Goal: Task Accomplishment & Management: Complete application form

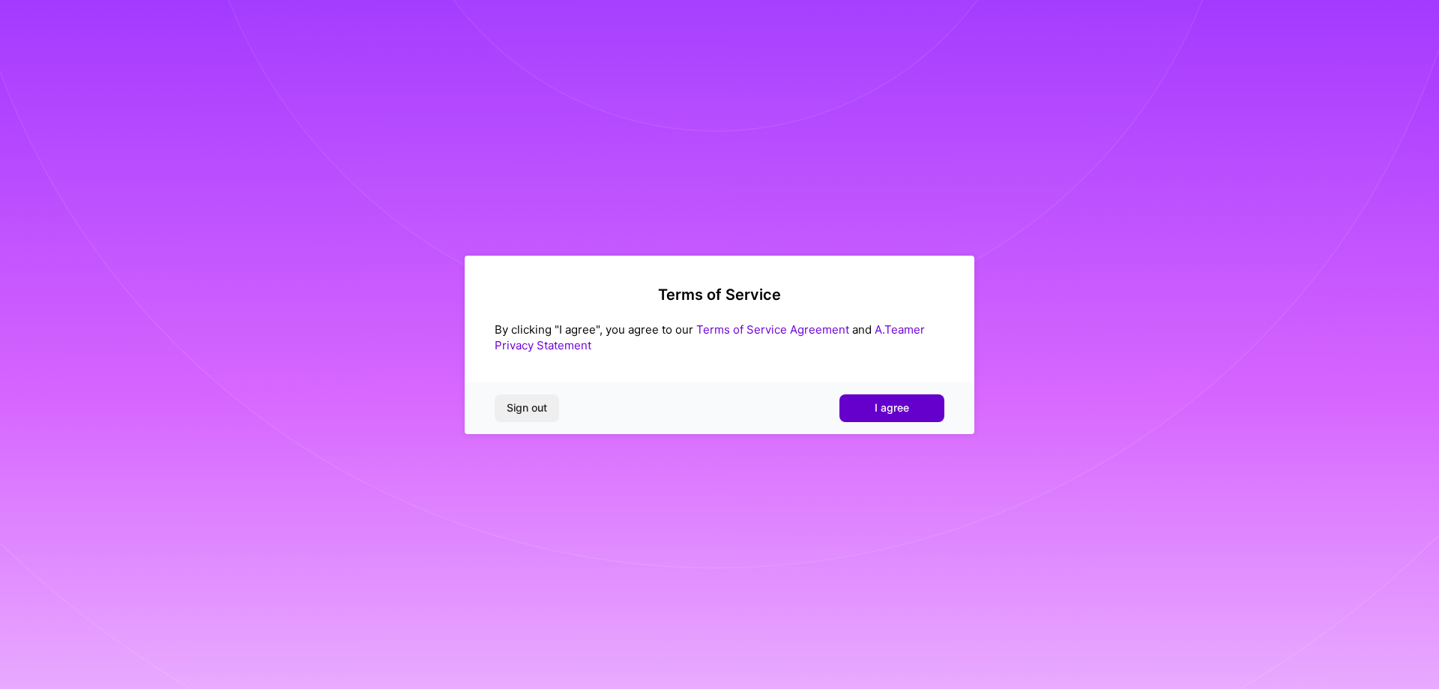
click at [912, 413] on button "I agree" at bounding box center [892, 407] width 105 height 27
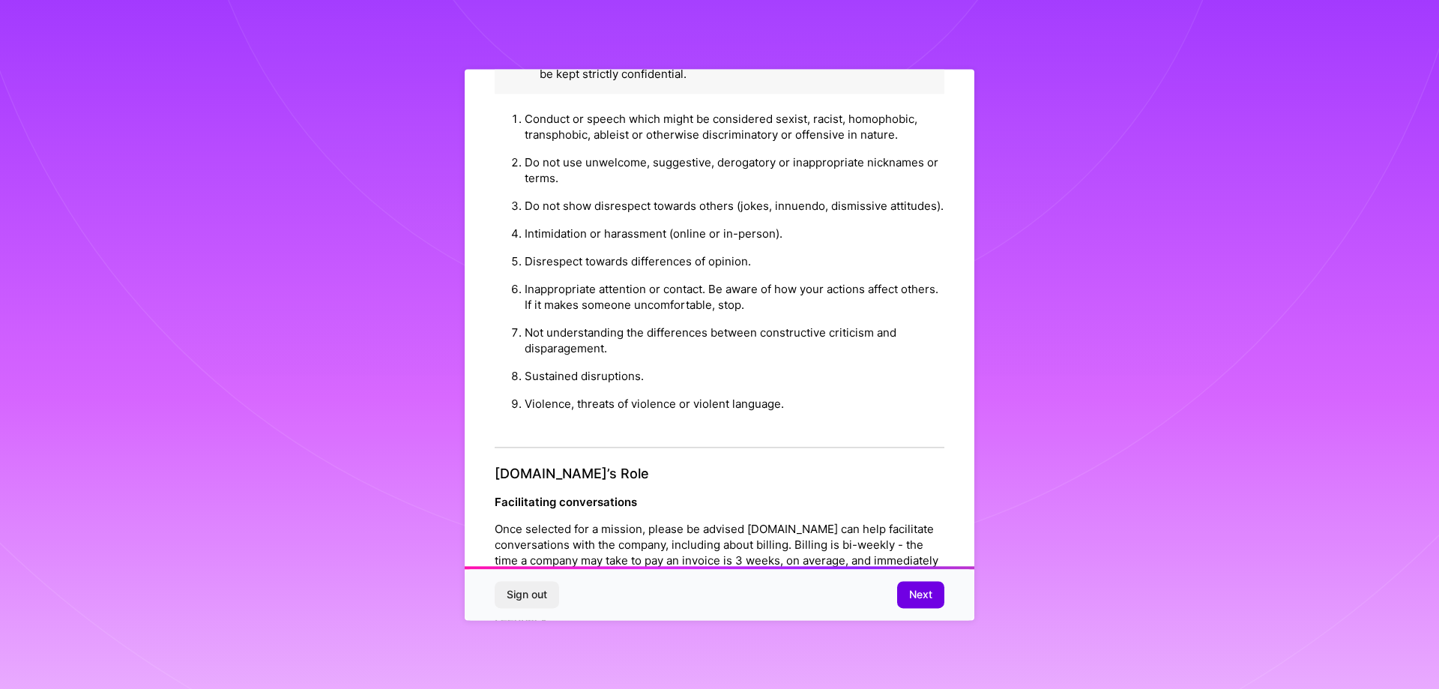
scroll to position [1618, 0]
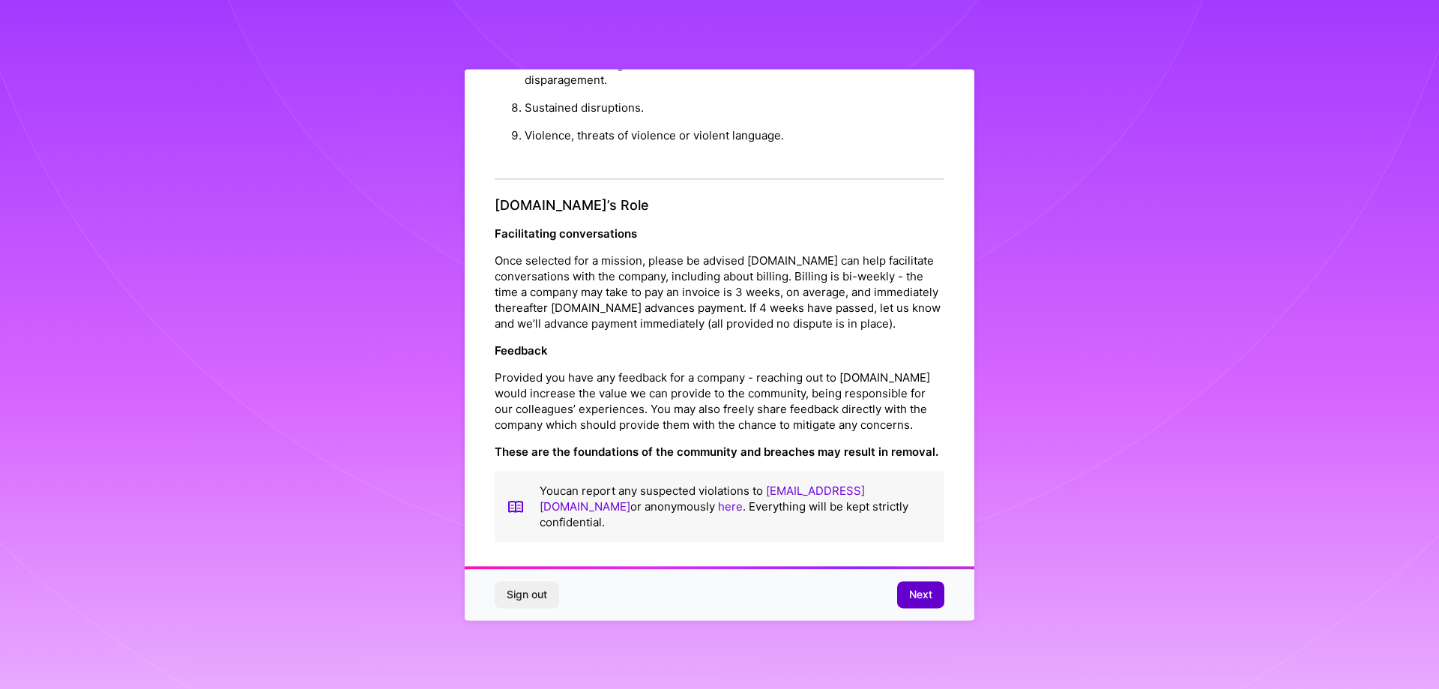
click at [916, 598] on span "Next" at bounding box center [920, 594] width 23 height 15
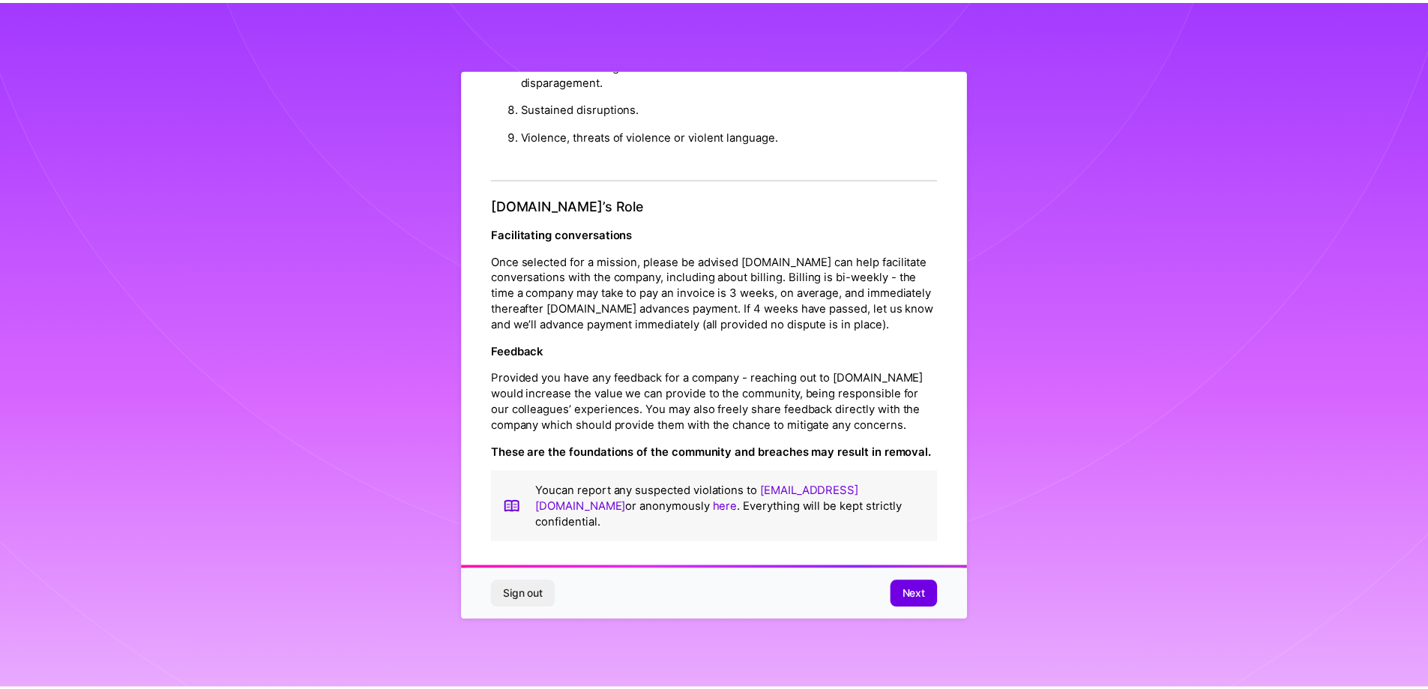
scroll to position [0, 0]
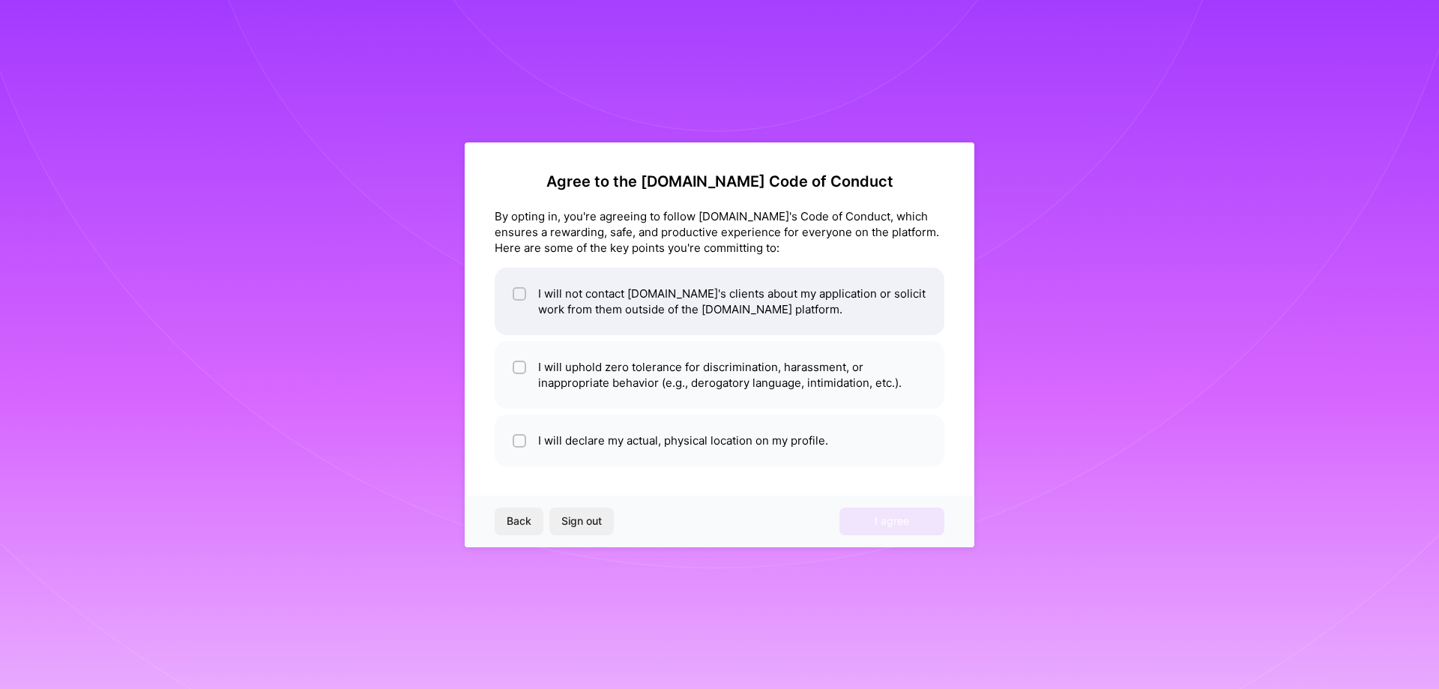
click at [700, 301] on li "I will not contact [DOMAIN_NAME]'s clients about my application or solicit work…" at bounding box center [720, 301] width 450 height 67
checkbox input "true"
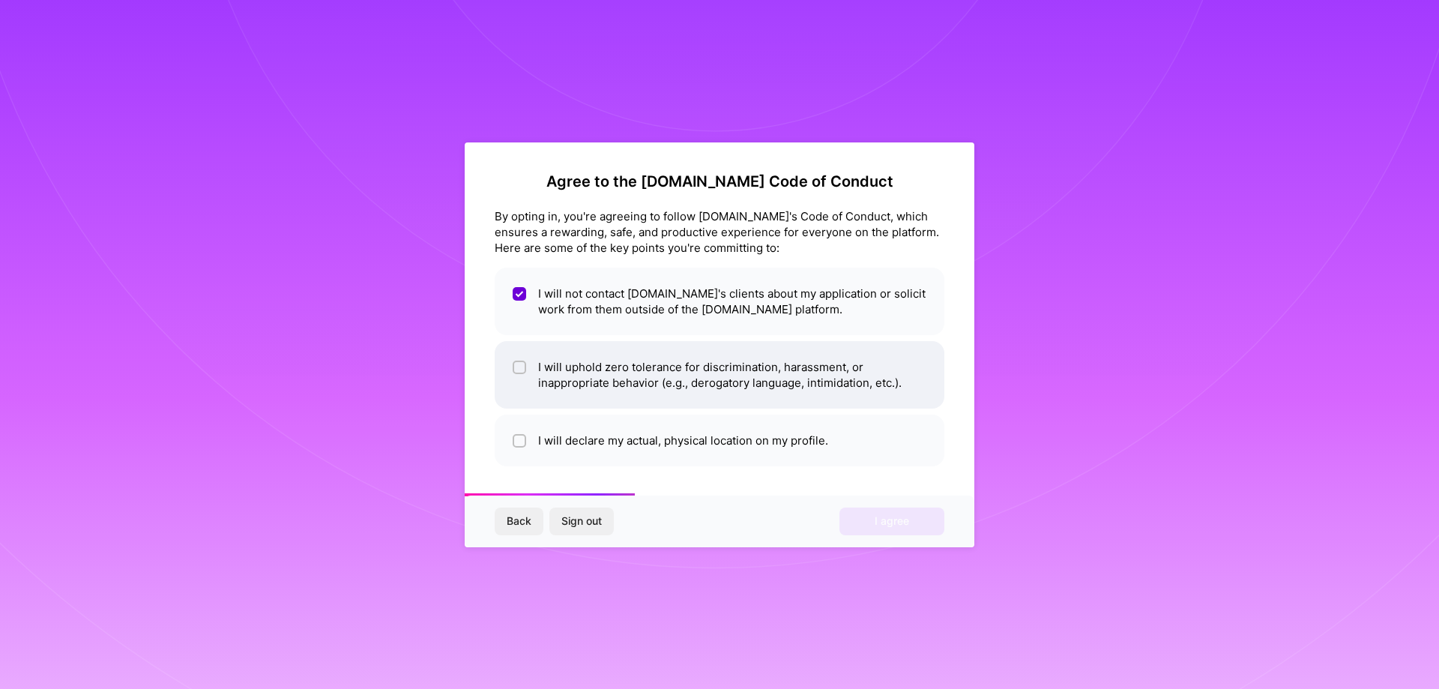
click at [704, 383] on li "I will uphold zero tolerance for discrimination, harassment, or inappropriate b…" at bounding box center [720, 374] width 450 height 67
checkbox input "true"
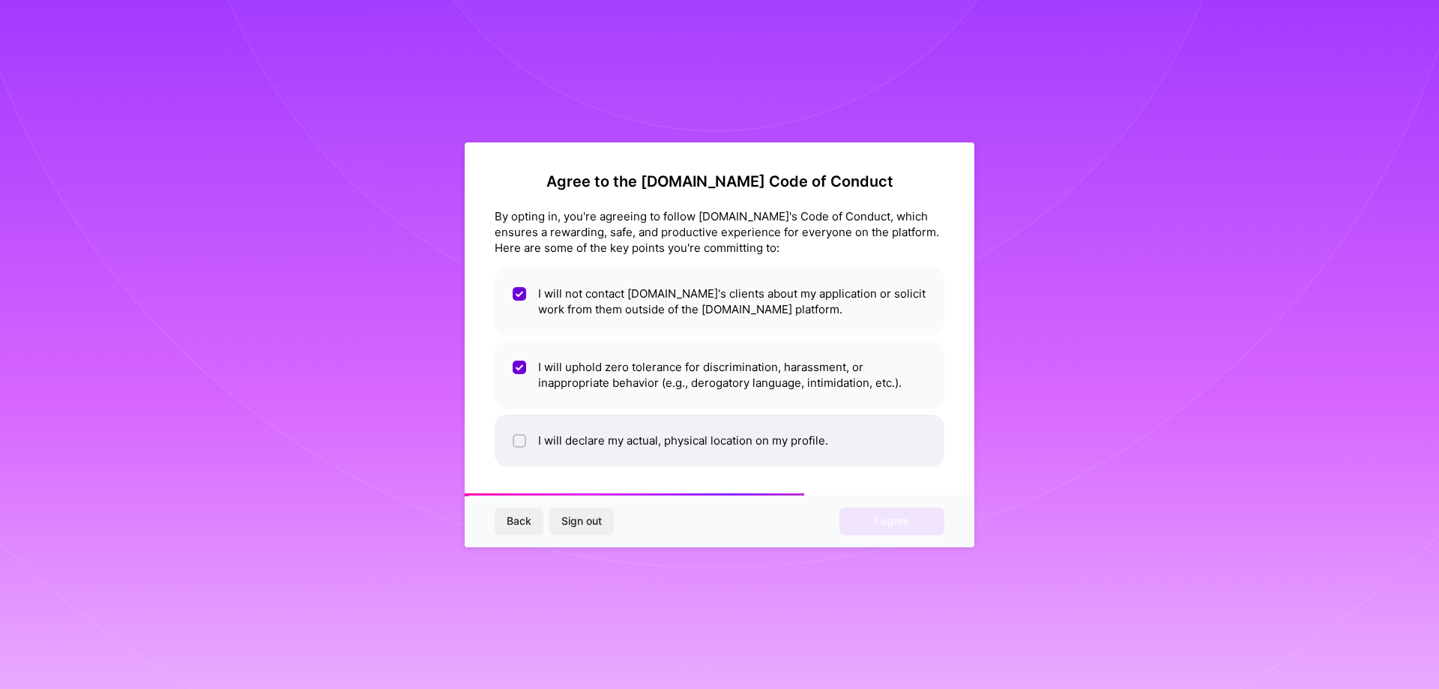
click at [747, 444] on li "I will declare my actual, physical location on my profile." at bounding box center [720, 441] width 450 height 52
checkbox input "true"
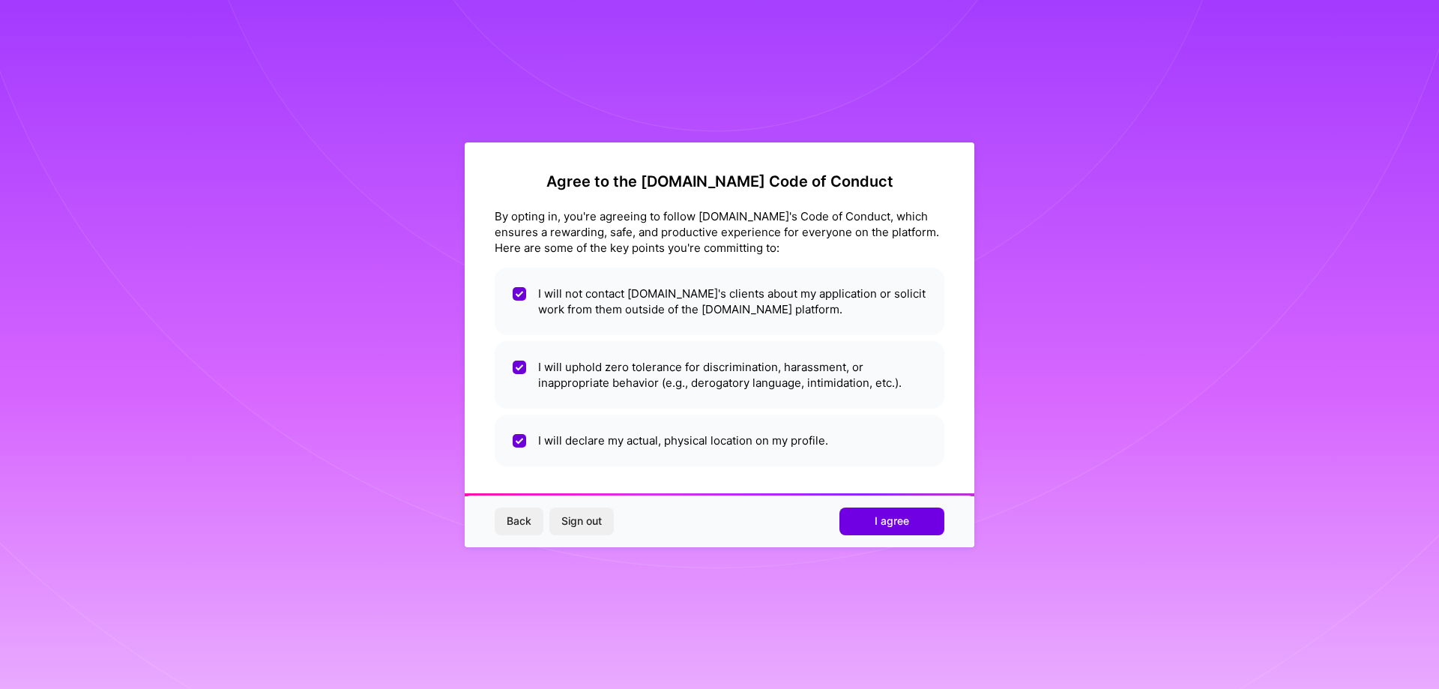
click at [879, 518] on span "I agree" at bounding box center [892, 520] width 34 height 15
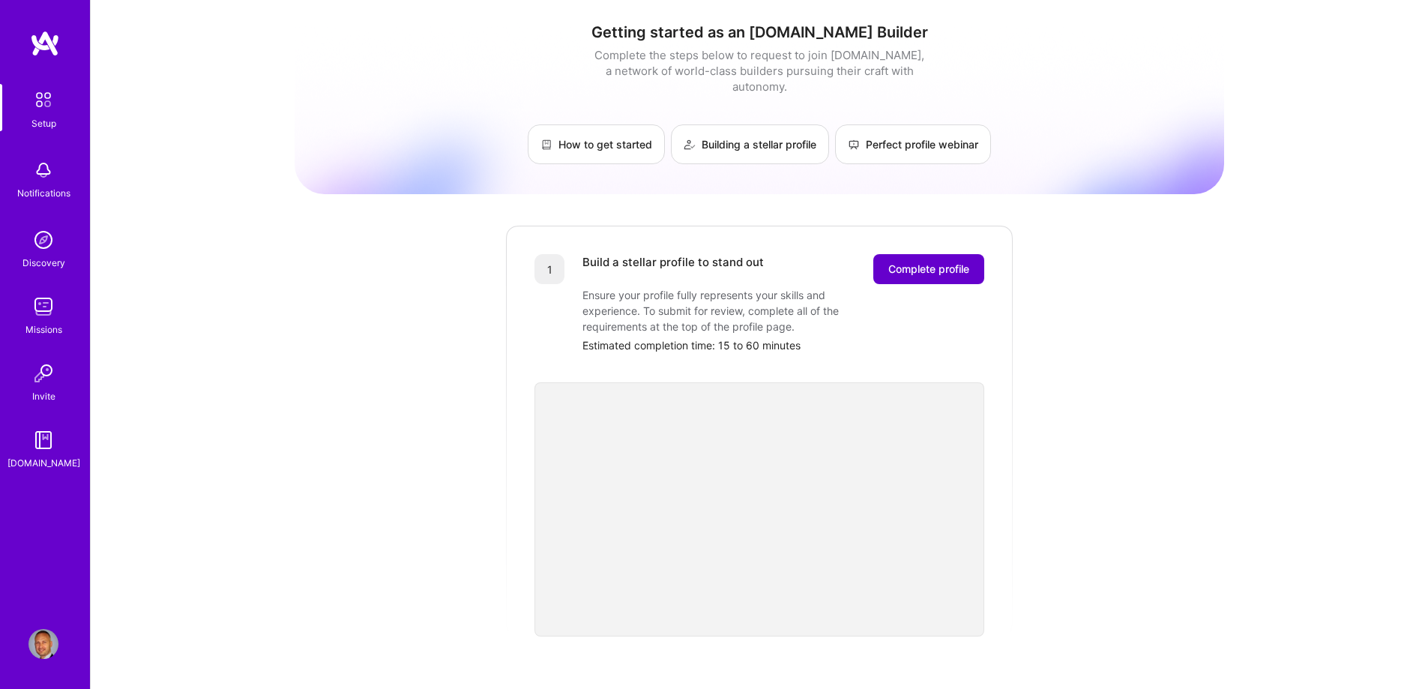
click at [936, 262] on span "Complete profile" at bounding box center [928, 269] width 81 height 15
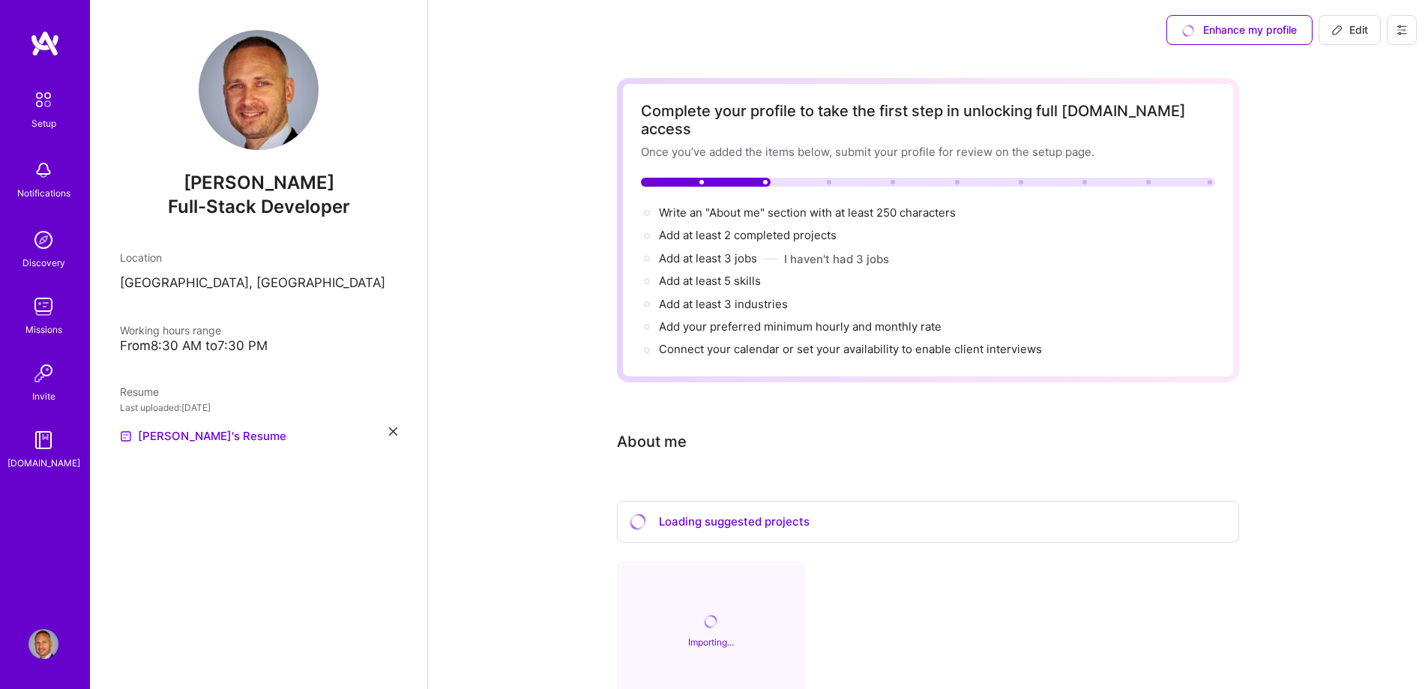
click at [229, 349] on div "From 8:30 AM to 7:30 PM" at bounding box center [258, 346] width 277 height 16
click at [279, 345] on div "From 8:30 AM to 7:30 PM" at bounding box center [258, 346] width 277 height 16
click at [208, 345] on div "From 8:30 AM to 7:30 PM" at bounding box center [258, 346] width 277 height 16
click at [151, 260] on div "Location" at bounding box center [258, 258] width 277 height 16
click at [150, 280] on p "[GEOGRAPHIC_DATA], [GEOGRAPHIC_DATA]" at bounding box center [258, 283] width 277 height 18
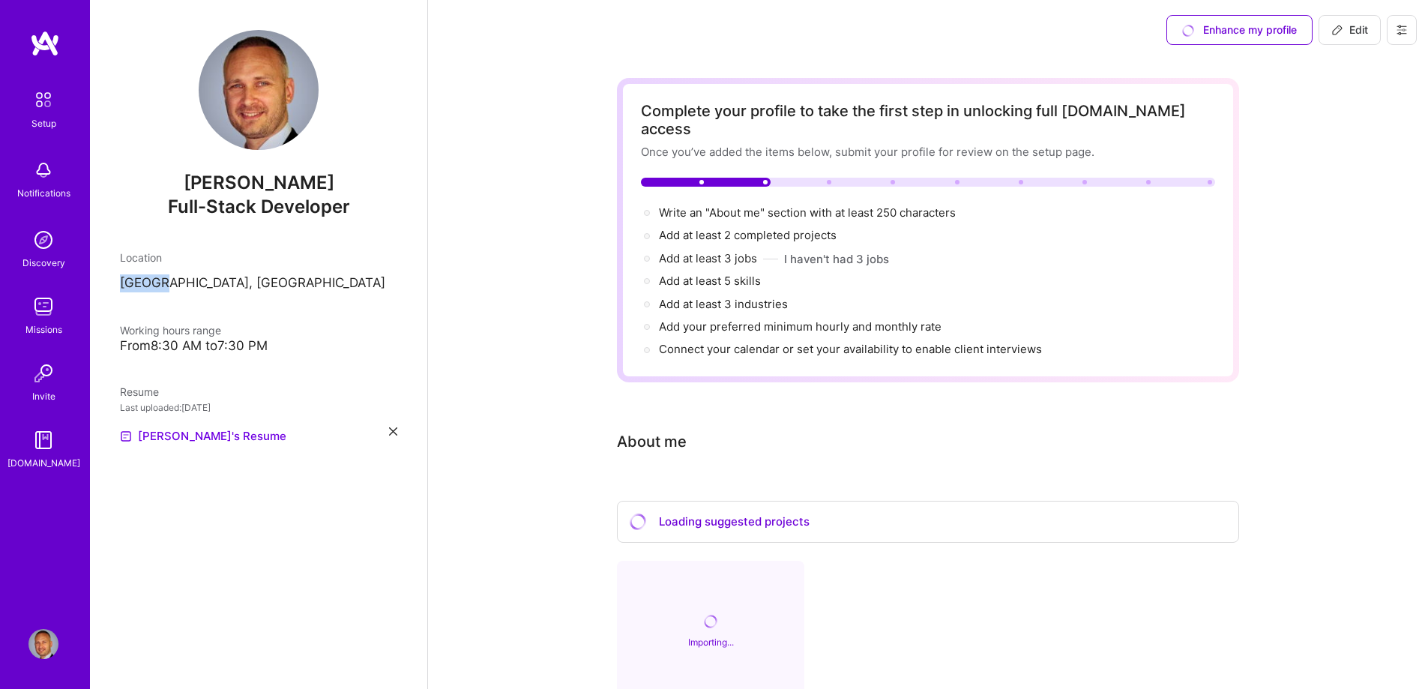
click at [150, 280] on p "[GEOGRAPHIC_DATA], [GEOGRAPHIC_DATA]" at bounding box center [258, 283] width 277 height 18
click at [291, 286] on p "[GEOGRAPHIC_DATA], [GEOGRAPHIC_DATA]" at bounding box center [258, 283] width 277 height 18
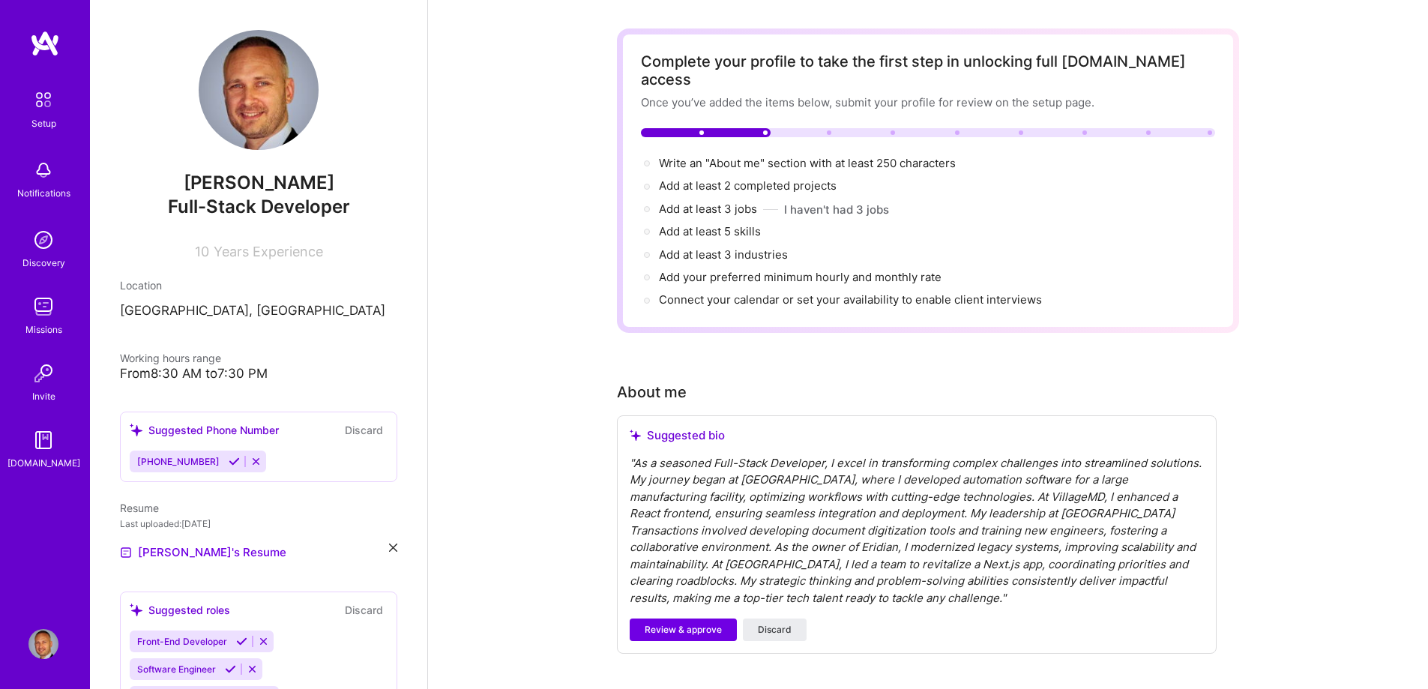
scroll to position [225, 0]
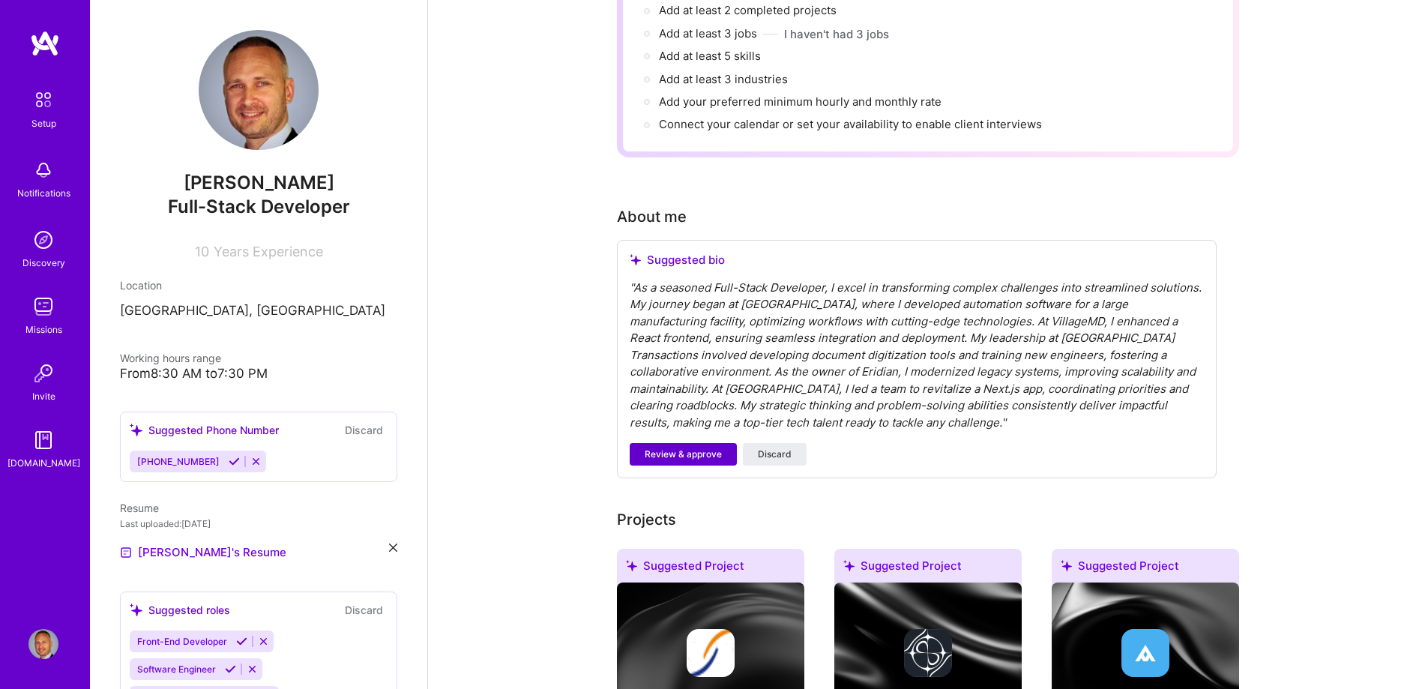
click at [690, 448] on span "Review & approve" at bounding box center [683, 454] width 77 height 13
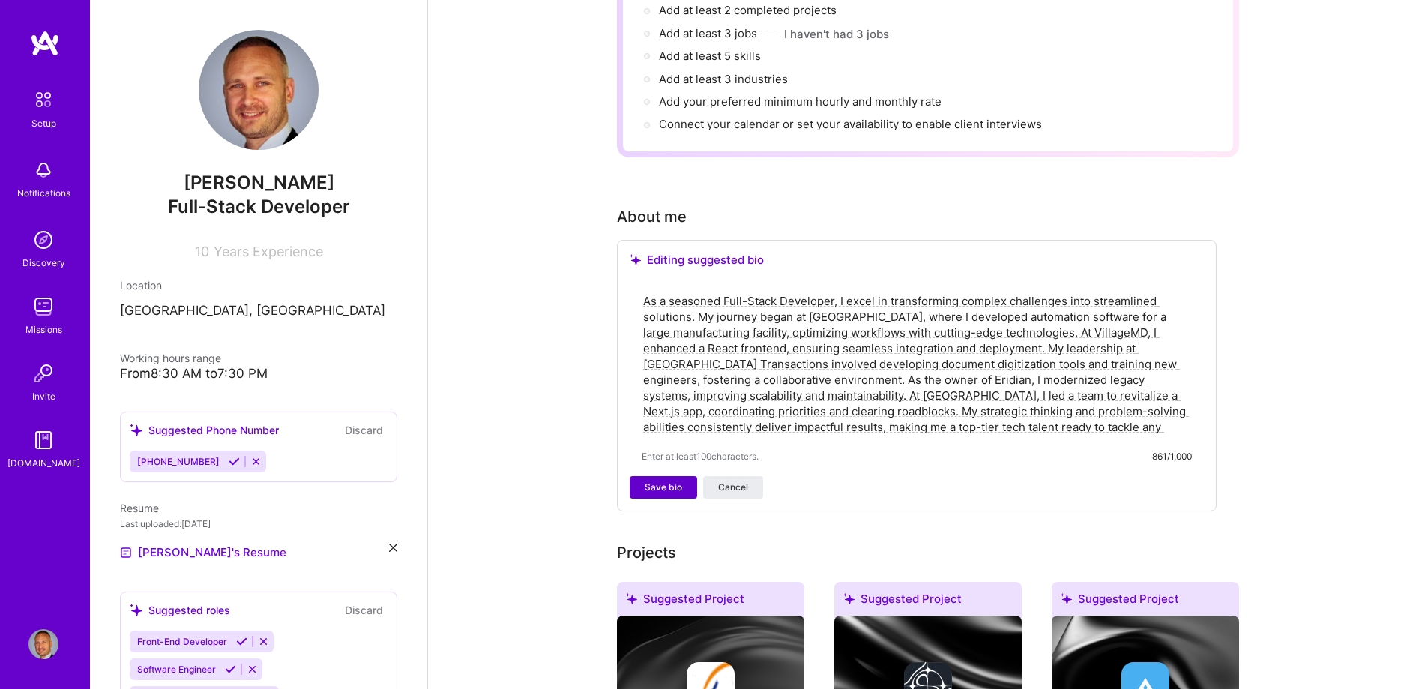
click at [663, 481] on span "Save bio" at bounding box center [663, 487] width 37 height 13
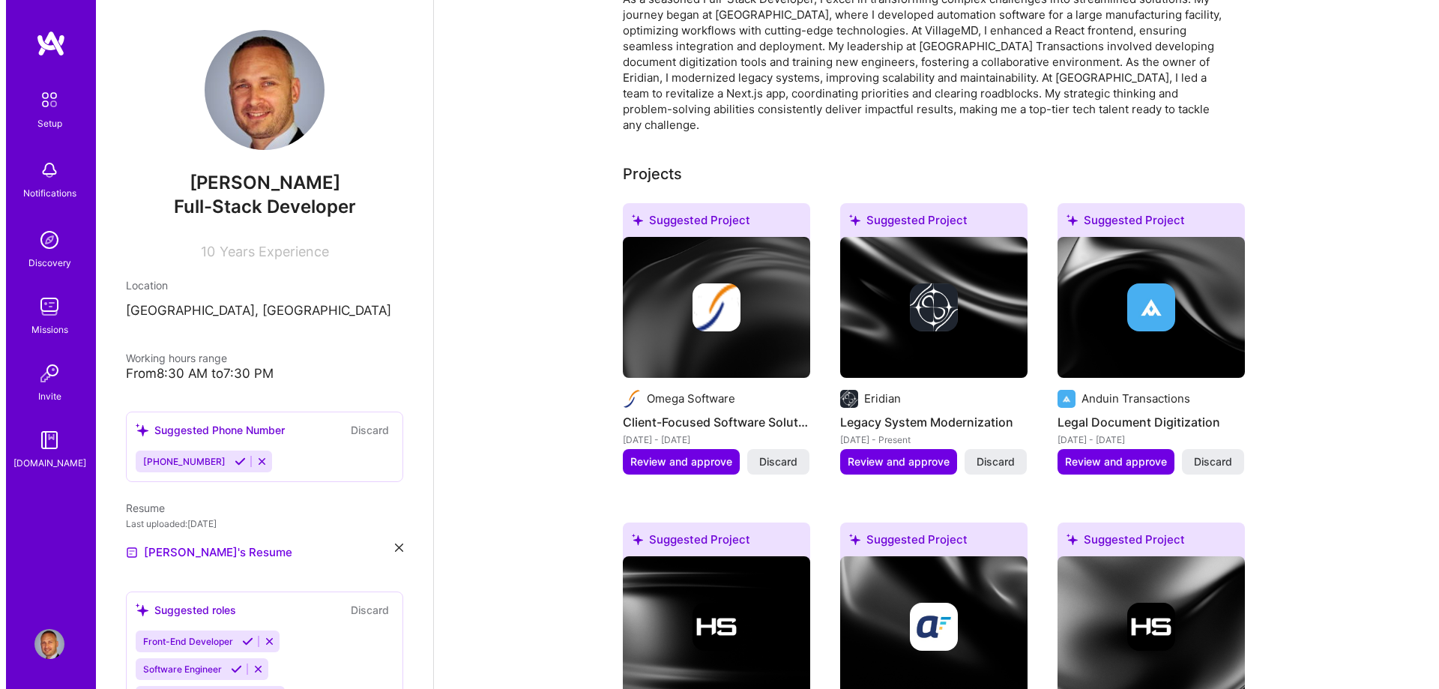
scroll to position [450, 0]
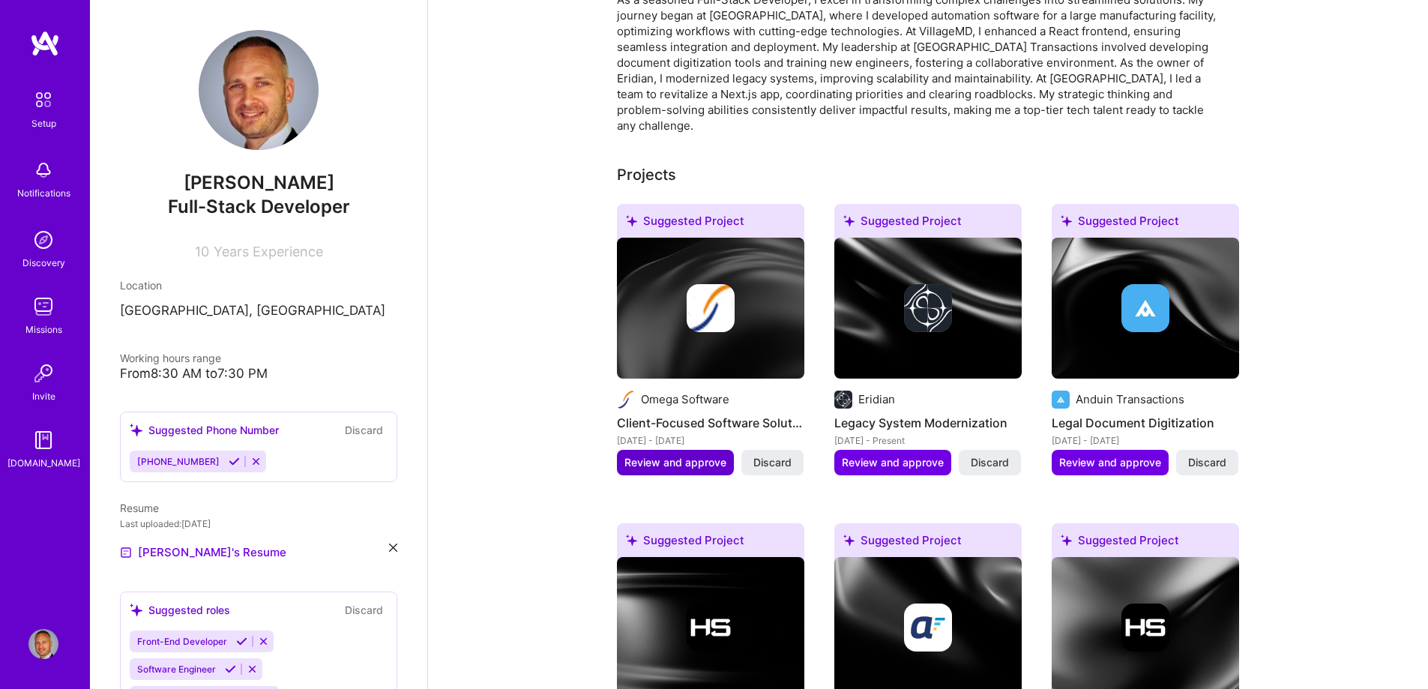
click at [695, 455] on span "Review and approve" at bounding box center [675, 462] width 102 height 15
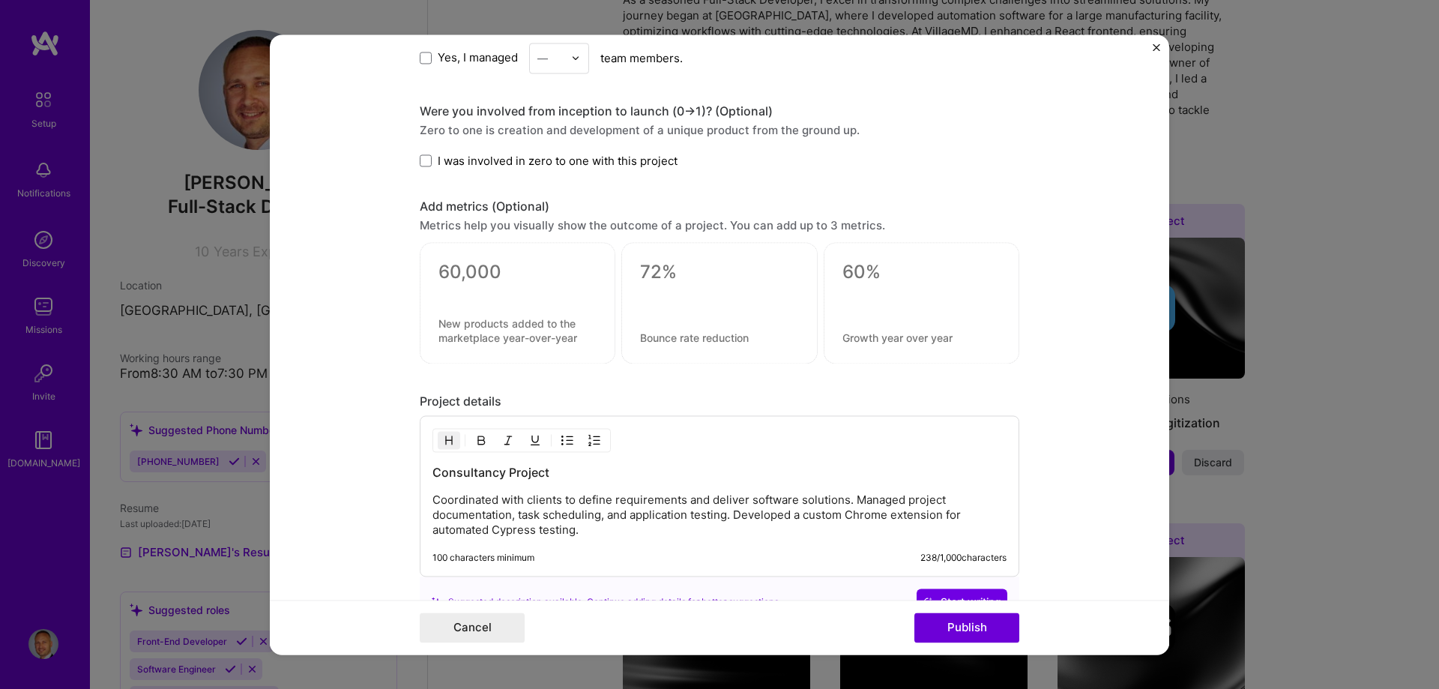
scroll to position [1062, 0]
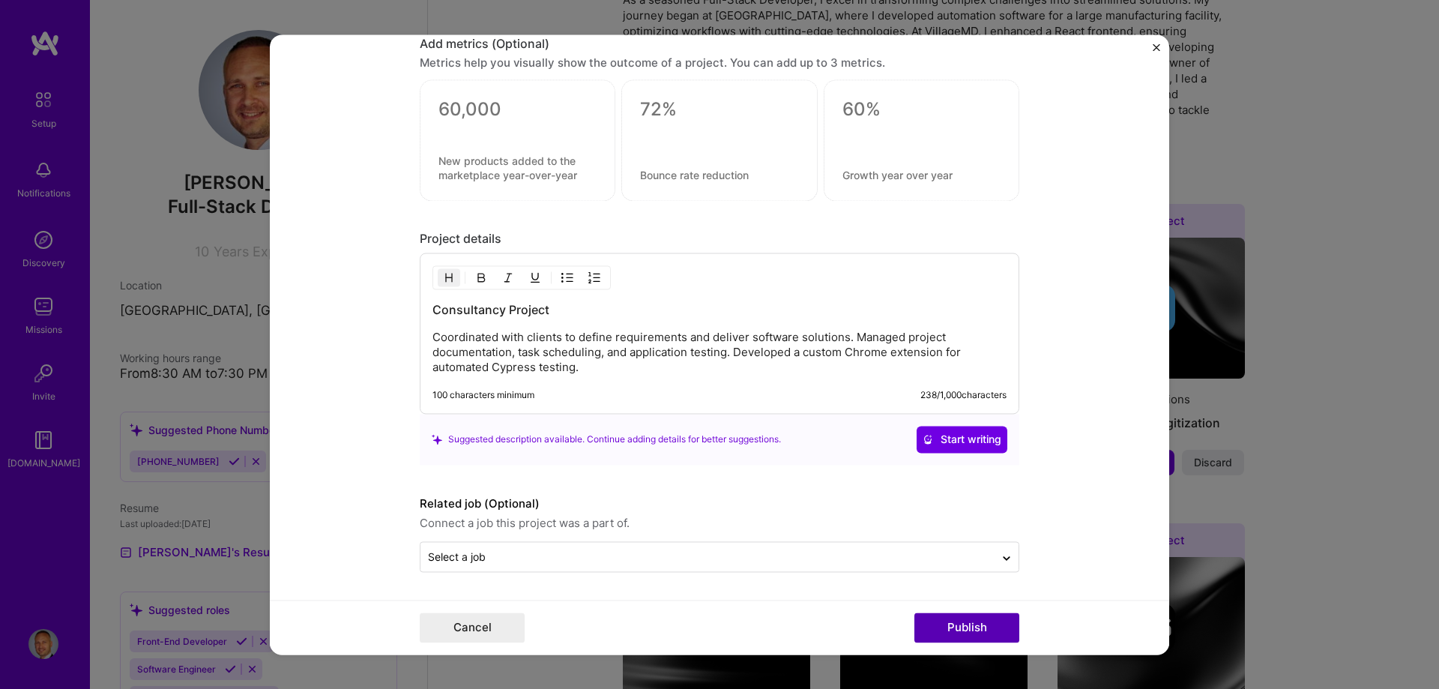
click at [978, 624] on button "Publish" at bounding box center [967, 627] width 105 height 30
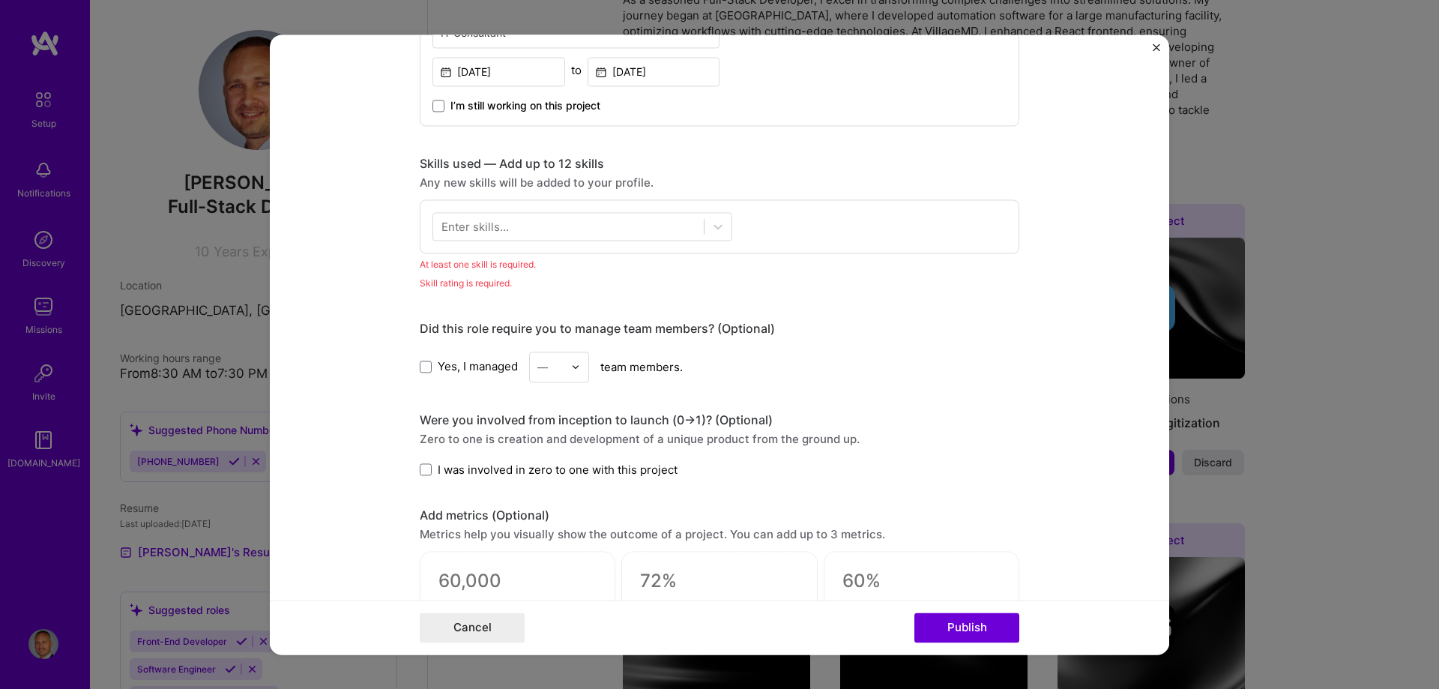
scroll to position [525, 0]
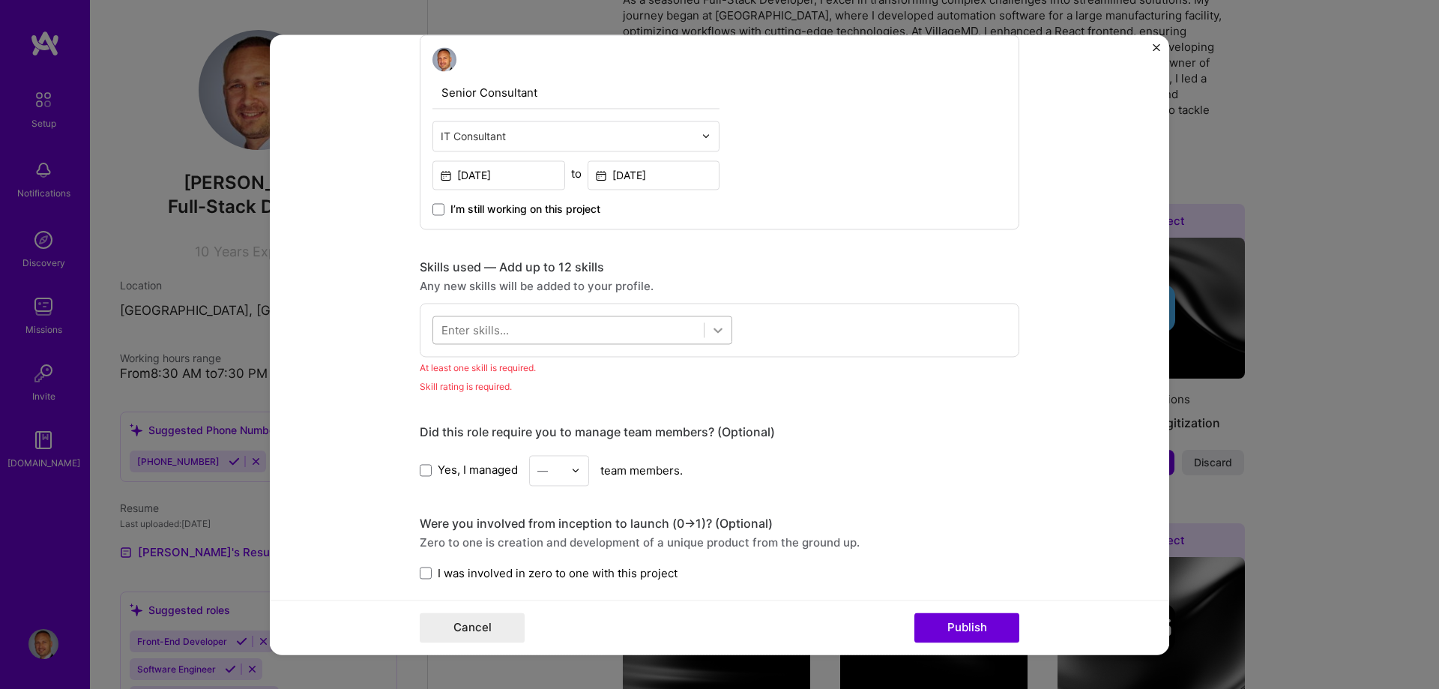
click at [711, 332] on icon at bounding box center [718, 329] width 15 height 15
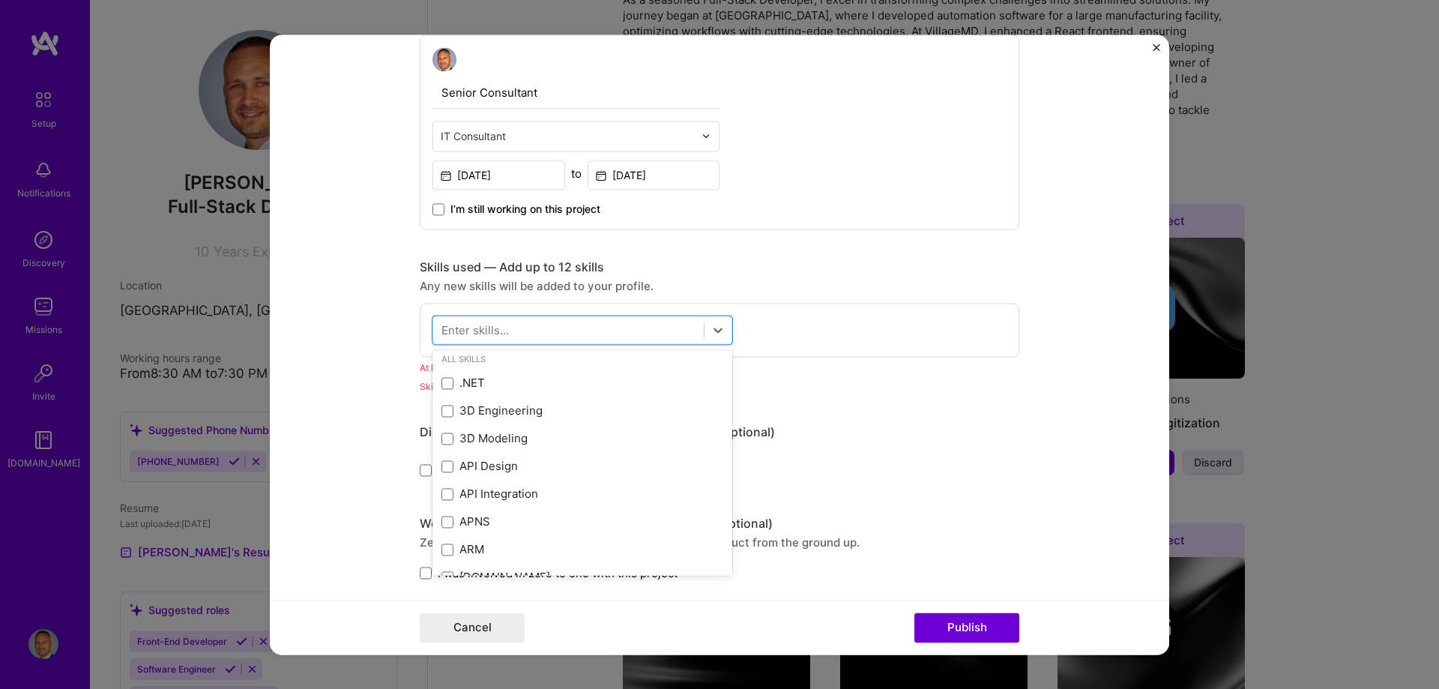
scroll to position [0, 0]
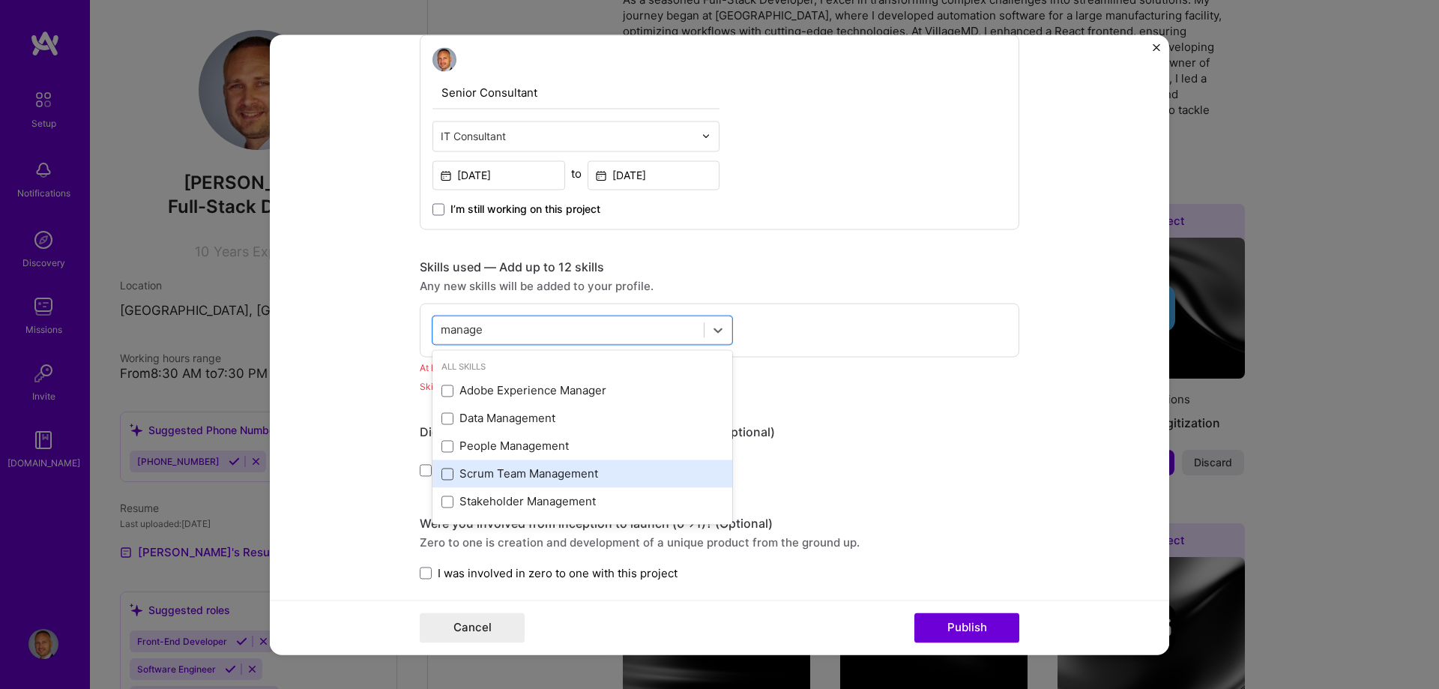
click at [442, 472] on span at bounding box center [448, 474] width 12 height 12
click at [0, 0] on input "checkbox" at bounding box center [0, 0] width 0 height 0
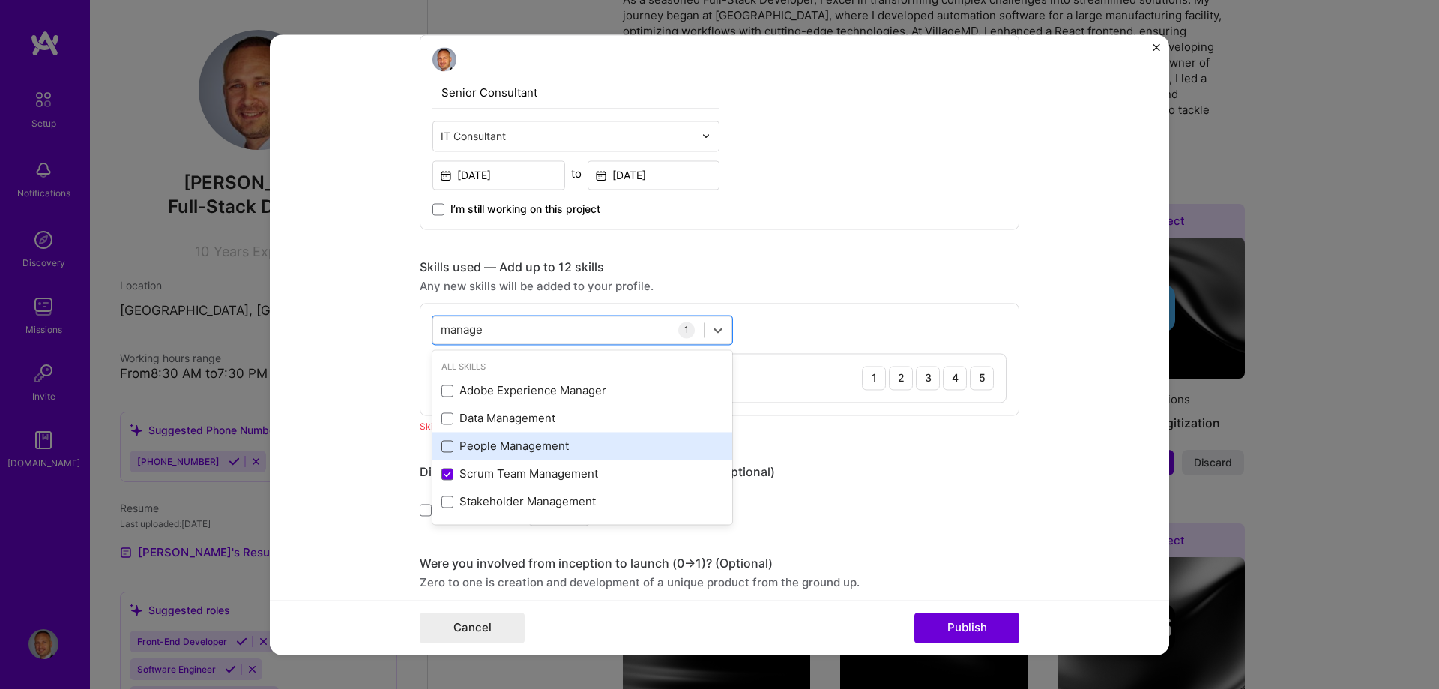
click at [442, 445] on span at bounding box center [448, 446] width 12 height 12
click at [0, 0] on input "checkbox" at bounding box center [0, 0] width 0 height 0
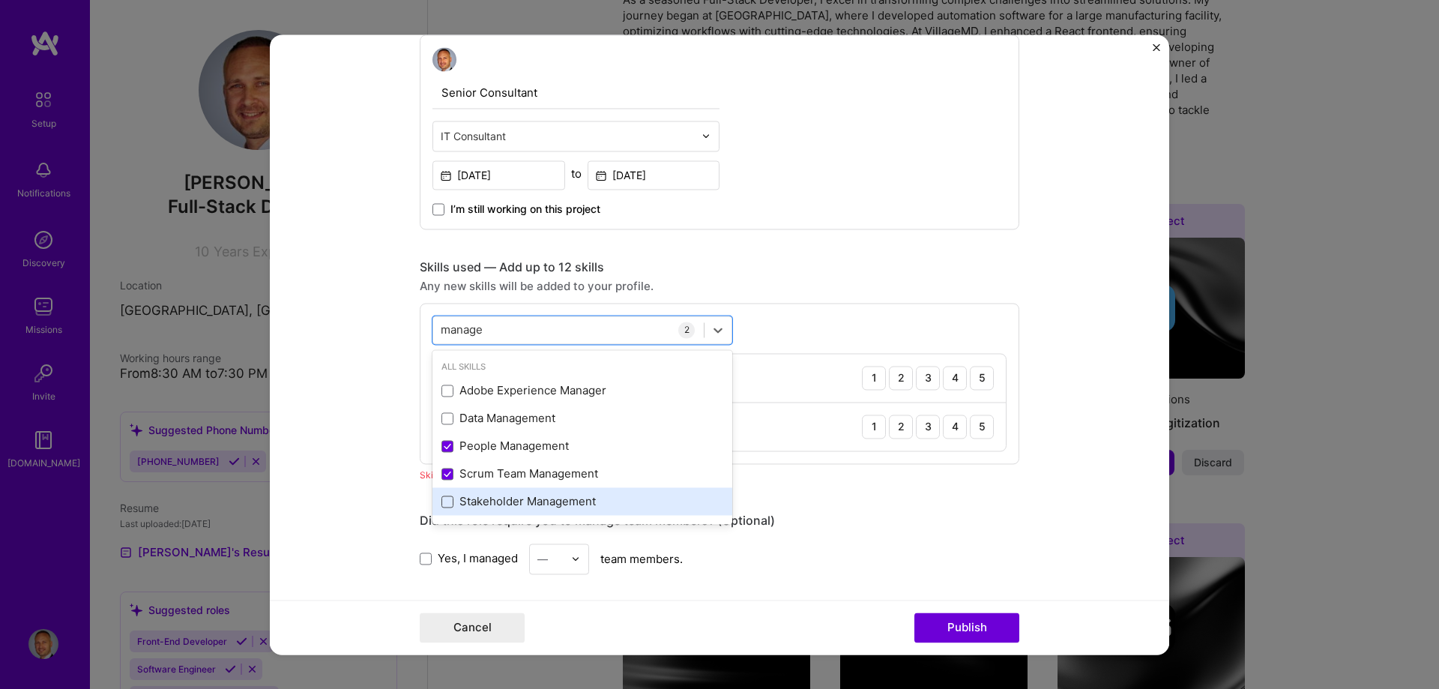
click at [445, 499] on span at bounding box center [448, 502] width 12 height 12
click at [0, 0] on input "checkbox" at bounding box center [0, 0] width 0 height 0
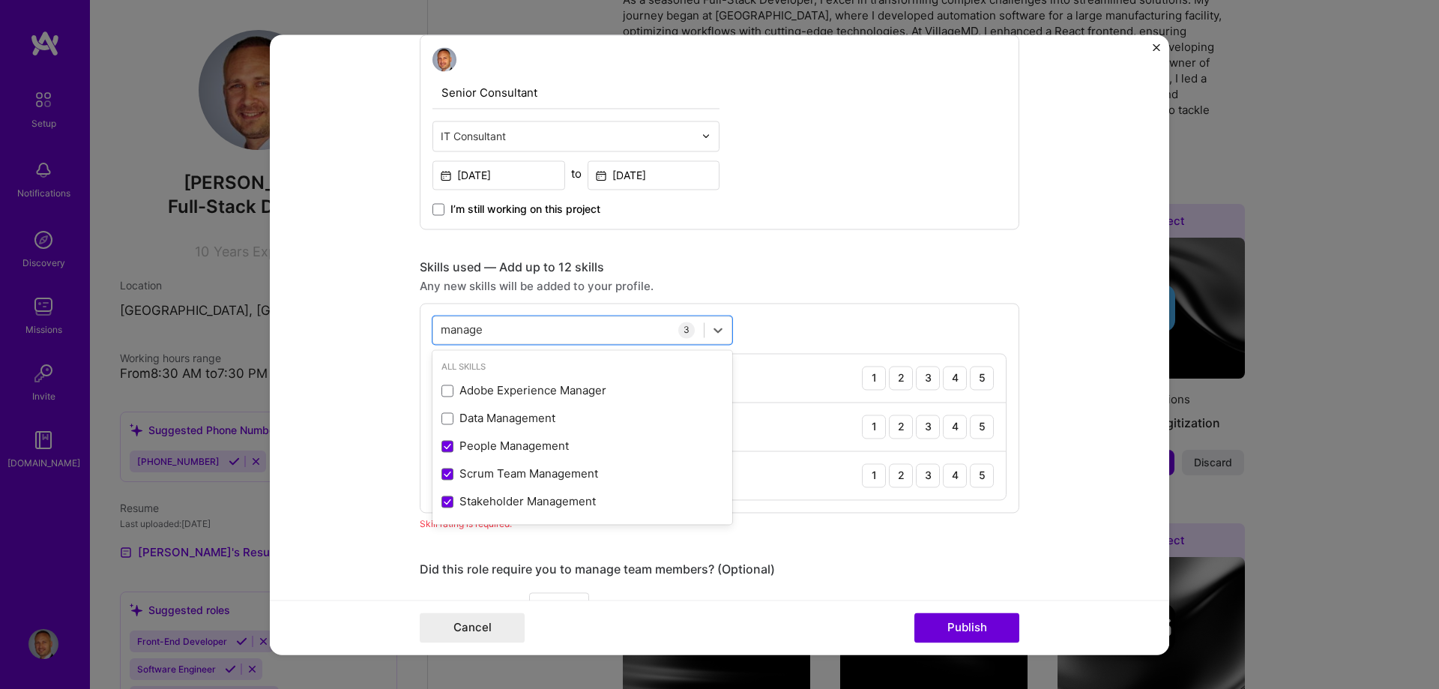
type input "manage"
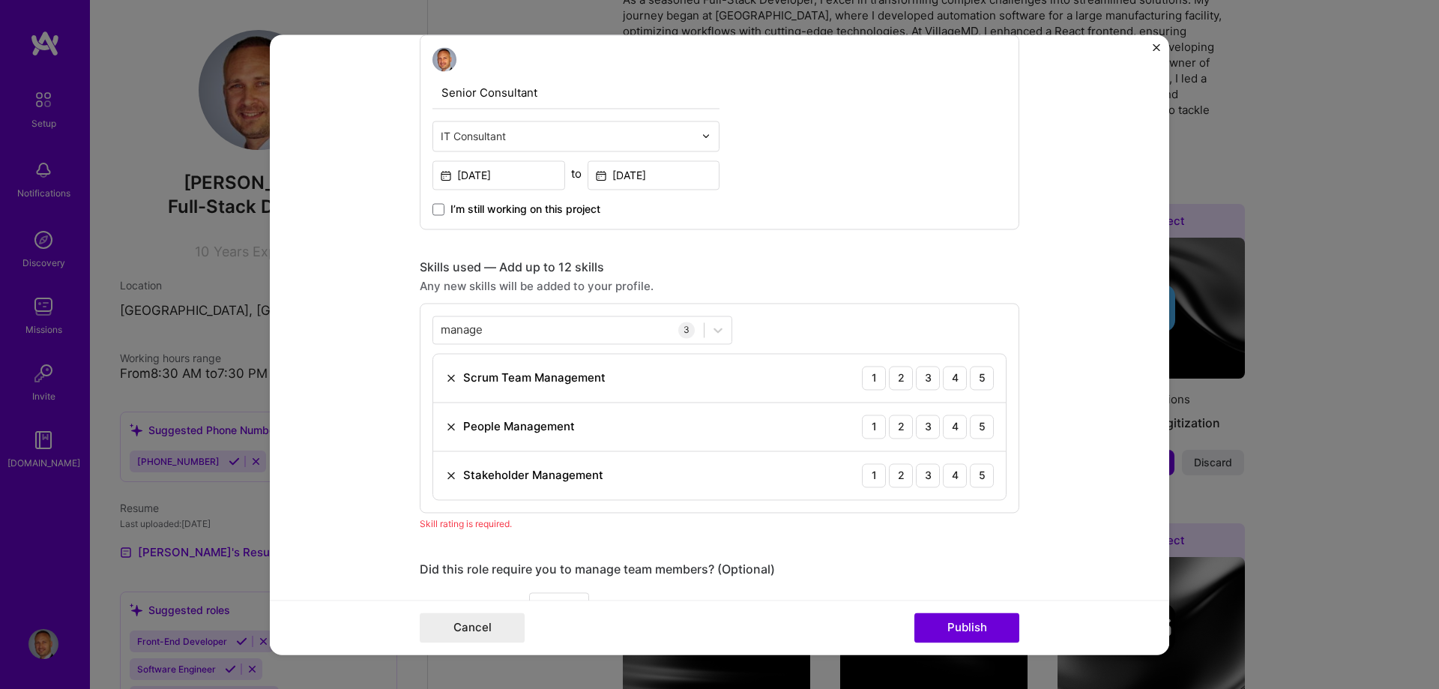
click at [829, 322] on div "manage manage 3 Scrum Team Management 1 2 3 4 5 People Management 1 2 3 4 5 Sta…" at bounding box center [720, 408] width 600 height 210
click at [980, 377] on div "5" at bounding box center [982, 378] width 24 height 24
click at [984, 424] on div "5" at bounding box center [982, 427] width 24 height 24
click at [978, 483] on div "5" at bounding box center [982, 475] width 24 height 24
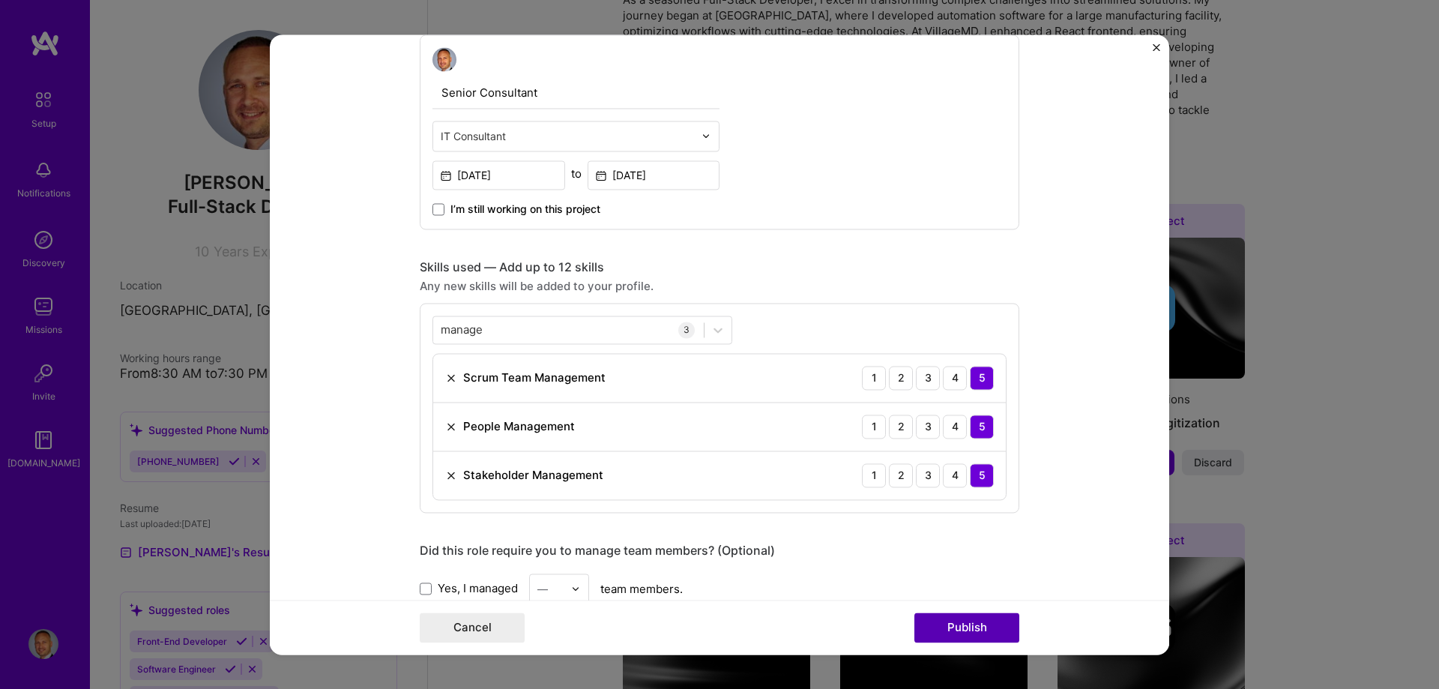
click at [1004, 631] on button "Publish" at bounding box center [967, 627] width 105 height 30
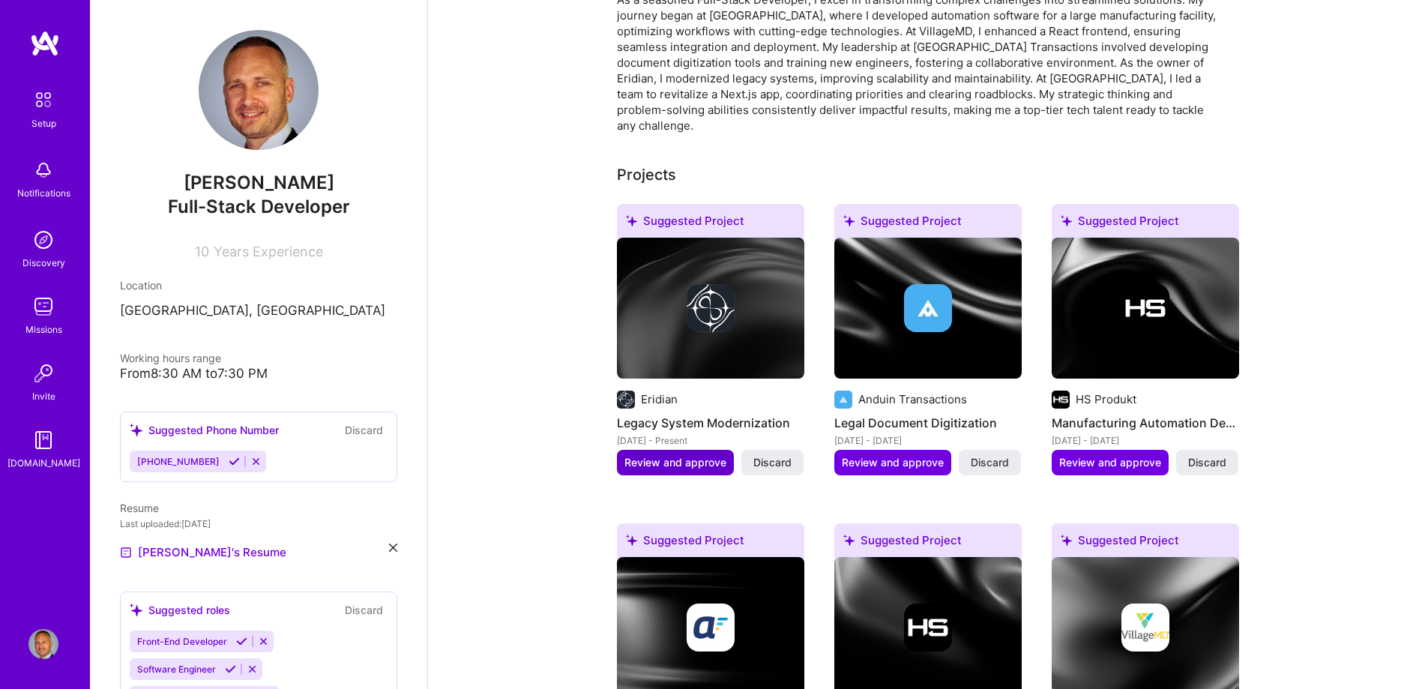
click at [684, 455] on span "Review and approve" at bounding box center [675, 462] width 102 height 15
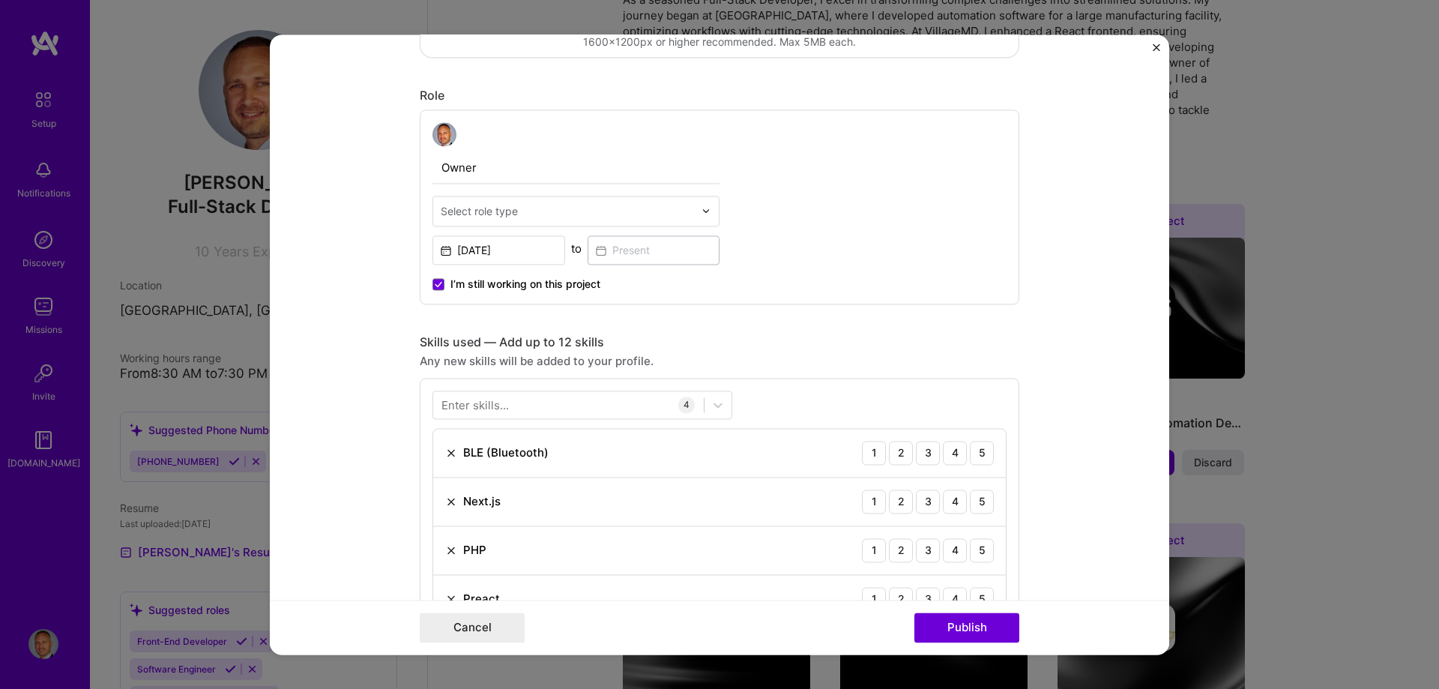
scroll to position [675, 0]
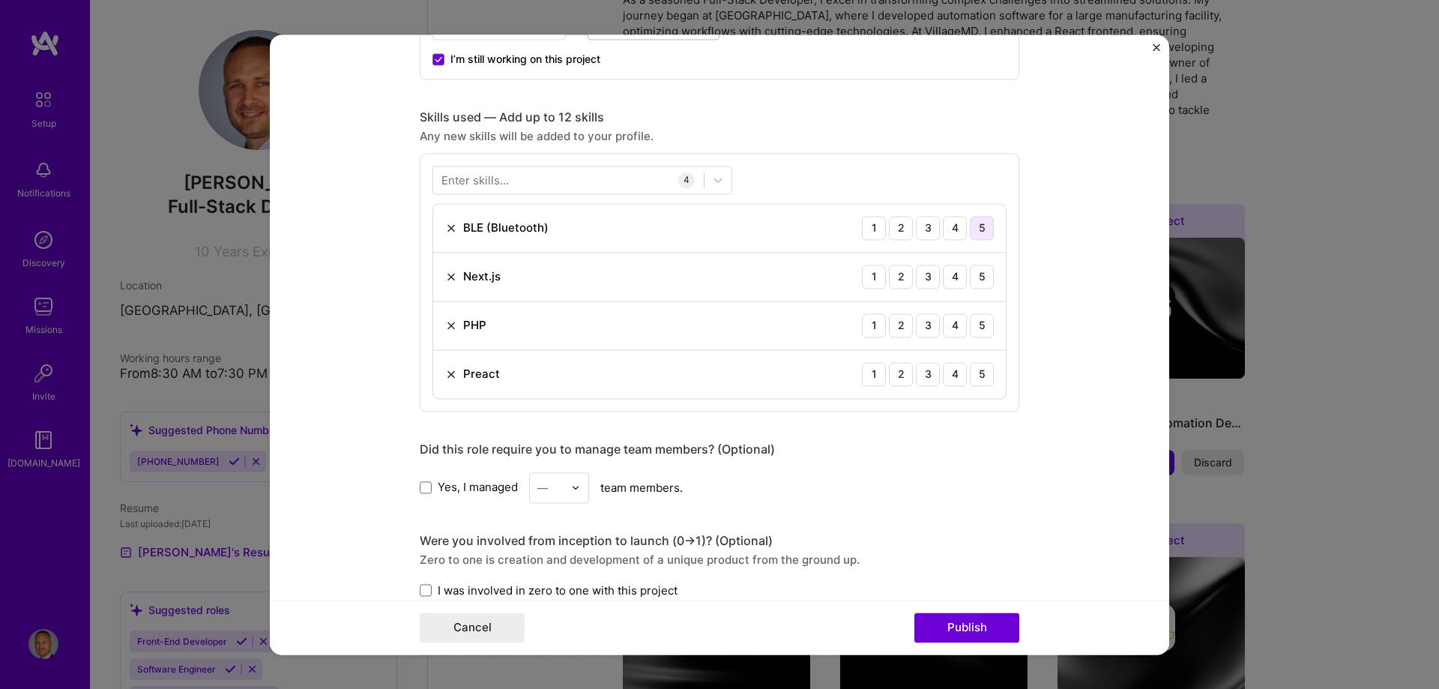
click at [984, 233] on div "5" at bounding box center [982, 228] width 24 height 24
click at [981, 275] on div "5" at bounding box center [982, 277] width 24 height 24
click at [980, 322] on div "5" at bounding box center [982, 325] width 24 height 24
click at [973, 382] on div "5" at bounding box center [982, 374] width 24 height 24
click at [990, 621] on button "Publish" at bounding box center [967, 627] width 105 height 30
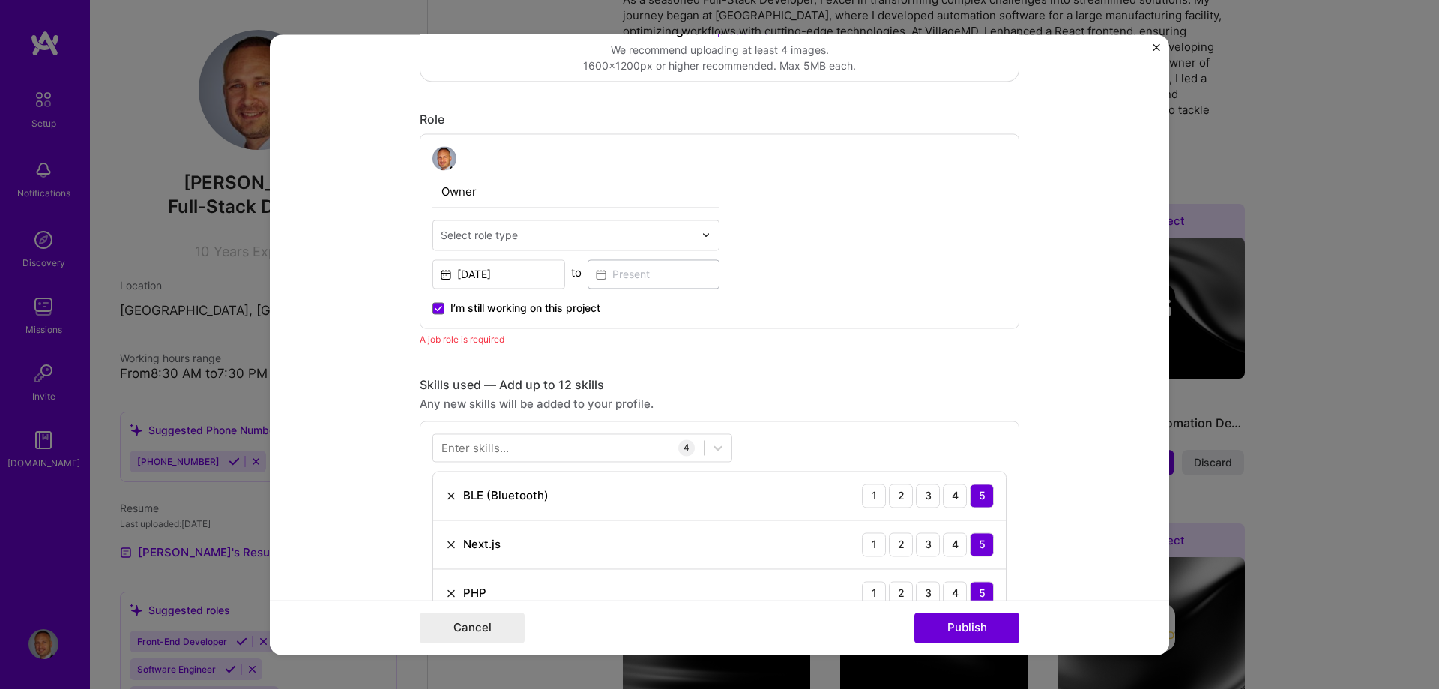
scroll to position [353, 0]
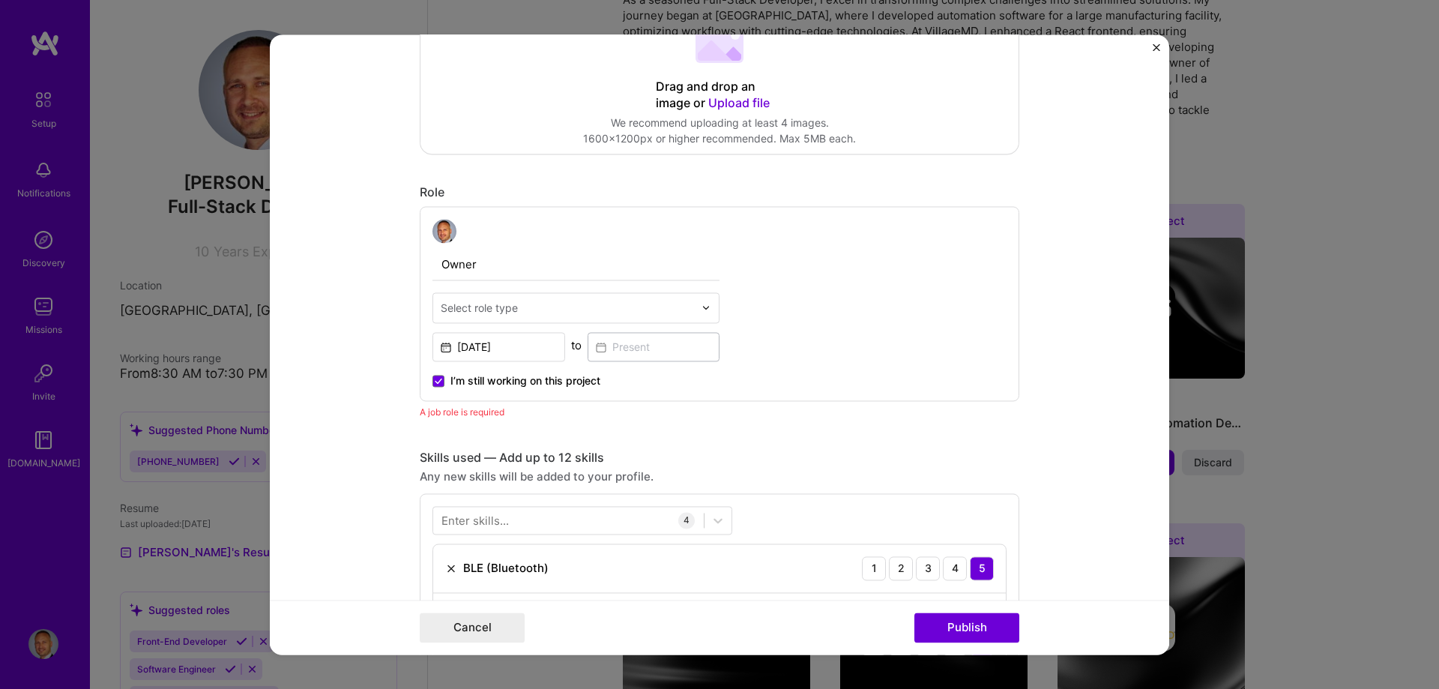
click at [487, 307] on div "Select role type" at bounding box center [479, 308] width 77 height 16
type input "owne"
click at [499, 340] on div "Product Owner" at bounding box center [576, 348] width 278 height 28
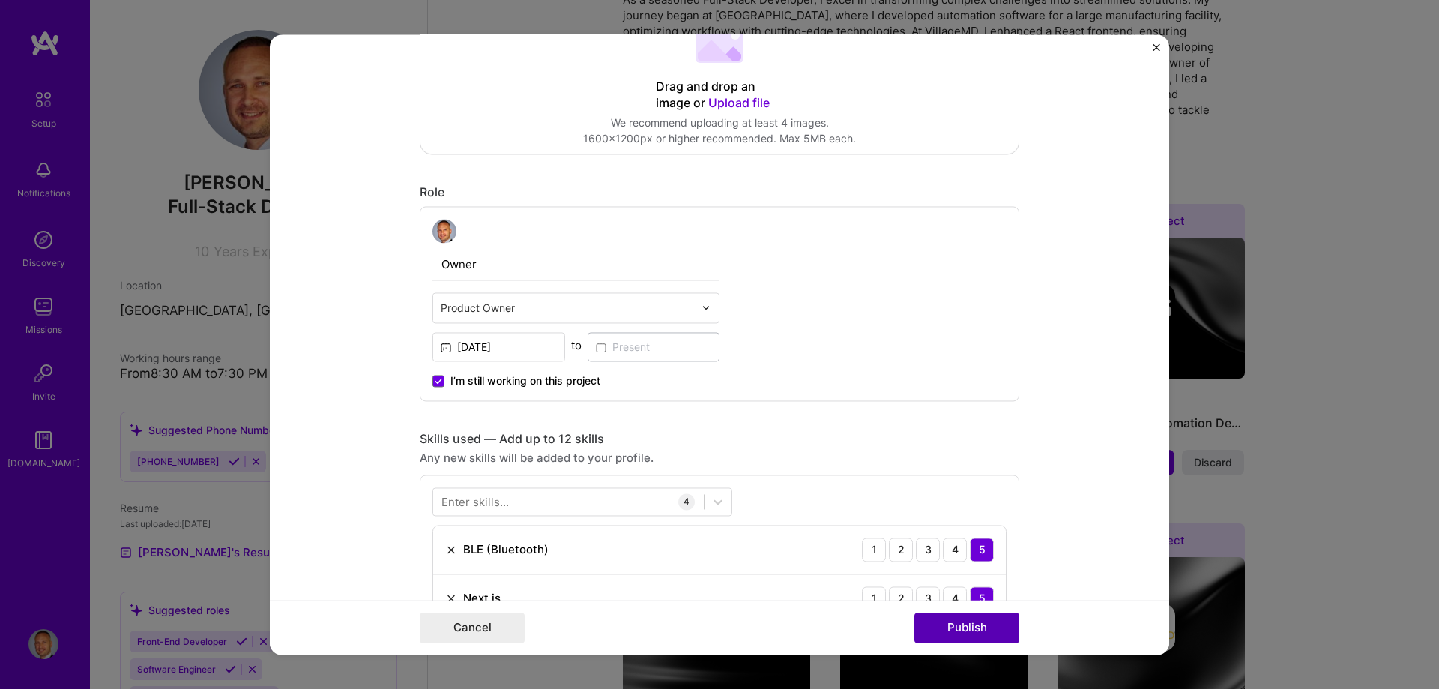
click at [951, 632] on button "Publish" at bounding box center [967, 627] width 105 height 30
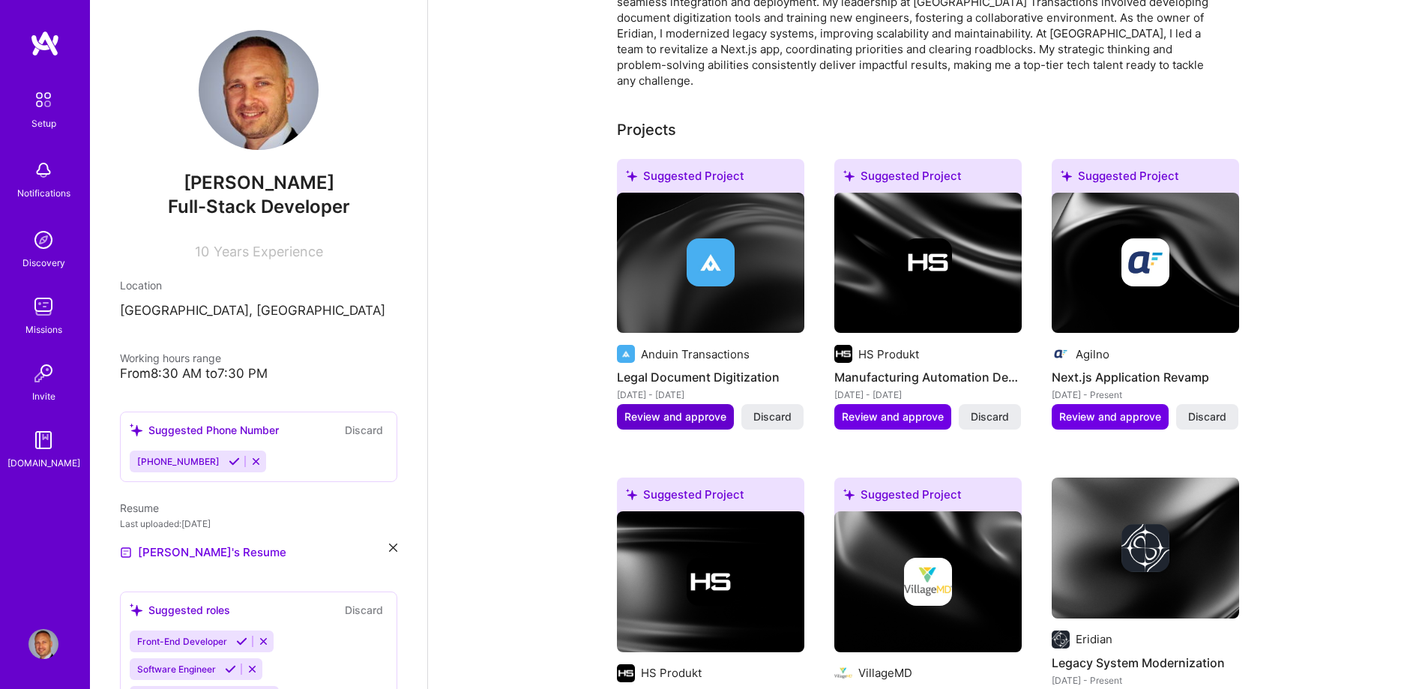
click at [690, 409] on span "Review and approve" at bounding box center [675, 416] width 102 height 15
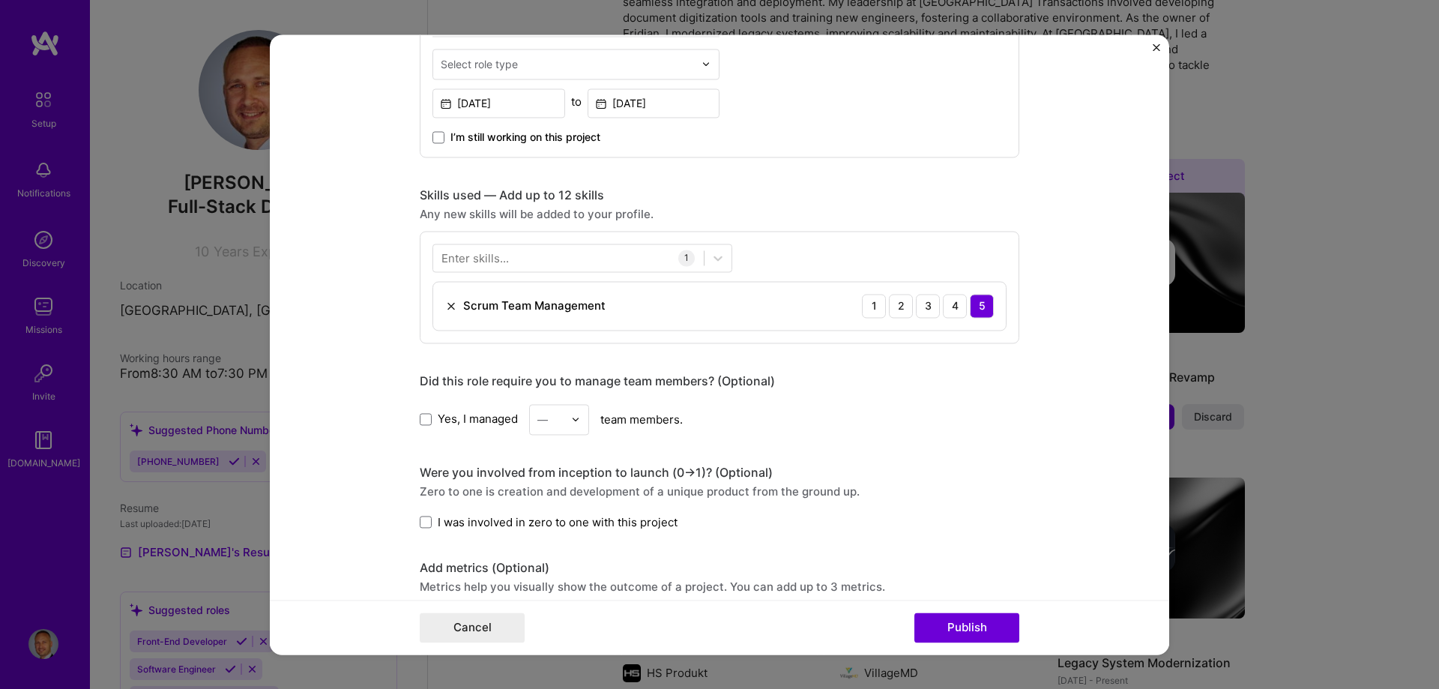
scroll to position [600, 0]
click at [643, 256] on div at bounding box center [568, 254] width 271 height 25
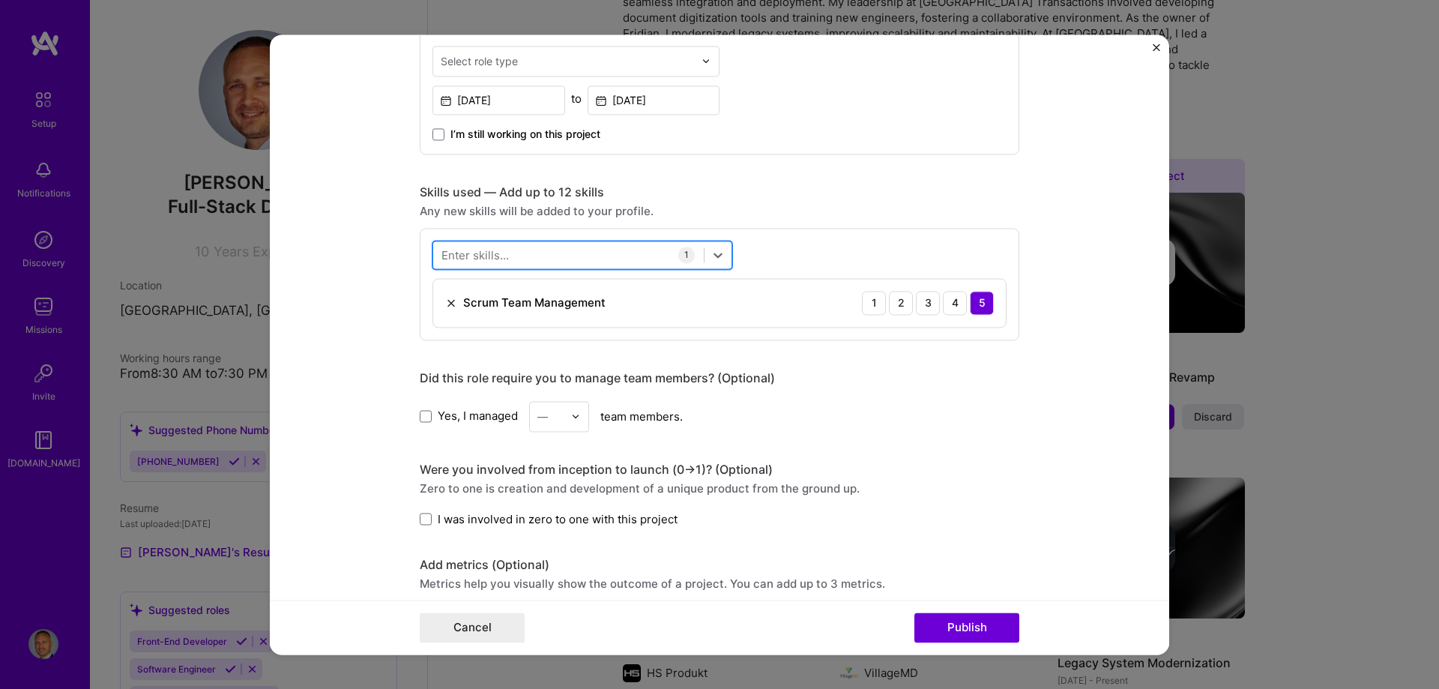
click at [643, 256] on div at bounding box center [568, 254] width 271 height 25
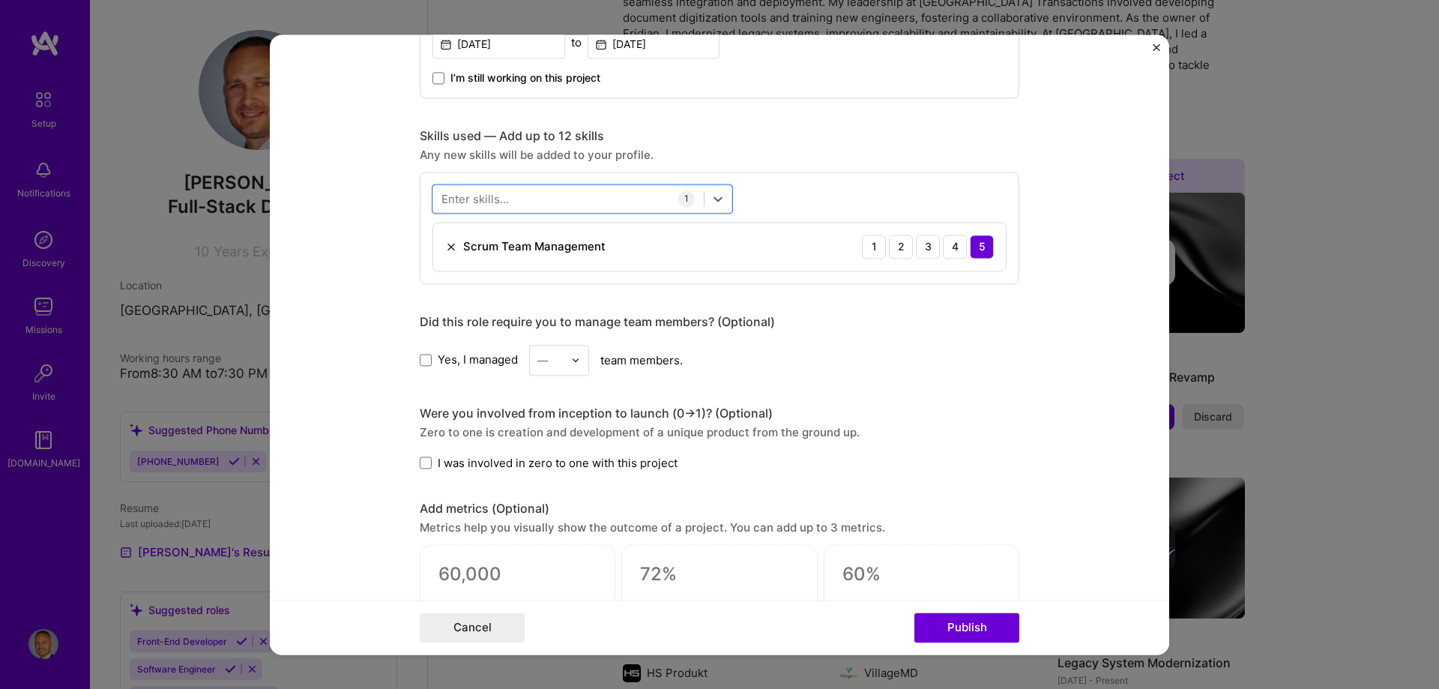
scroll to position [750, 0]
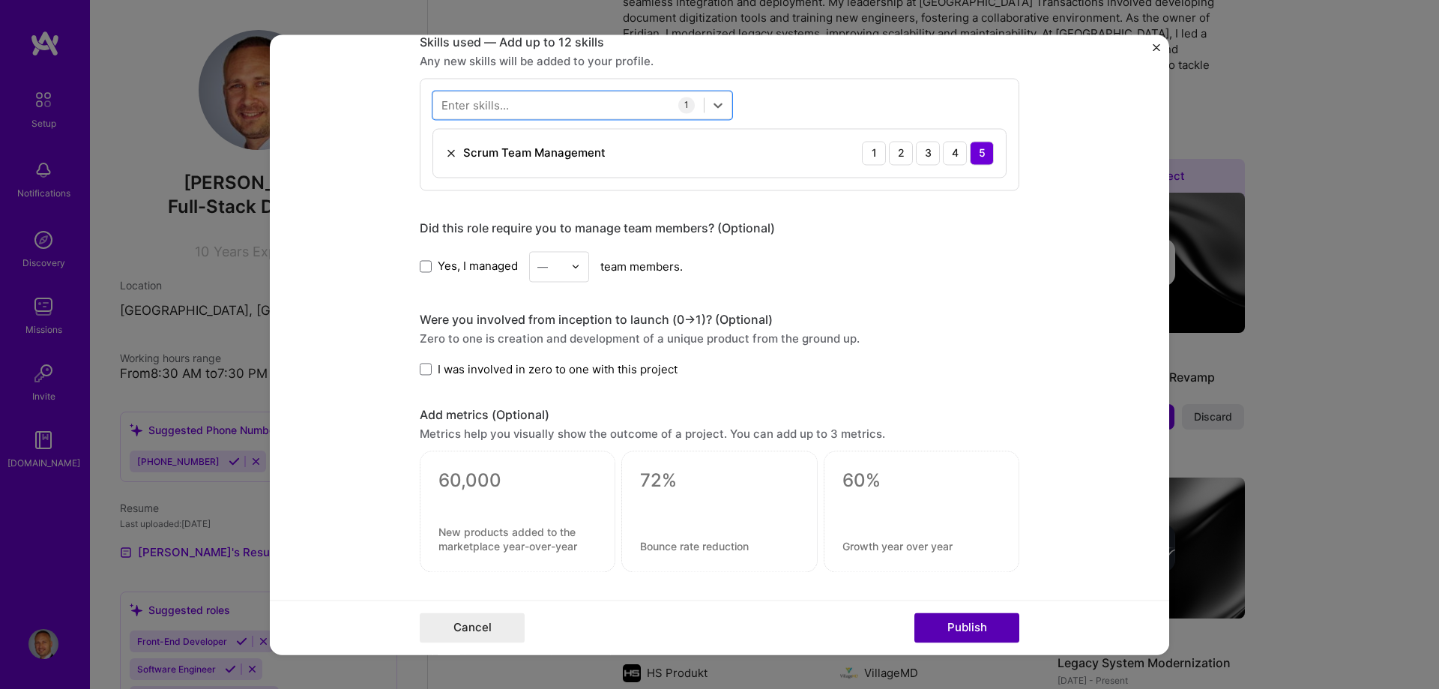
click at [994, 630] on button "Publish" at bounding box center [967, 627] width 105 height 30
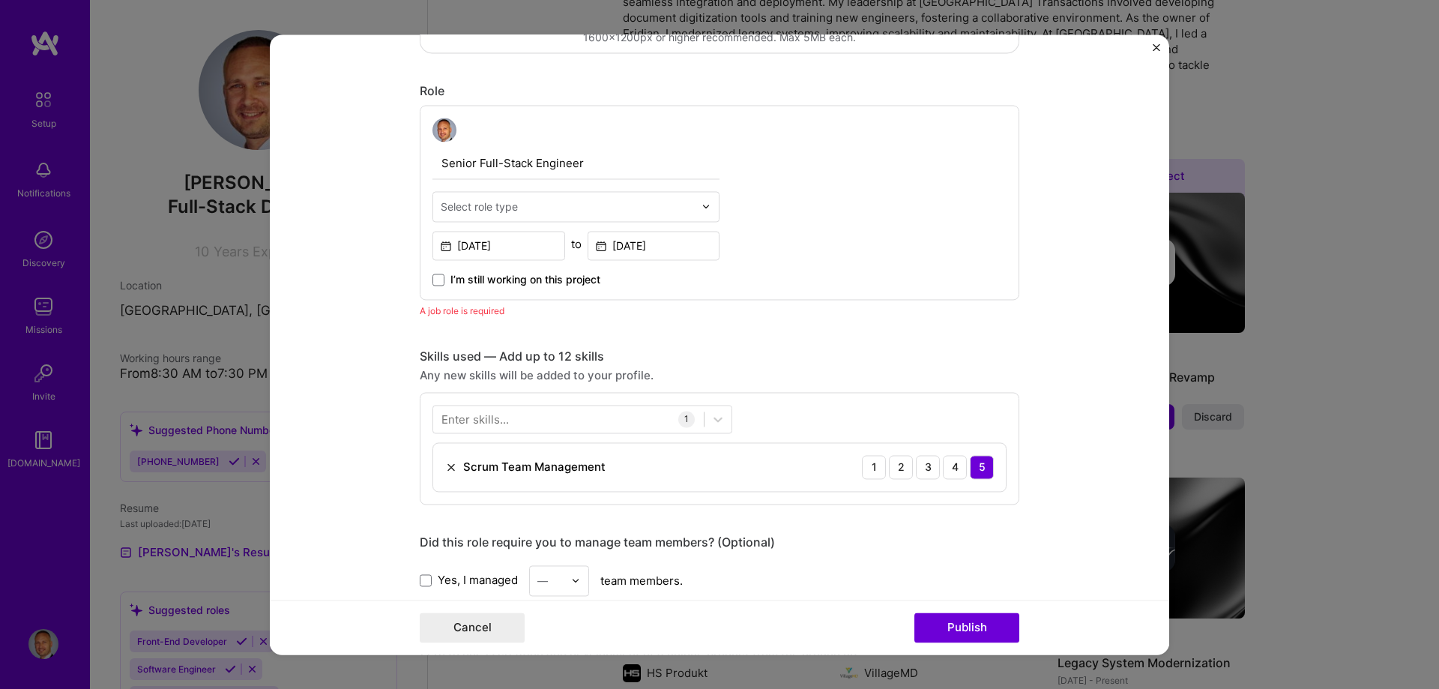
scroll to position [428, 0]
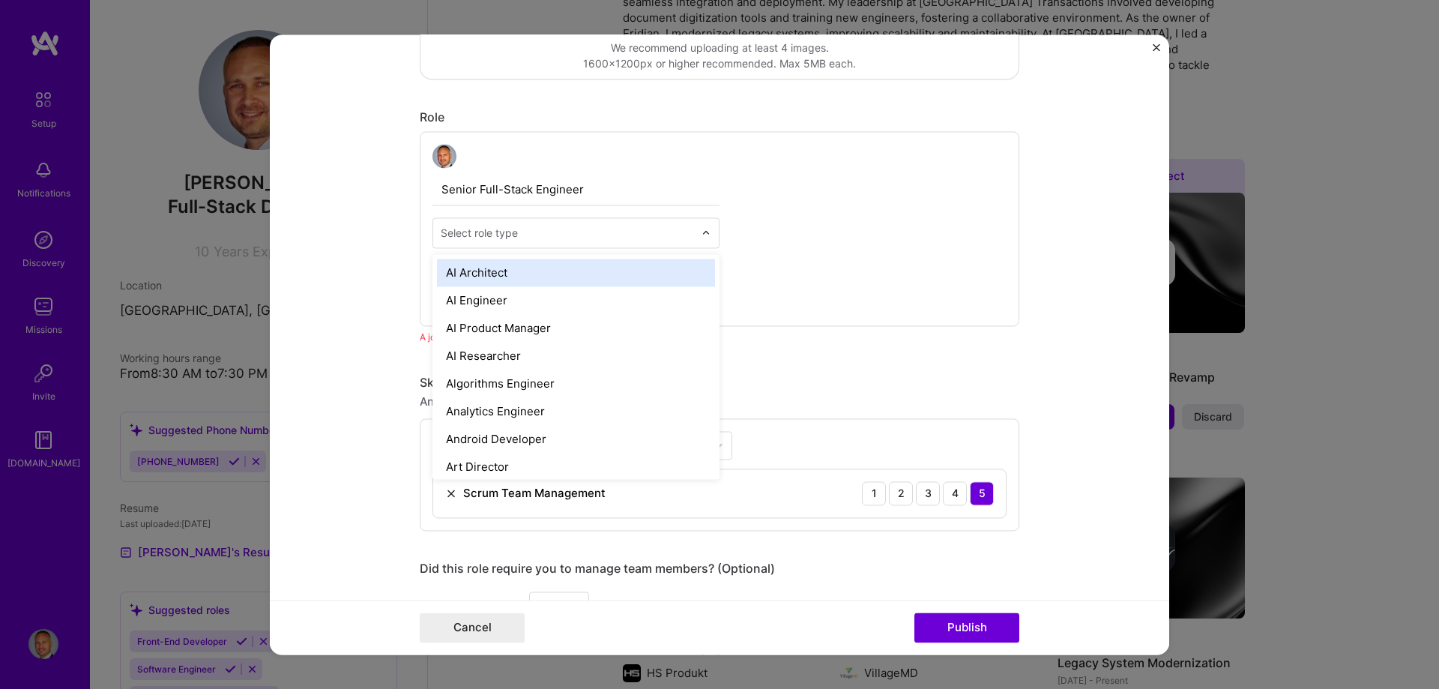
click at [568, 229] on input "text" at bounding box center [567, 233] width 253 height 16
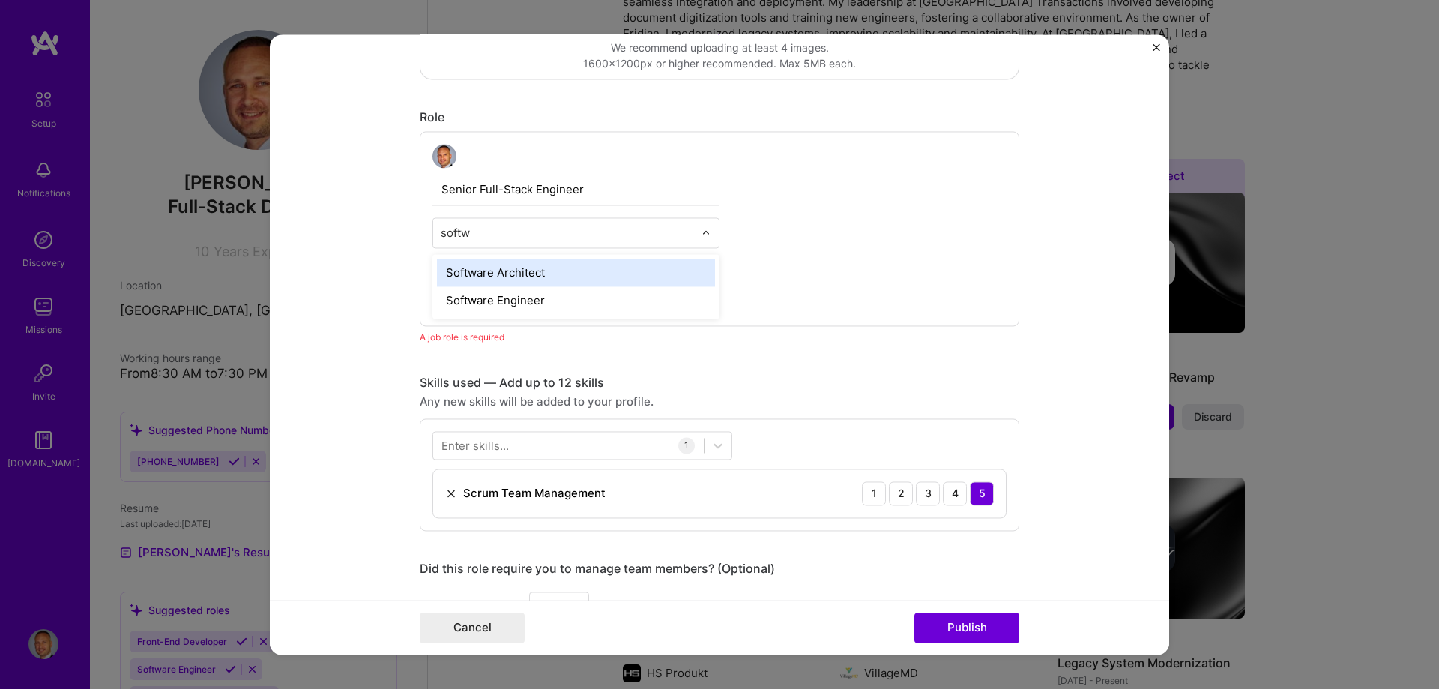
type input "softwa"
click at [534, 283] on div "Software Architect" at bounding box center [576, 273] width 278 height 28
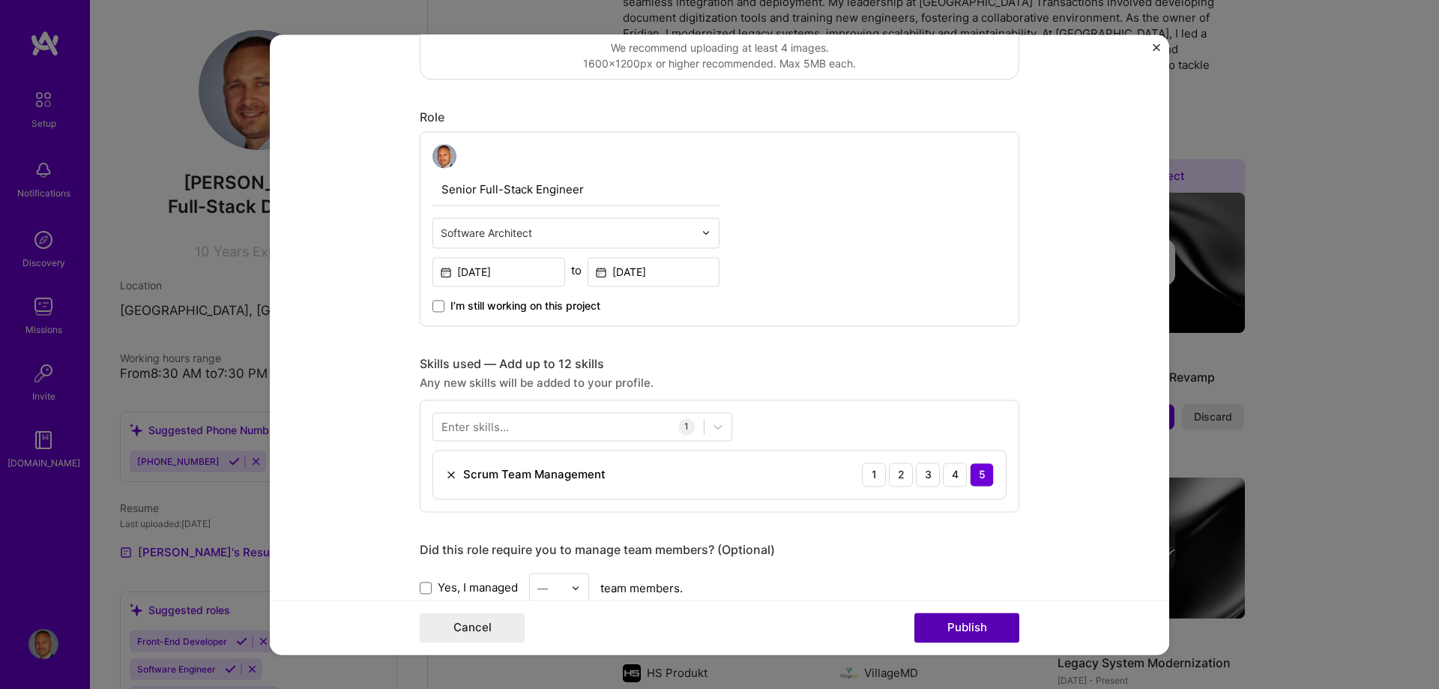
click at [967, 625] on button "Publish" at bounding box center [967, 627] width 105 height 30
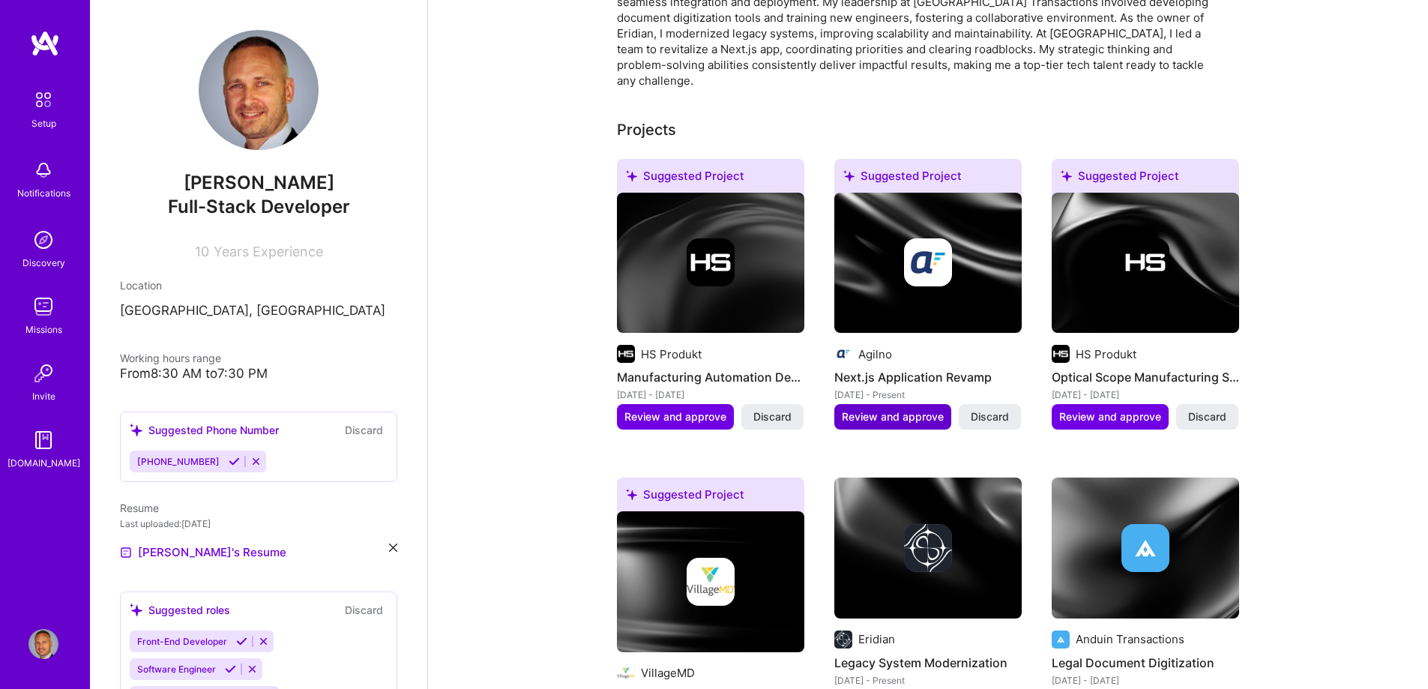
click at [897, 409] on span "Review and approve" at bounding box center [893, 416] width 102 height 15
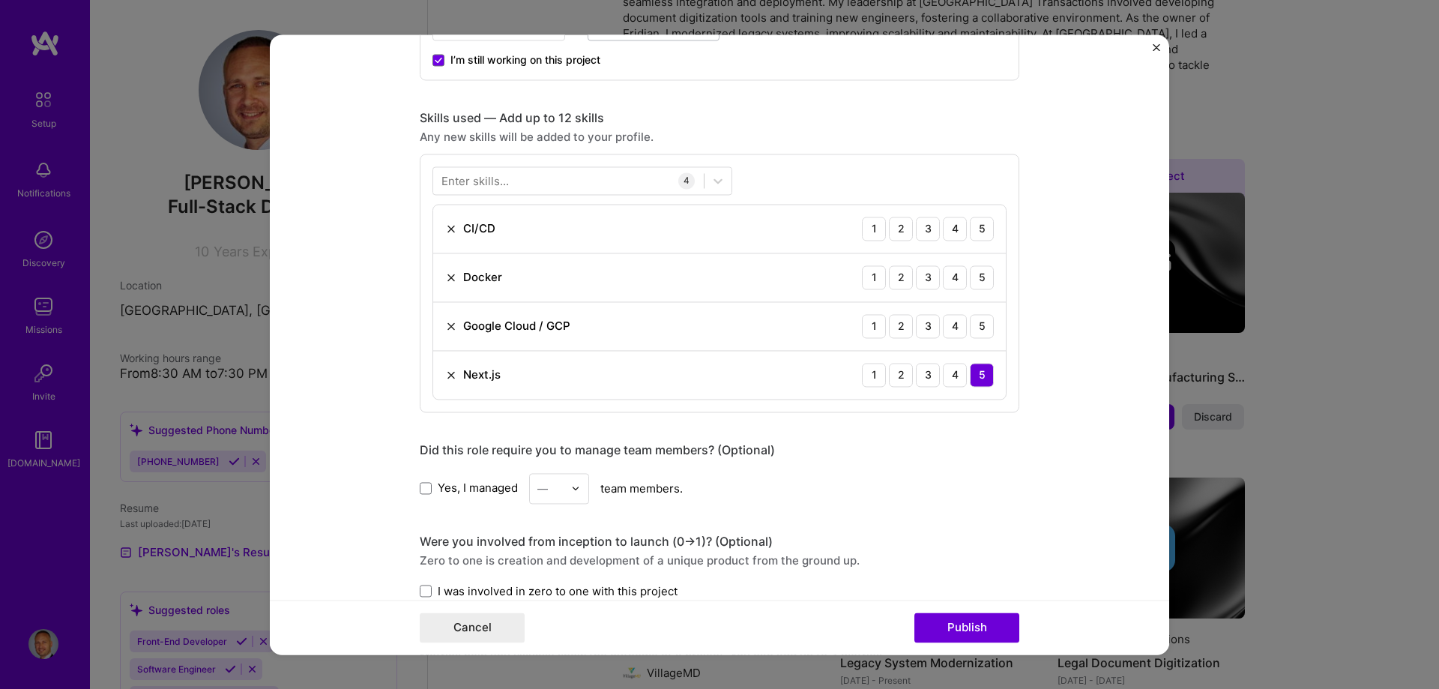
scroll to position [675, 0]
click at [977, 225] on div "5" at bounding box center [982, 228] width 24 height 24
click at [977, 265] on div "5" at bounding box center [982, 277] width 24 height 24
click at [977, 325] on div "5" at bounding box center [982, 325] width 24 height 24
click at [519, 177] on div at bounding box center [568, 179] width 271 height 25
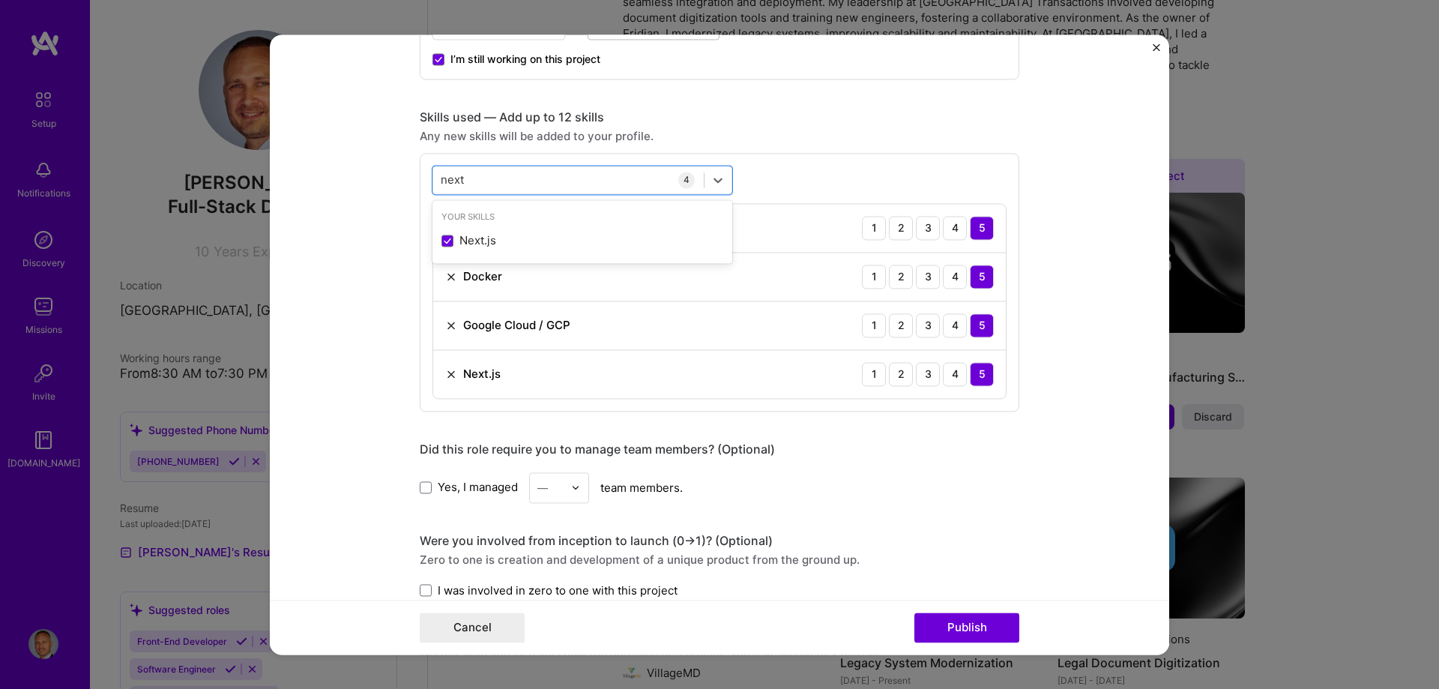
type input "next"
click at [972, 423] on div "Editing suggested project This project is suggested based on your LinkedIn, res…" at bounding box center [720, 277] width 600 height 1774
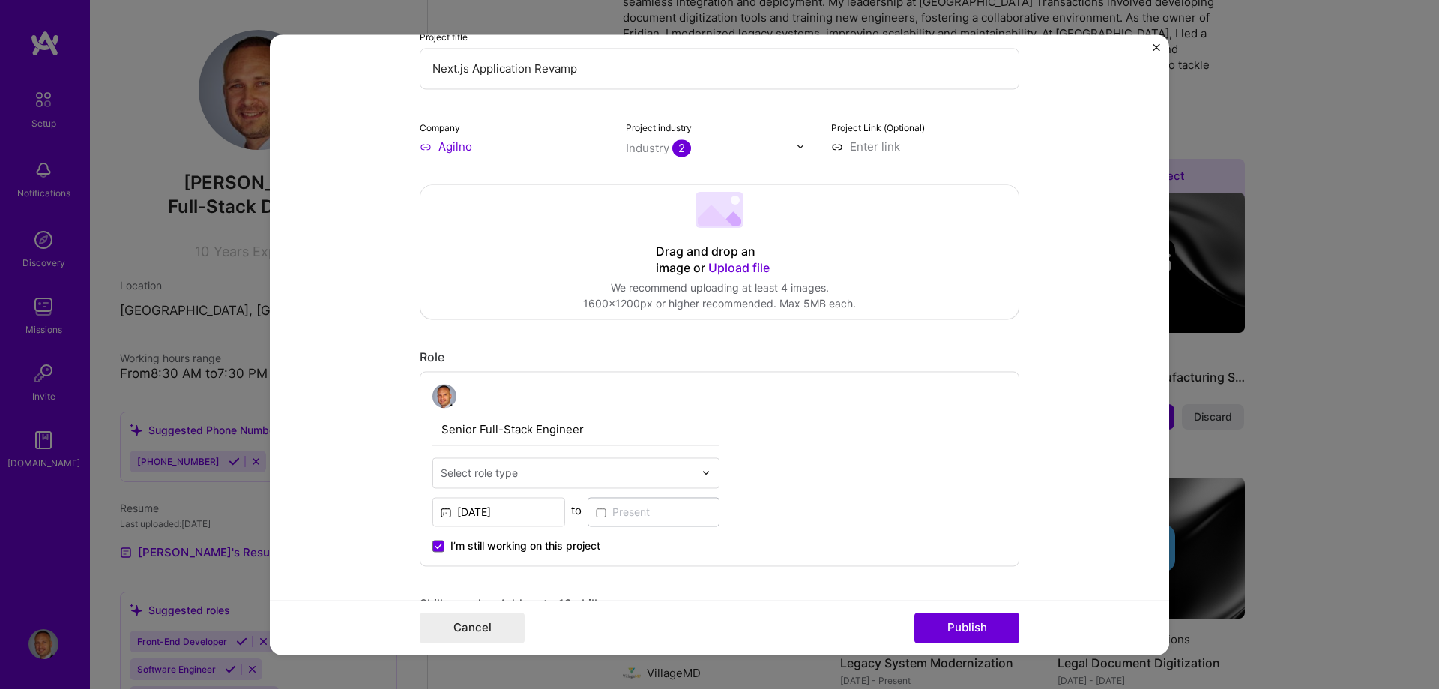
scroll to position [225, 0]
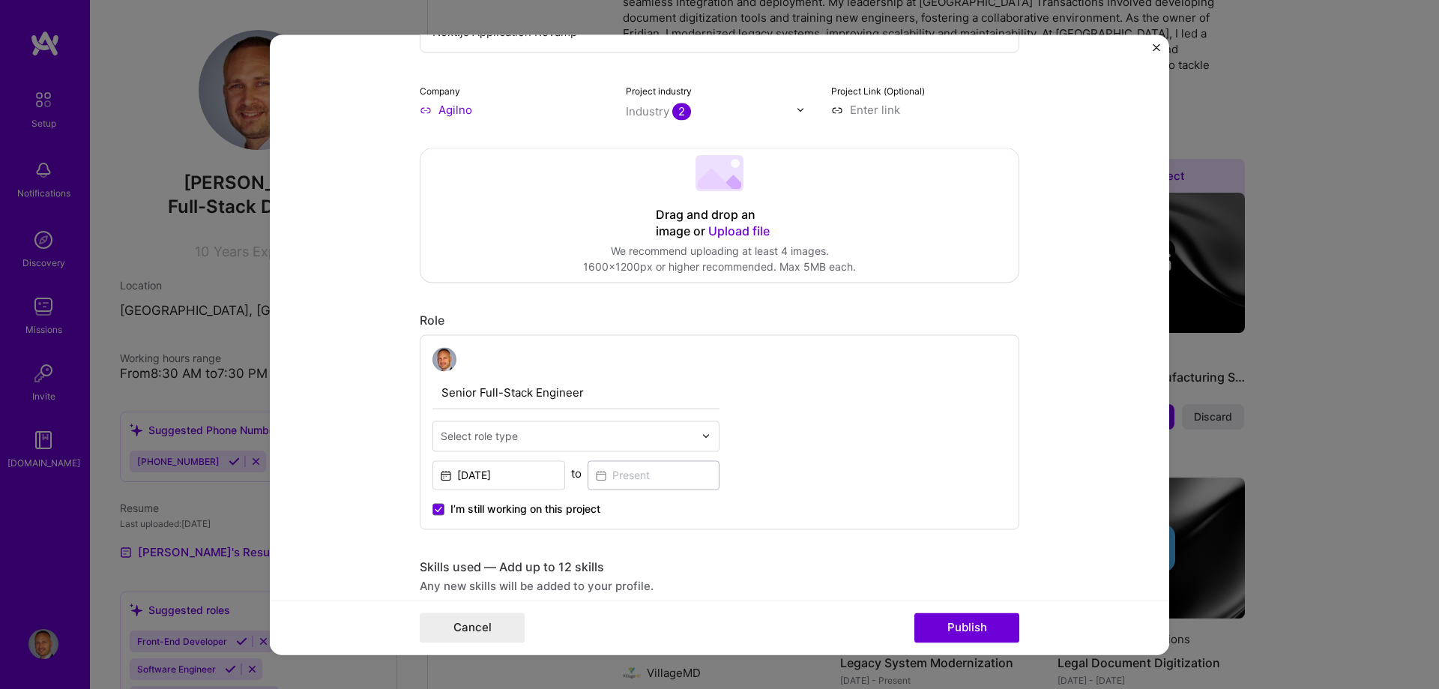
click at [610, 434] on input "text" at bounding box center [567, 436] width 253 height 16
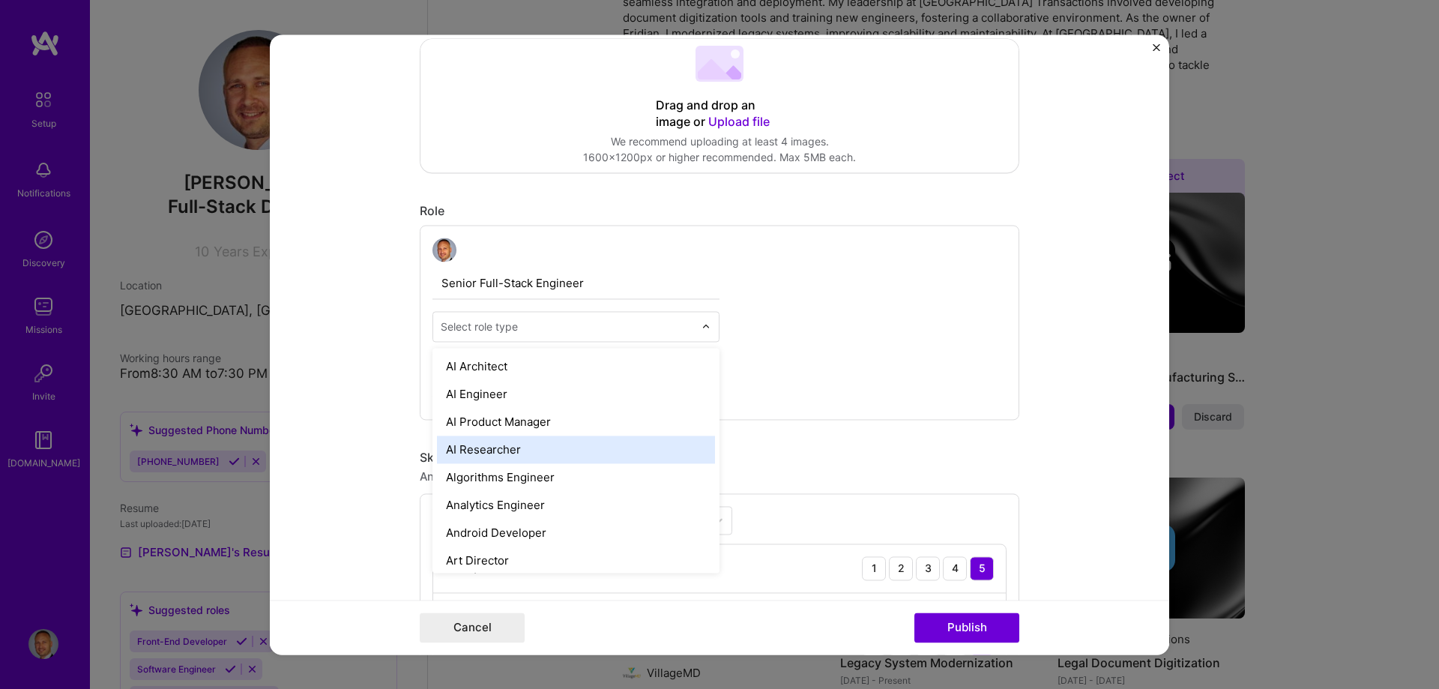
scroll to position [375, 0]
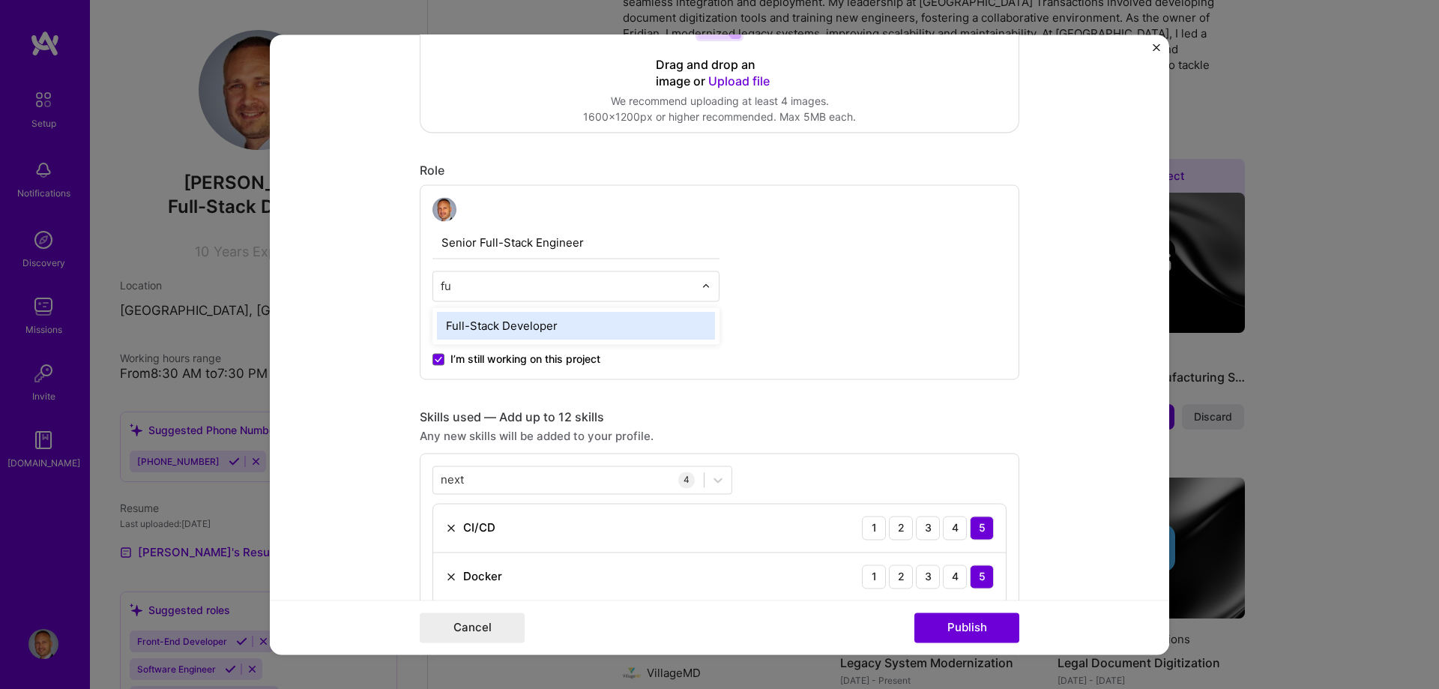
type input "ful"
click at [531, 324] on div "Full-Stack Developer" at bounding box center [576, 326] width 278 height 28
click at [966, 630] on button "Publish" at bounding box center [967, 627] width 105 height 30
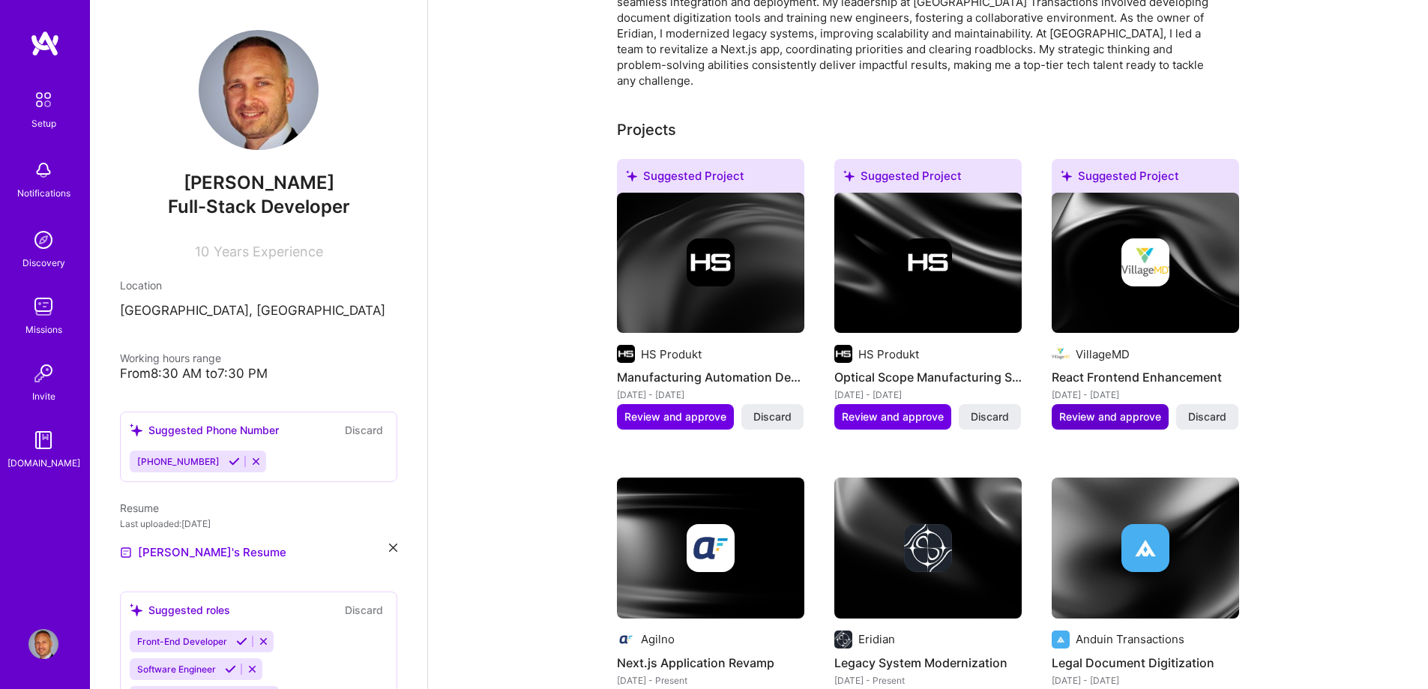
click at [1110, 409] on span "Review and approve" at bounding box center [1110, 416] width 102 height 15
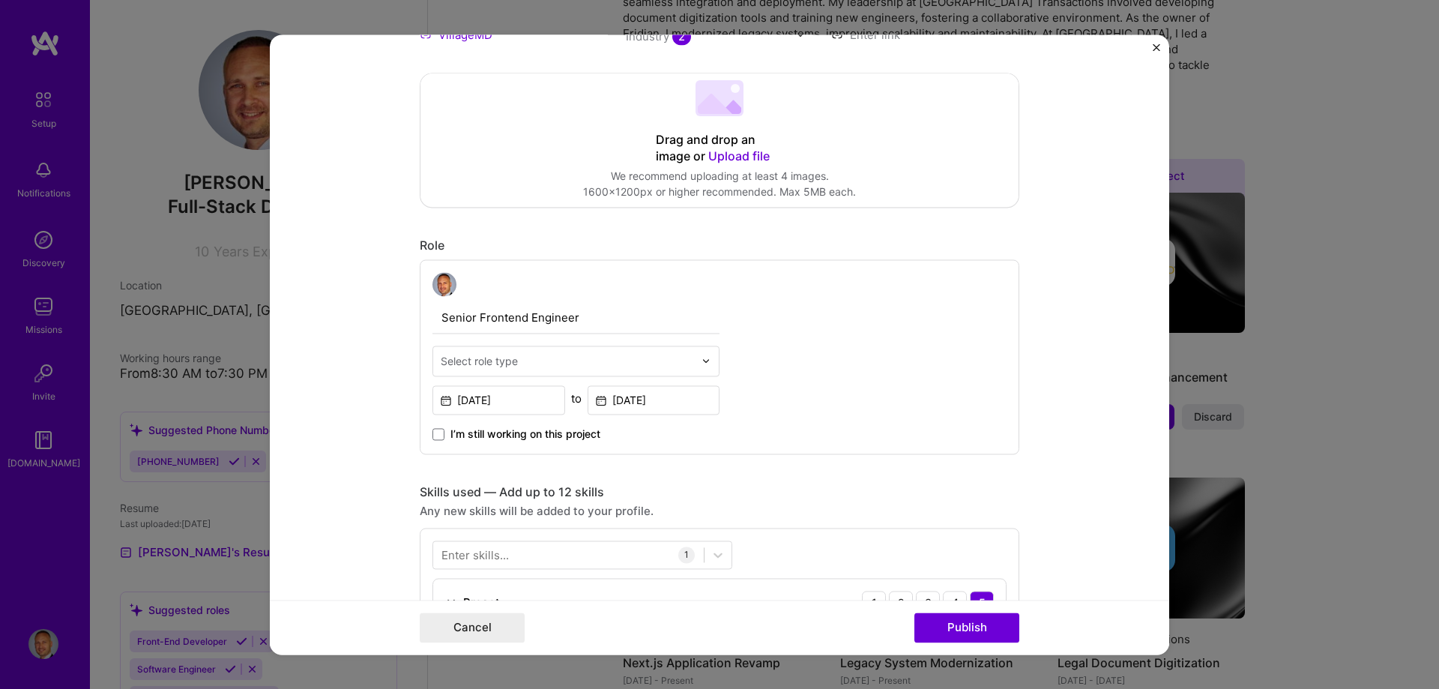
scroll to position [450, 0]
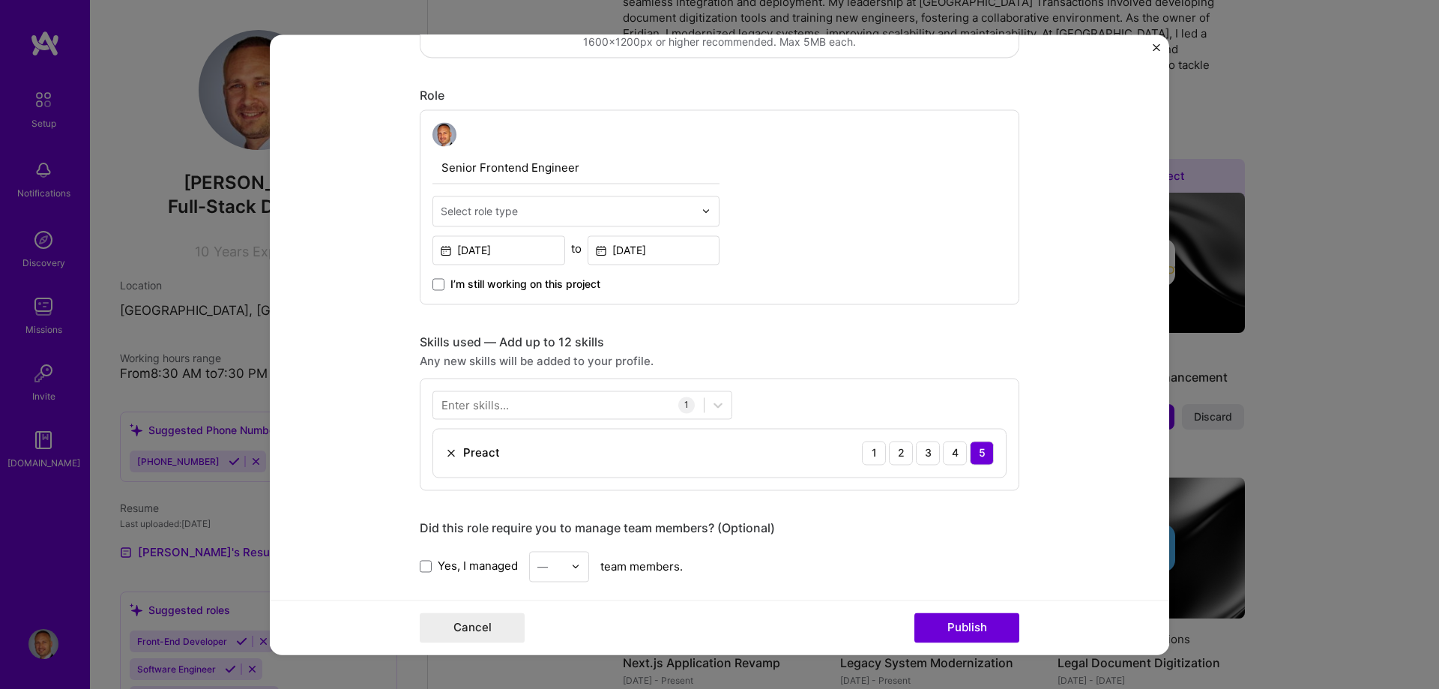
click at [627, 202] on div at bounding box center [567, 211] width 253 height 19
type input "fron"
click at [546, 257] on div "Front-End Developer" at bounding box center [576, 251] width 278 height 28
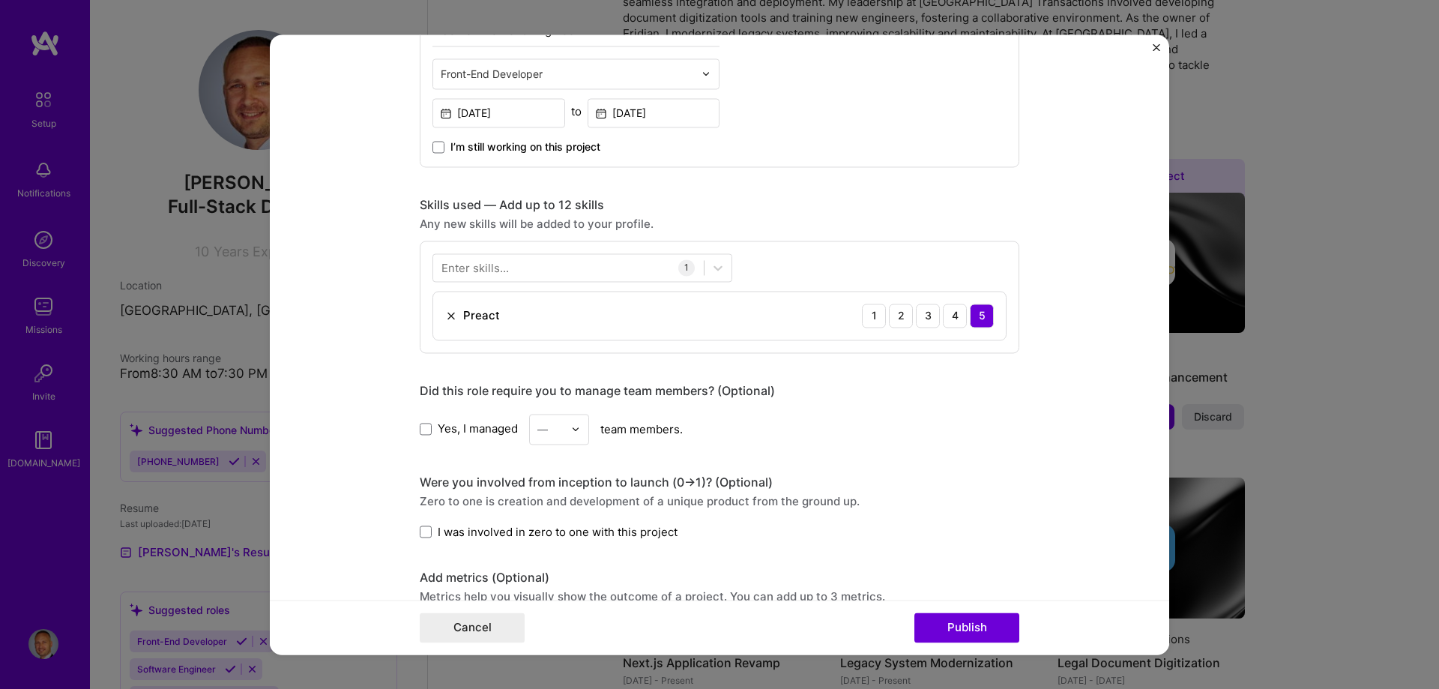
scroll to position [600, 0]
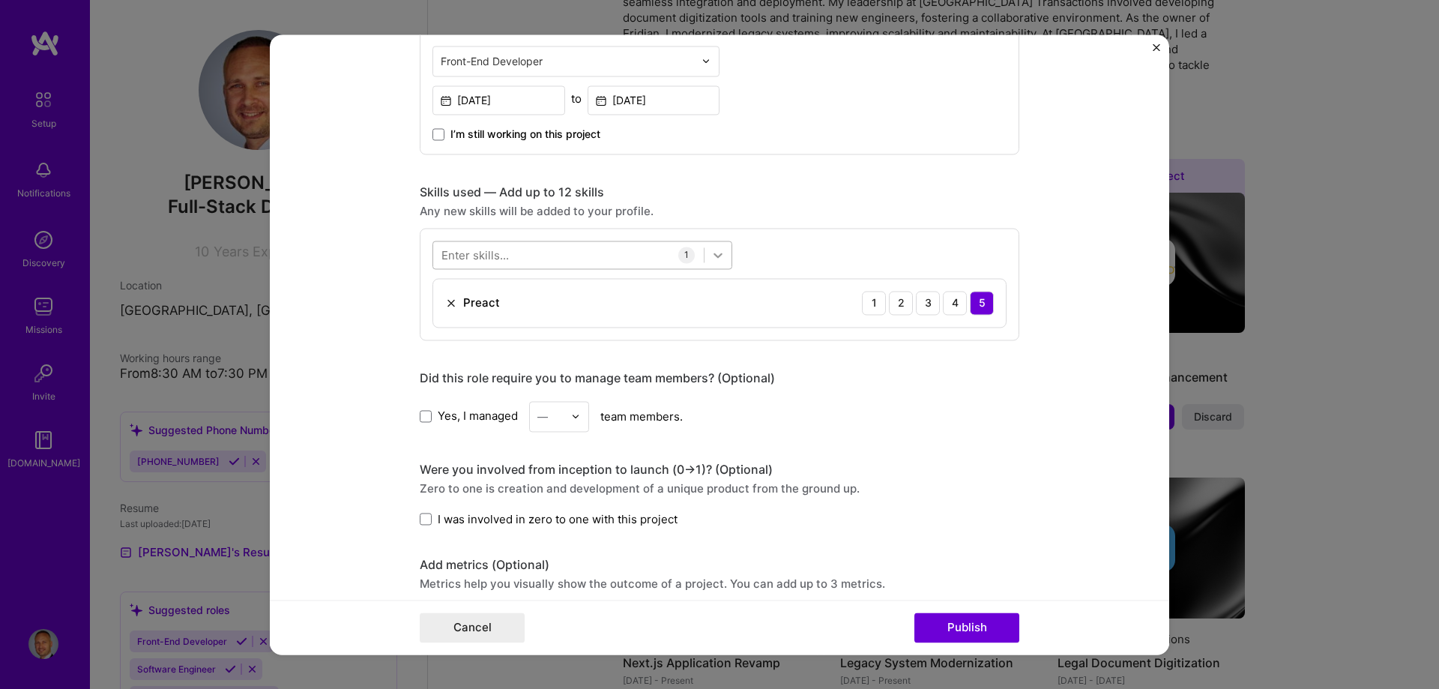
click at [714, 256] on icon at bounding box center [718, 255] width 9 height 5
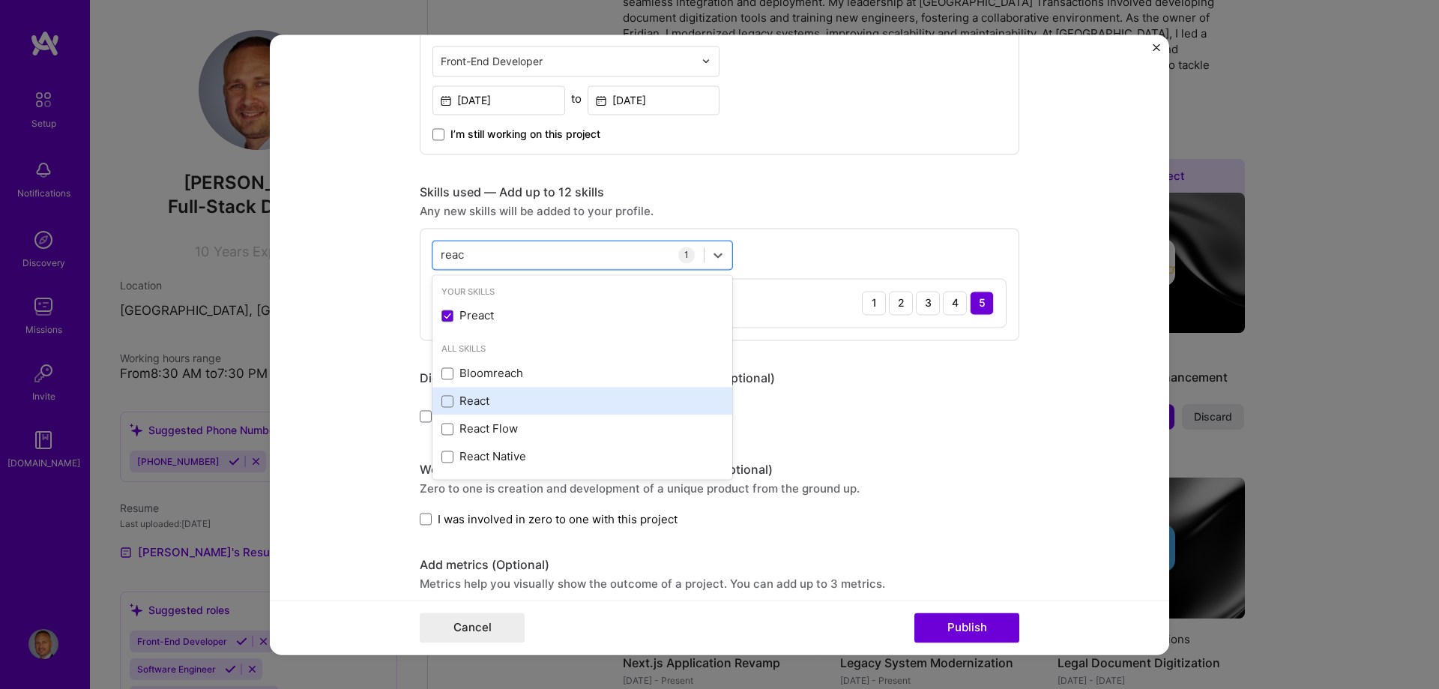
click at [464, 400] on div "React" at bounding box center [583, 402] width 282 height 16
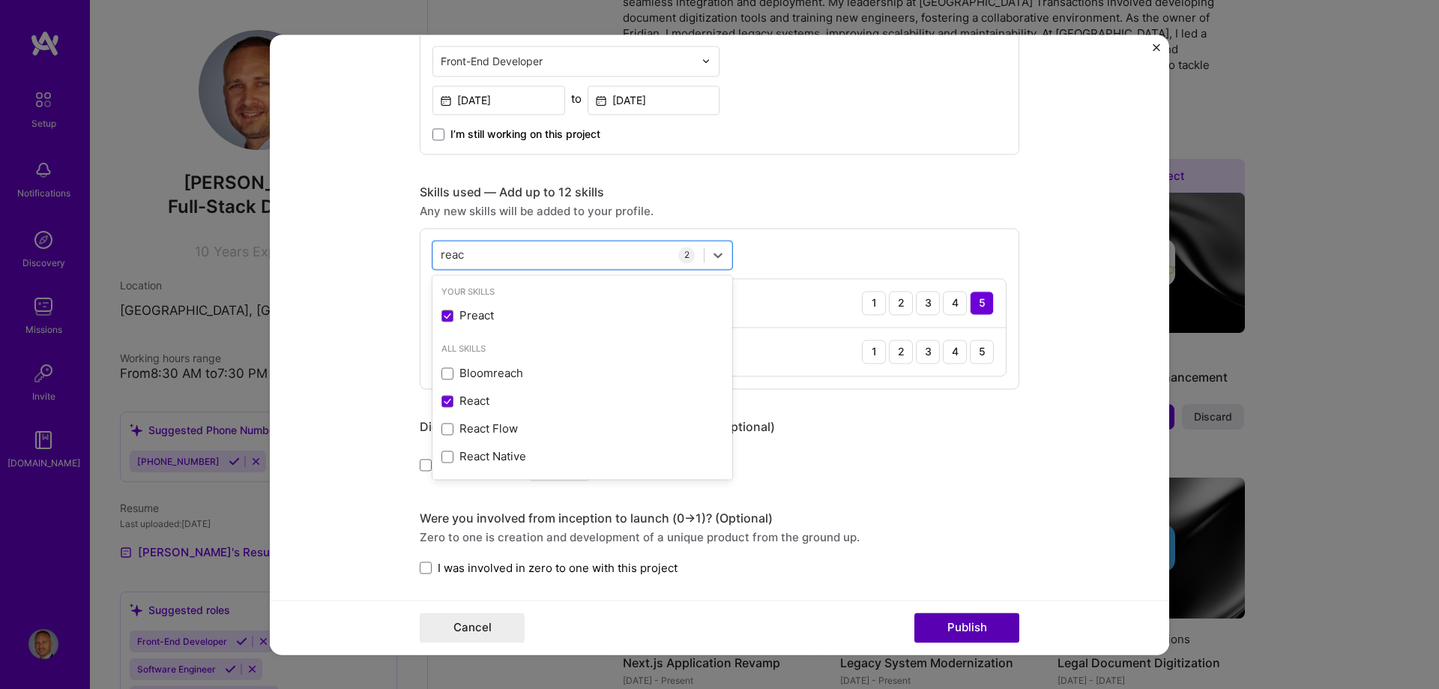
type input "reac"
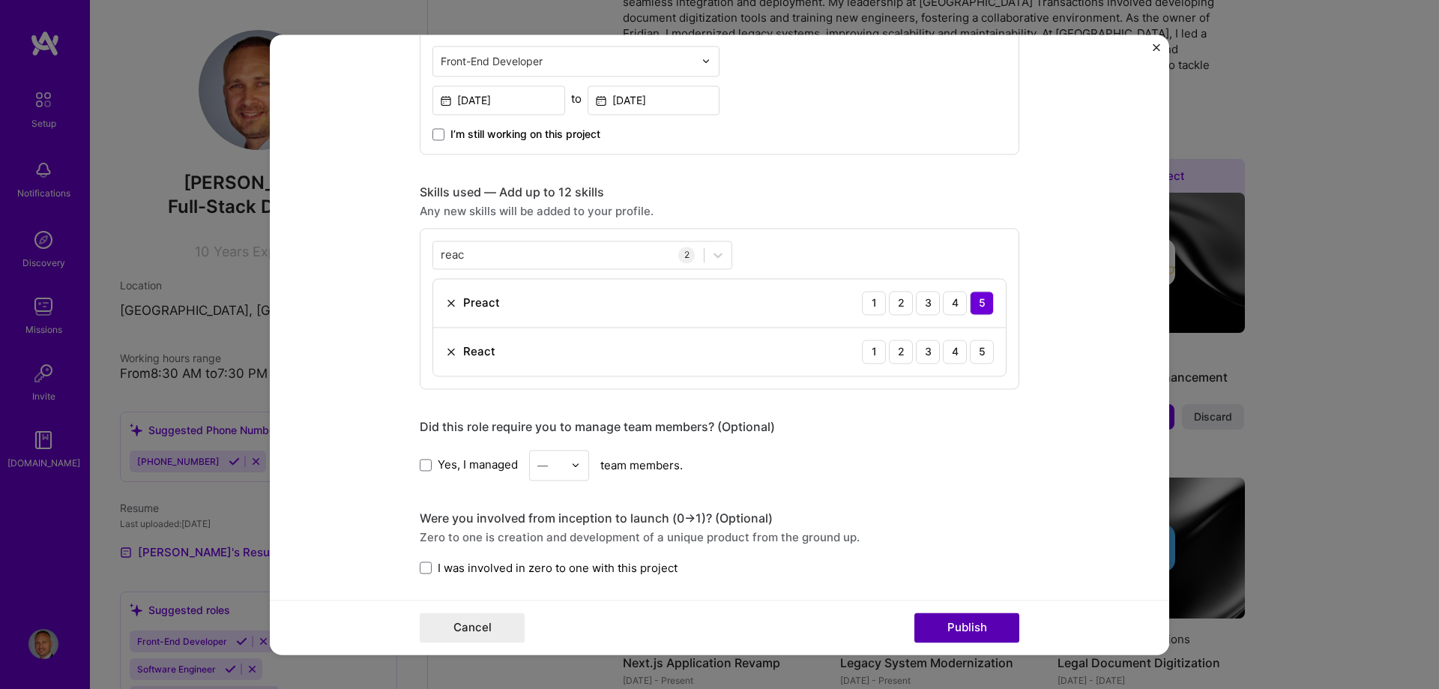
click at [936, 619] on button "Publish" at bounding box center [967, 627] width 105 height 30
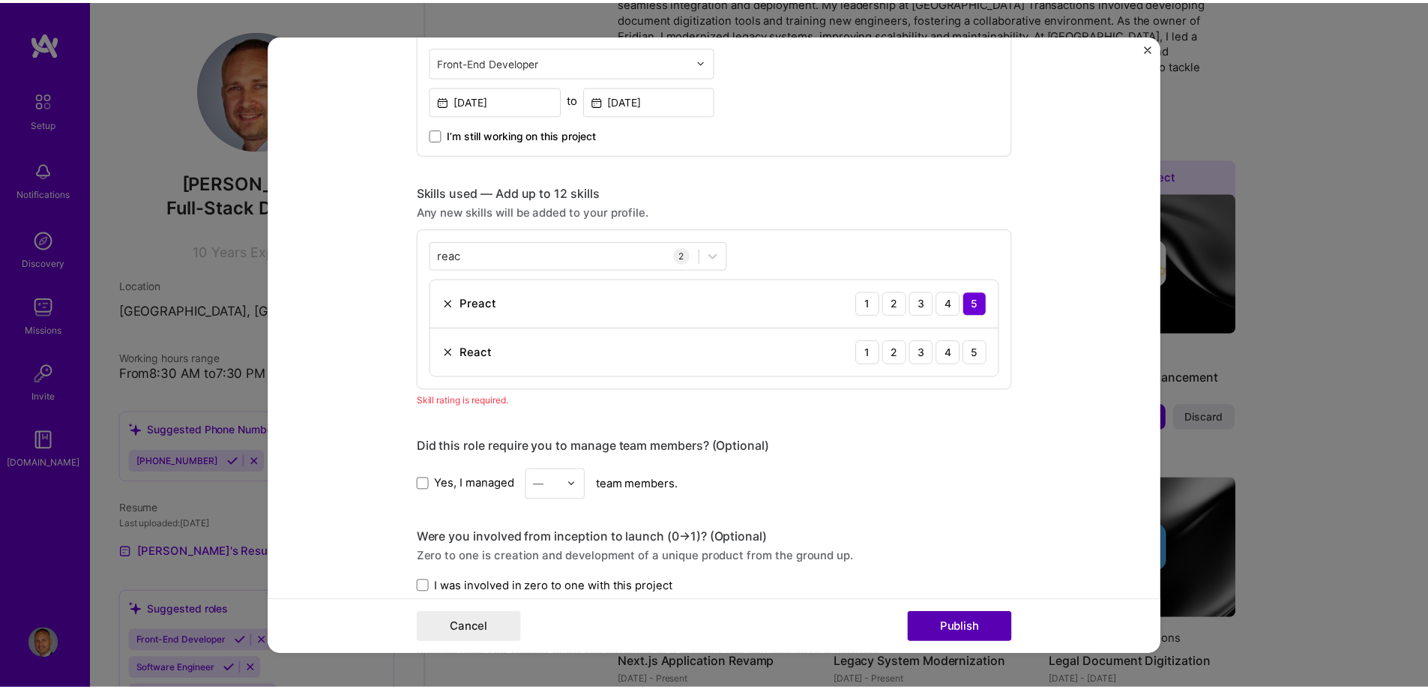
scroll to position [750, 0]
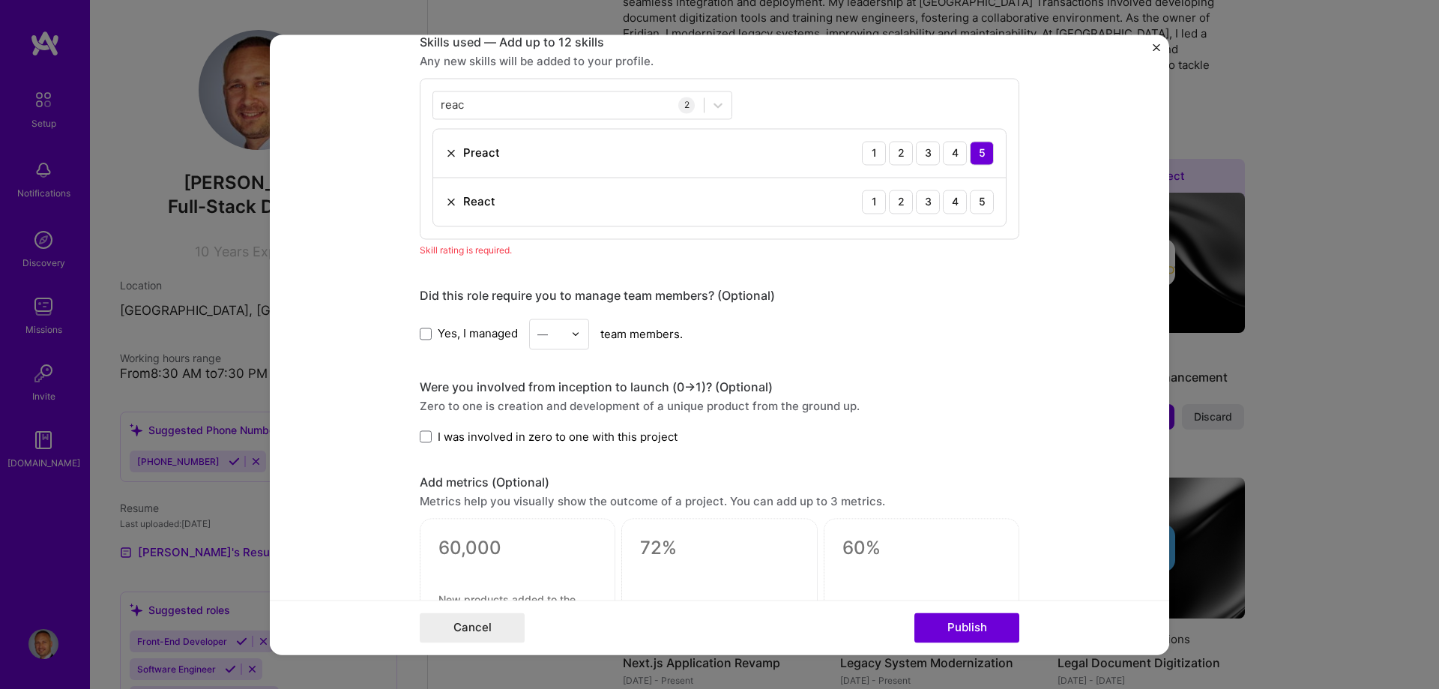
click at [963, 207] on div "1 2 3 4 5" at bounding box center [928, 202] width 132 height 24
click at [982, 205] on div "5" at bounding box center [982, 202] width 24 height 24
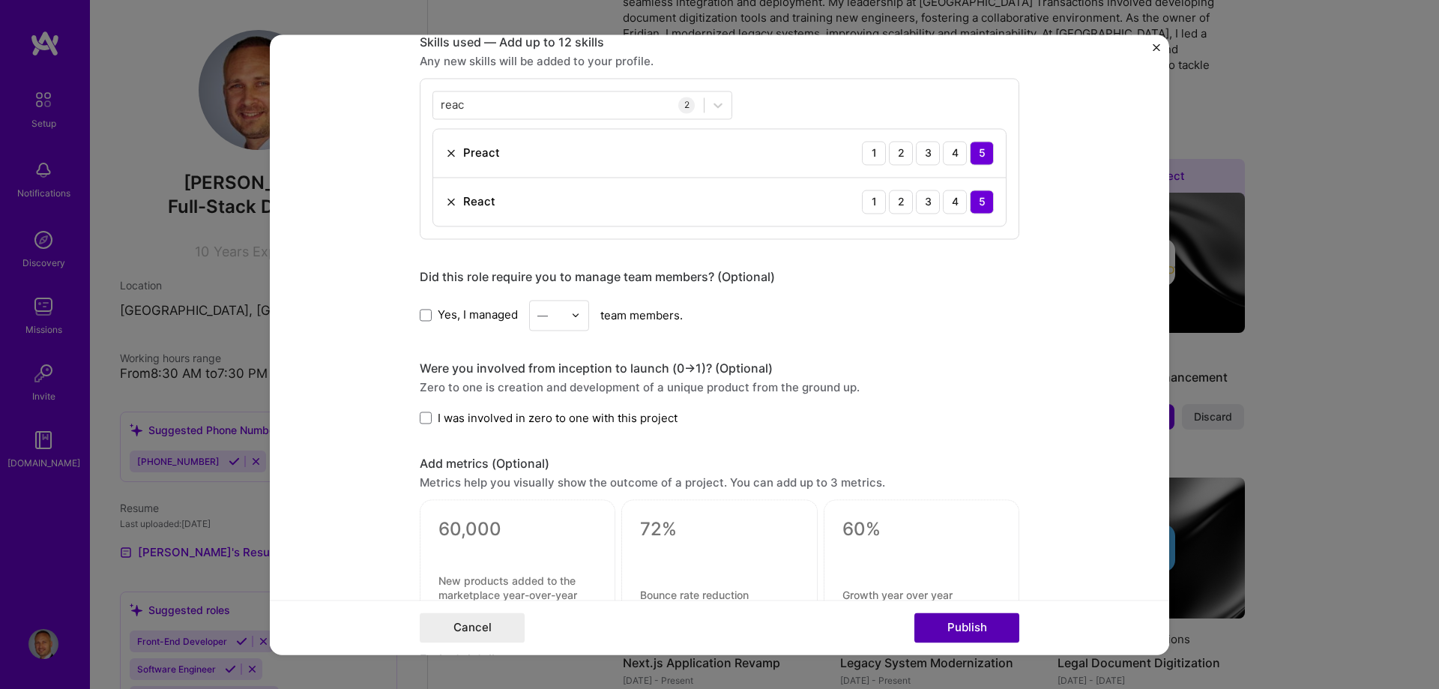
click at [996, 633] on button "Publish" at bounding box center [967, 627] width 105 height 30
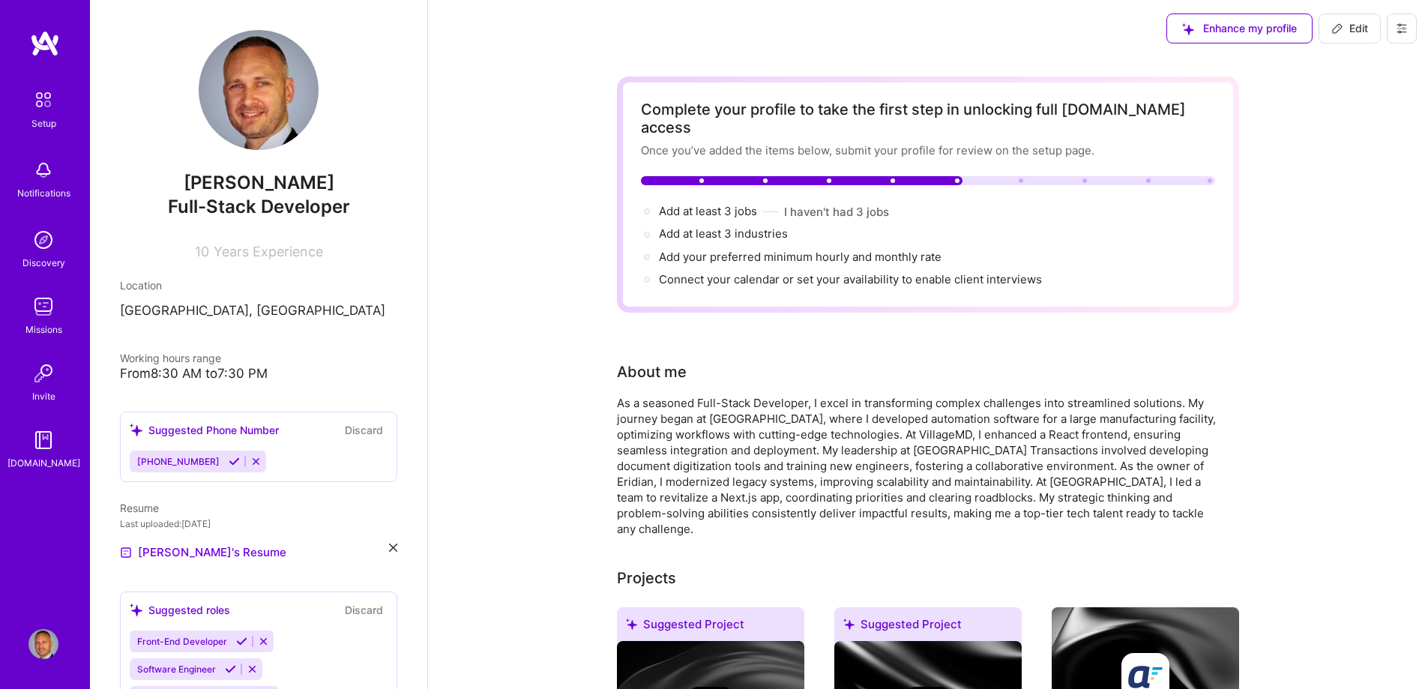
scroll to position [0, 0]
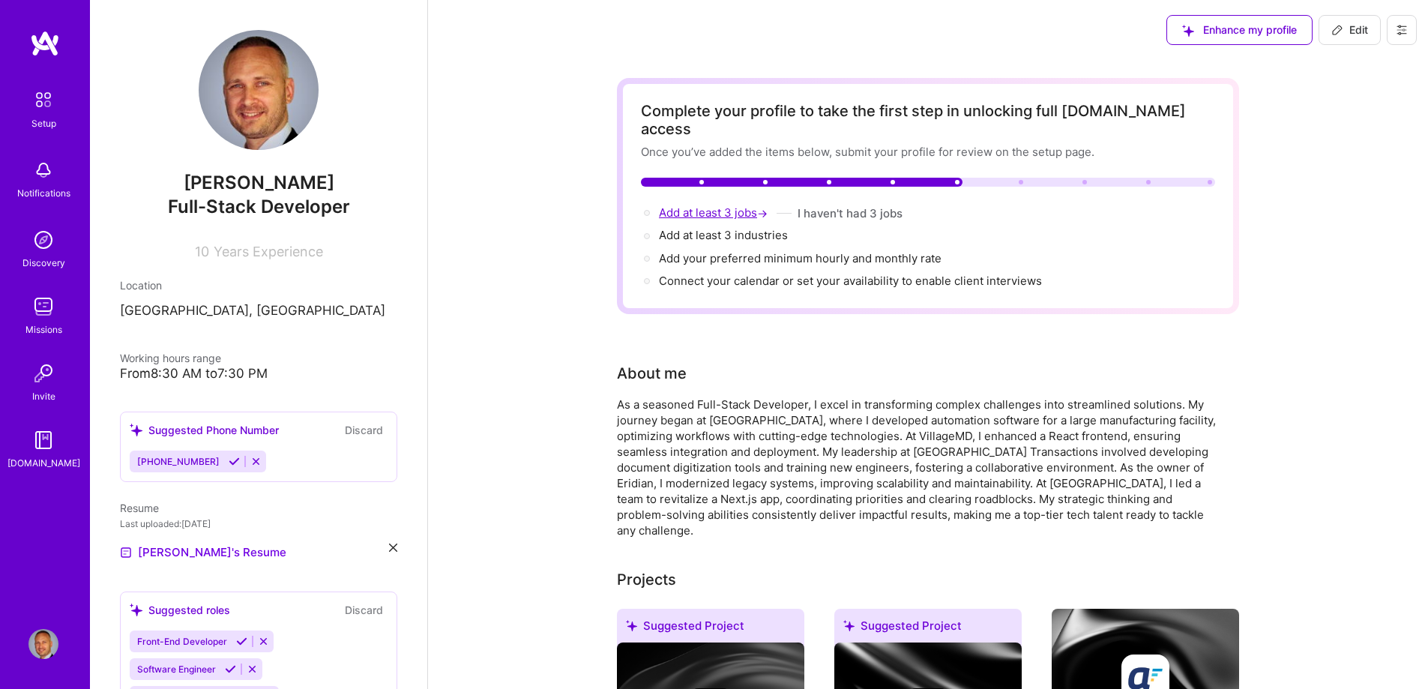
click at [716, 205] on span "Add at least 3 jobs →" at bounding box center [715, 212] width 112 height 14
select select "US"
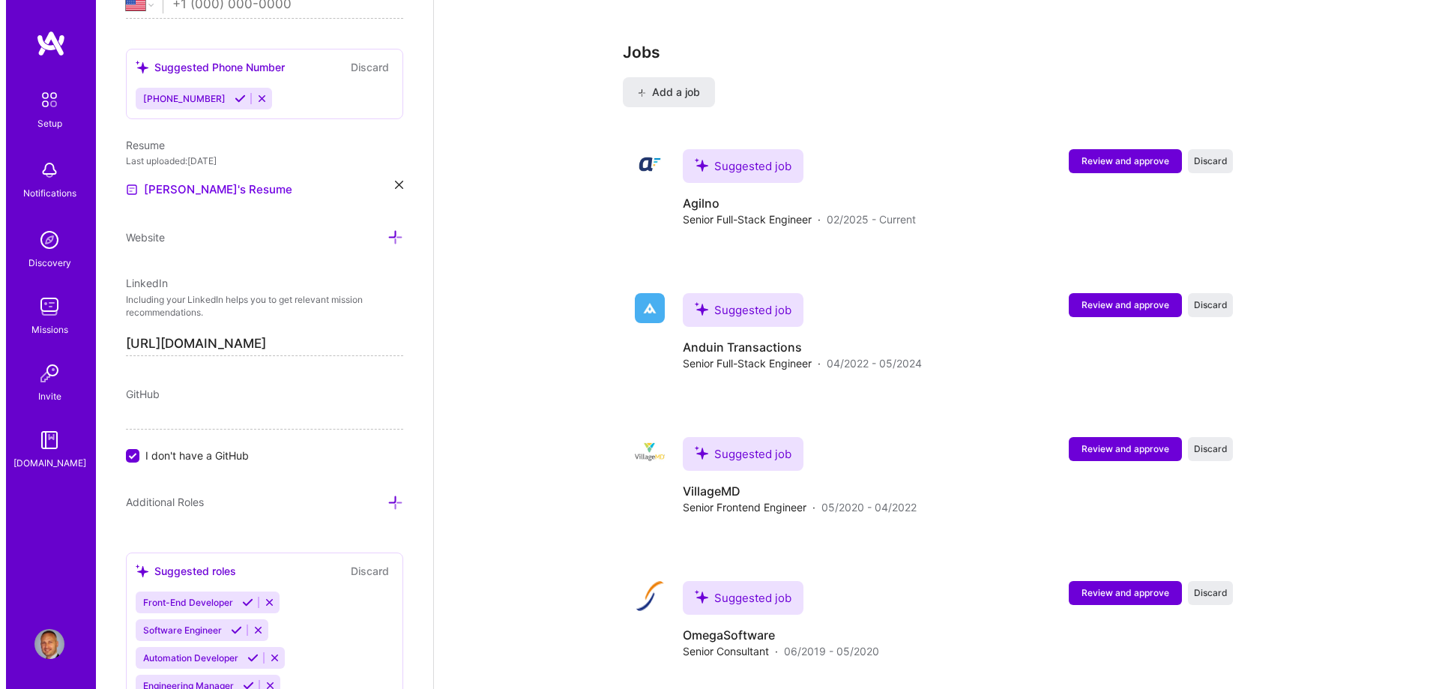
scroll to position [2203, 0]
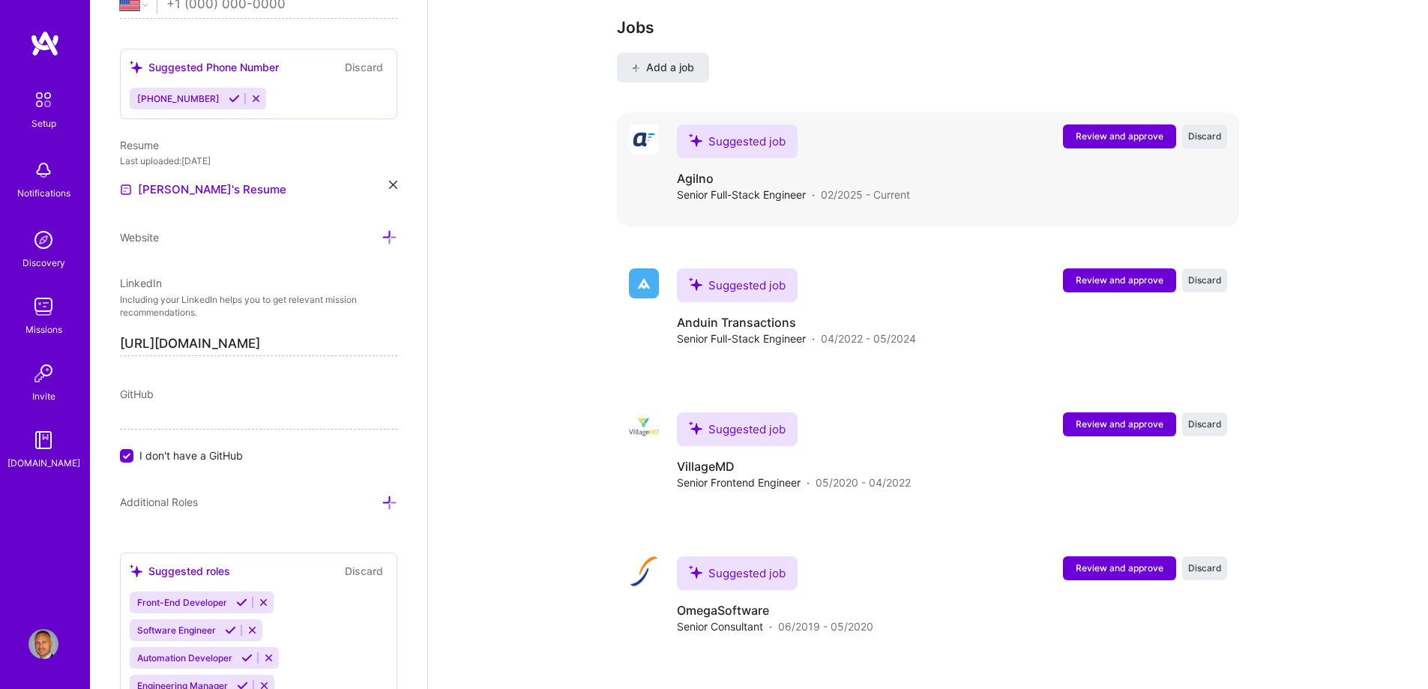
click at [1127, 130] on span "Review and approve" at bounding box center [1120, 136] width 88 height 13
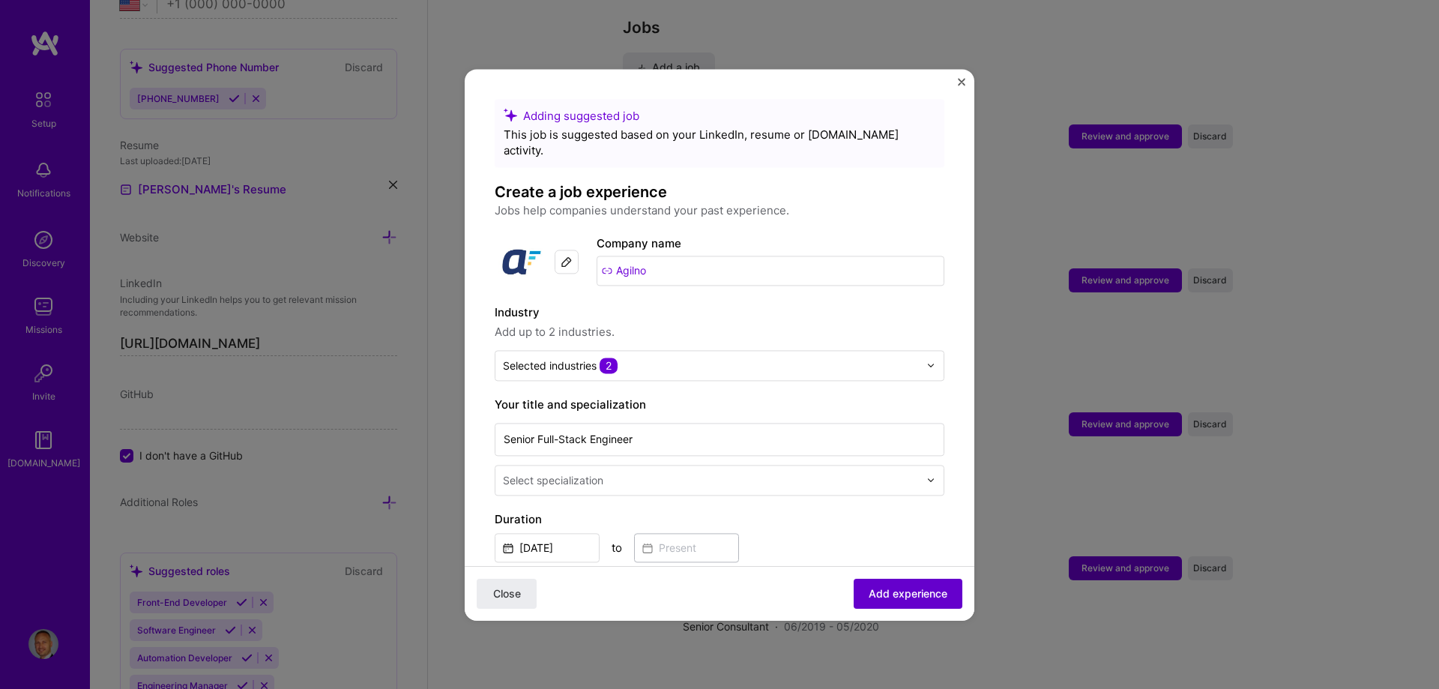
click at [904, 591] on span "Add experience" at bounding box center [908, 592] width 79 height 15
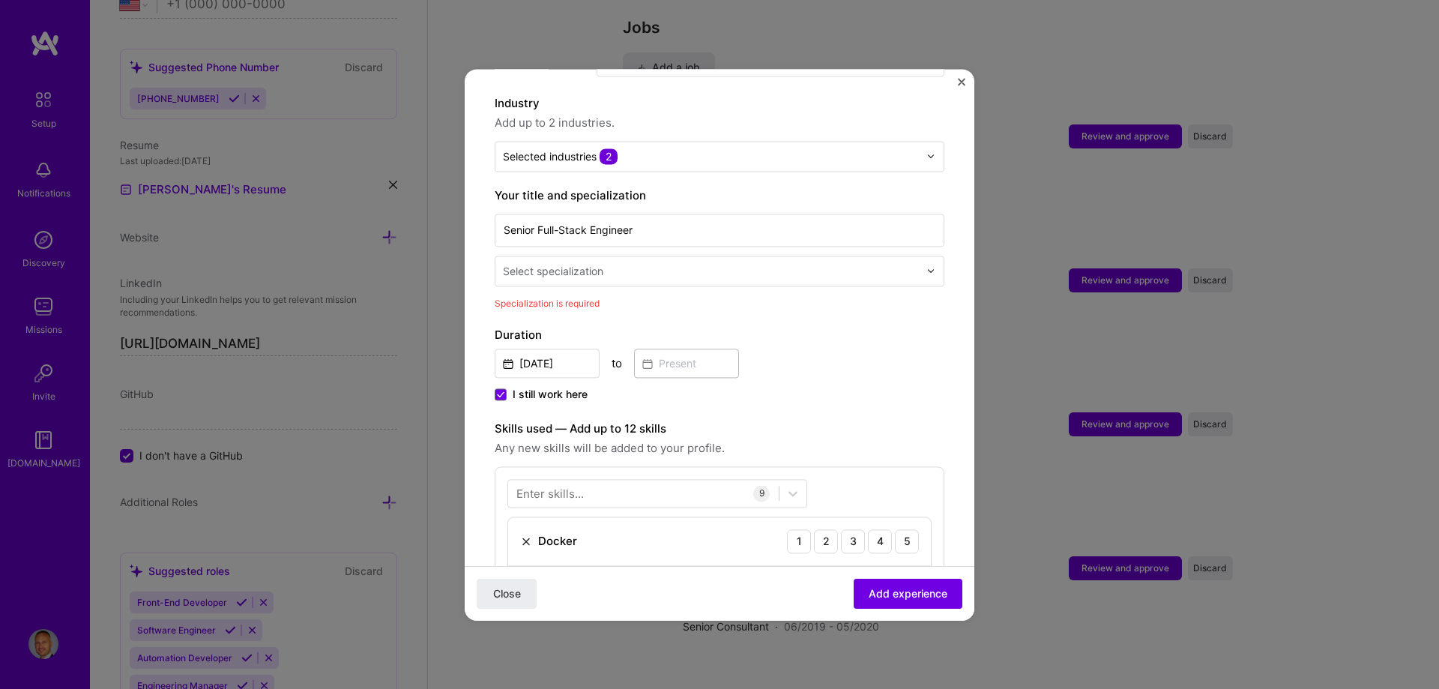
scroll to position [311, 0]
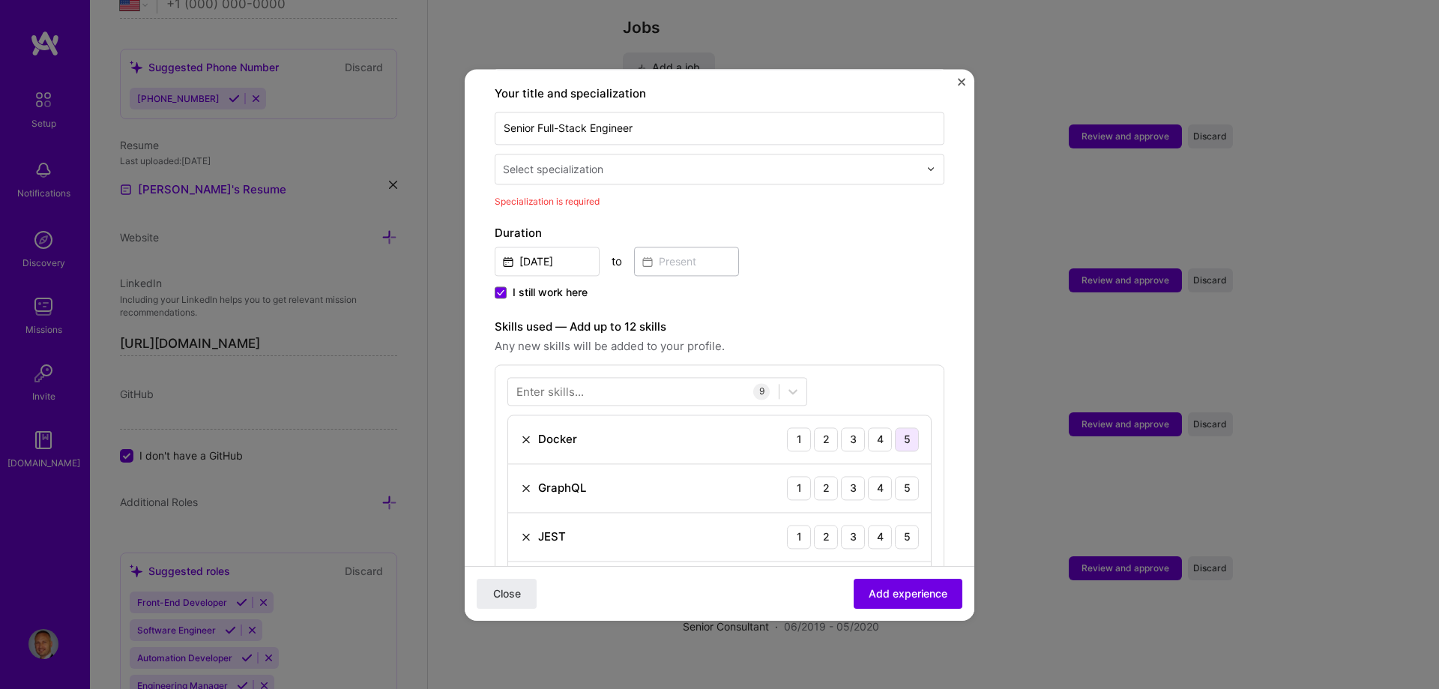
click at [895, 427] on div "5" at bounding box center [907, 439] width 24 height 24
click at [895, 476] on div "5" at bounding box center [907, 488] width 24 height 24
click at [781, 161] on div at bounding box center [712, 169] width 419 height 19
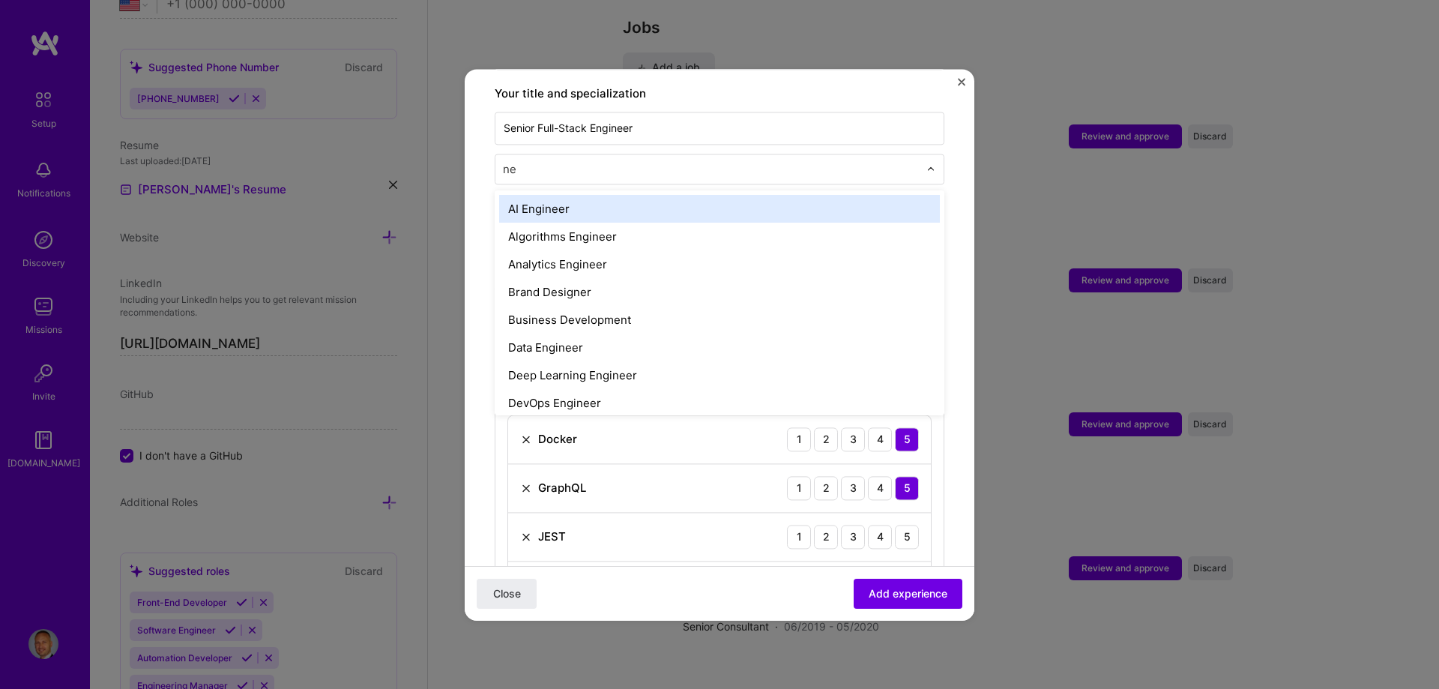
type input "n"
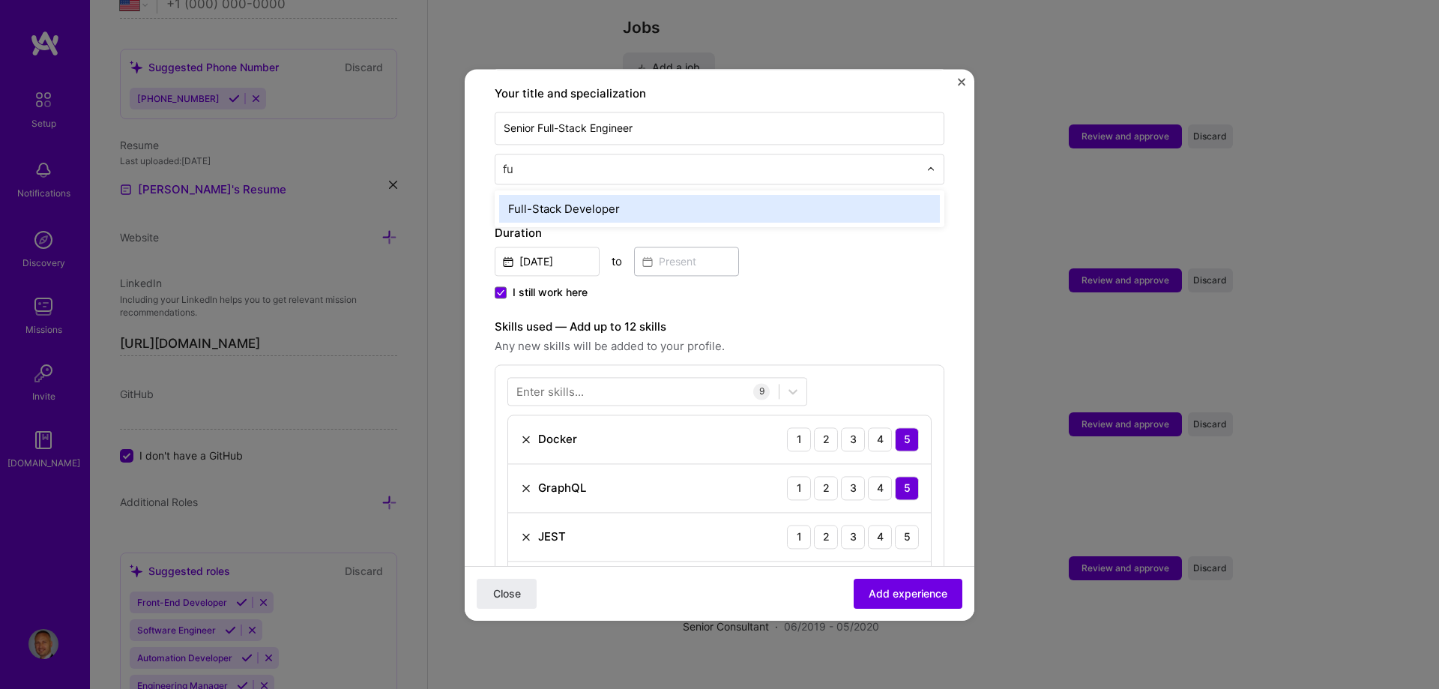
type input "ful"
click at [672, 195] on div "Full-Stack Developer" at bounding box center [719, 209] width 441 height 28
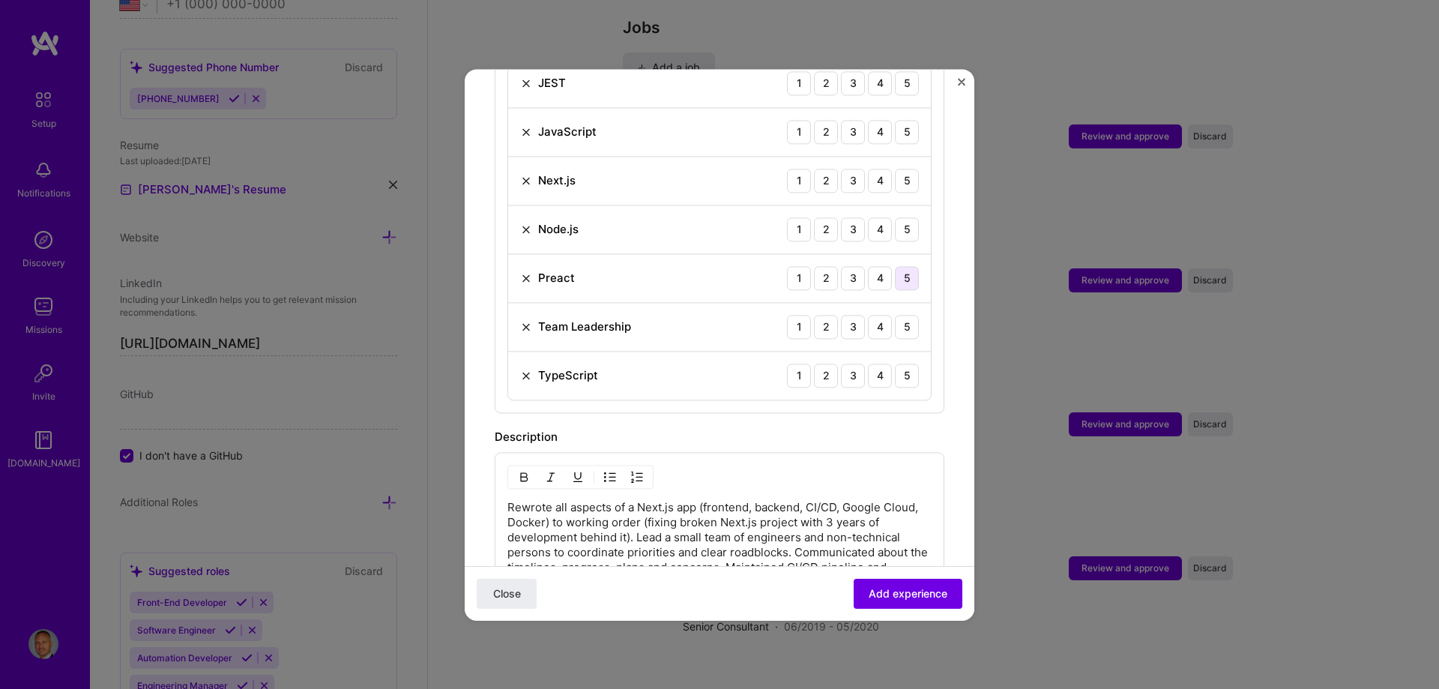
scroll to position [686, 0]
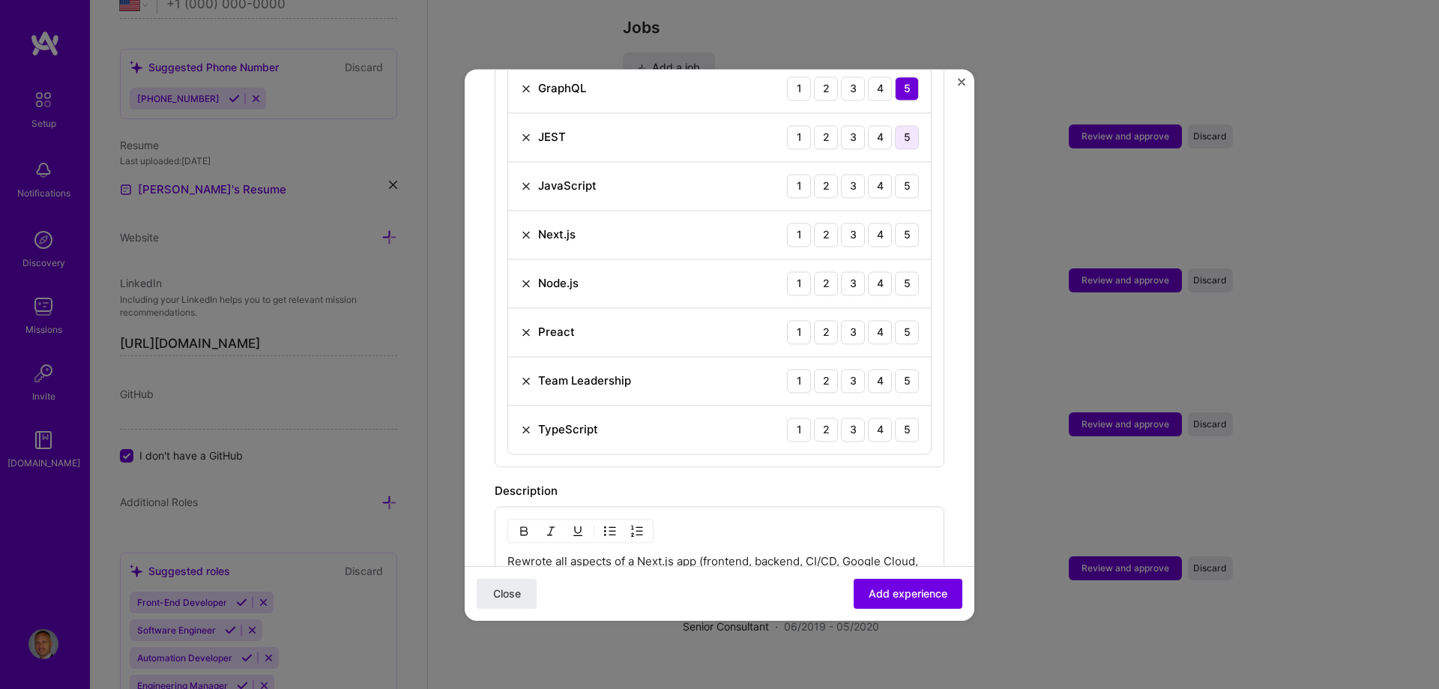
click at [901, 128] on div "5" at bounding box center [907, 137] width 24 height 24
click at [903, 177] on div "5" at bounding box center [907, 186] width 24 height 24
click at [897, 211] on div "Next.js 1 2 3 4 5" at bounding box center [719, 235] width 423 height 49
click at [895, 223] on div "5" at bounding box center [907, 235] width 24 height 24
click at [902, 271] on div "5" at bounding box center [907, 283] width 24 height 24
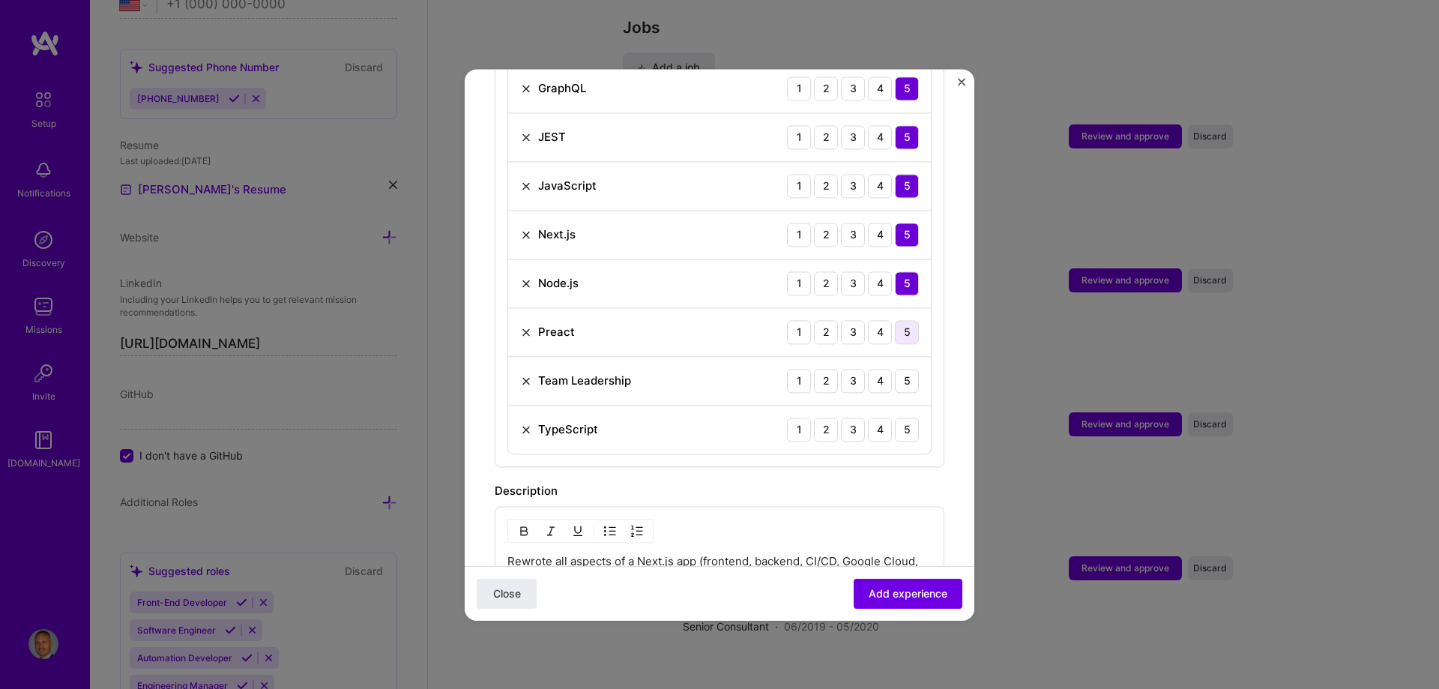
click at [900, 320] on div "5" at bounding box center [907, 332] width 24 height 24
click at [897, 369] on div "5" at bounding box center [907, 381] width 24 height 24
click at [899, 418] on div "5" at bounding box center [907, 430] width 24 height 24
click at [896, 598] on span "Add experience" at bounding box center [908, 592] width 79 height 15
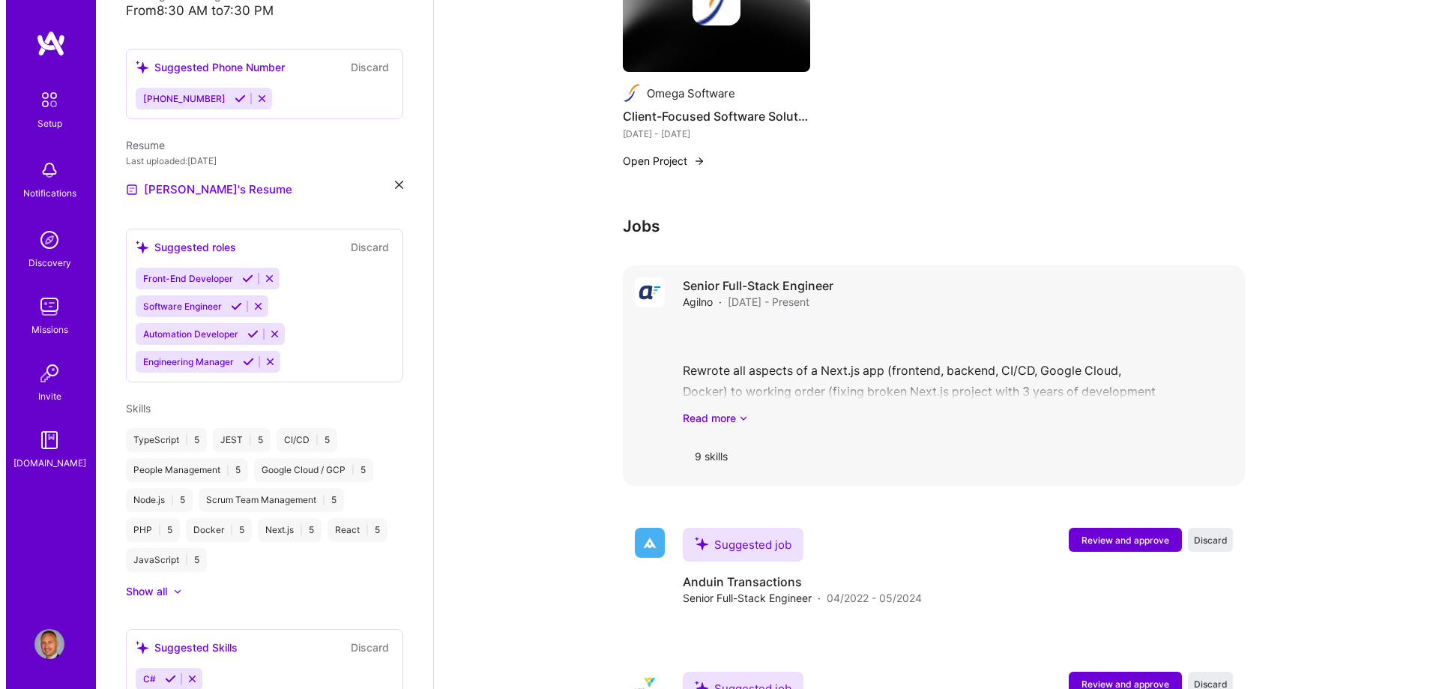
scroll to position [1431, 0]
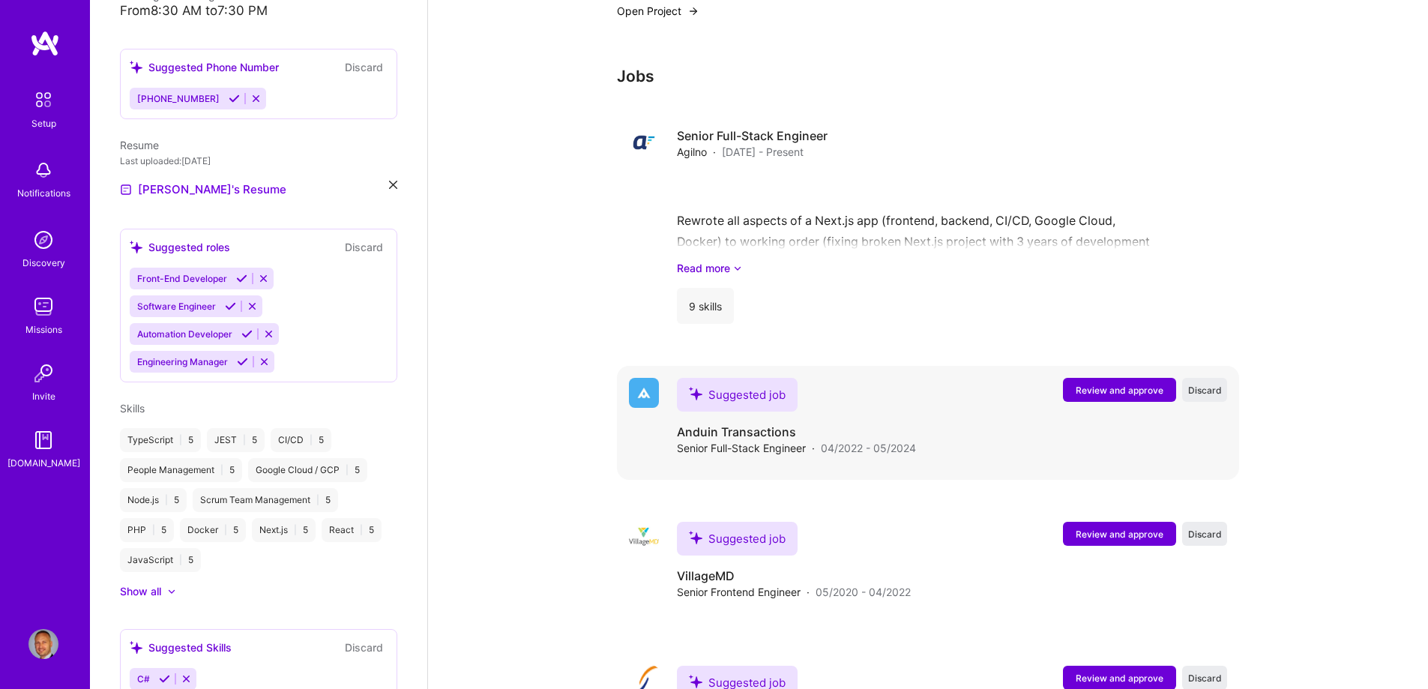
click at [1135, 384] on span "Review and approve" at bounding box center [1120, 390] width 88 height 13
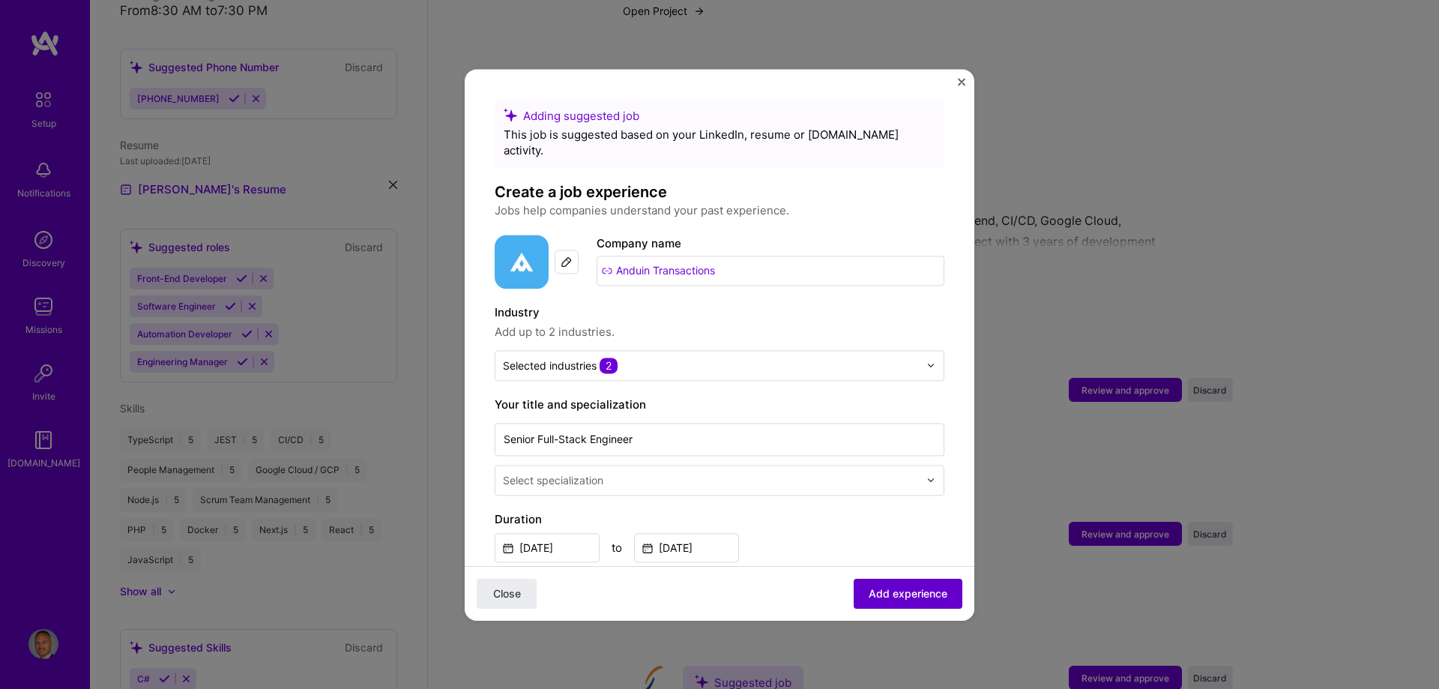
click at [919, 596] on span "Add experience" at bounding box center [908, 592] width 79 height 15
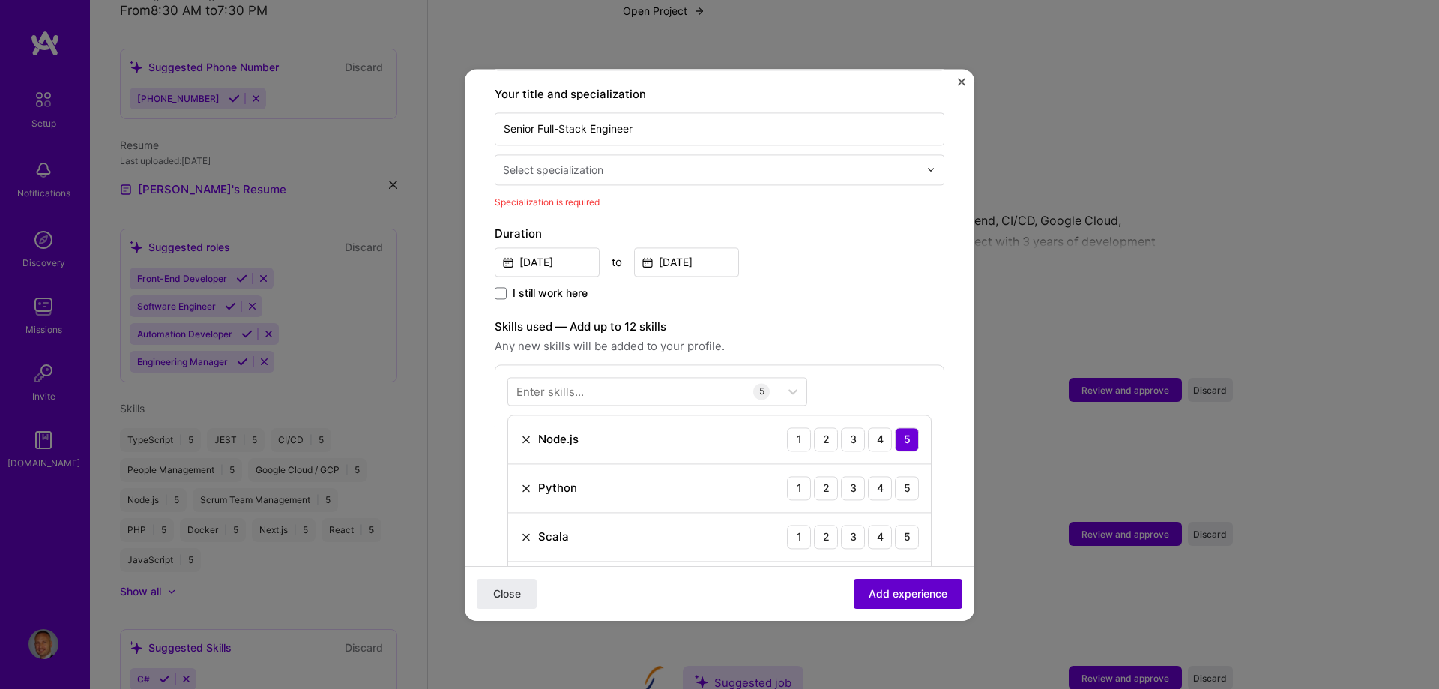
scroll to position [311, 0]
click at [628, 161] on input "text" at bounding box center [712, 169] width 419 height 16
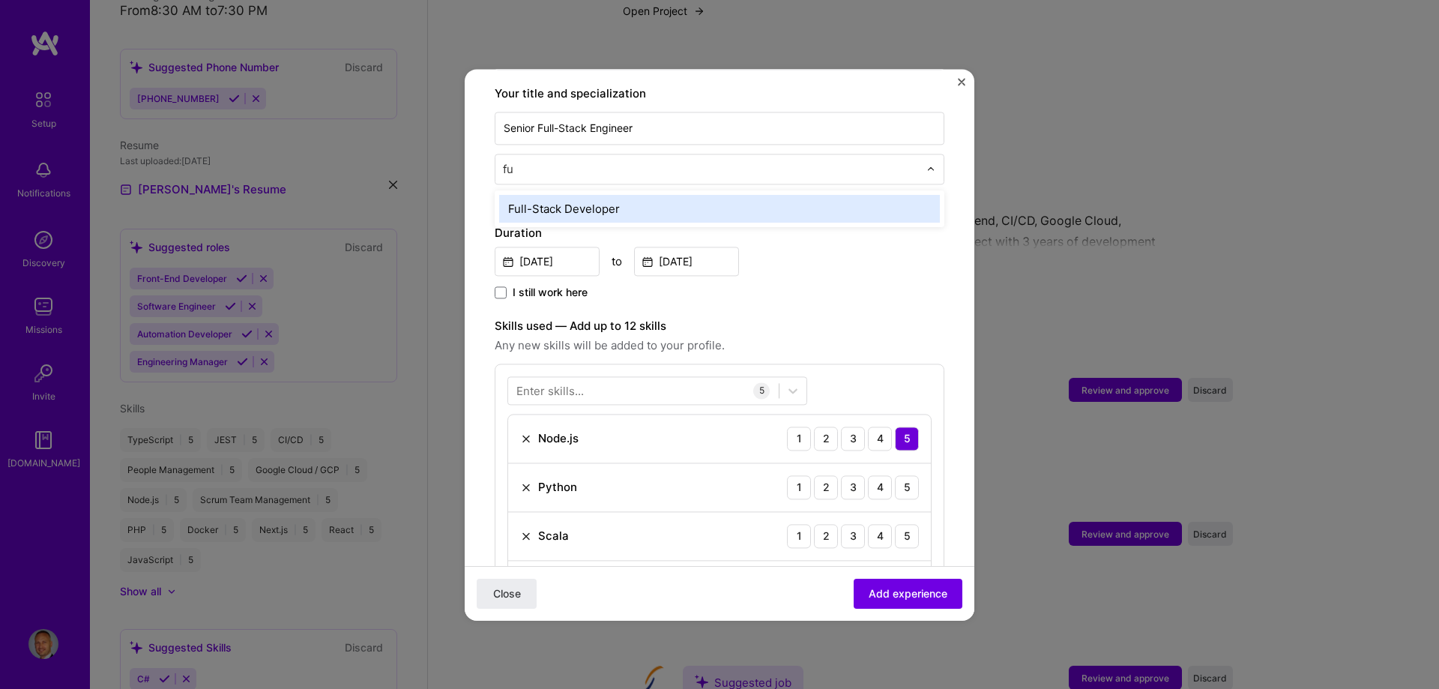
type input "ful"
click at [593, 202] on div "Full-Stack Developer" at bounding box center [719, 209] width 441 height 28
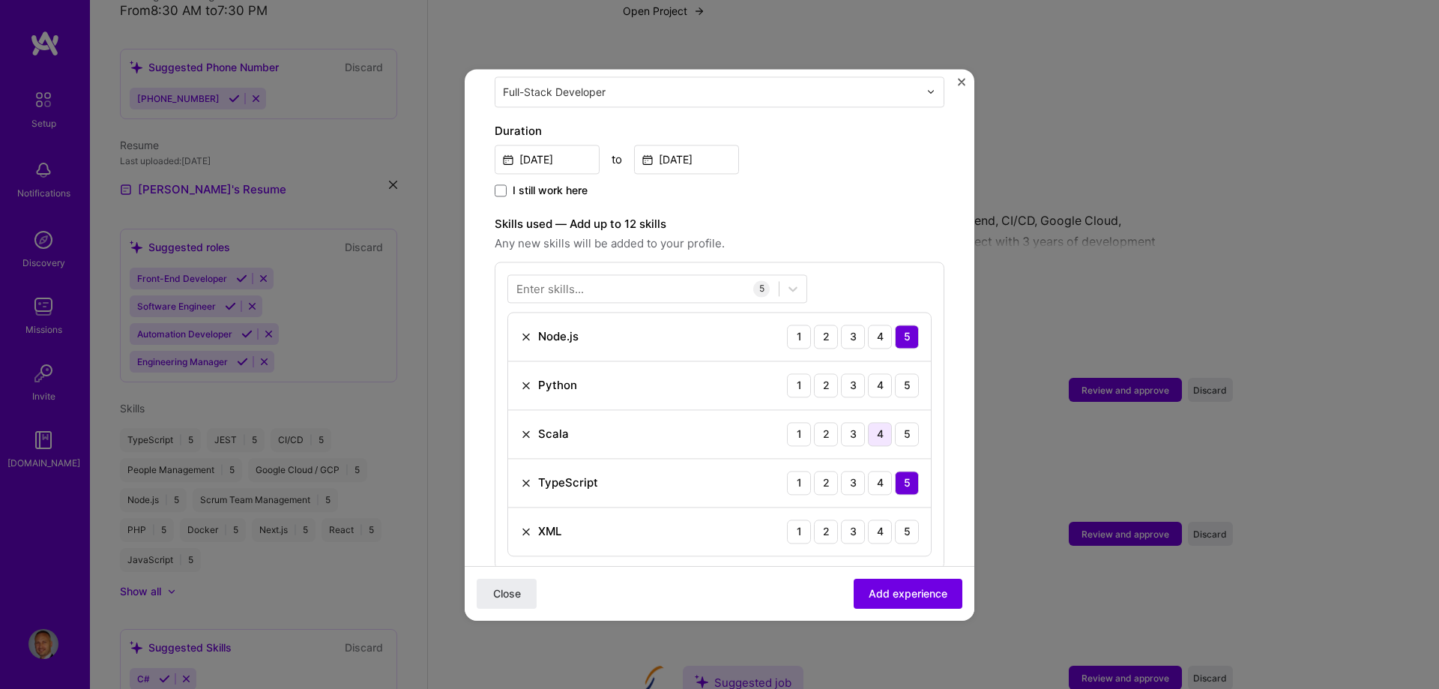
scroll to position [461, 0]
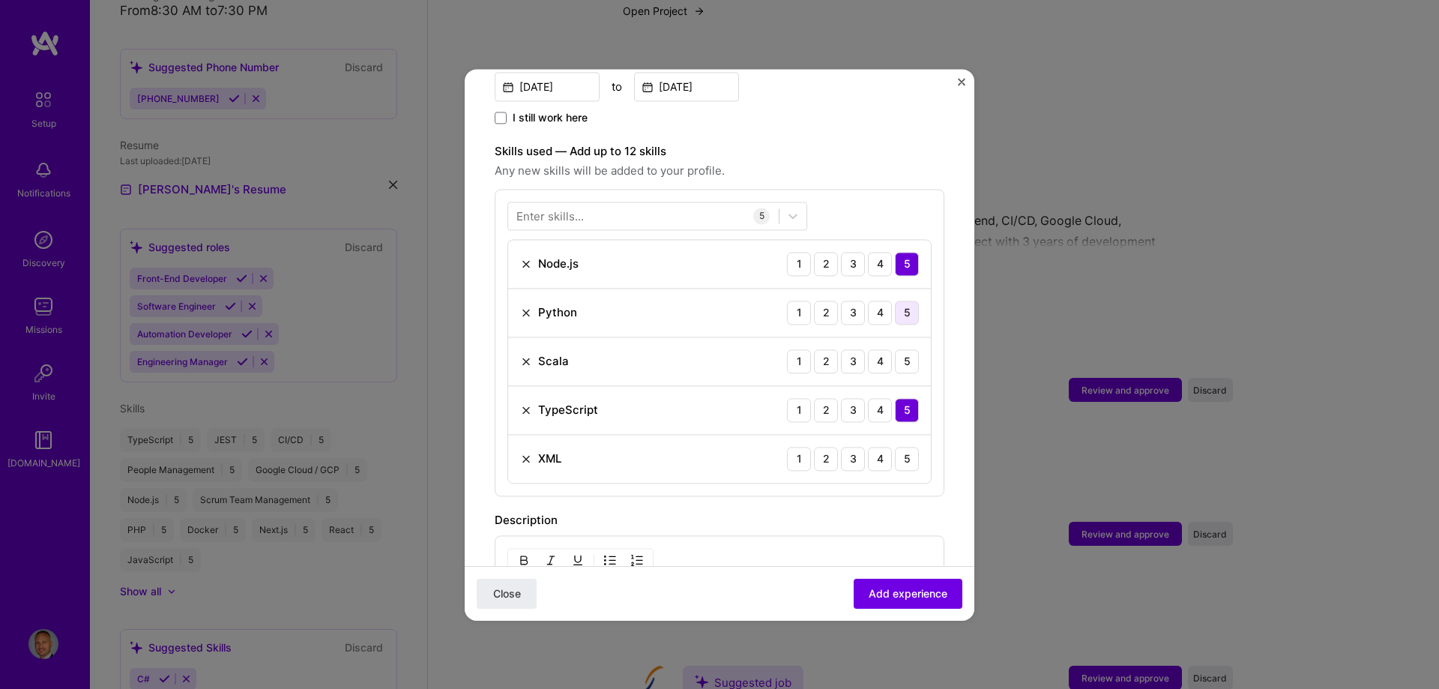
click at [899, 301] on div "5" at bounding box center [907, 313] width 24 height 24
click at [895, 353] on div "5" at bounding box center [907, 361] width 24 height 24
click at [900, 448] on div "5" at bounding box center [907, 459] width 24 height 24
click at [894, 594] on span "Add experience" at bounding box center [908, 592] width 79 height 15
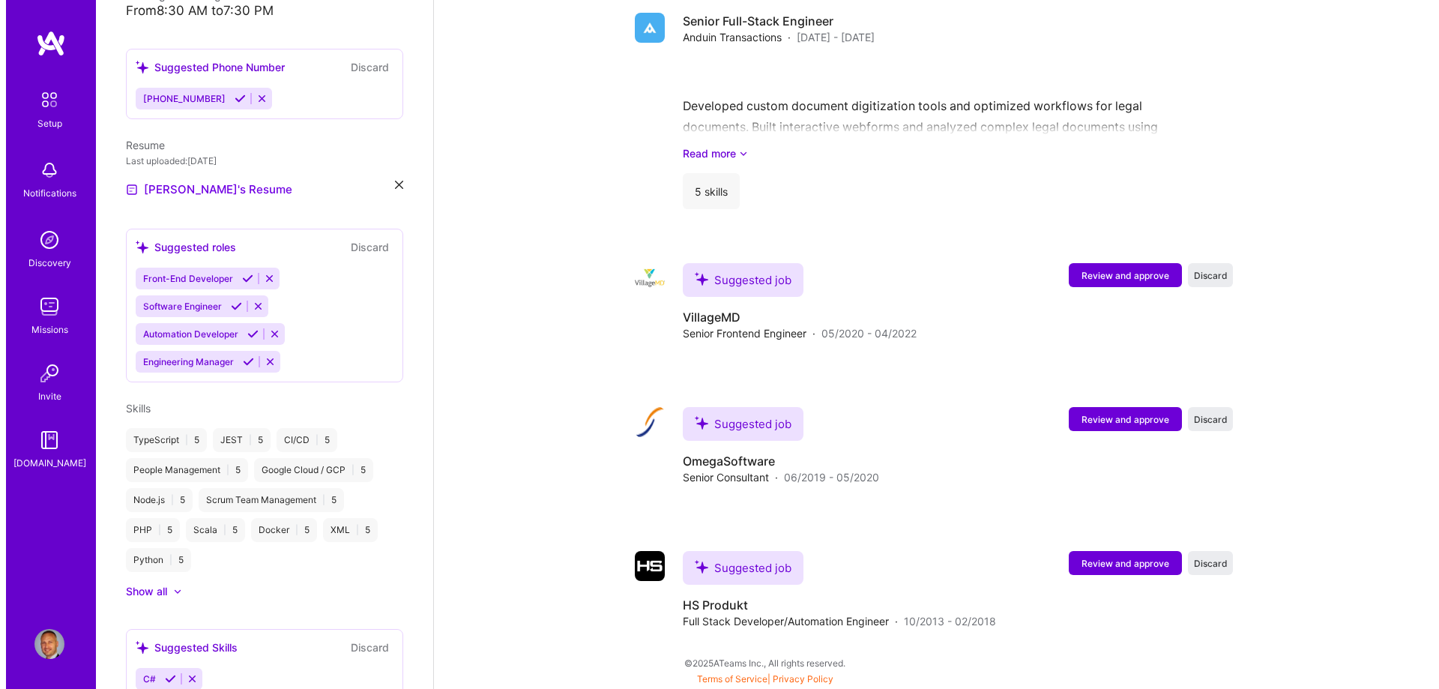
scroll to position [1762, 0]
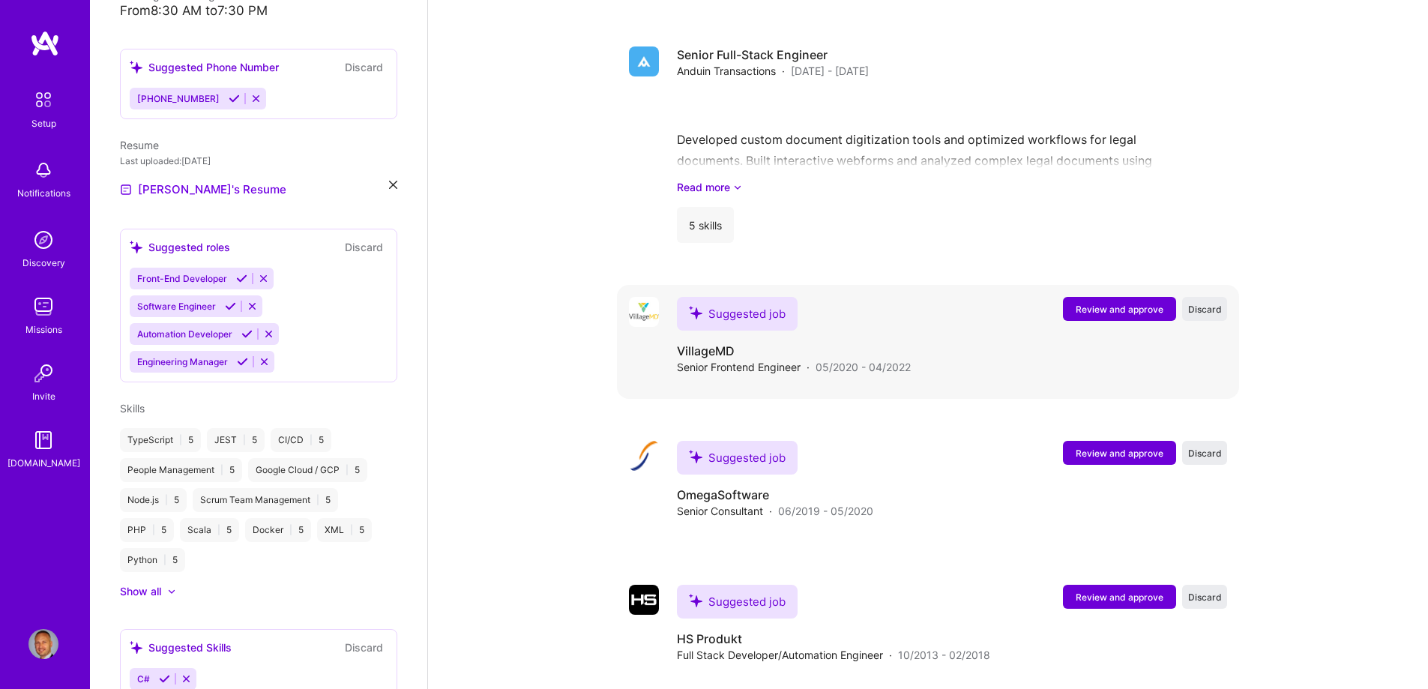
click at [1116, 303] on span "Review and approve" at bounding box center [1120, 309] width 88 height 13
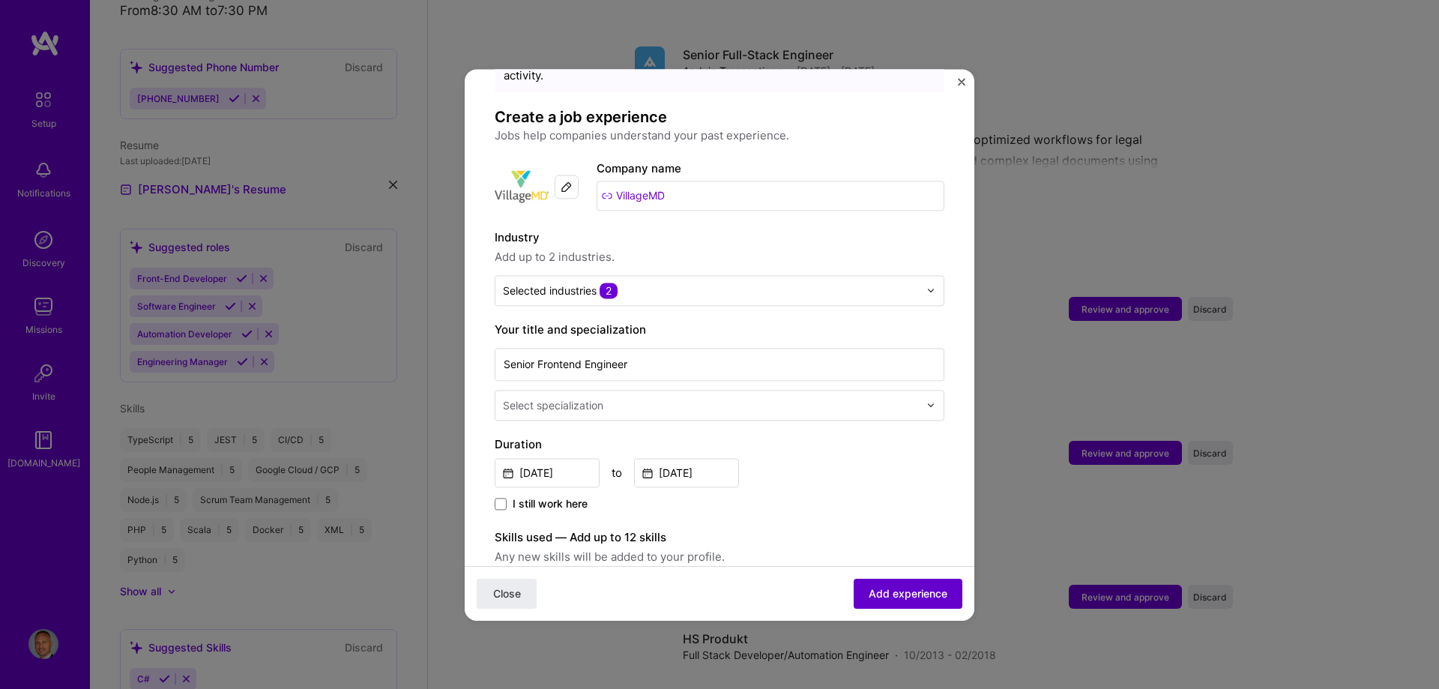
click at [891, 594] on span "Add experience" at bounding box center [908, 592] width 79 height 15
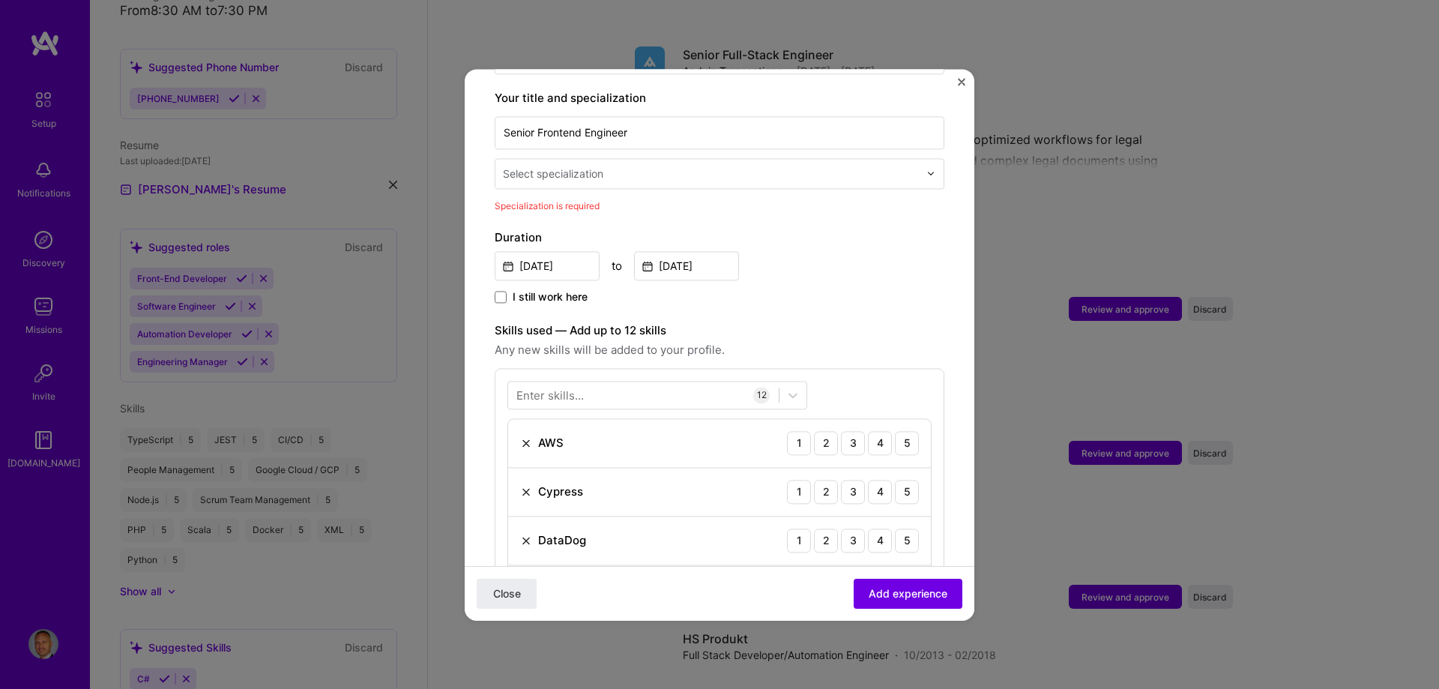
scroll to position [311, 0]
click at [648, 161] on div at bounding box center [712, 169] width 419 height 19
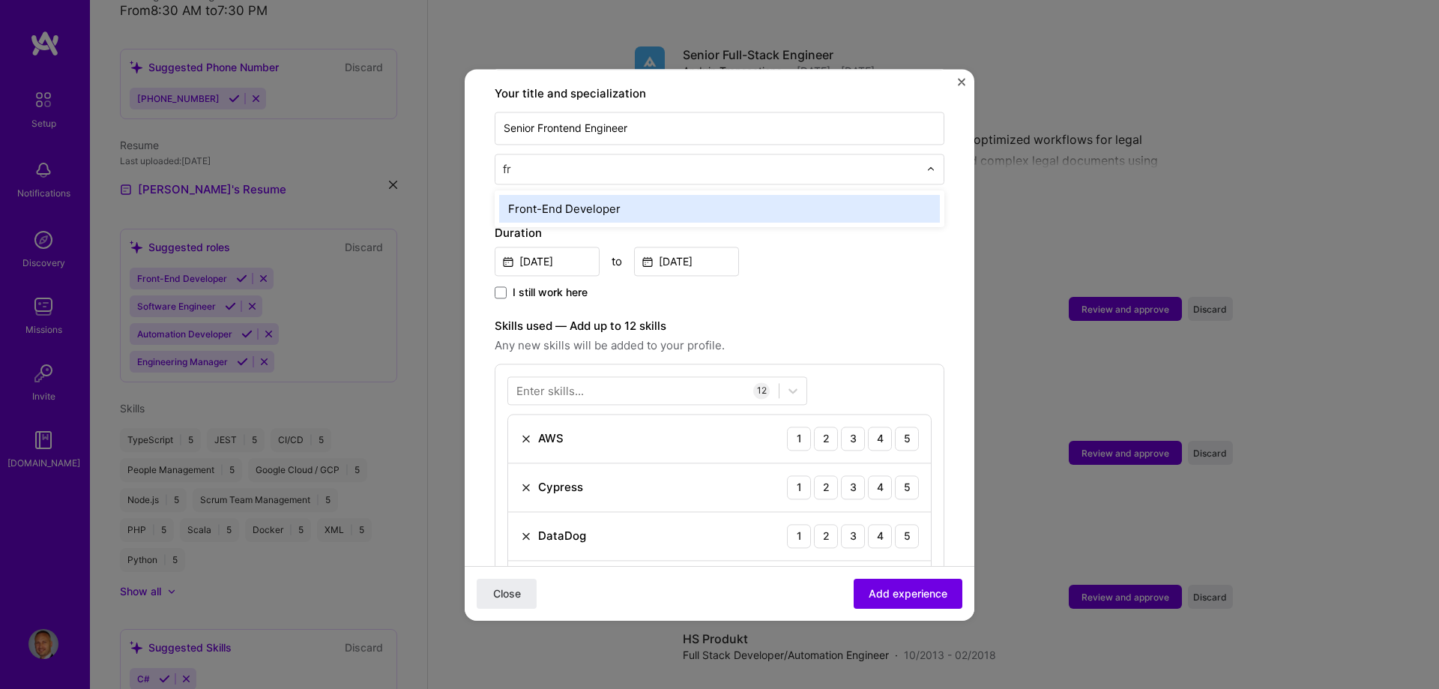
type input "fro"
click at [595, 195] on div "Front-End Developer" at bounding box center [719, 209] width 441 height 28
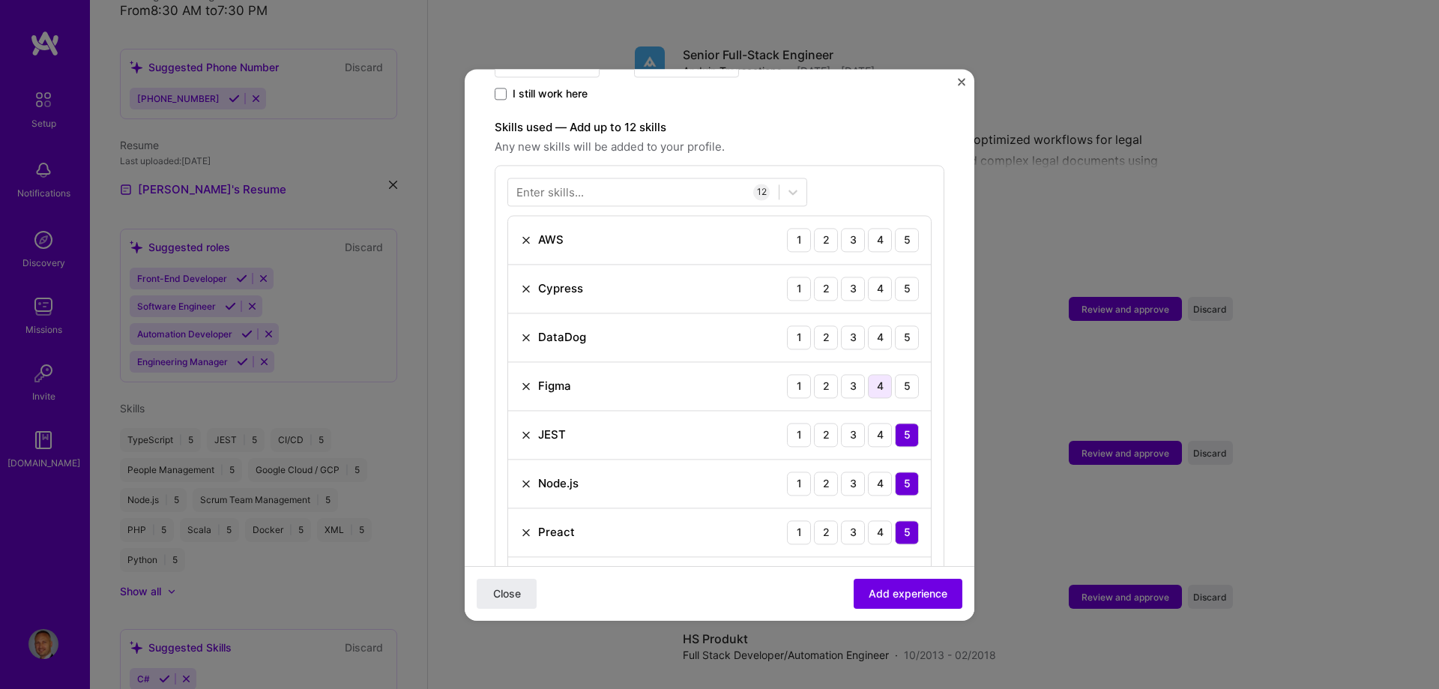
scroll to position [536, 0]
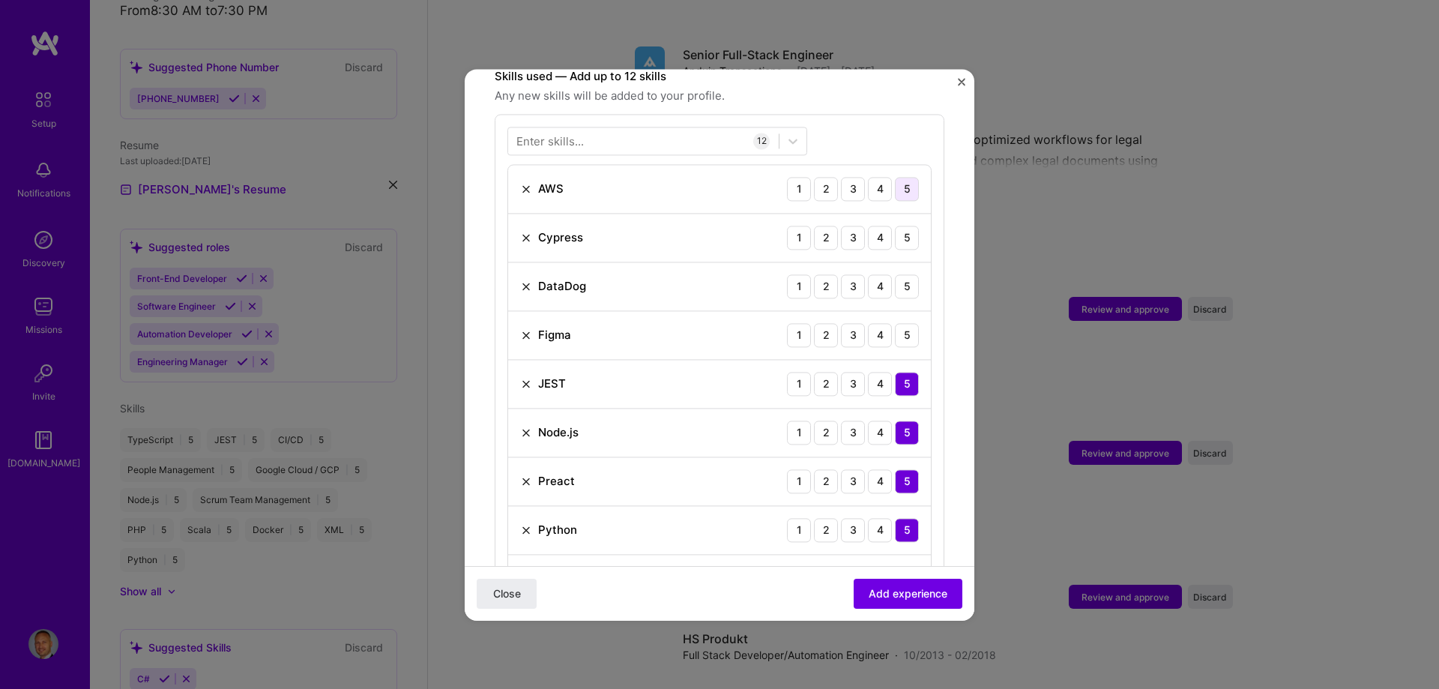
click at [899, 177] on div "5" at bounding box center [907, 189] width 24 height 24
click at [897, 226] on div "5" at bounding box center [907, 238] width 24 height 24
click at [895, 274] on div "5" at bounding box center [907, 286] width 24 height 24
click at [896, 323] on div "5" at bounding box center [907, 335] width 24 height 24
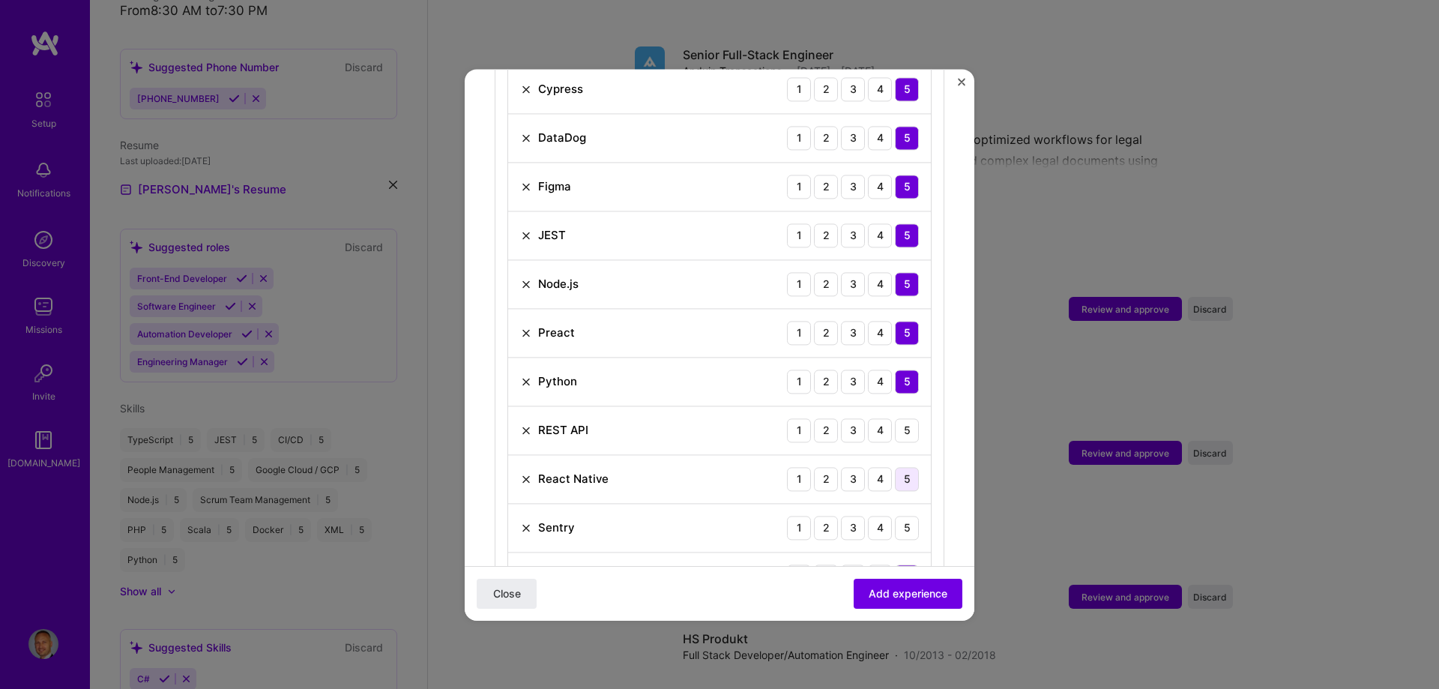
scroll to position [761, 0]
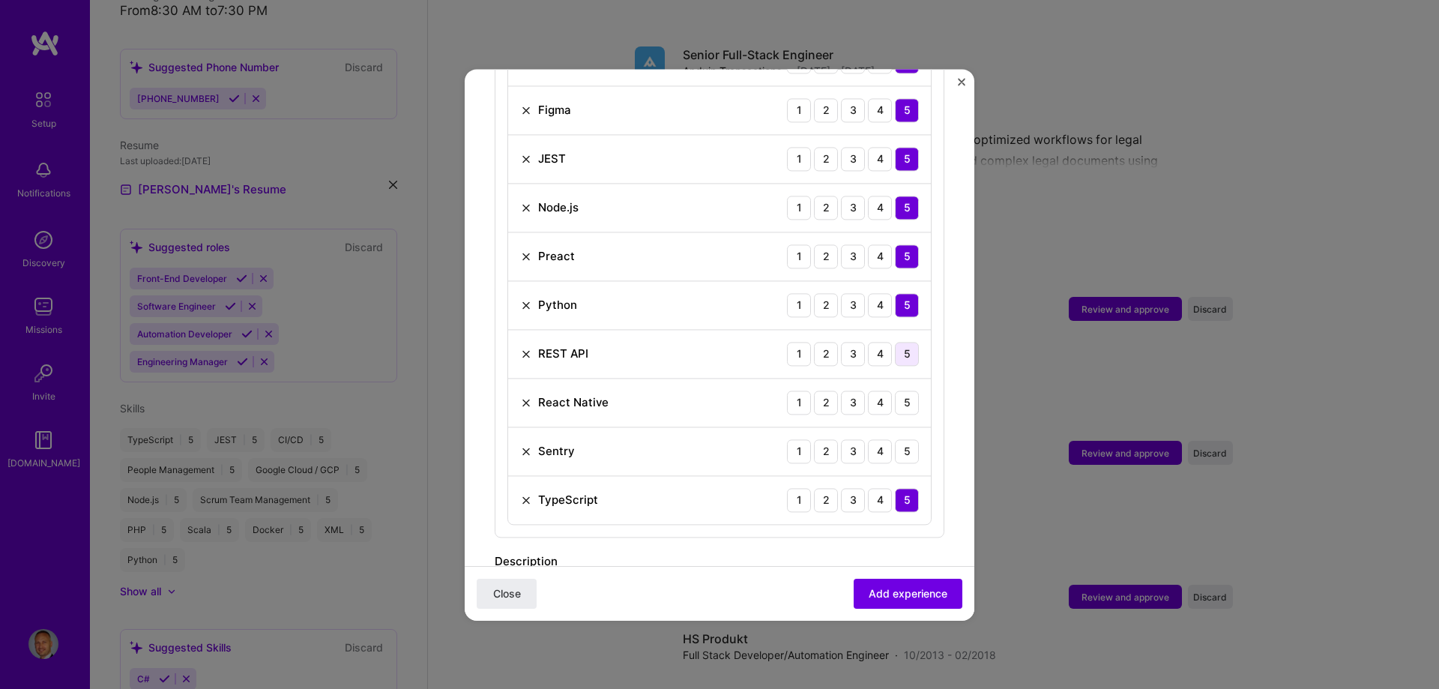
click at [895, 342] on div "5" at bounding box center [907, 354] width 24 height 24
click at [898, 379] on div "React Native 1 2 3 4 5" at bounding box center [719, 403] width 423 height 49
click at [897, 391] on div "5" at bounding box center [907, 403] width 24 height 24
drag, startPoint x: 897, startPoint y: 440, endPoint x: 897, endPoint y: 488, distance: 48.0
click at [897, 439] on div "5" at bounding box center [907, 451] width 24 height 24
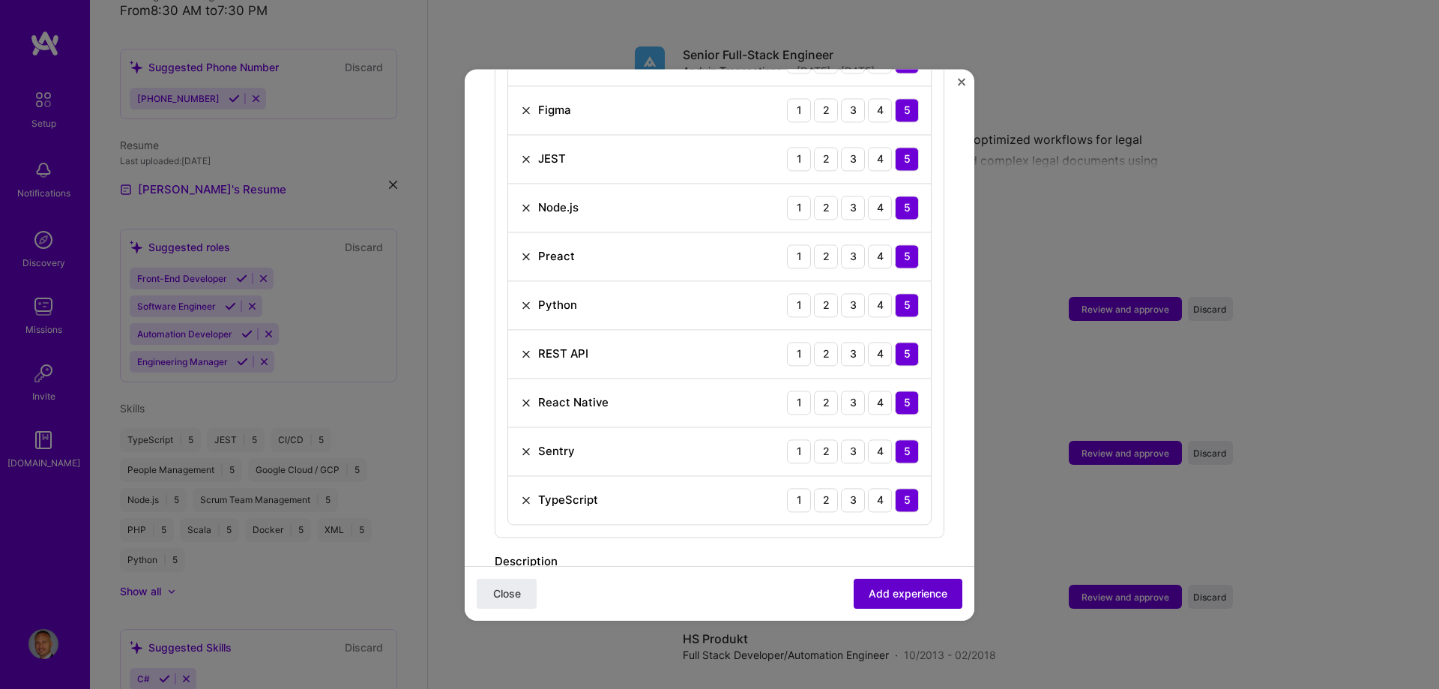
click at [903, 591] on span "Add experience" at bounding box center [908, 592] width 79 height 15
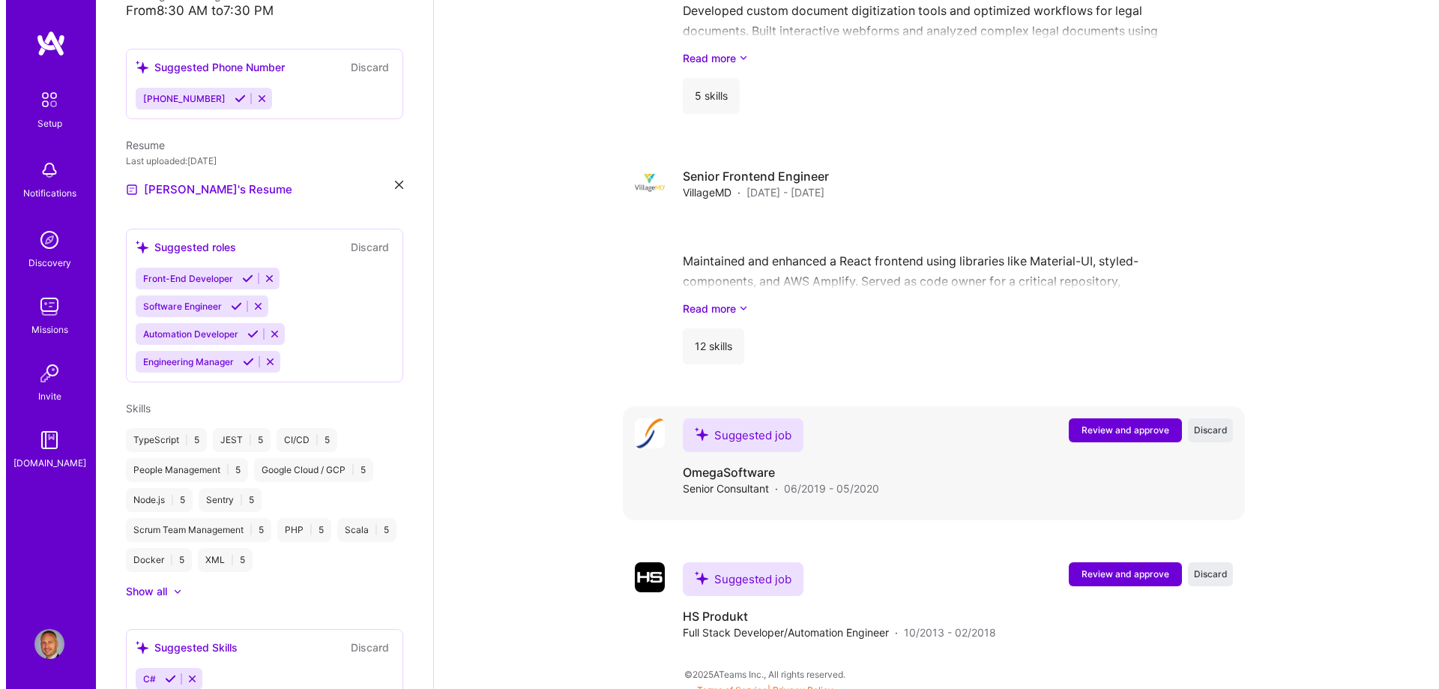
scroll to position [1846, 0]
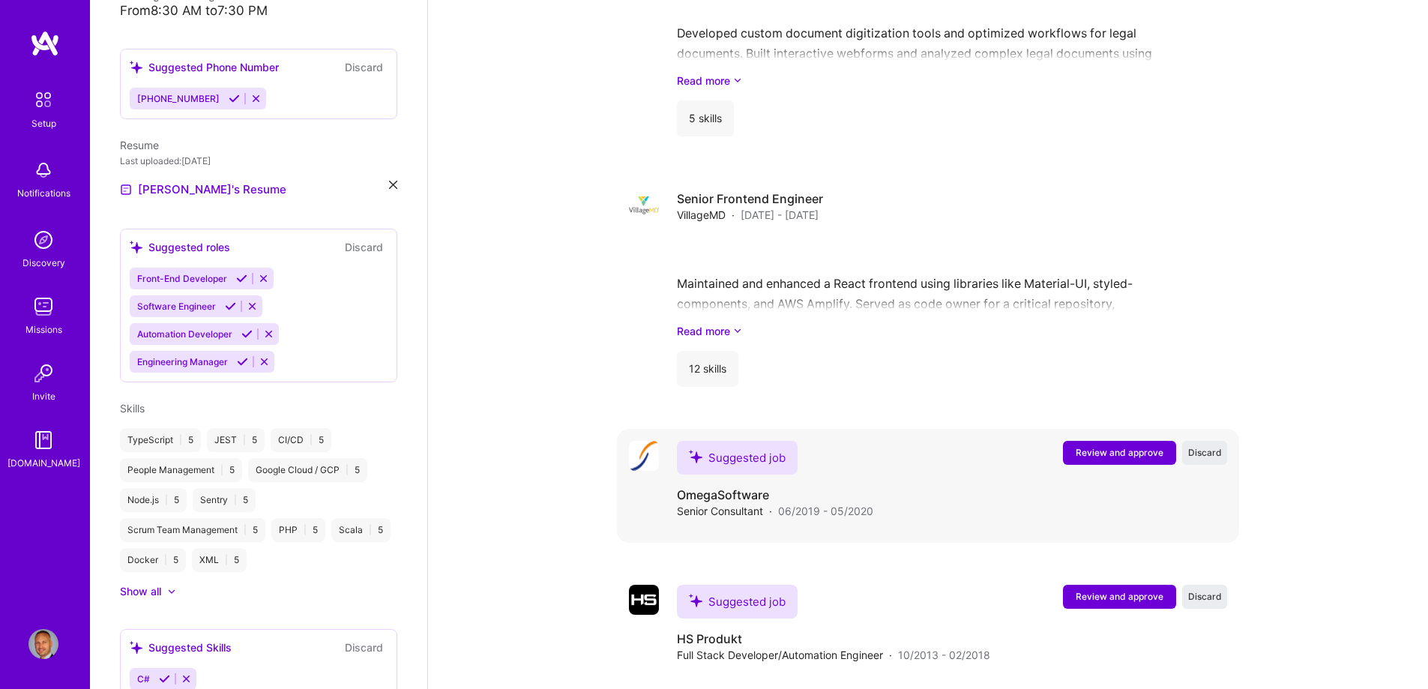
click at [1130, 446] on span "Review and approve" at bounding box center [1120, 452] width 88 height 13
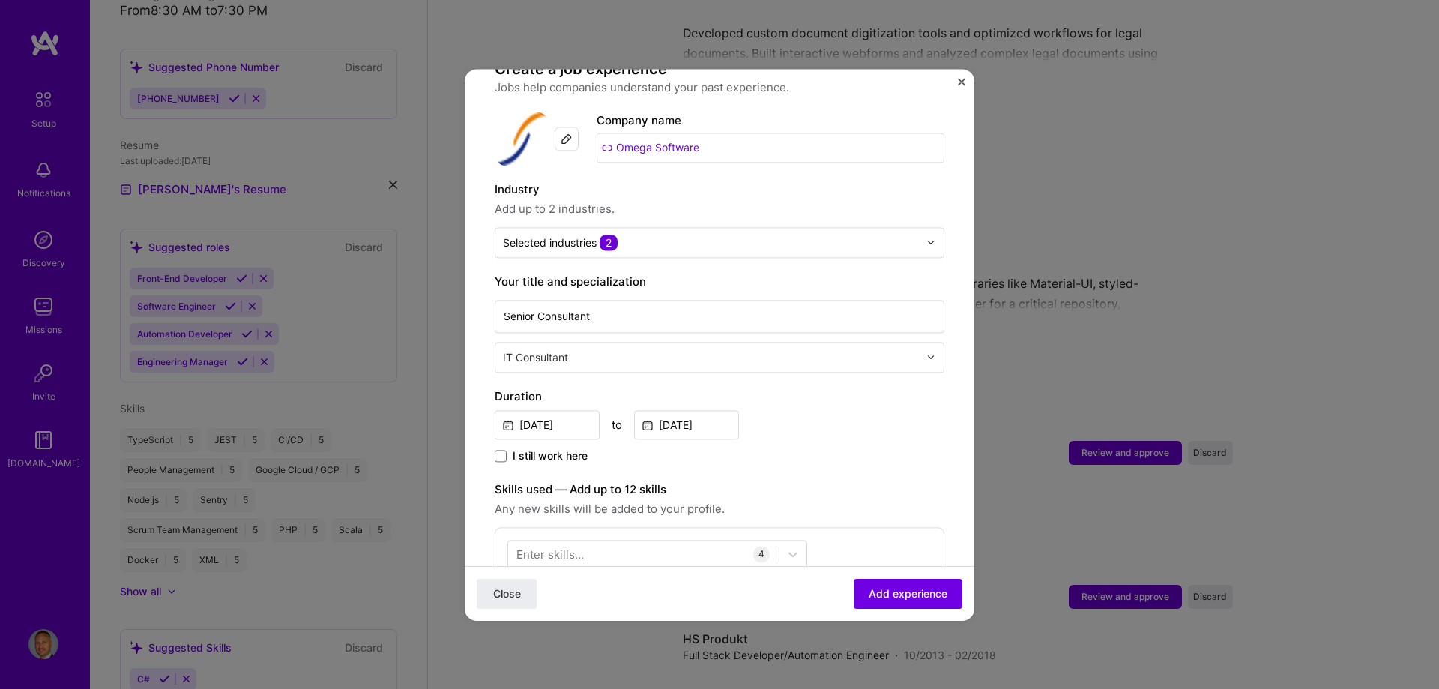
scroll to position [225, 0]
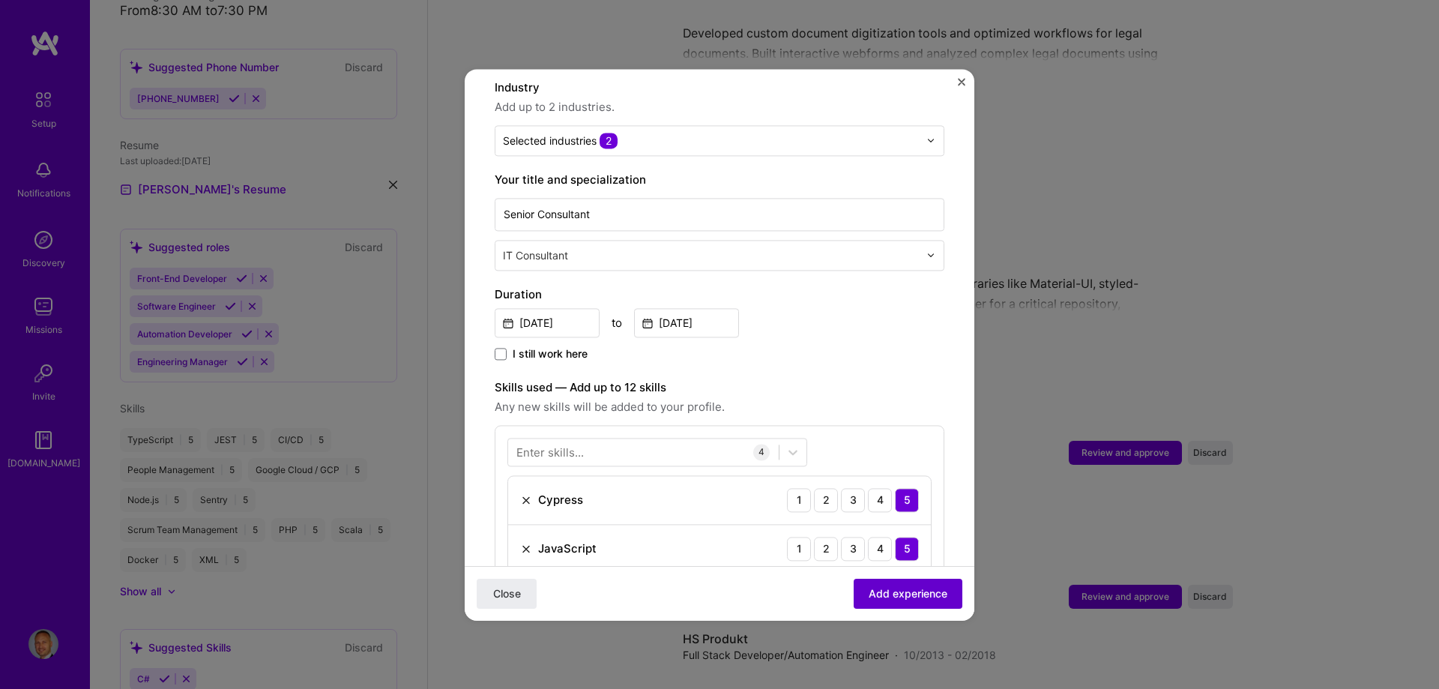
click at [920, 591] on span "Add experience" at bounding box center [908, 592] width 79 height 15
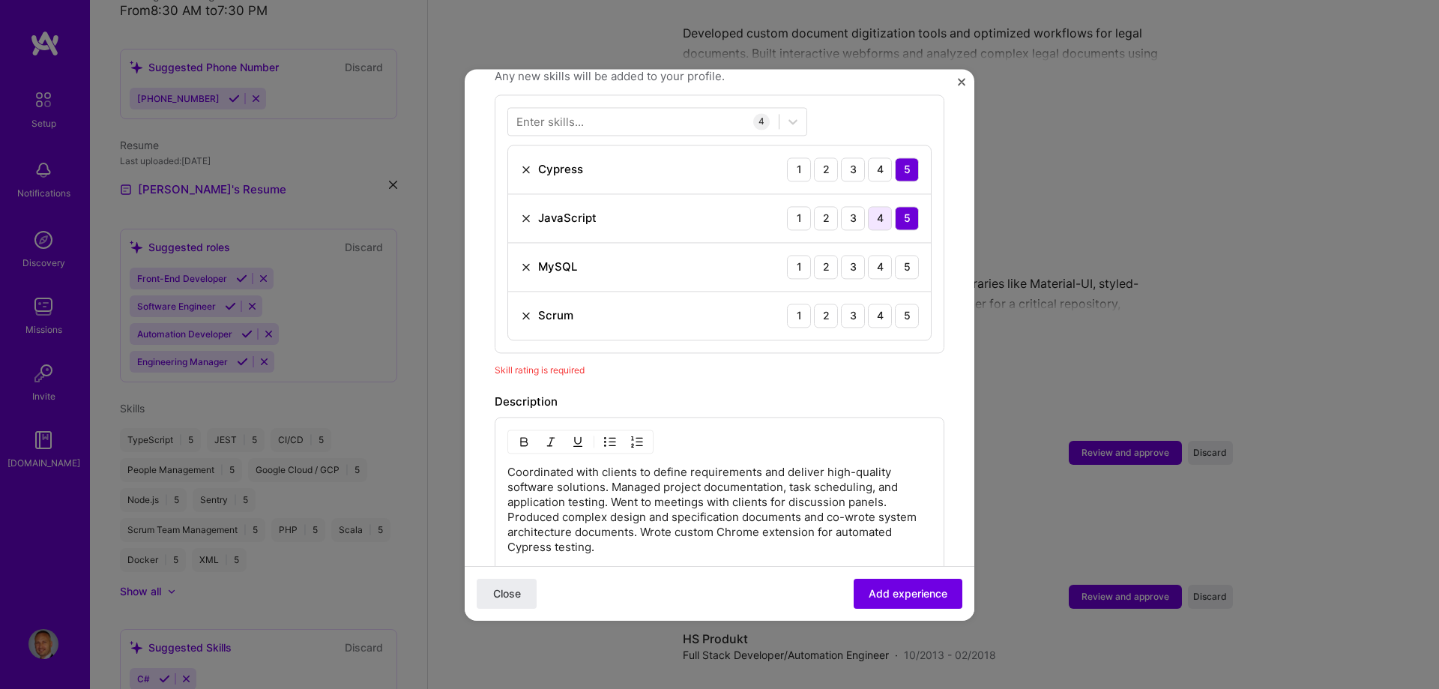
scroll to position [519, 0]
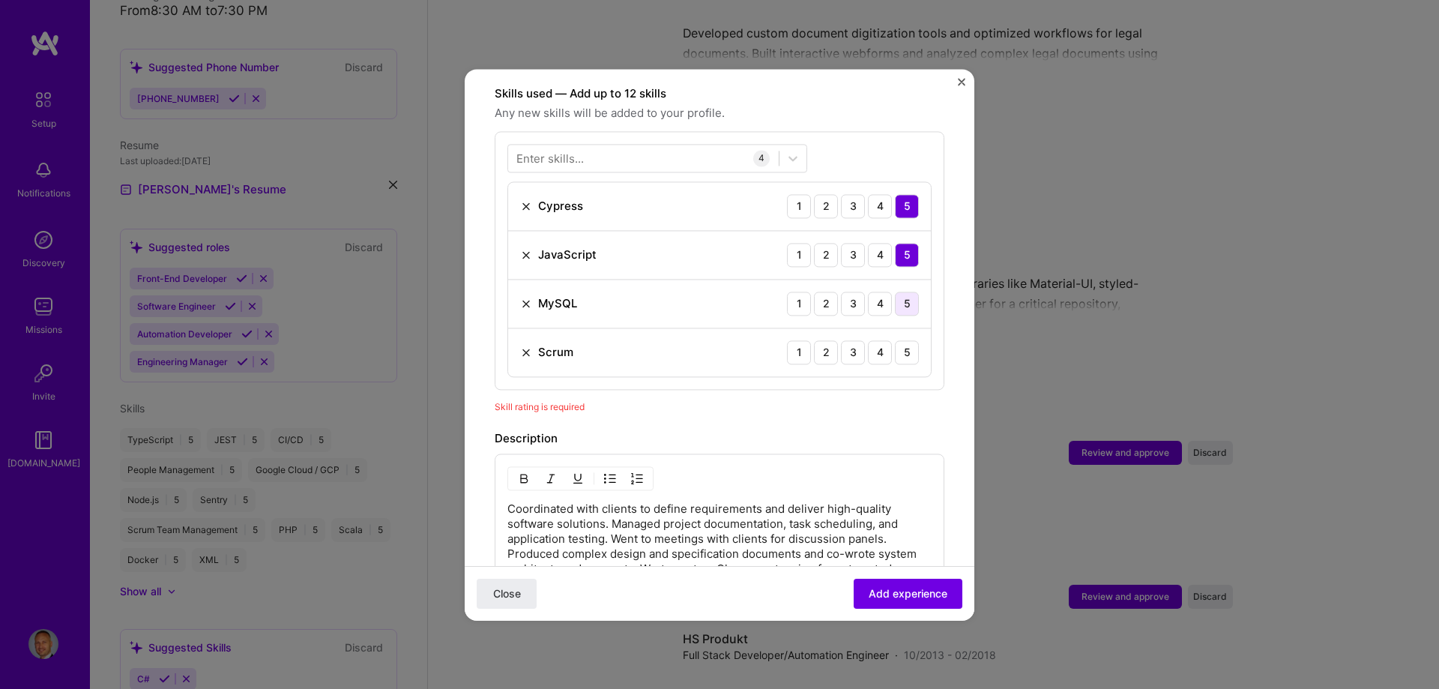
click at [897, 292] on div "5" at bounding box center [907, 304] width 24 height 24
click at [898, 346] on div "5" at bounding box center [907, 352] width 24 height 24
click at [934, 594] on span "Add experience" at bounding box center [908, 592] width 79 height 15
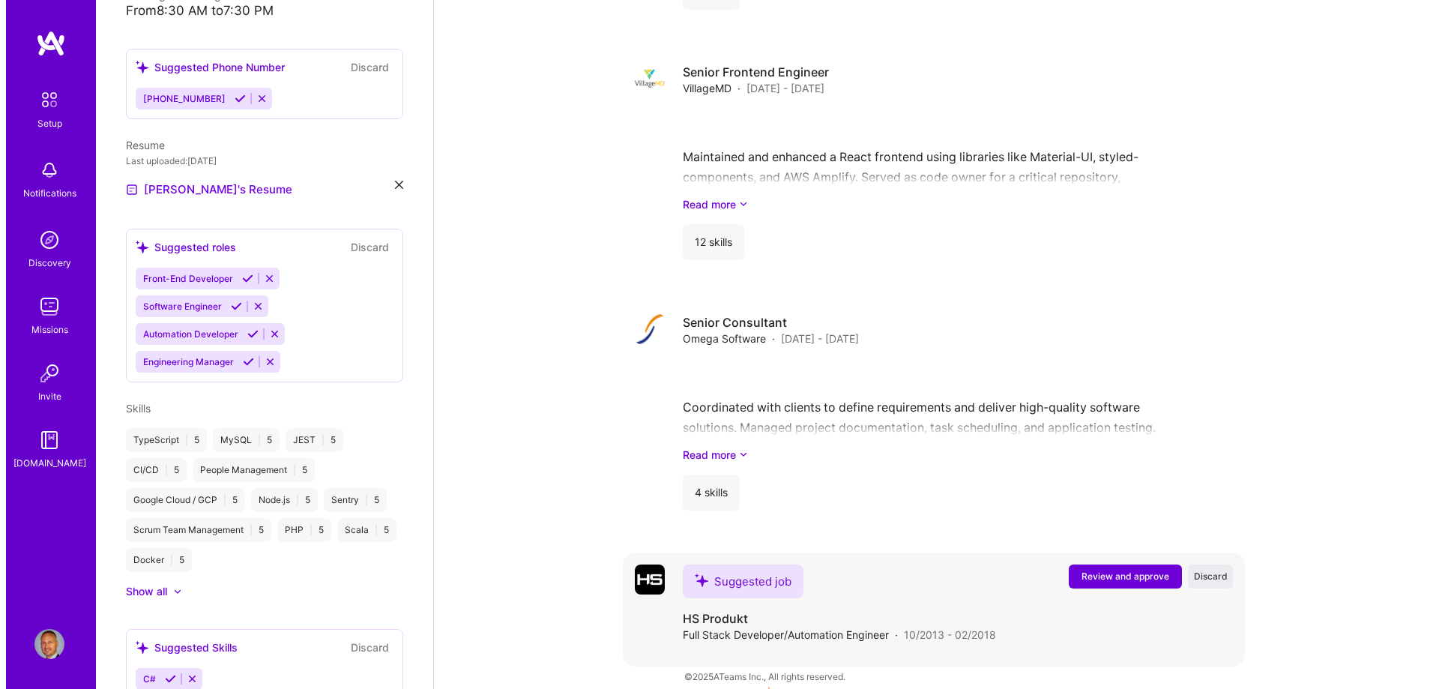
scroll to position [1953, 0]
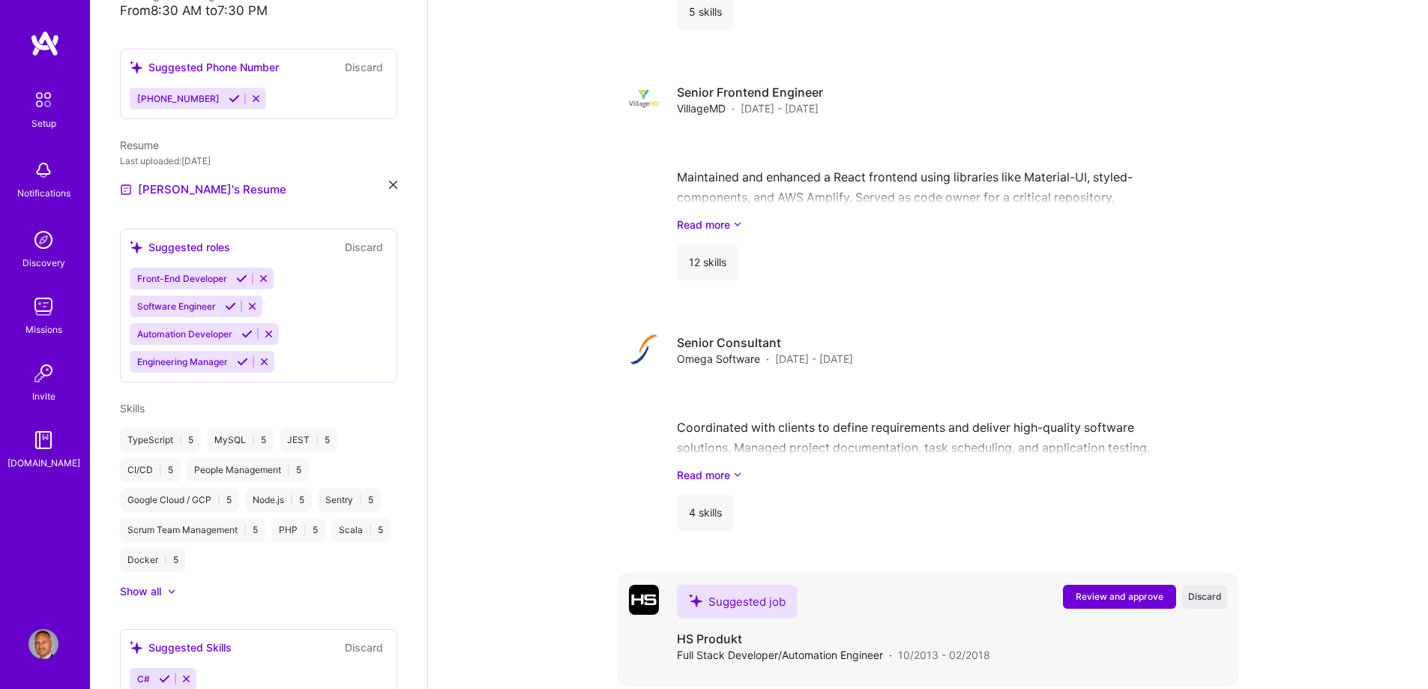
click at [1106, 590] on span "Review and approve" at bounding box center [1120, 596] width 88 height 13
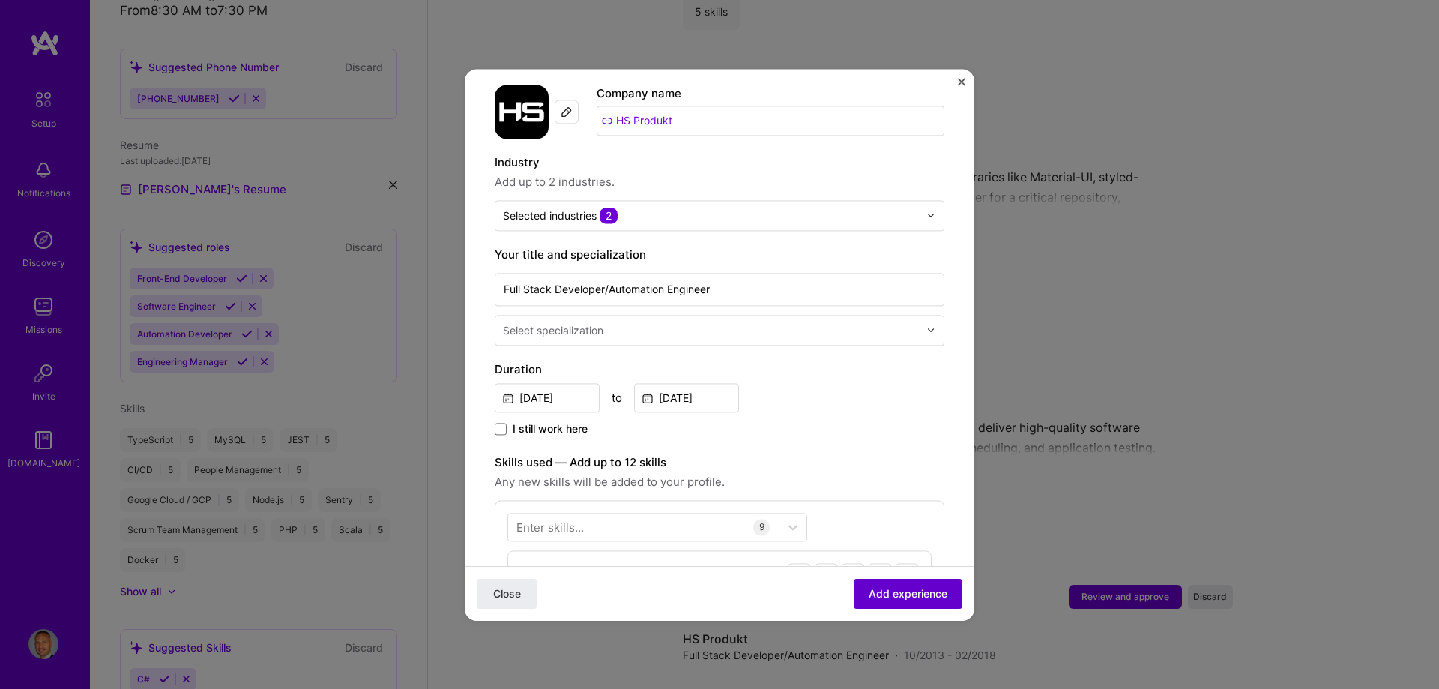
click at [873, 604] on button "Add experience" at bounding box center [908, 593] width 109 height 30
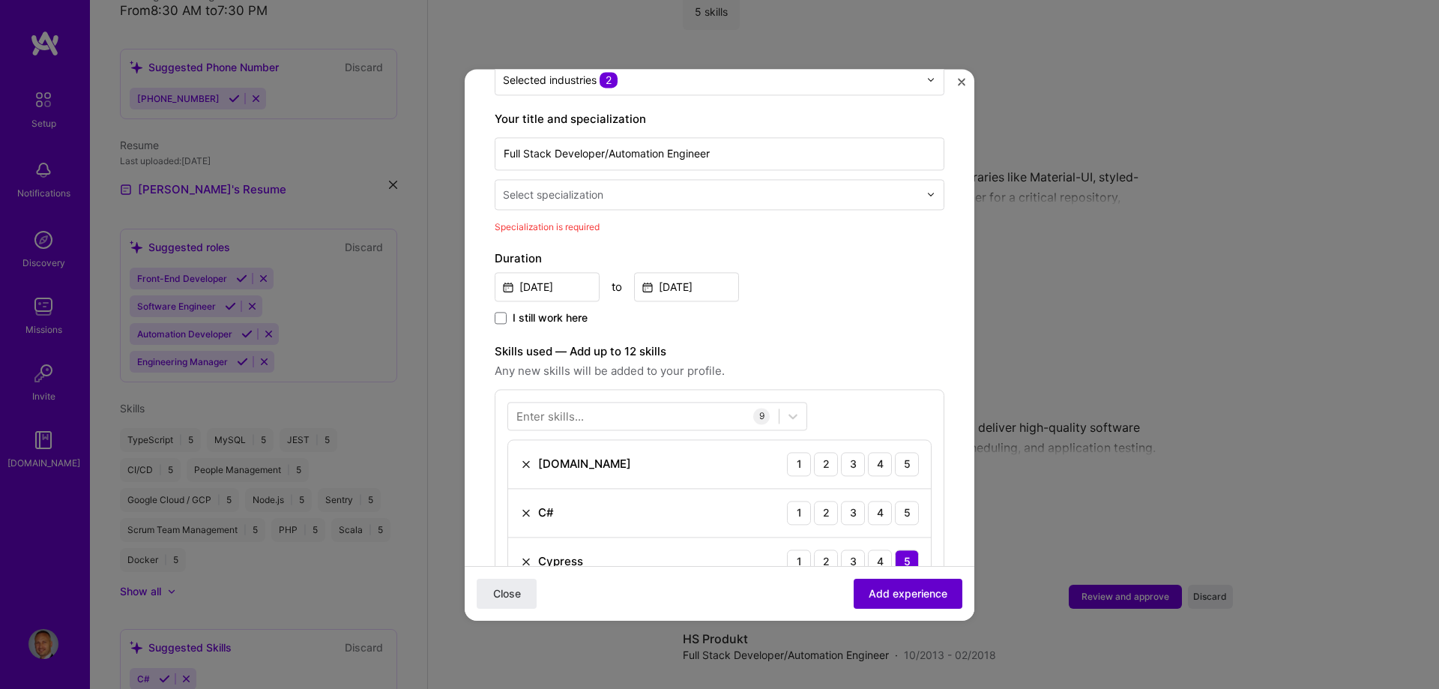
scroll to position [311, 0]
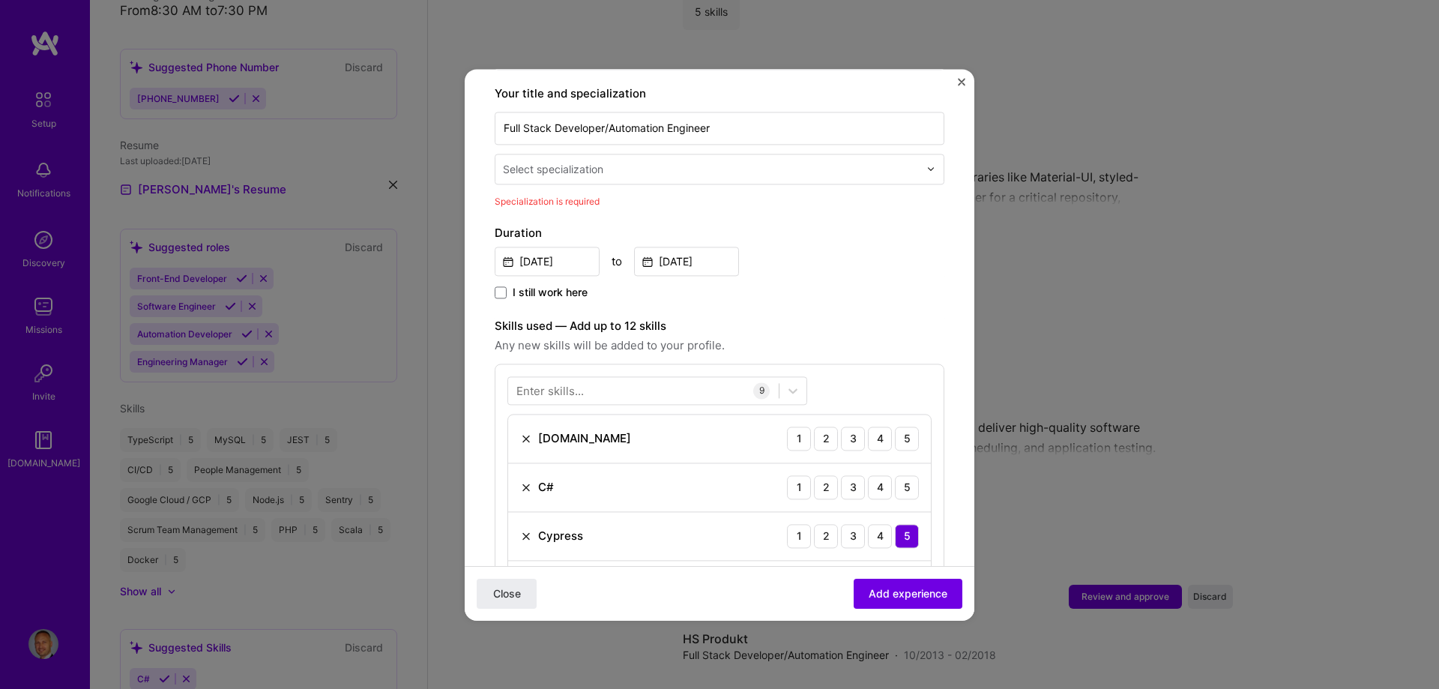
click at [597, 161] on div "Select specialization" at bounding box center [553, 169] width 100 height 16
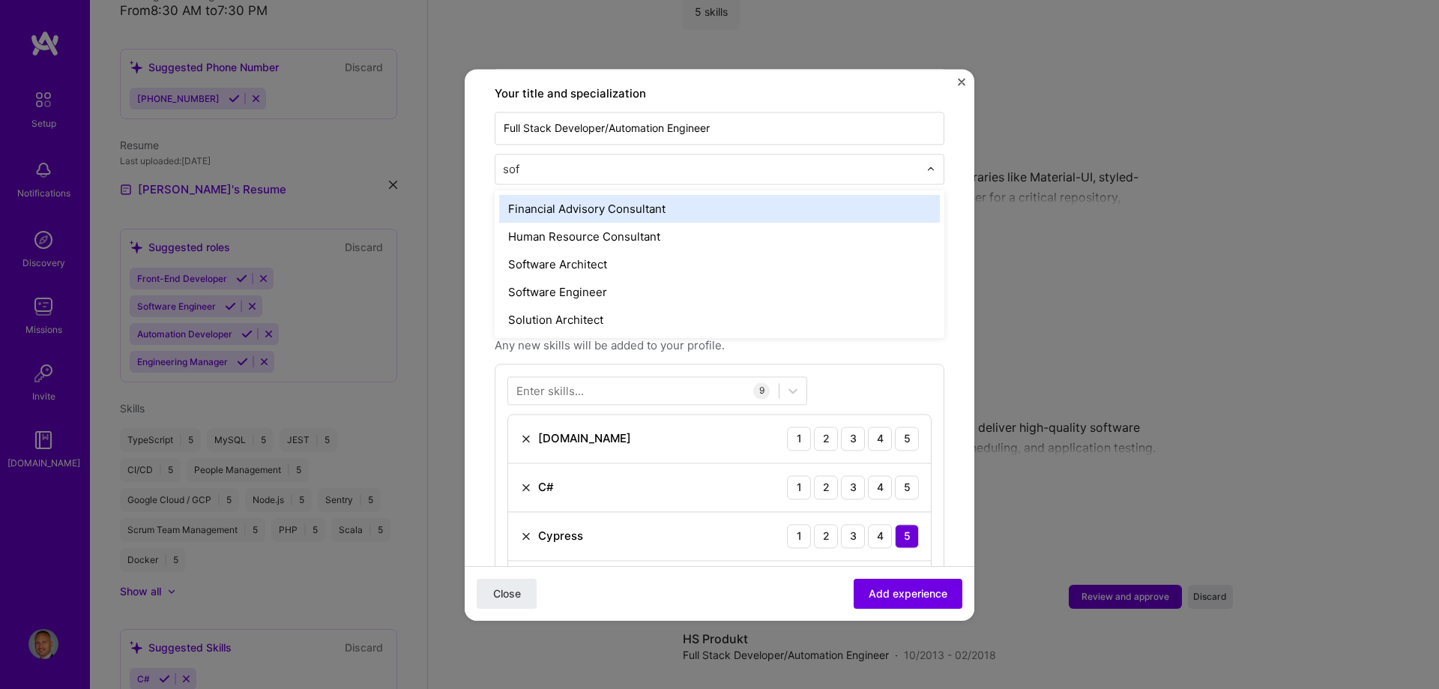
type input "soft"
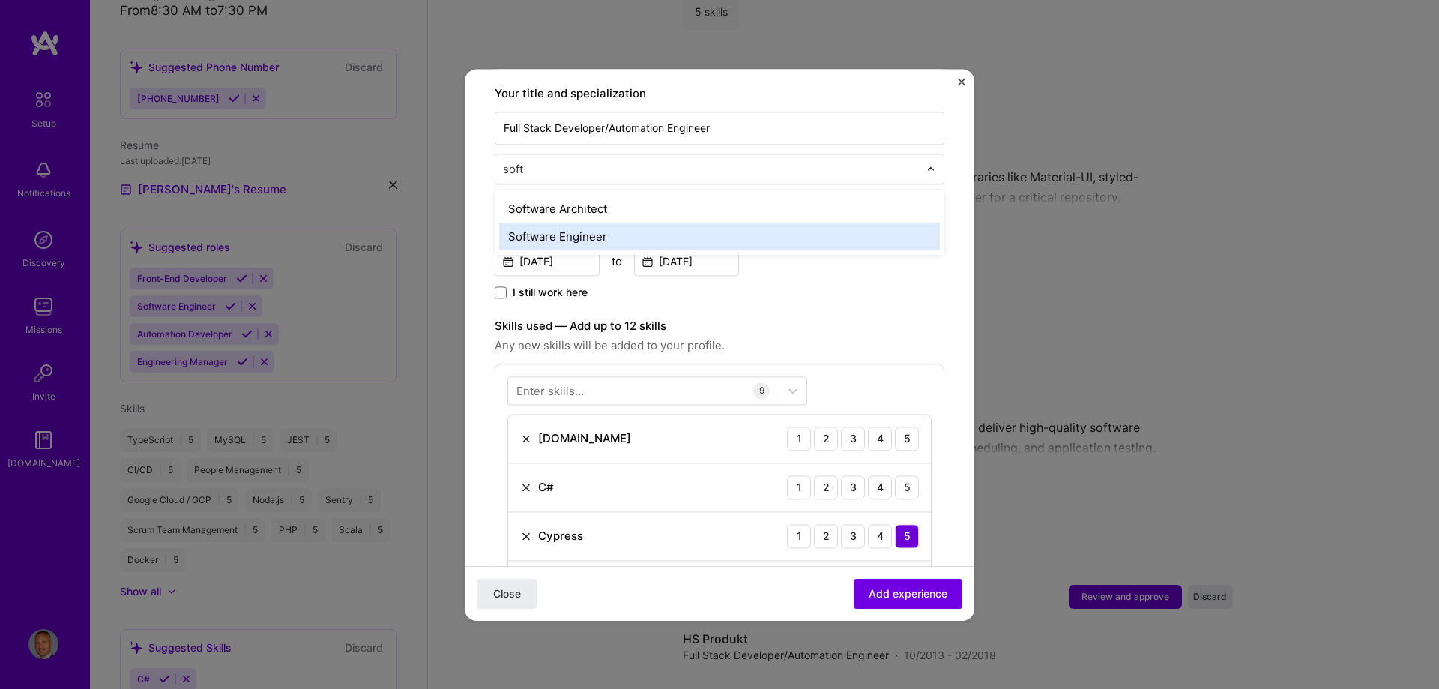
click at [588, 229] on div "Software Engineer" at bounding box center [719, 237] width 441 height 28
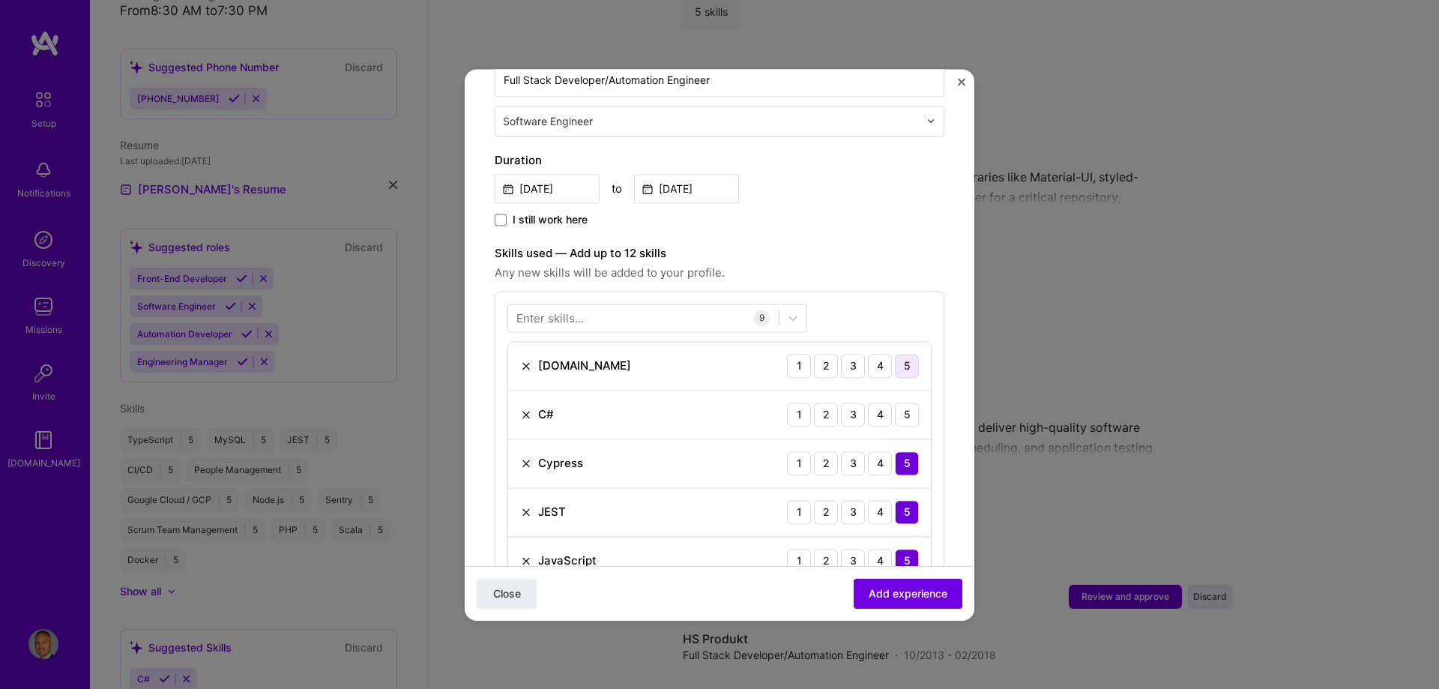
scroll to position [386, 0]
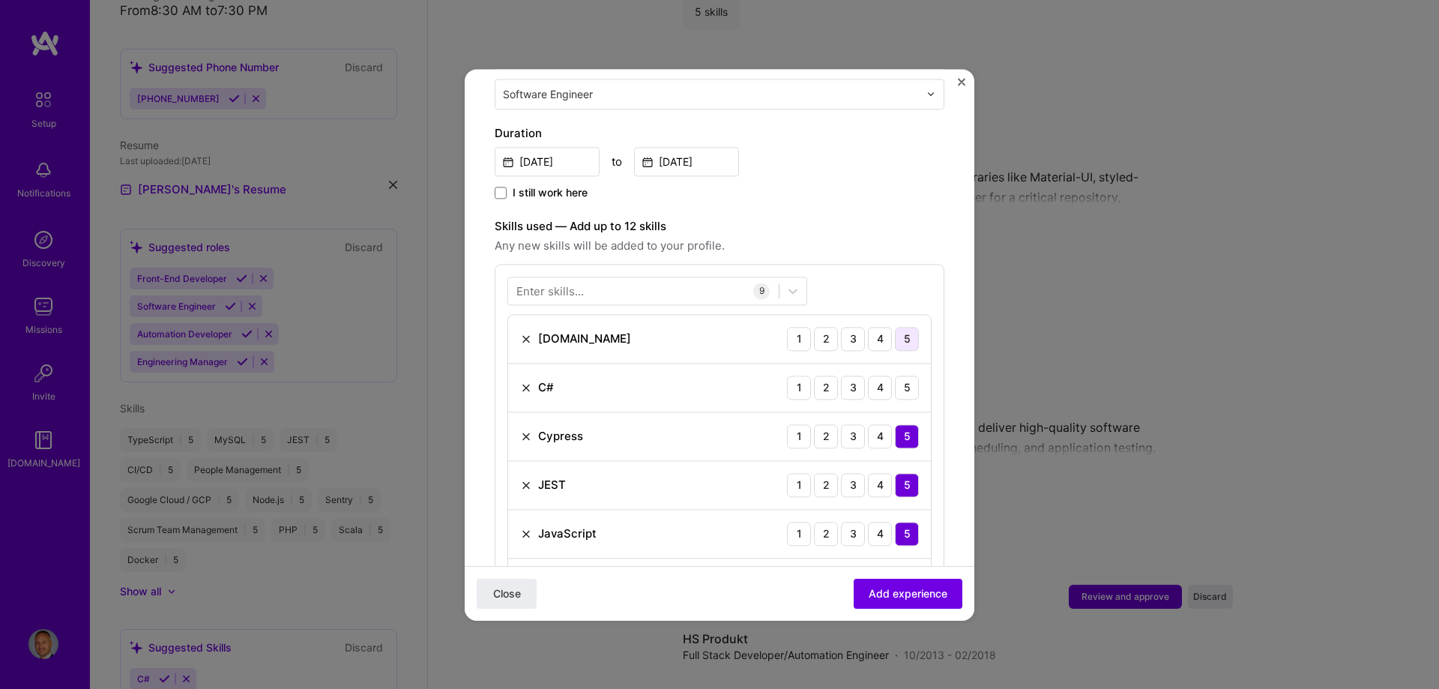
click at [904, 327] on div "5" at bounding box center [907, 339] width 24 height 24
click at [903, 376] on div "5" at bounding box center [907, 388] width 24 height 24
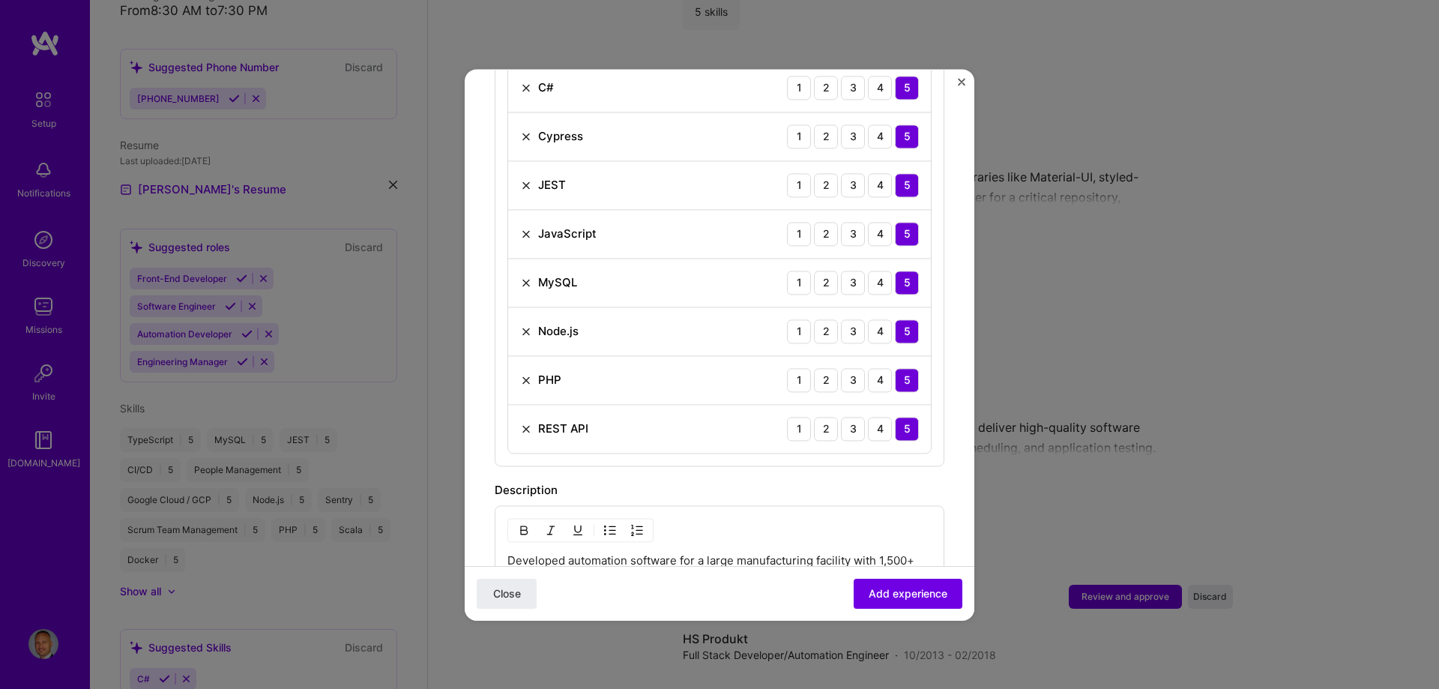
scroll to position [911, 0]
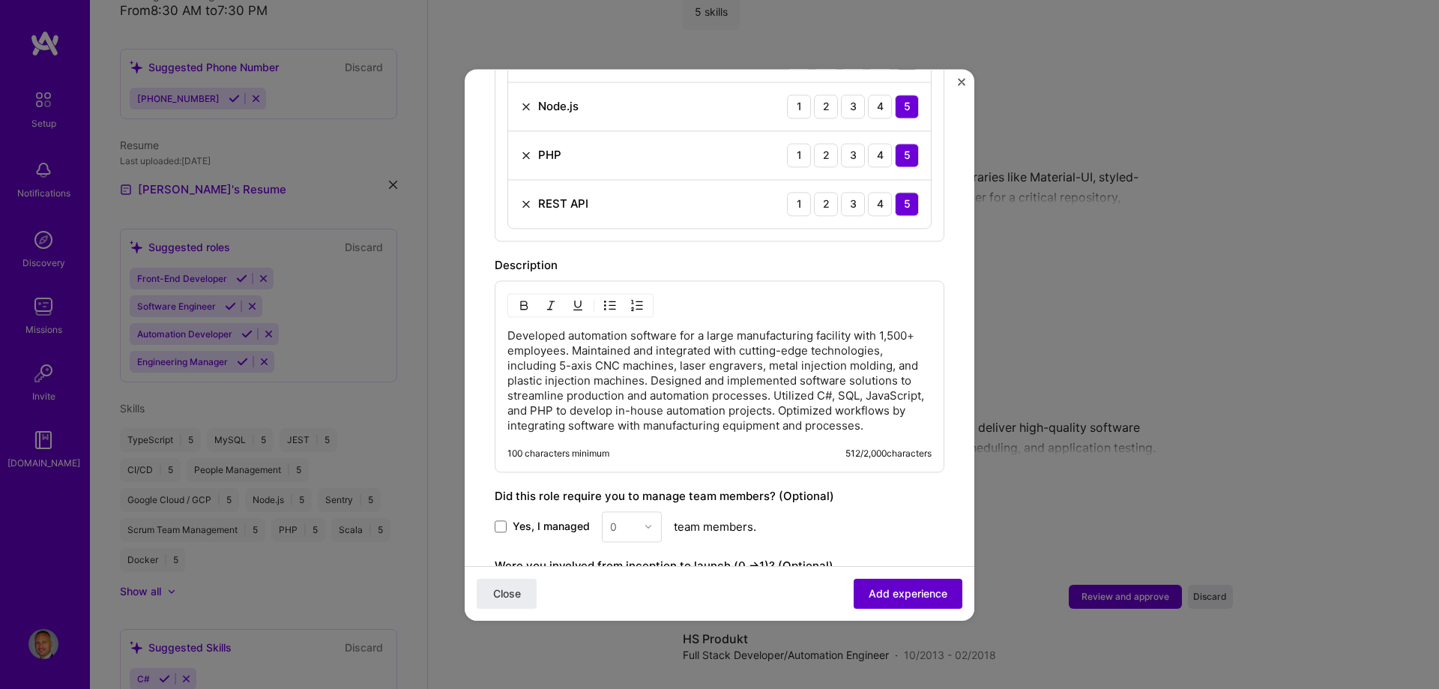
click at [900, 588] on span "Add experience" at bounding box center [908, 592] width 79 height 15
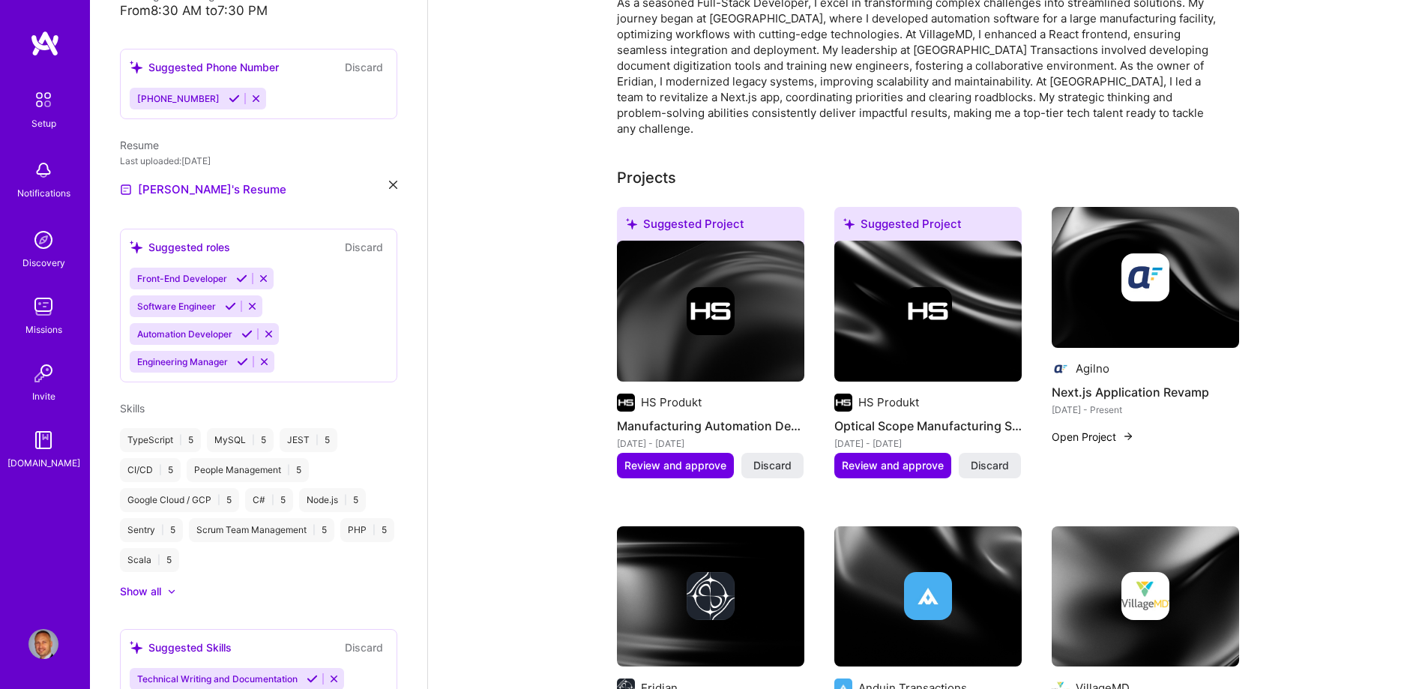
scroll to position [0, 0]
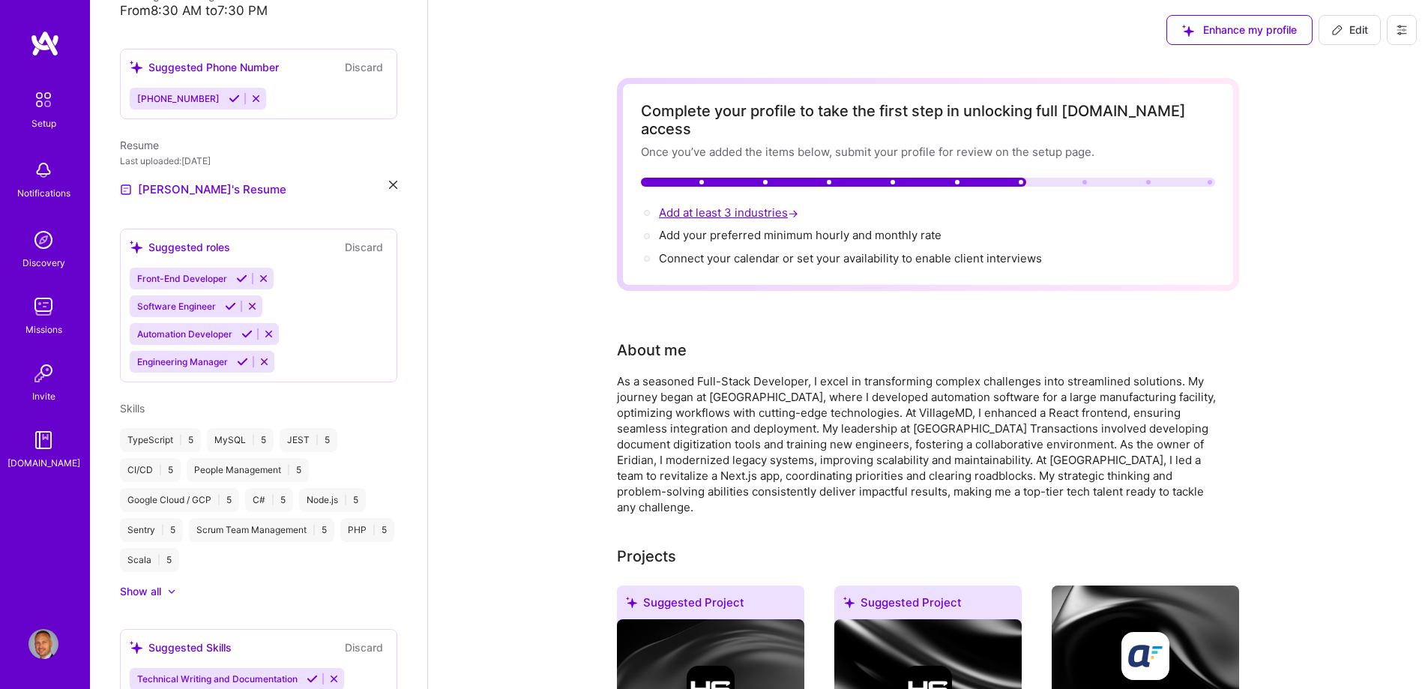
click at [762, 205] on span "Add at least 3 industries →" at bounding box center [730, 212] width 142 height 14
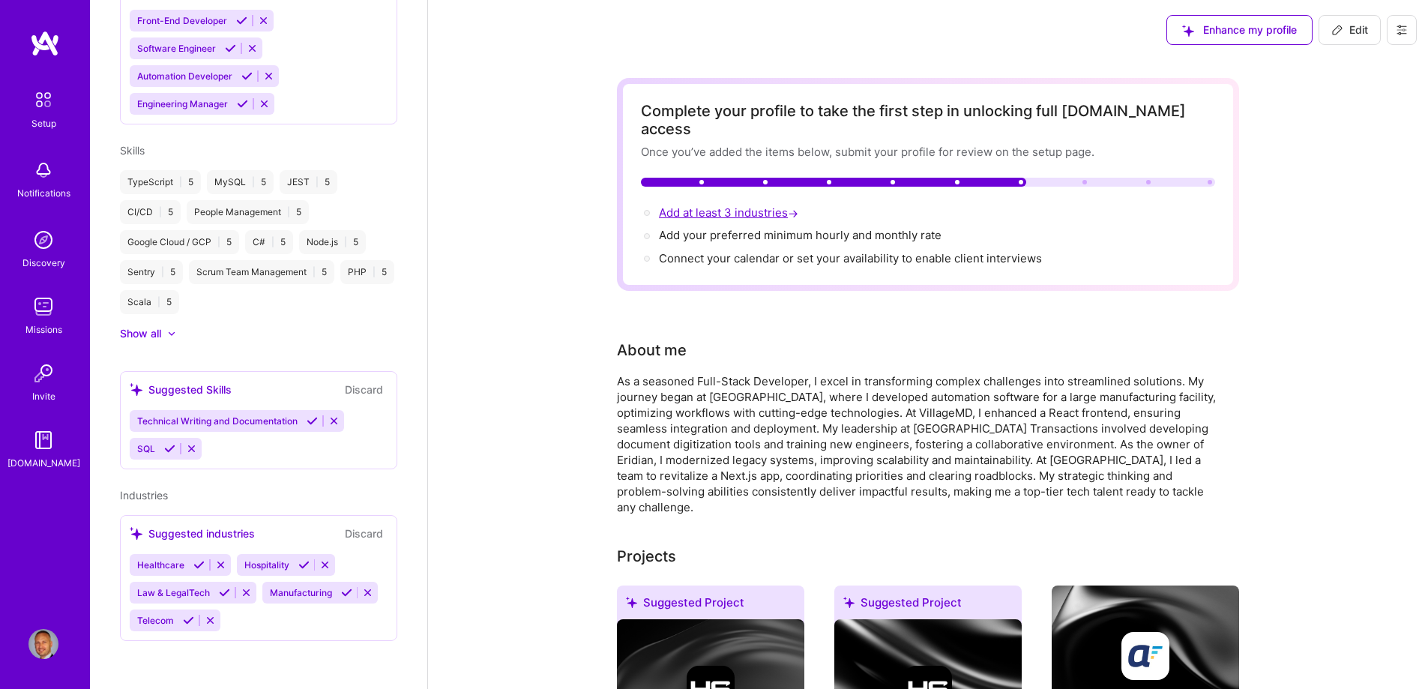
select select "US"
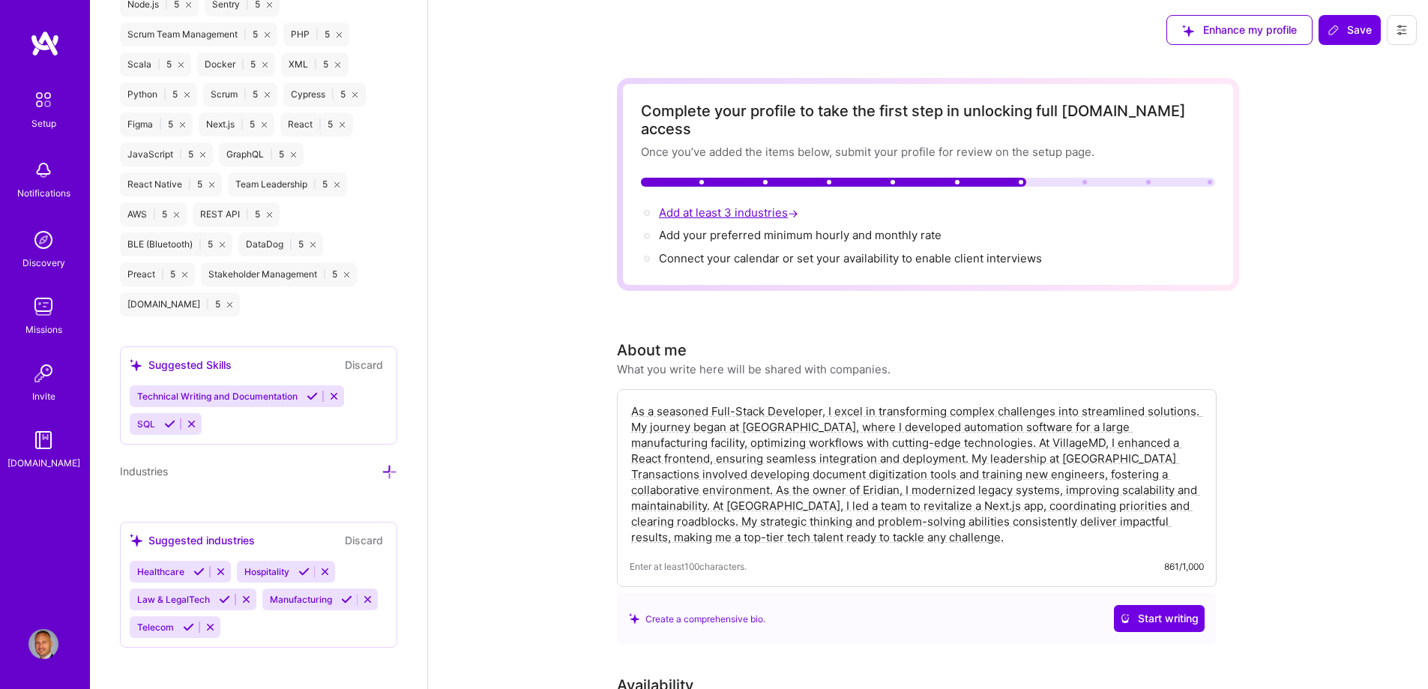
scroll to position [1479, 0]
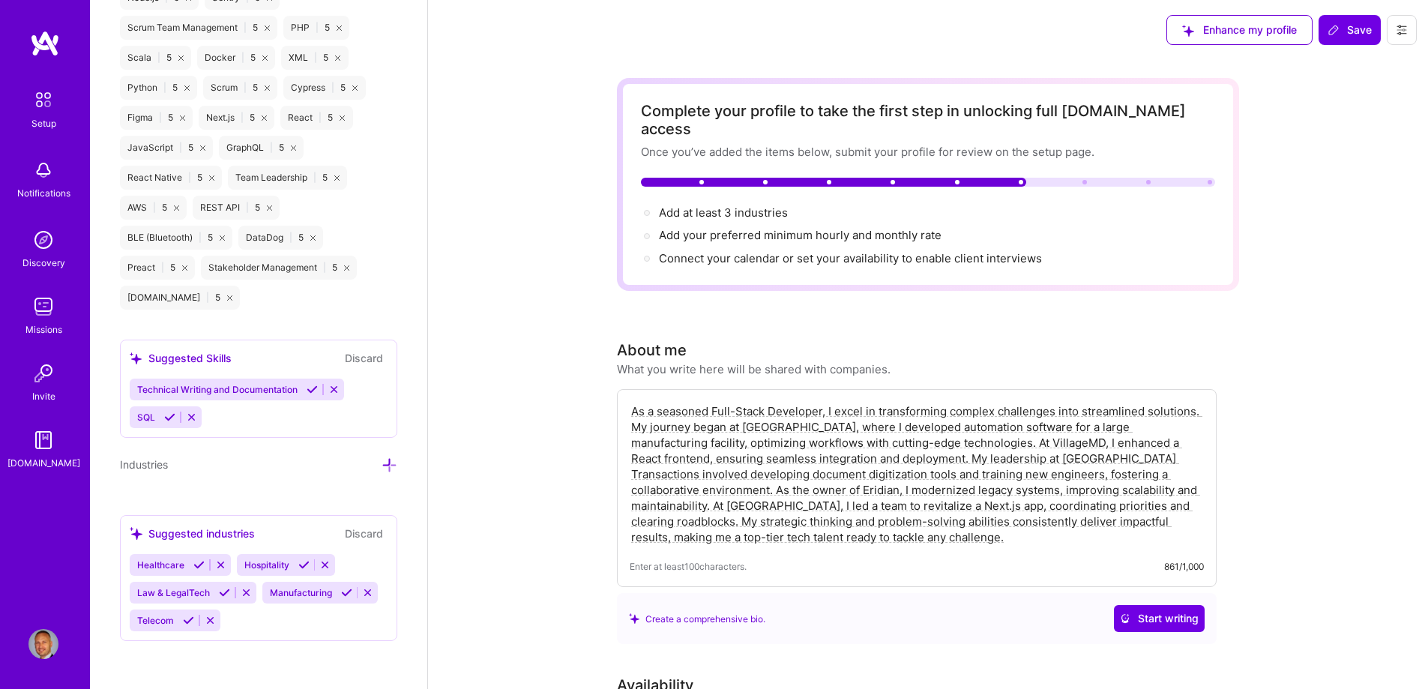
click at [805, 469] on textarea "As a seasoned Full-Stack Developer, I excel in transforming complex challenges …" at bounding box center [917, 474] width 574 height 145
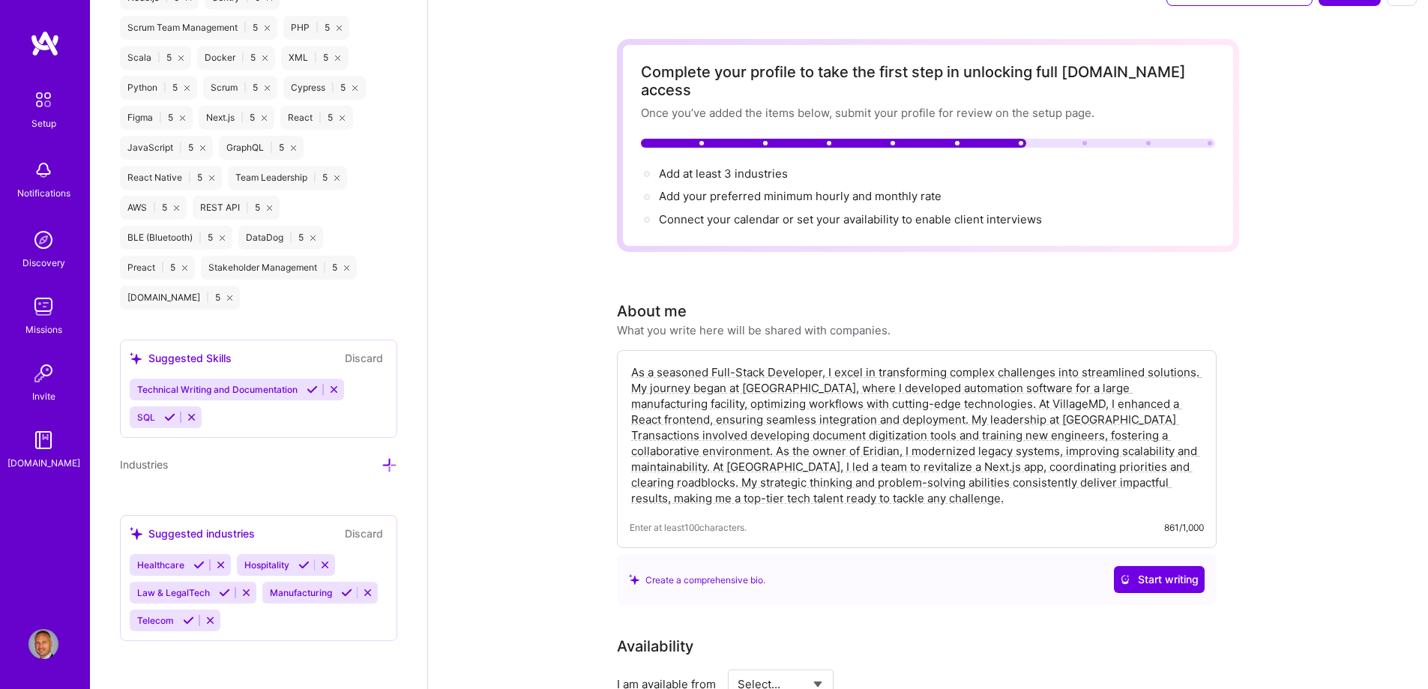
scroll to position [375, 0]
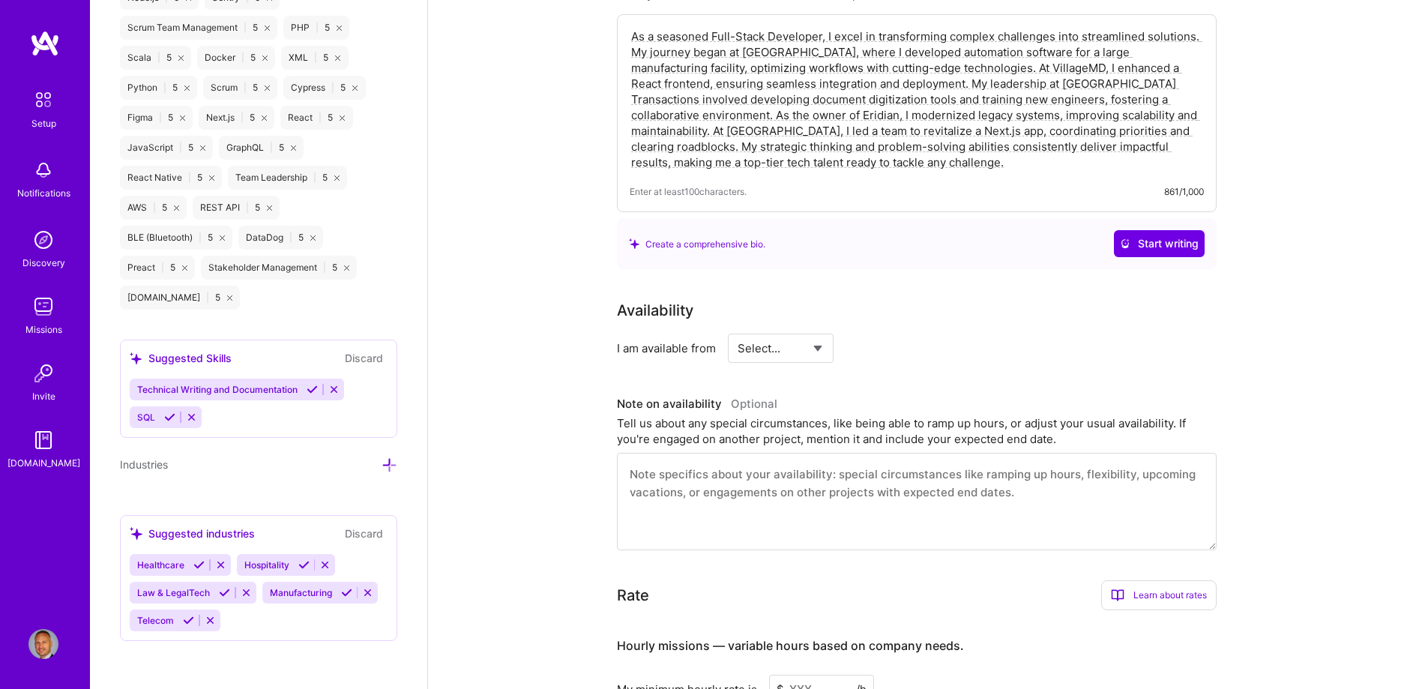
click at [794, 329] on select "Select... Right Now Future Date Not Available" at bounding box center [781, 348] width 86 height 38
click at [738, 329] on select "Select... Right Now Future Date Not Available" at bounding box center [781, 348] width 86 height 38
click at [797, 333] on select "Select... Right Now Future Date Not Available" at bounding box center [781, 348] width 86 height 38
select select "Future Date"
click at [738, 329] on select "Select... Right Now Future Date Not Available" at bounding box center [781, 348] width 86 height 38
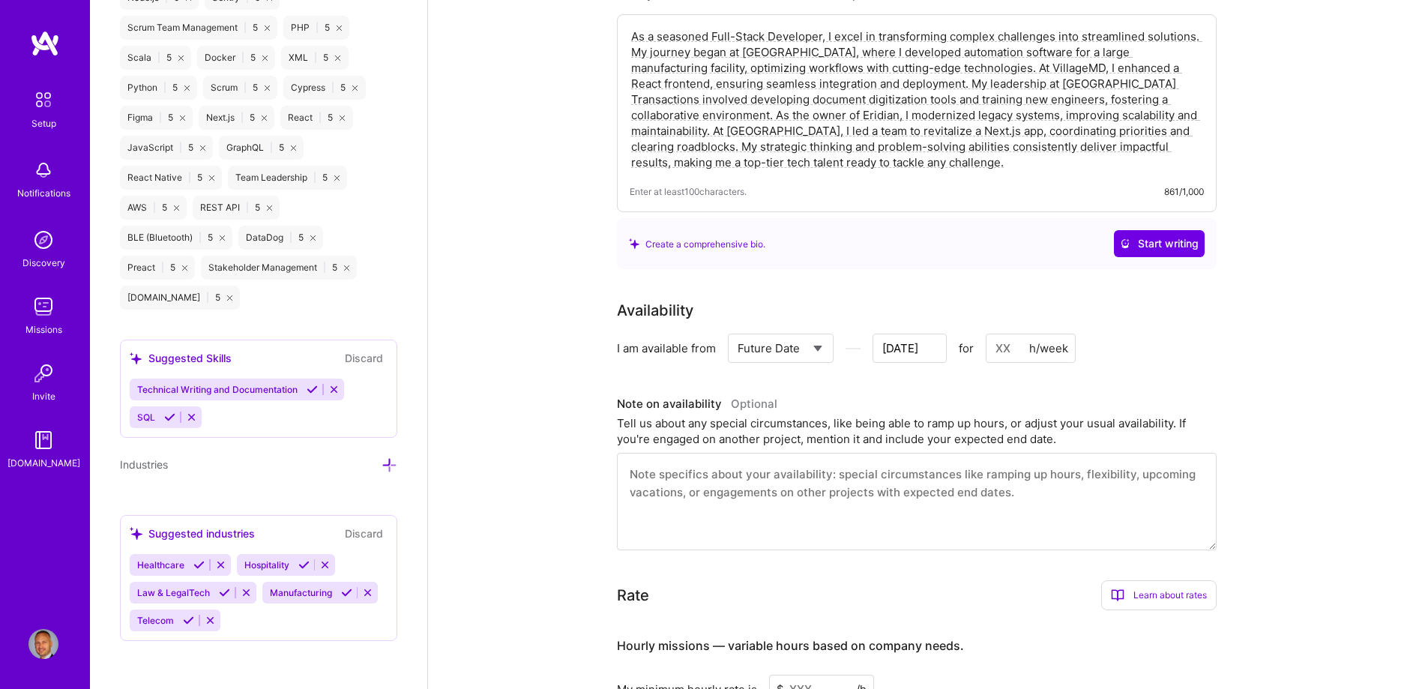
click at [921, 334] on input "[DATE]" at bounding box center [910, 348] width 74 height 29
click at [834, 283] on div "30" at bounding box center [833, 286] width 20 height 20
type input "[DATE]"
click at [1019, 334] on input at bounding box center [1031, 348] width 90 height 29
type input "4"
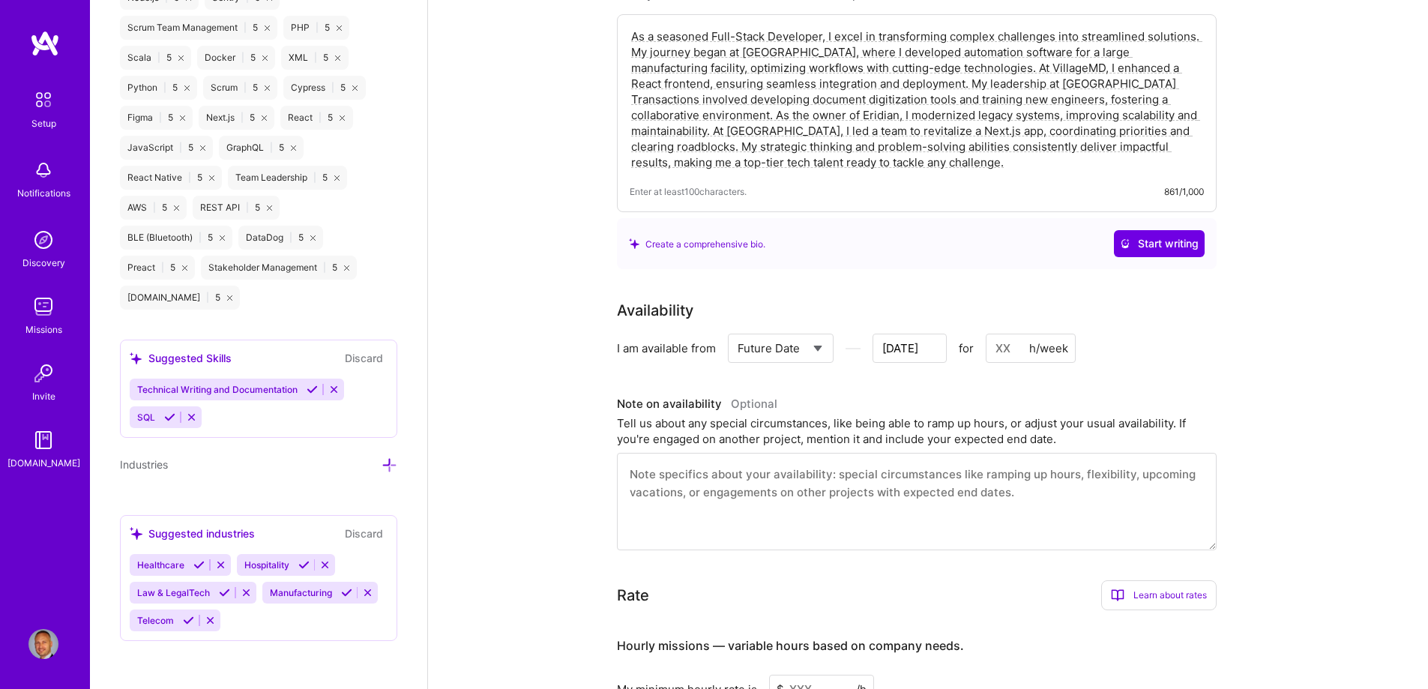
type input "[DATE]"
type input "40"
type input "[DATE]"
type input "40"
click at [1085, 354] on div "Availability I am available from Select... Right Now Future Date Not Available …" at bounding box center [928, 424] width 622 height 251
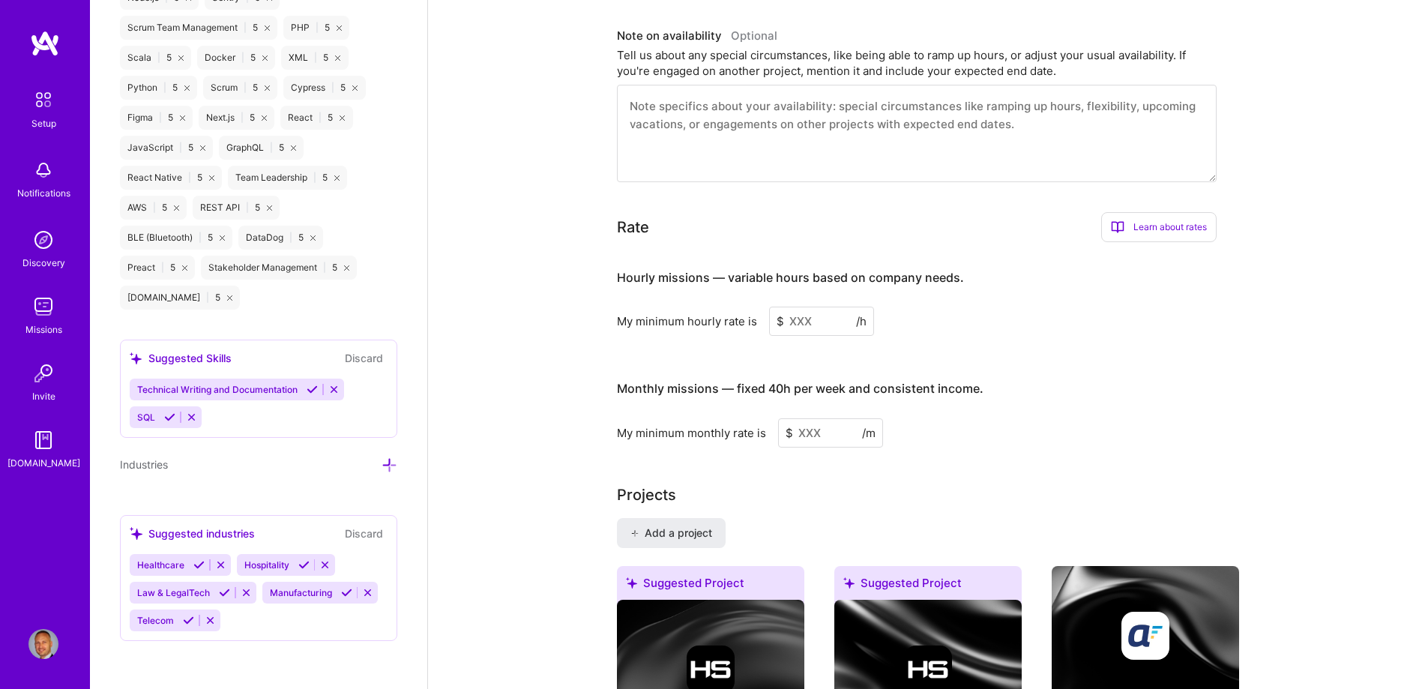
scroll to position [750, 0]
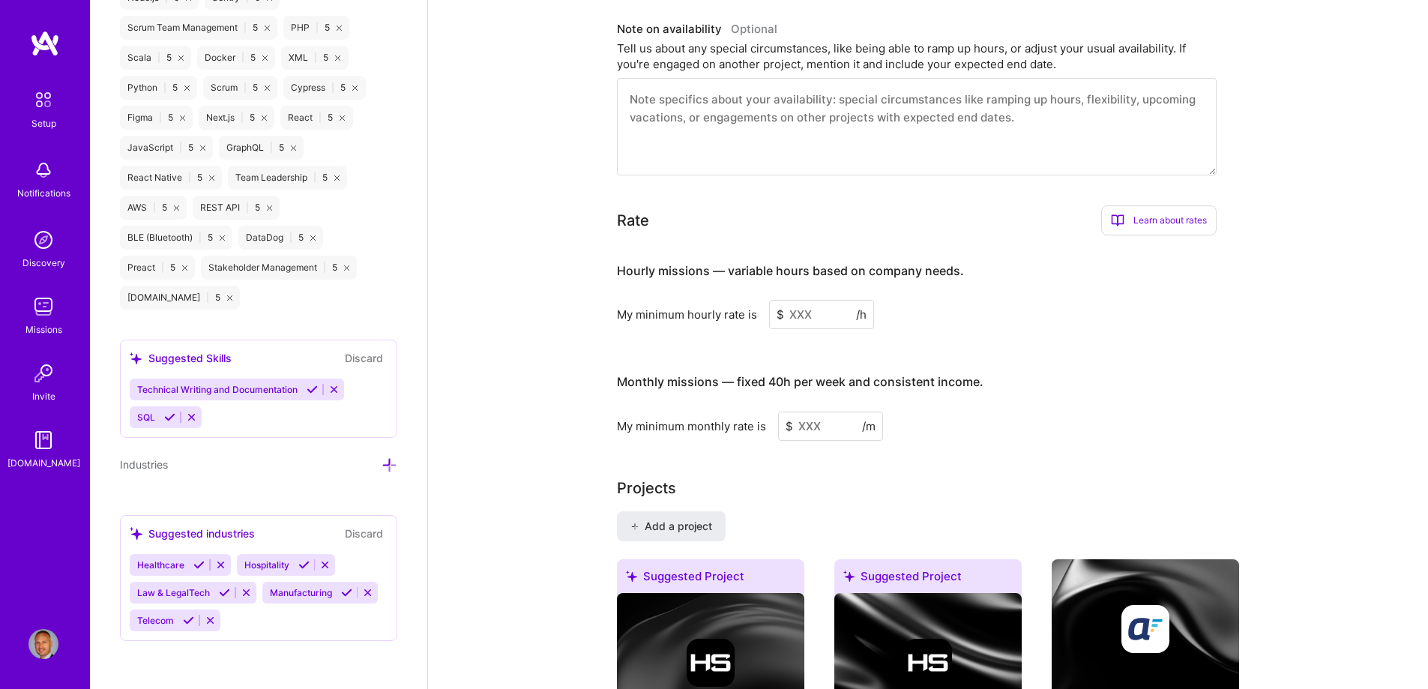
click at [825, 300] on input at bounding box center [821, 314] width 105 height 29
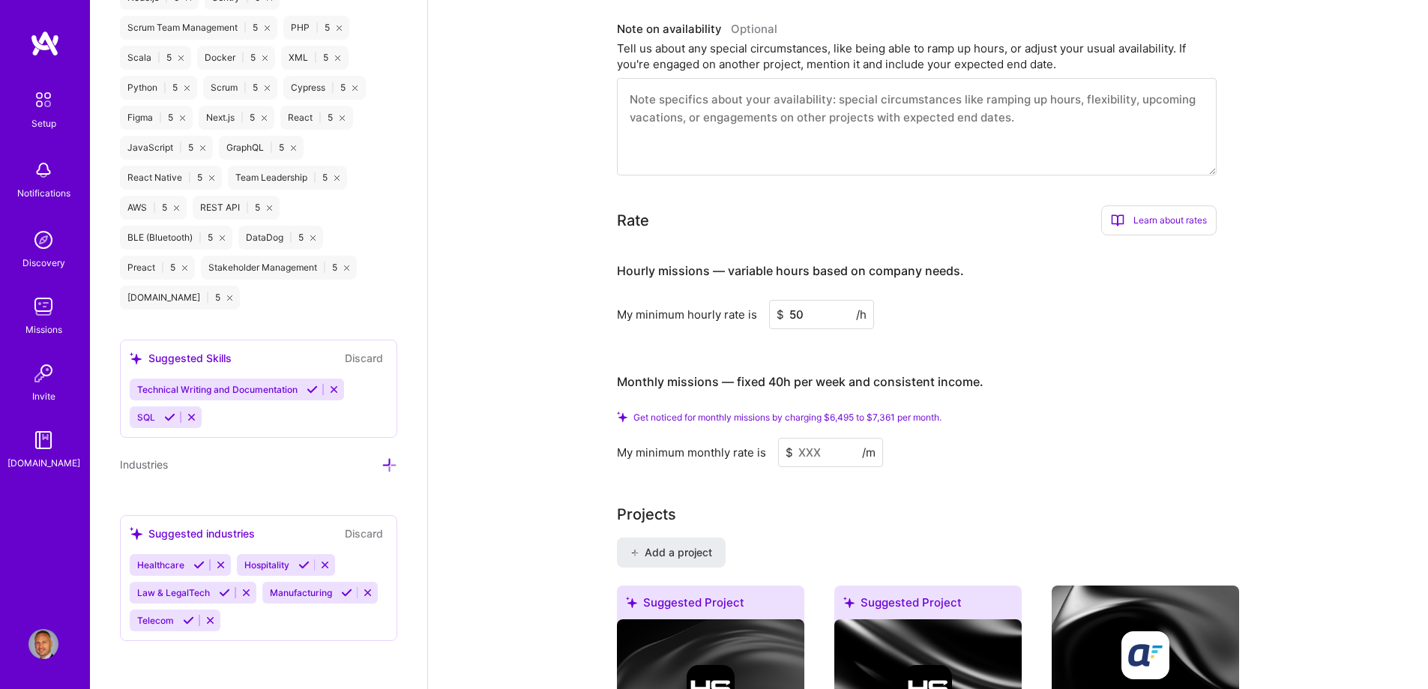
type input "50"
click at [820, 438] on input at bounding box center [830, 452] width 105 height 29
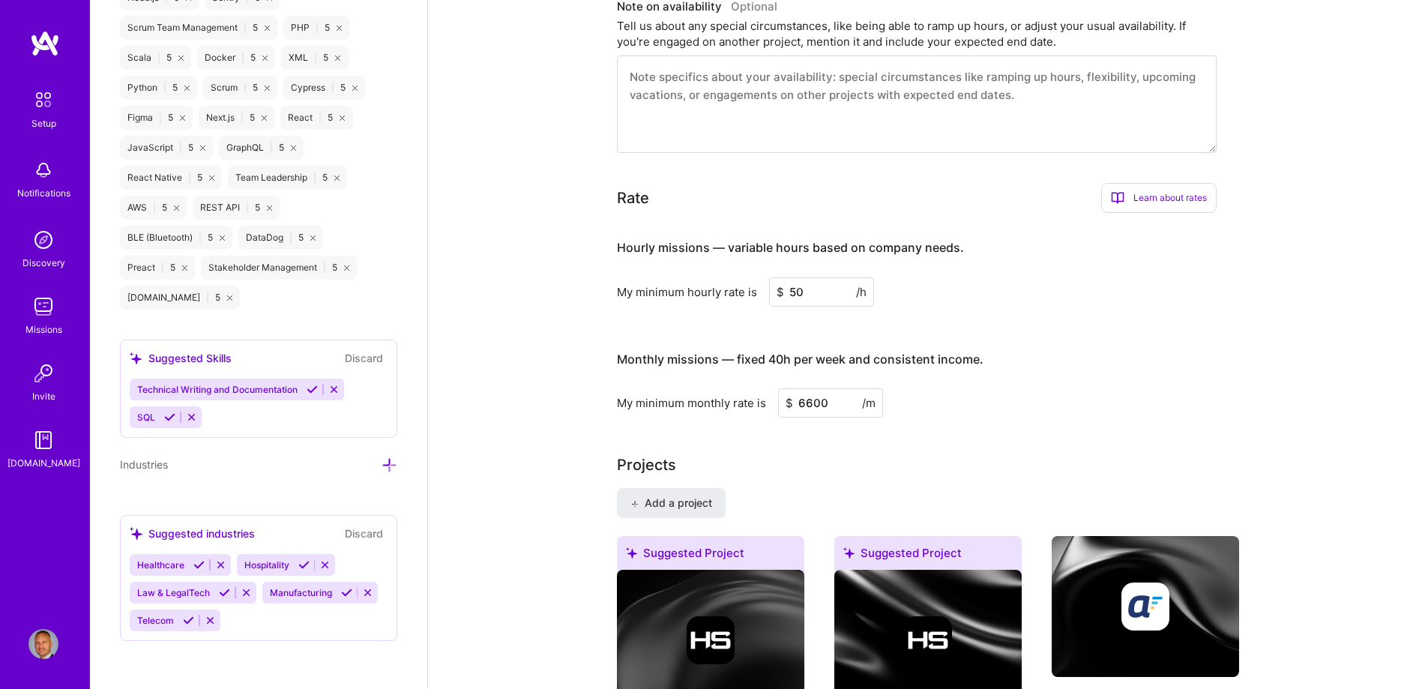
type input "6600"
click at [1097, 337] on h3 "Monthly missions — fixed 40h per week and consistent income." at bounding box center [917, 360] width 600 height 46
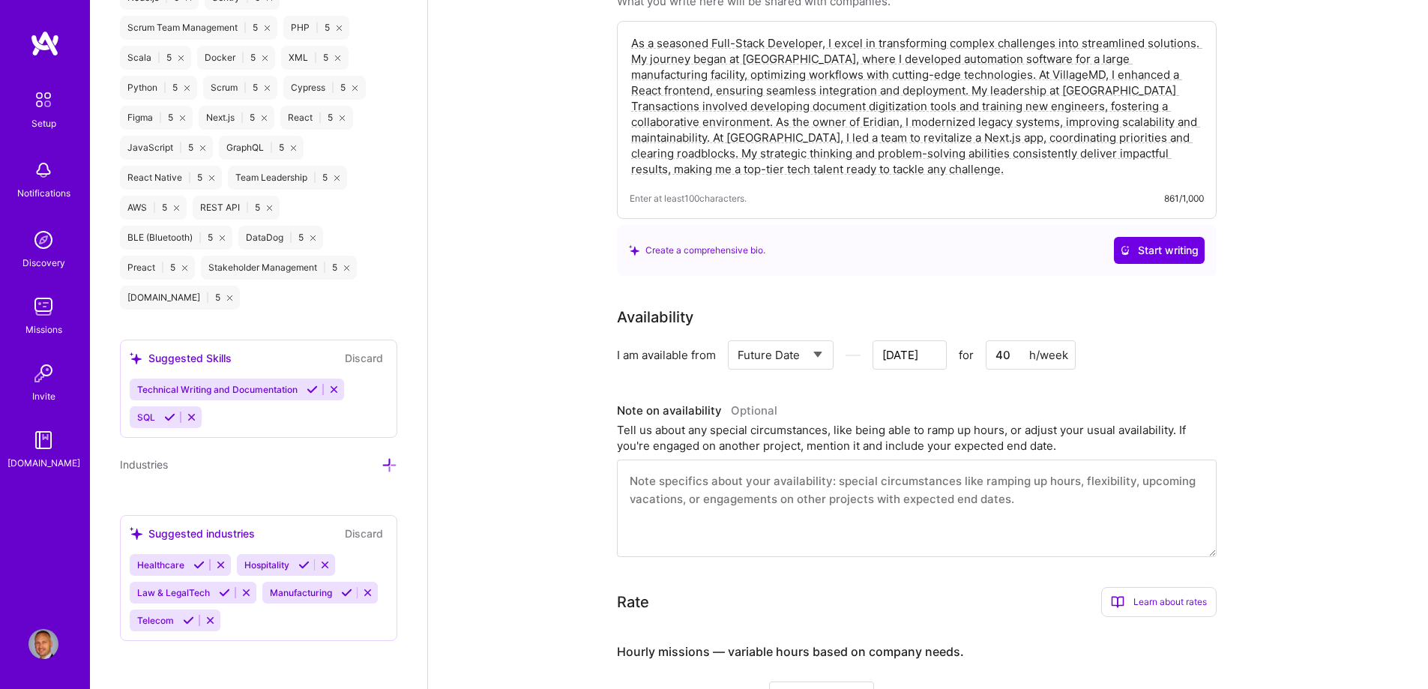
scroll to position [0, 0]
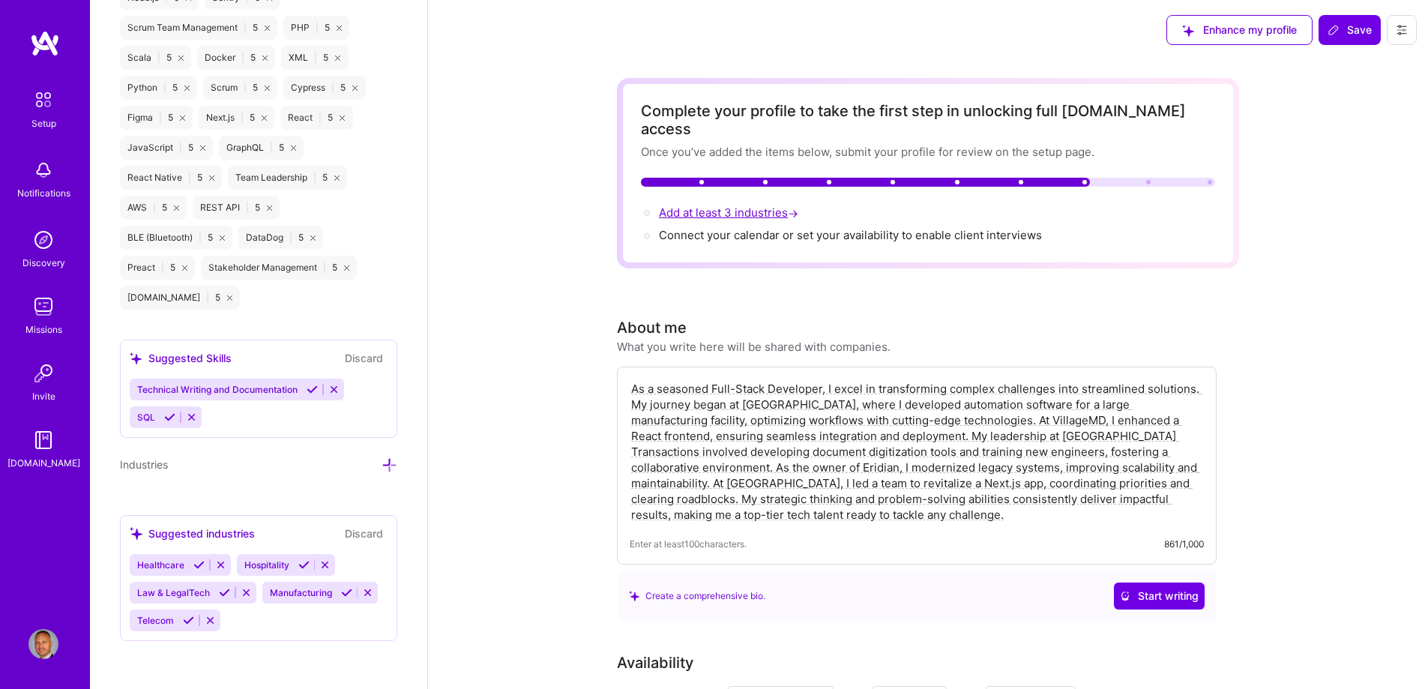
click at [726, 205] on span "Add at least 3 industries →" at bounding box center [730, 212] width 142 height 14
click at [756, 205] on span "Add at least 3 industries →" at bounding box center [730, 212] width 142 height 14
click at [1352, 21] on button "Save" at bounding box center [1350, 30] width 62 height 30
type input "[DATE]"
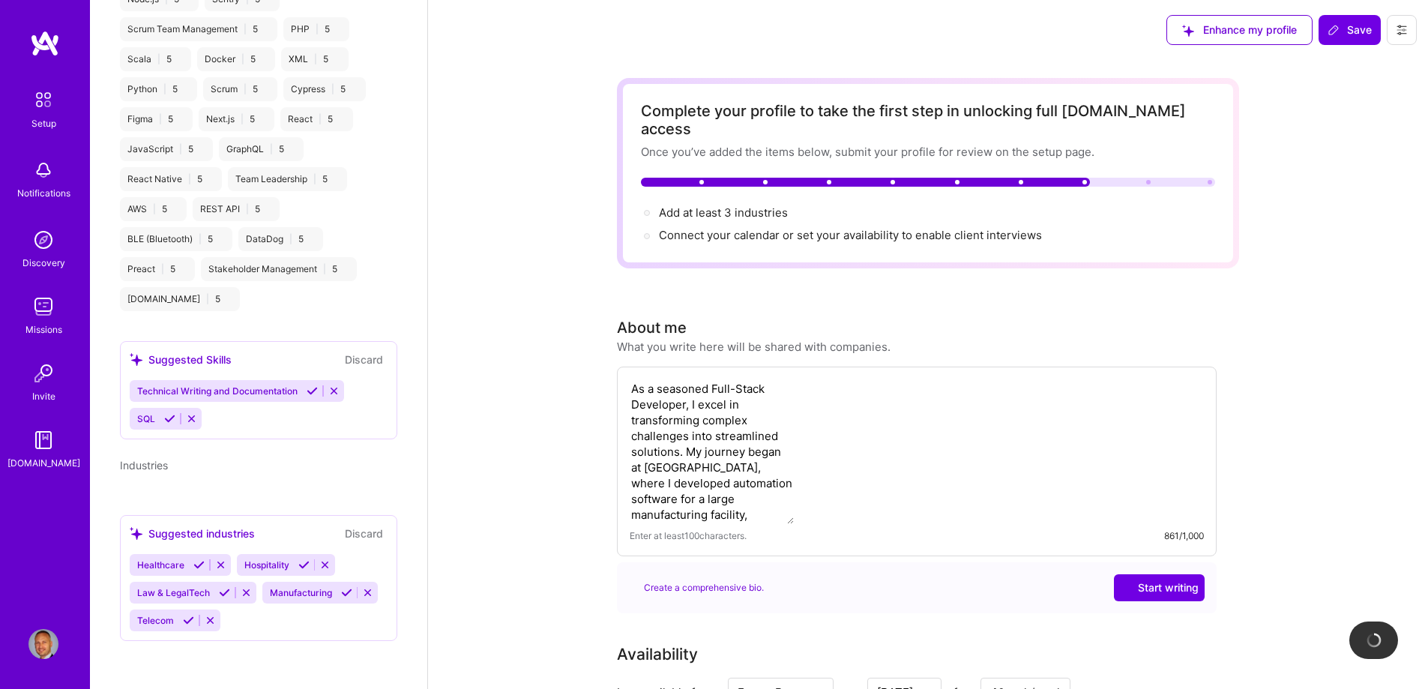
scroll to position [621, 0]
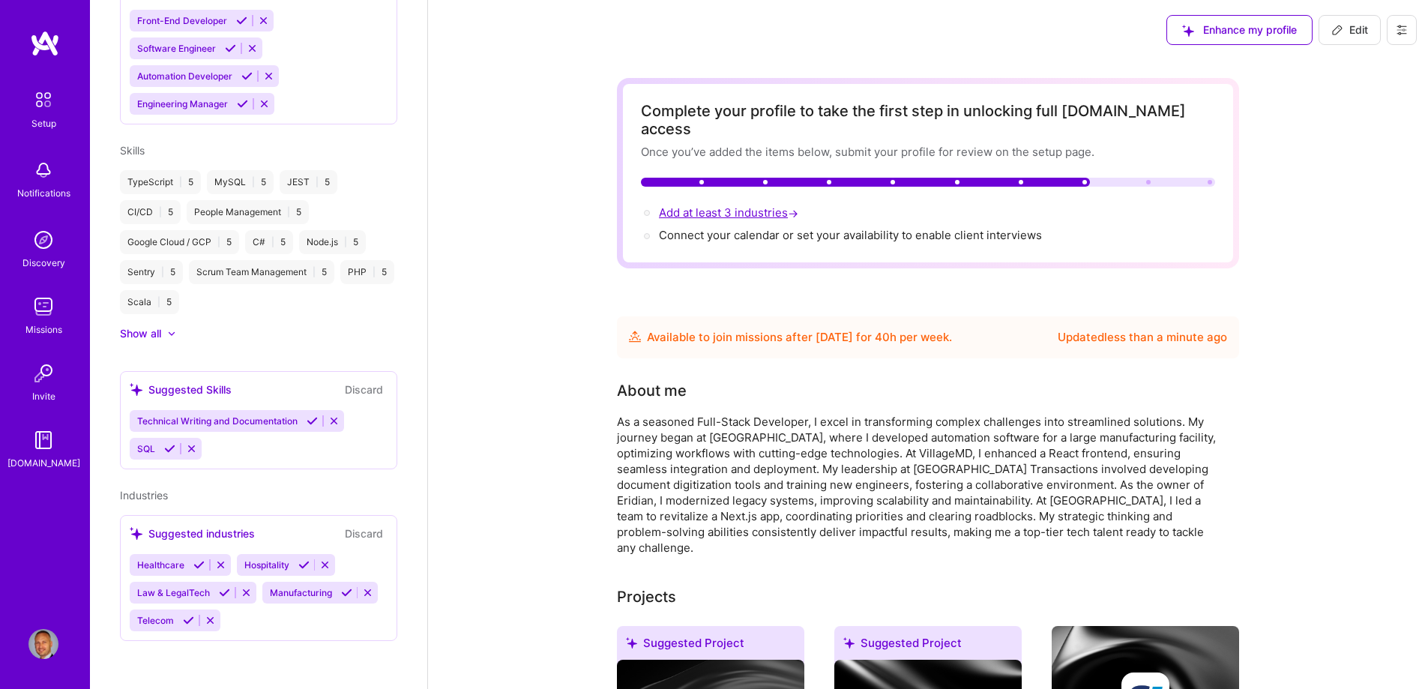
click at [732, 205] on span "Add at least 3 industries →" at bounding box center [730, 212] width 142 height 14
select select "US"
select select "Future Date"
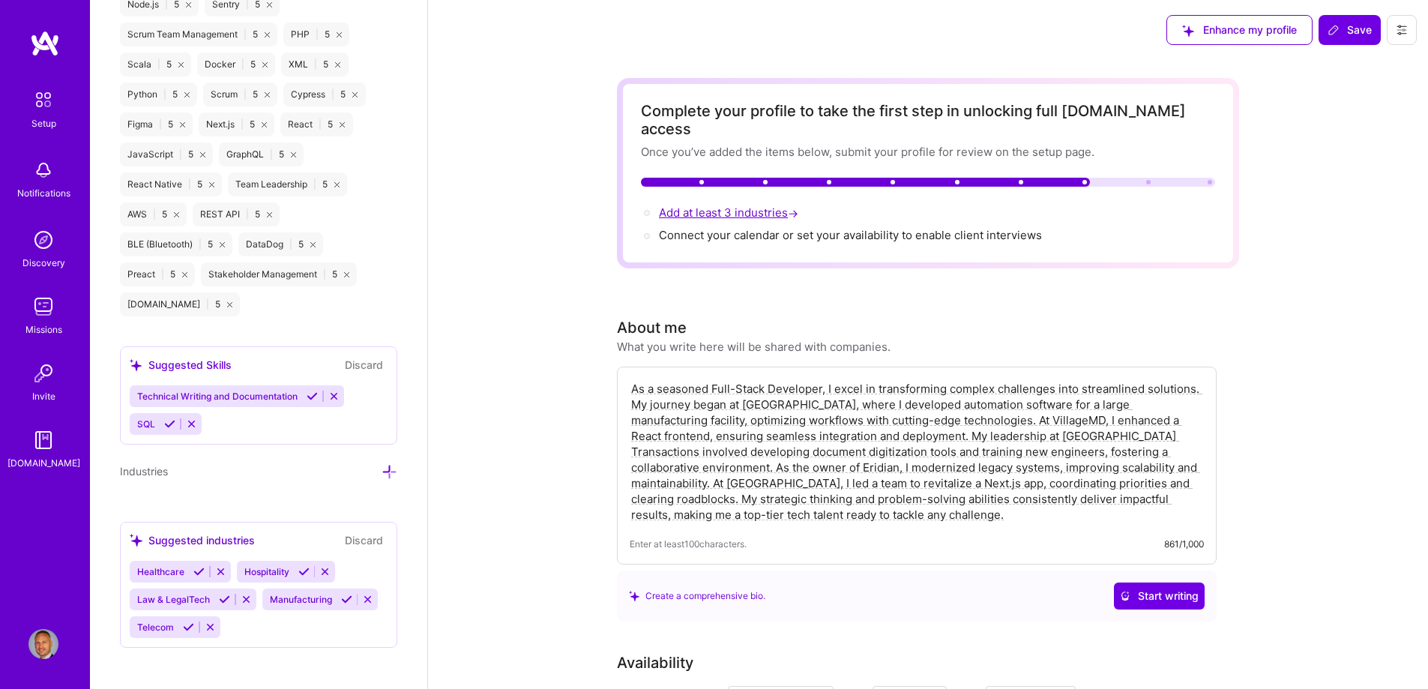
scroll to position [1479, 0]
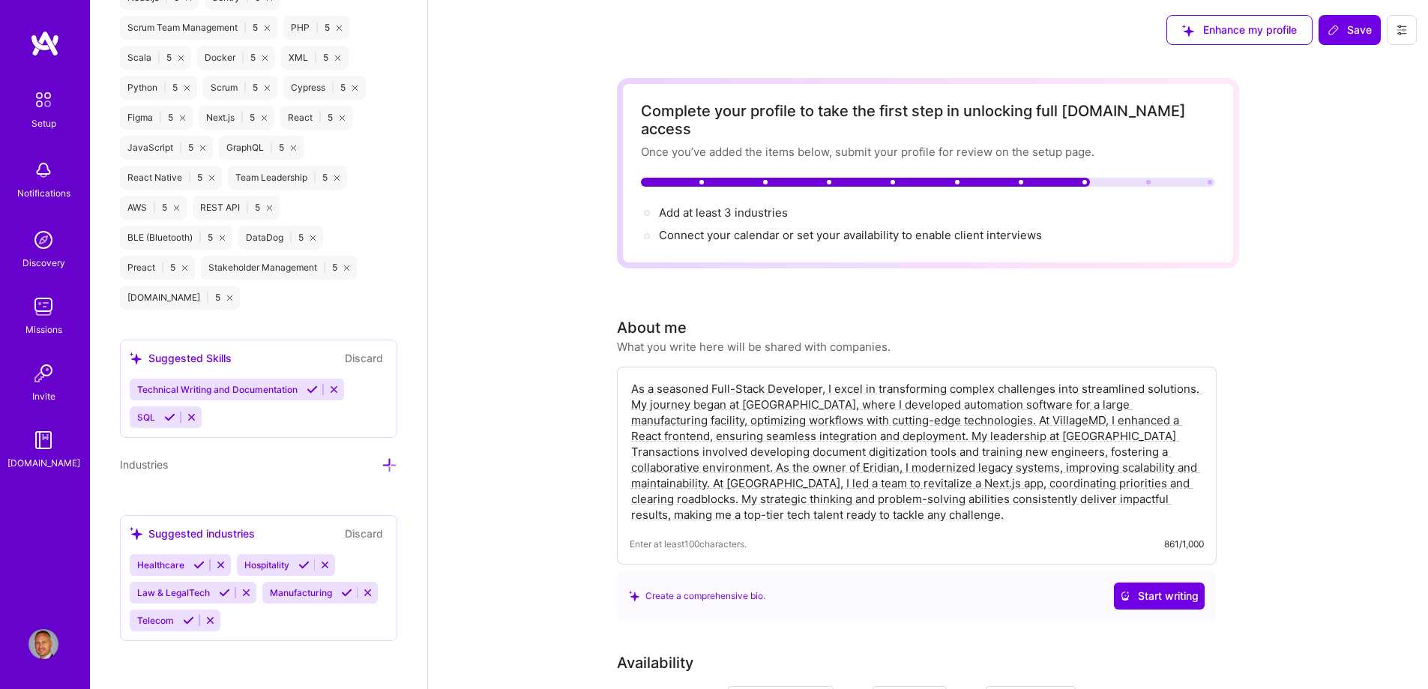
click at [388, 464] on div "Edit photo [PERSON_NAME] Full-Stack Developer 10 Years Experience Location This…" at bounding box center [258, 344] width 337 height 689
click at [382, 469] on icon at bounding box center [390, 465] width 16 height 16
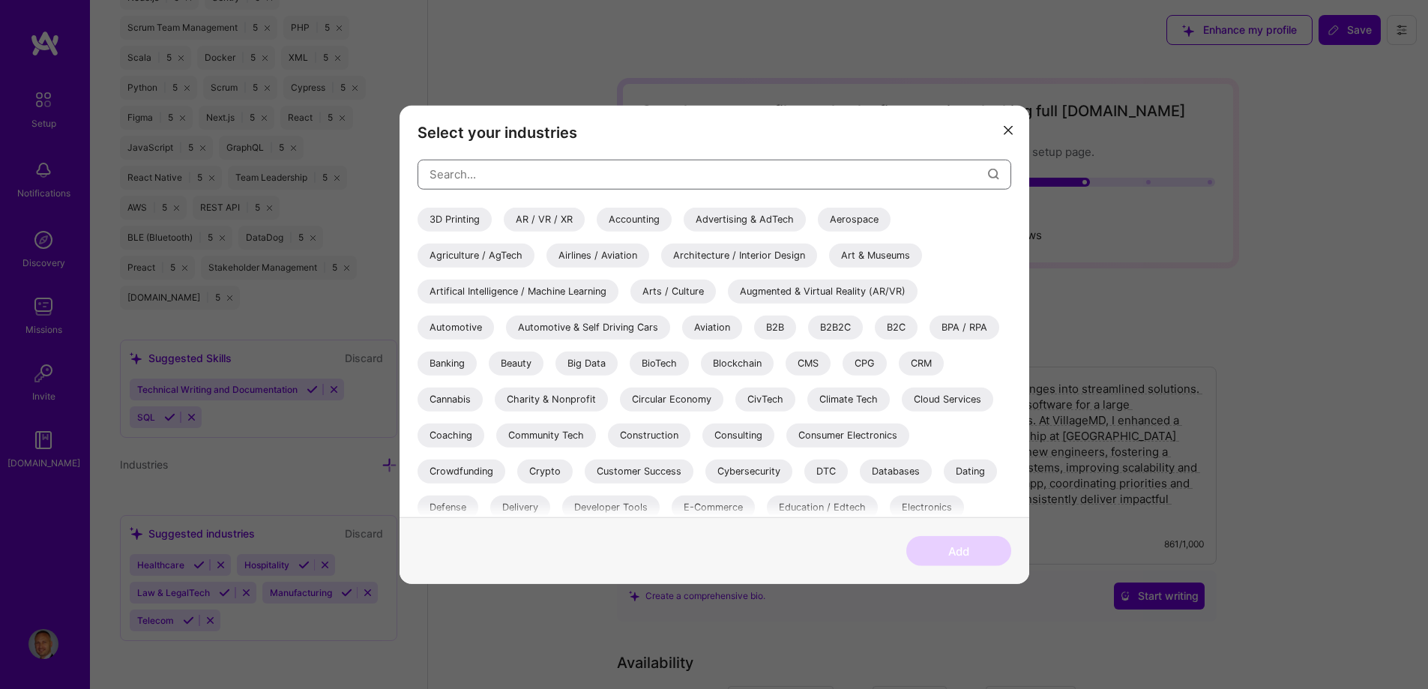
click at [564, 178] on input "modal" at bounding box center [709, 174] width 558 height 38
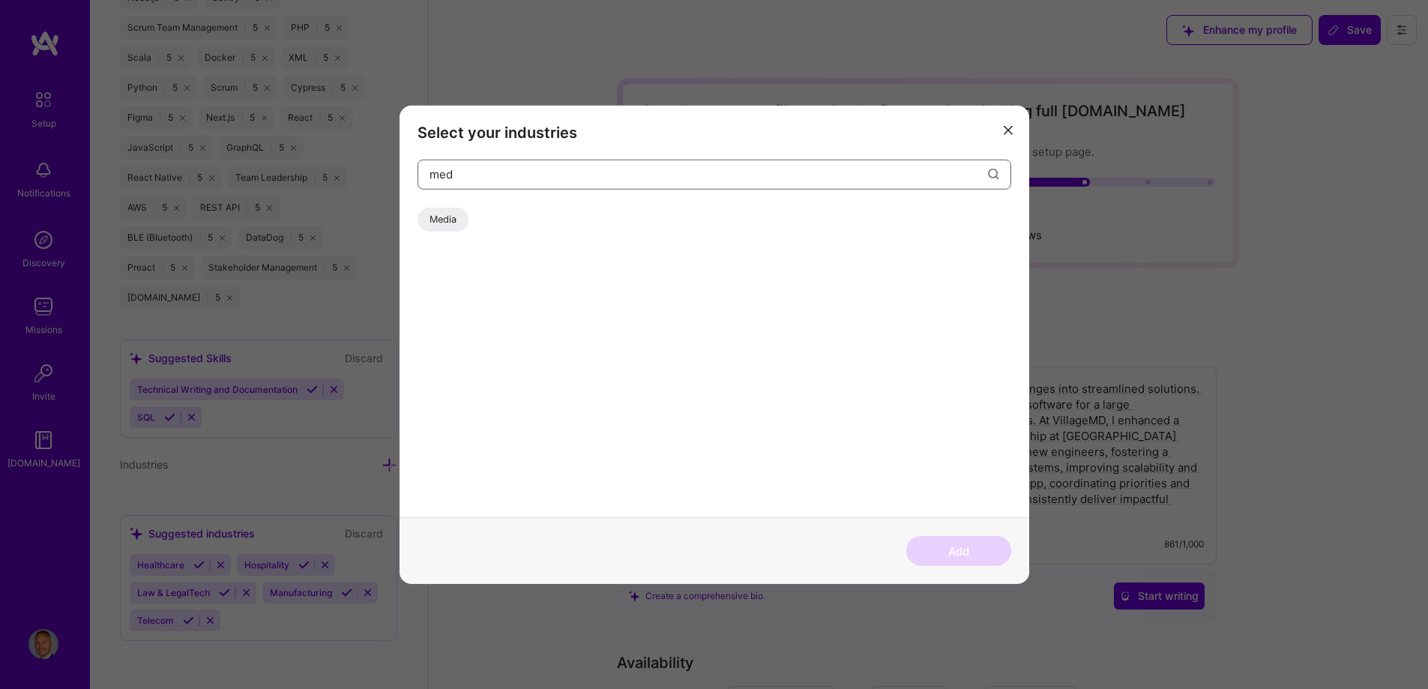
type input "med"
click at [450, 222] on div "Media" at bounding box center [443, 219] width 51 height 24
drag, startPoint x: 473, startPoint y: 178, endPoint x: 402, endPoint y: 178, distance: 71.2
click at [402, 178] on div "Select your industries med Media" at bounding box center [715, 311] width 630 height 412
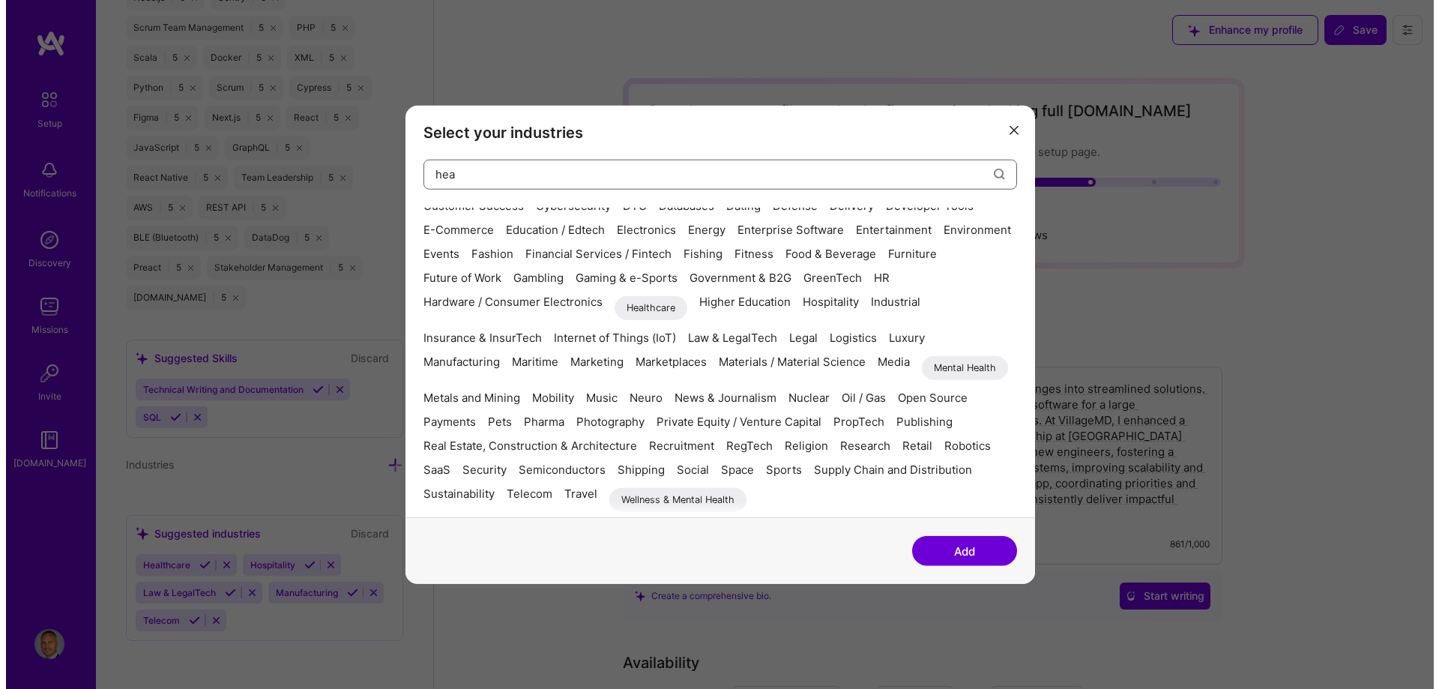
scroll to position [0, 0]
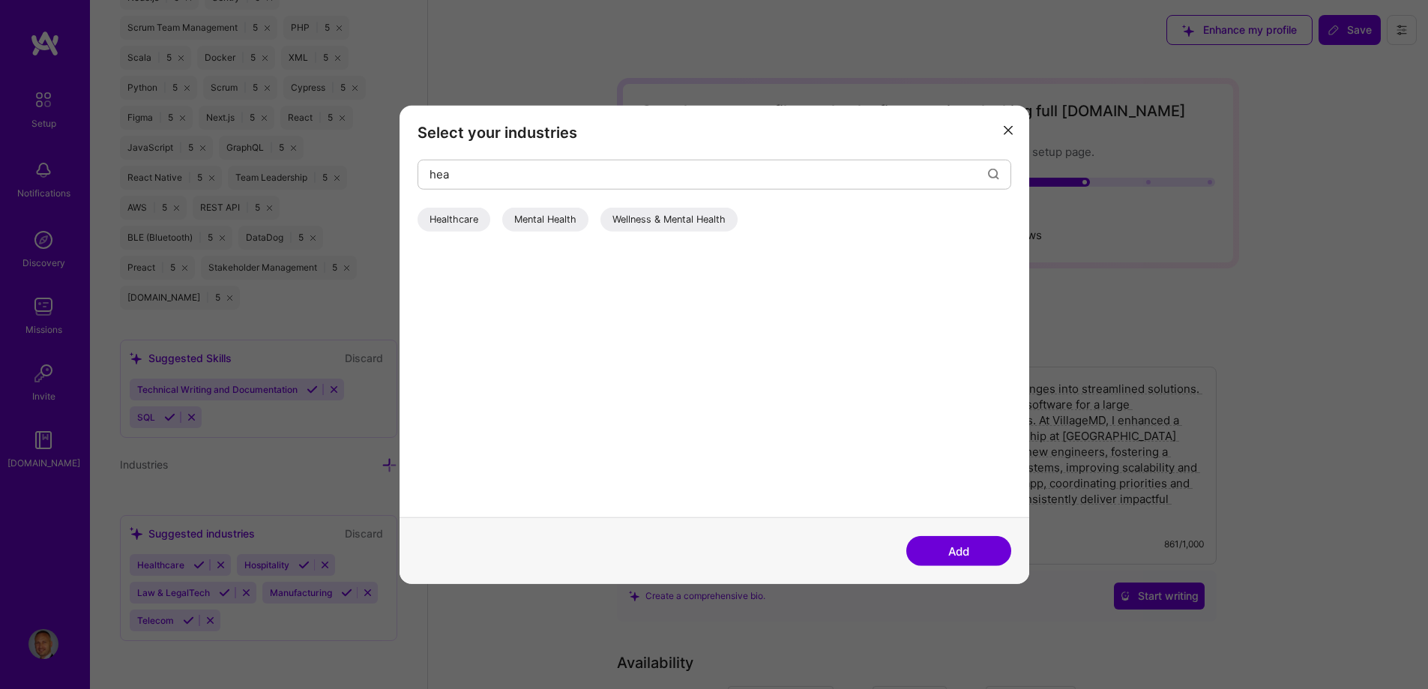
click at [472, 217] on div "Healthcare" at bounding box center [454, 219] width 73 height 24
drag, startPoint x: 496, startPoint y: 178, endPoint x: 426, endPoint y: 180, distance: 69.7
click at [426, 180] on div "hea" at bounding box center [715, 174] width 594 height 30
click at [489, 217] on div "Financial Services / Fintech" at bounding box center [492, 219] width 148 height 24
drag, startPoint x: 466, startPoint y: 174, endPoint x: 364, endPoint y: 181, distance: 101.4
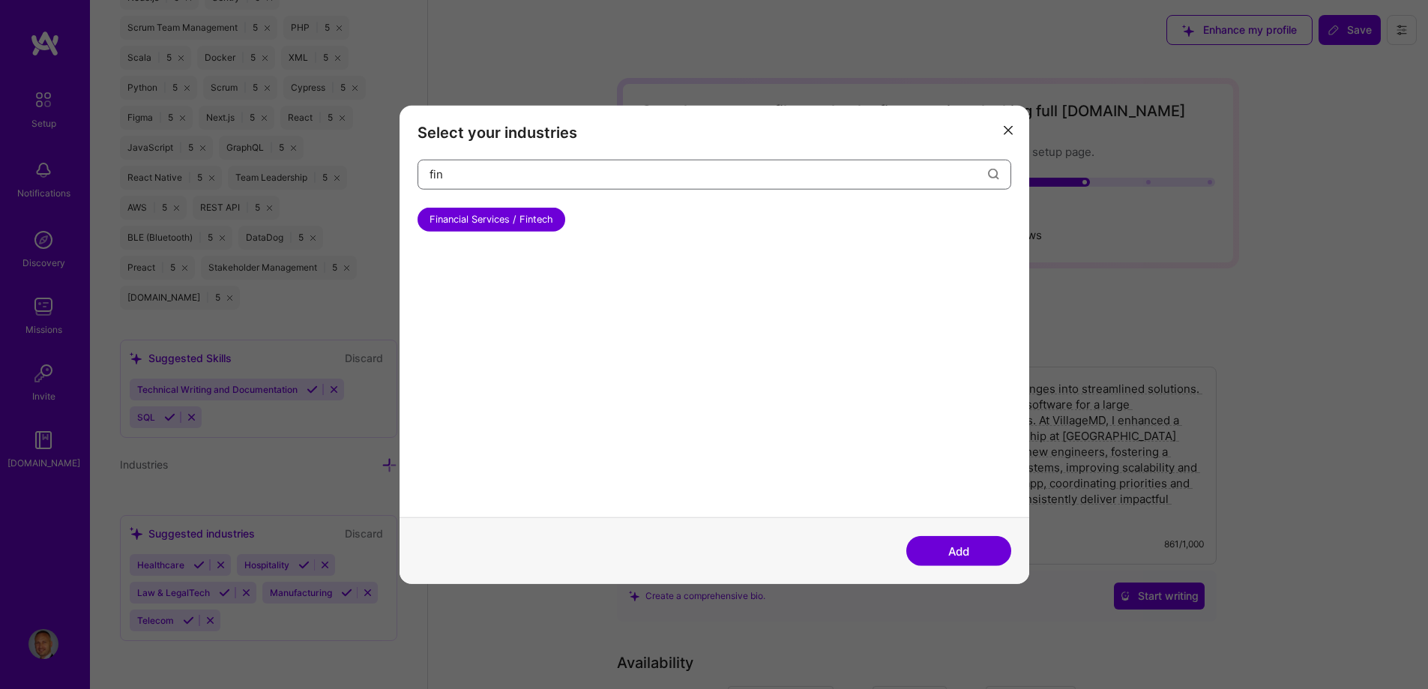
click at [364, 181] on div "Select your industries fin Financial Services / Fintech Add" at bounding box center [714, 344] width 1428 height 689
type input "manu"
click at [477, 218] on div "Manufacturing" at bounding box center [462, 219] width 88 height 24
click at [961, 546] on button "Add" at bounding box center [958, 551] width 105 height 30
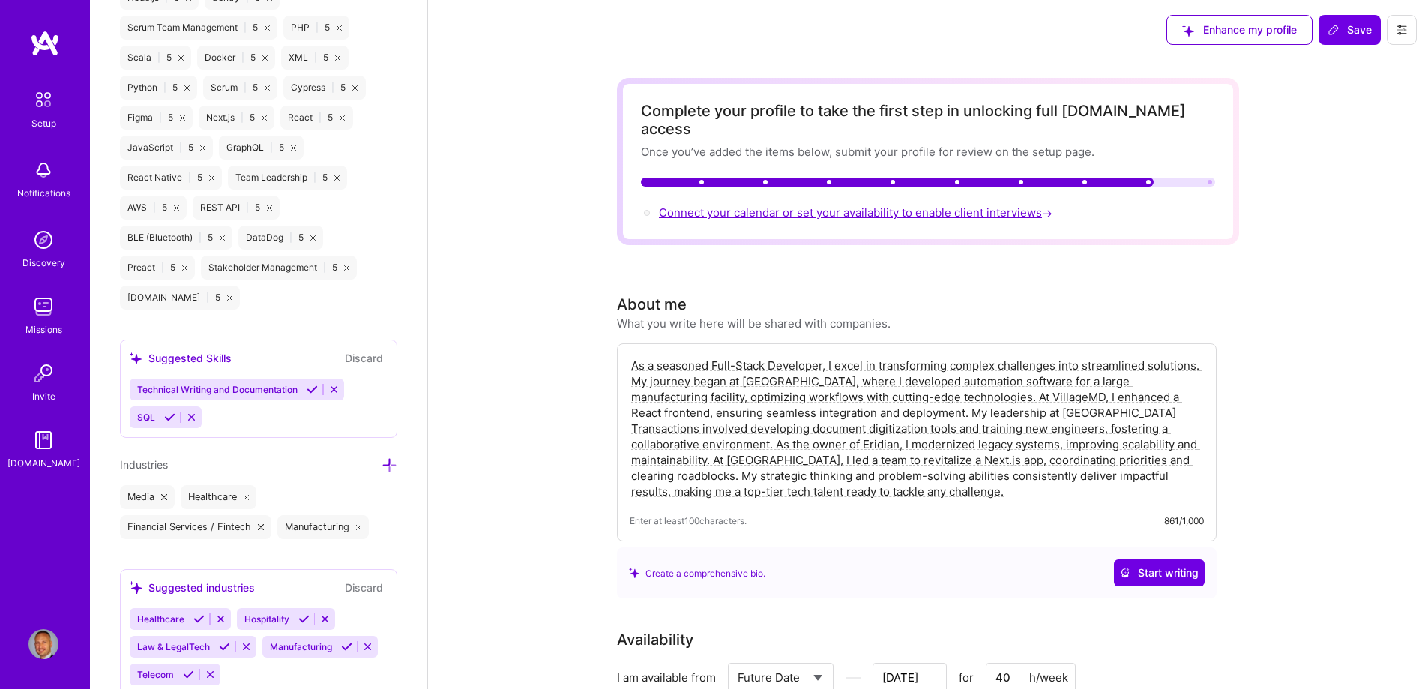
click at [959, 205] on span "Connect your calendar or set your availability to enable client interviews →" at bounding box center [857, 212] width 397 height 14
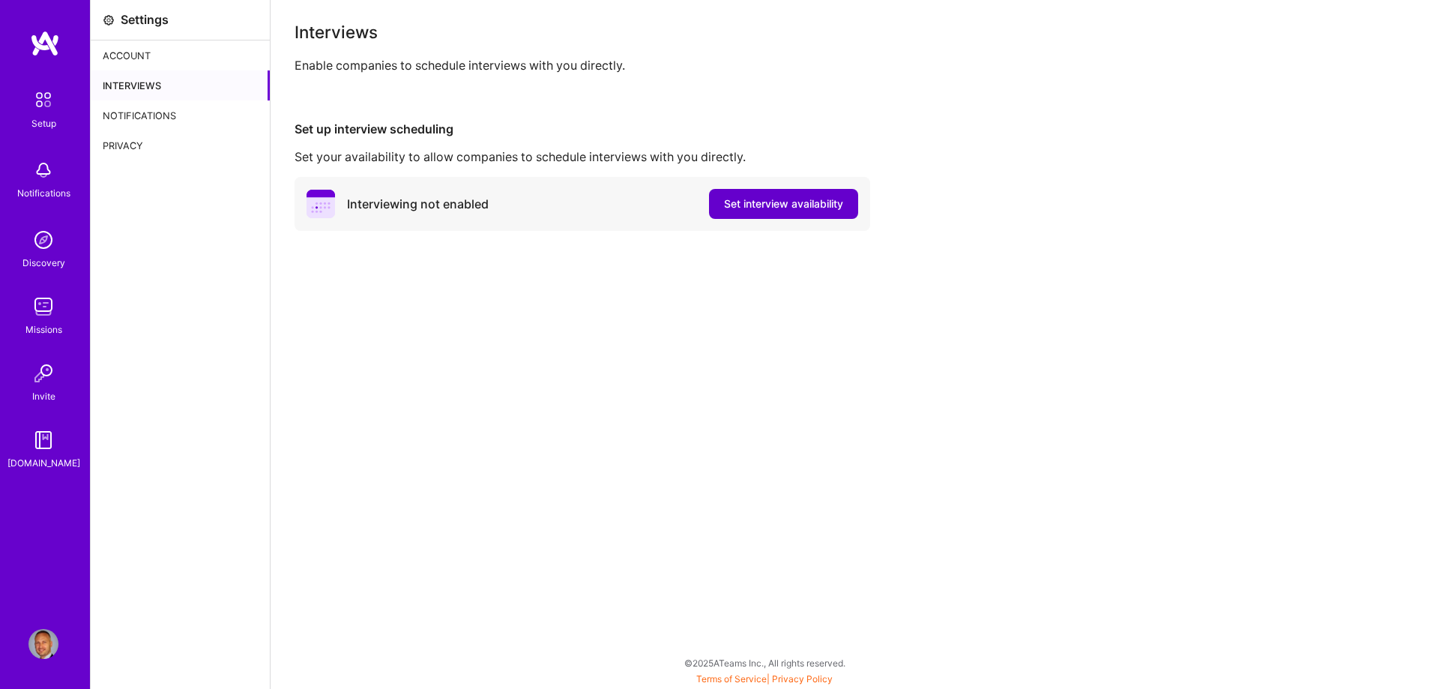
click at [762, 204] on span "Set interview availability" at bounding box center [783, 203] width 119 height 15
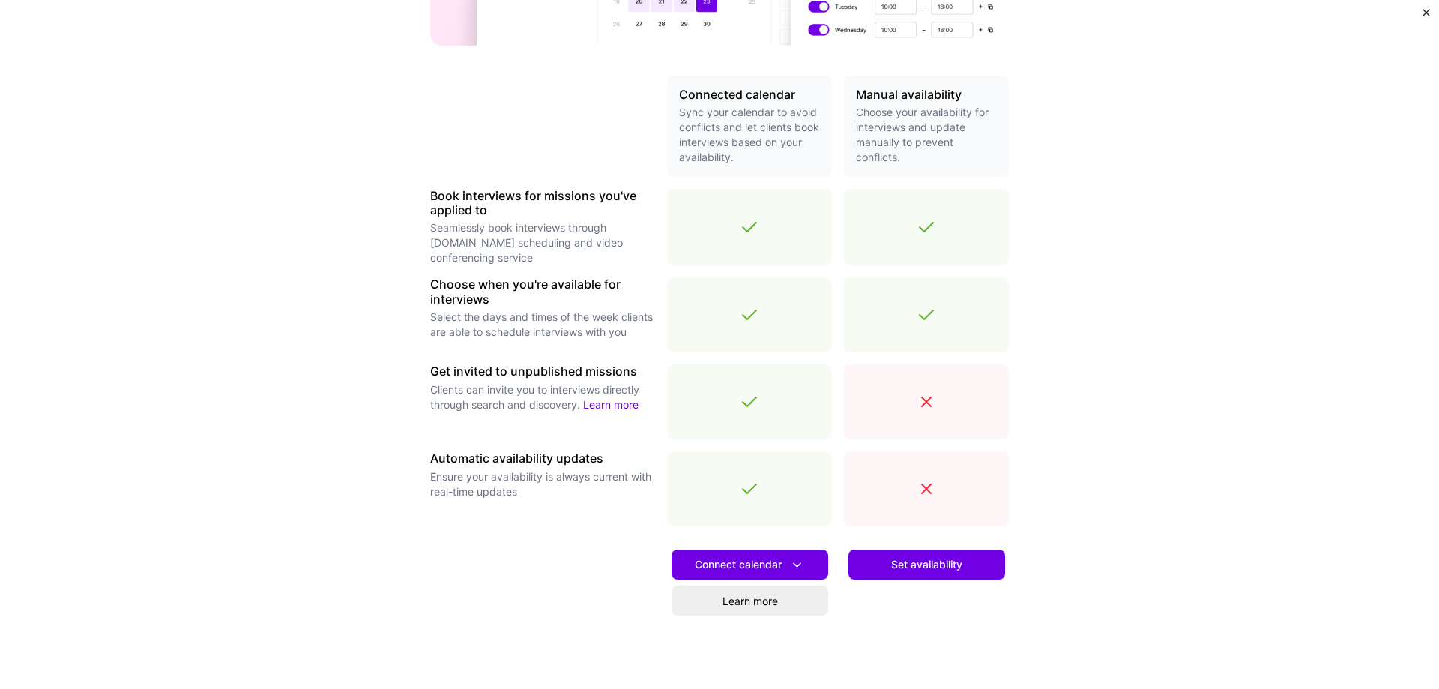
scroll to position [361, 0]
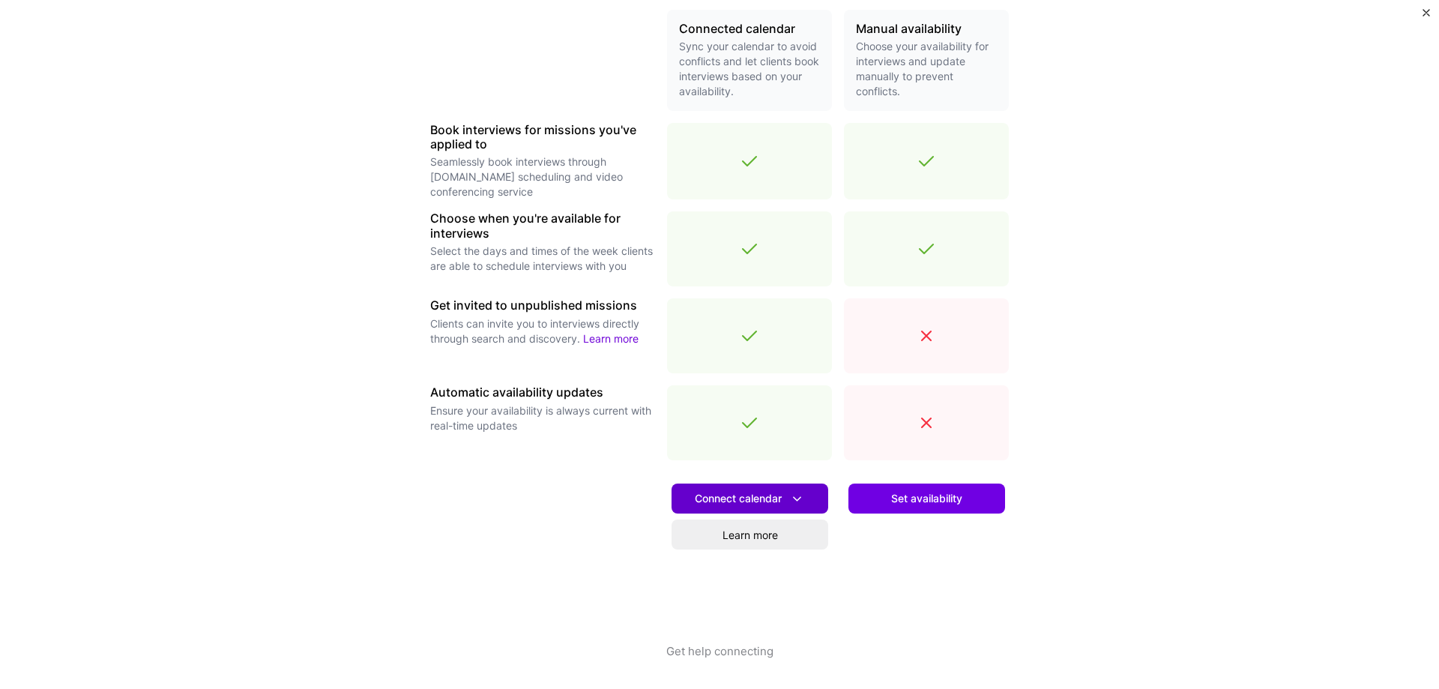
click at [792, 499] on icon at bounding box center [797, 499] width 16 height 16
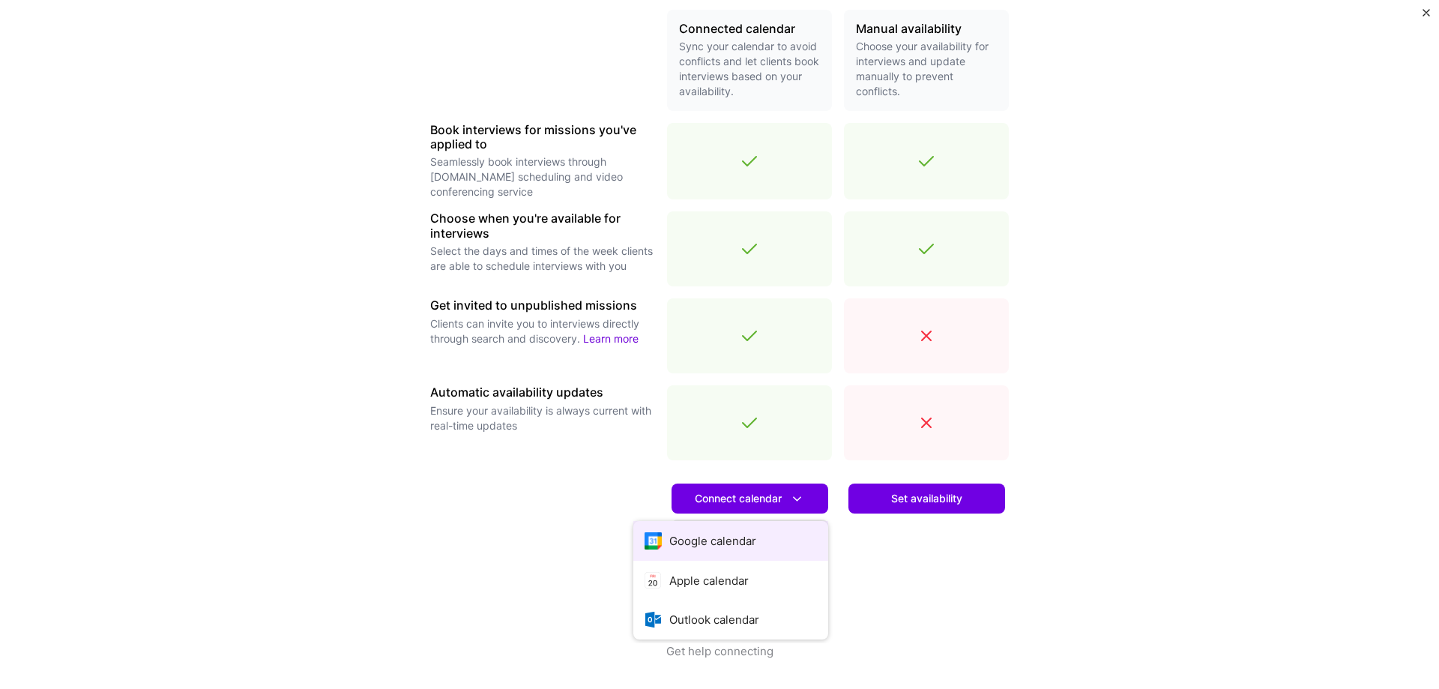
click at [734, 540] on button "Google calendar" at bounding box center [730, 541] width 195 height 40
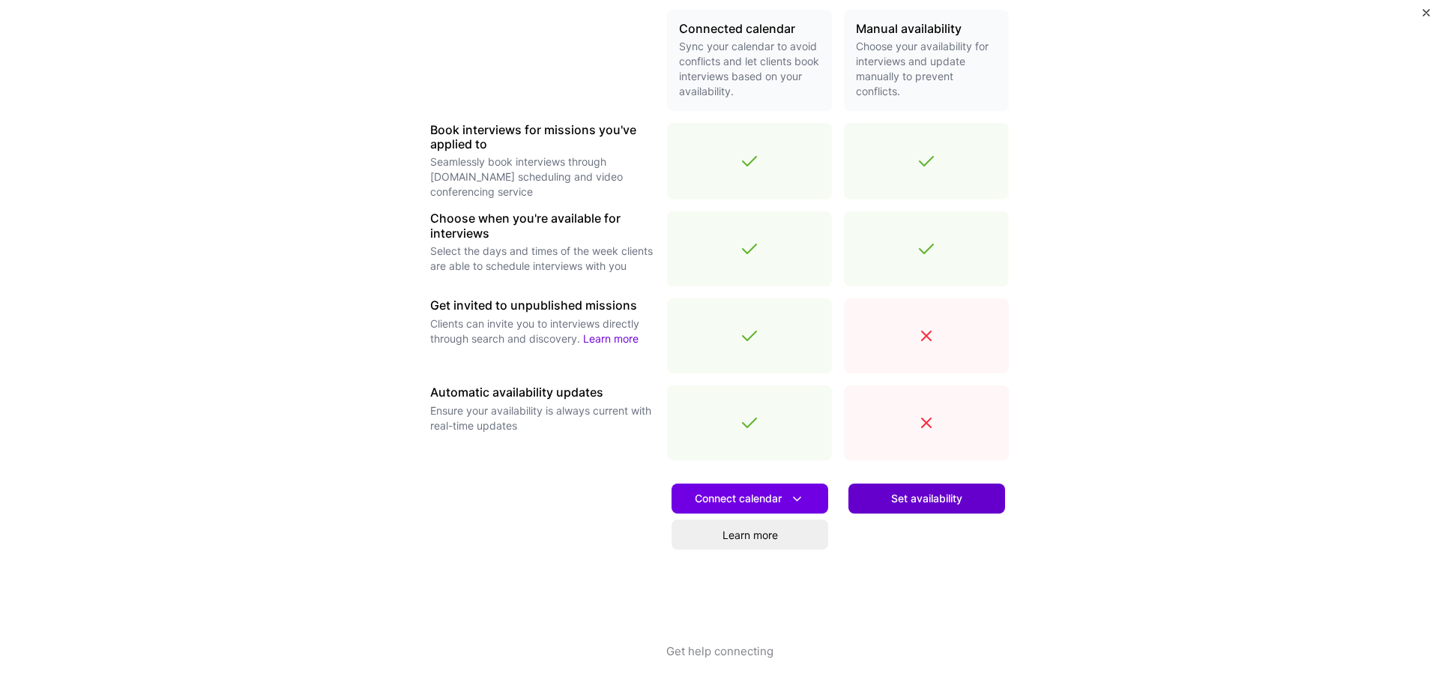
click at [931, 501] on span "Set availability" at bounding box center [926, 498] width 71 height 15
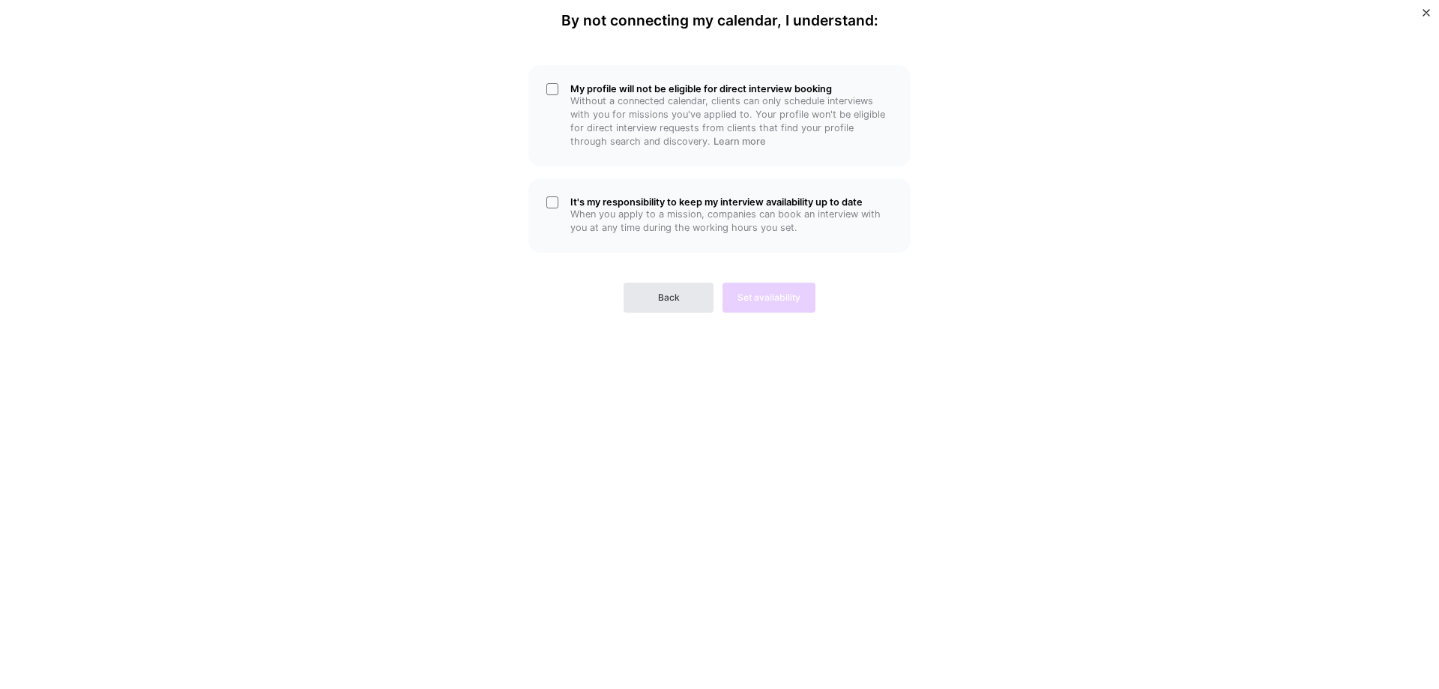
click at [654, 298] on button "Back" at bounding box center [669, 298] width 90 height 30
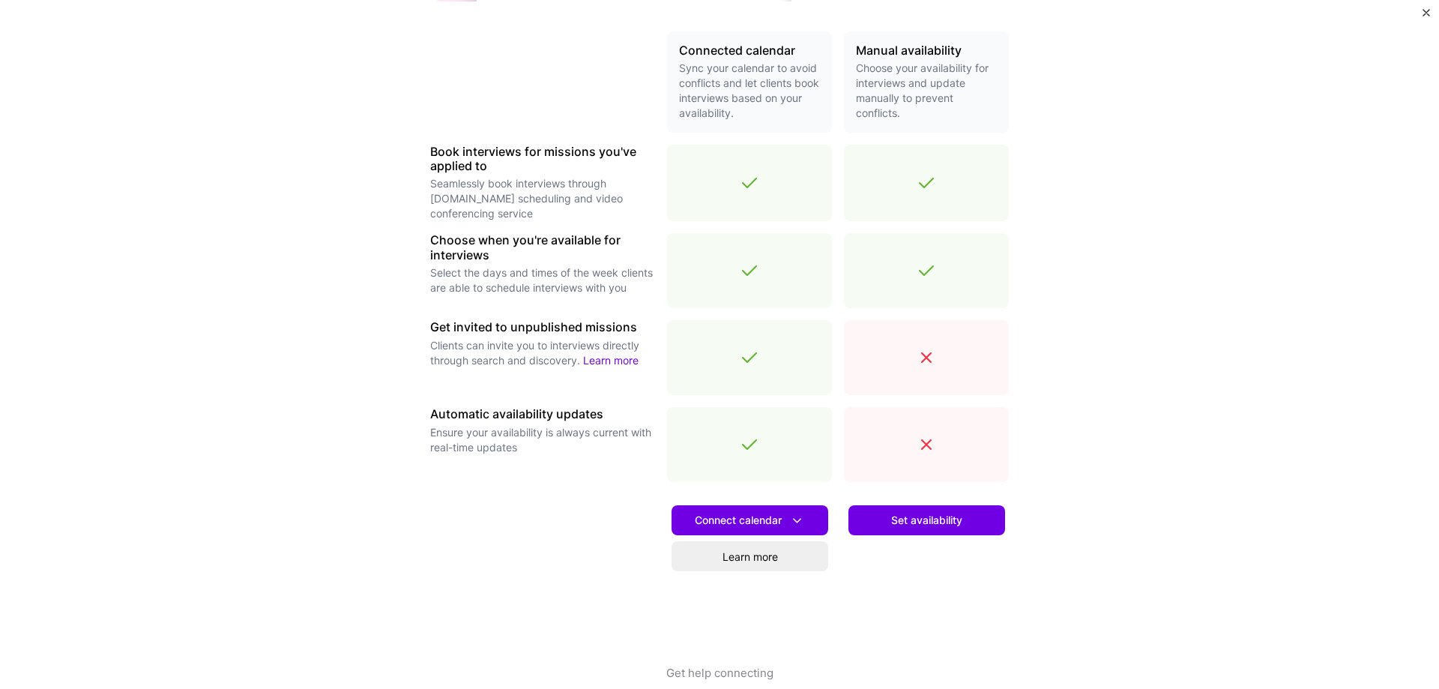
scroll to position [361, 0]
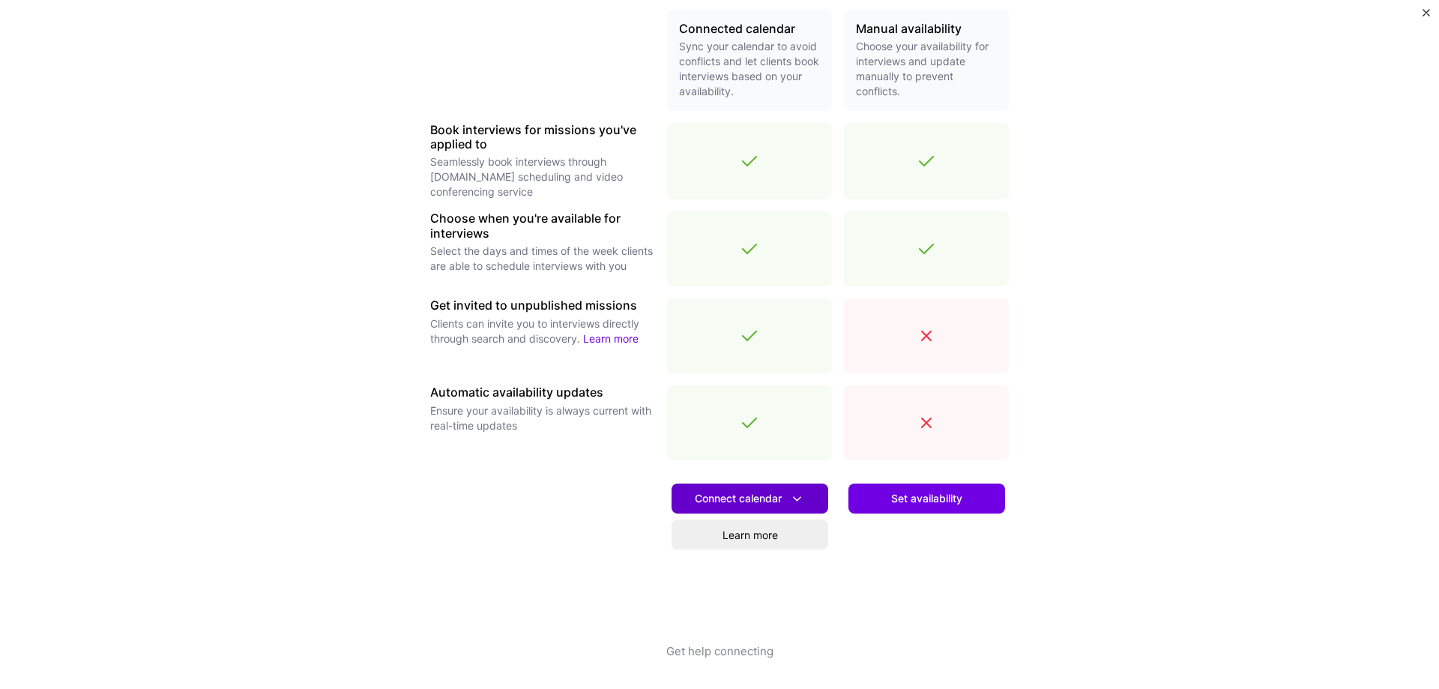
click at [750, 499] on span "Connect calendar" at bounding box center [750, 499] width 110 height 16
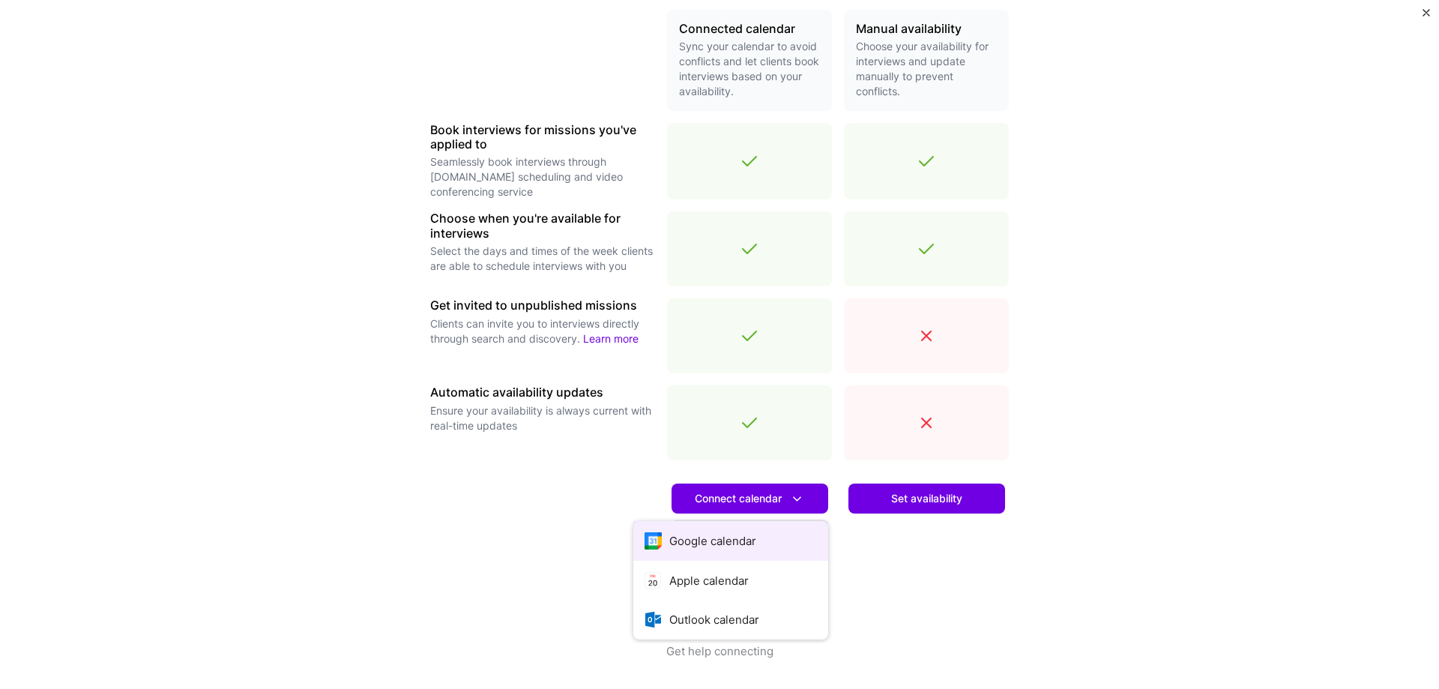
click at [715, 545] on button "Google calendar" at bounding box center [730, 541] width 195 height 40
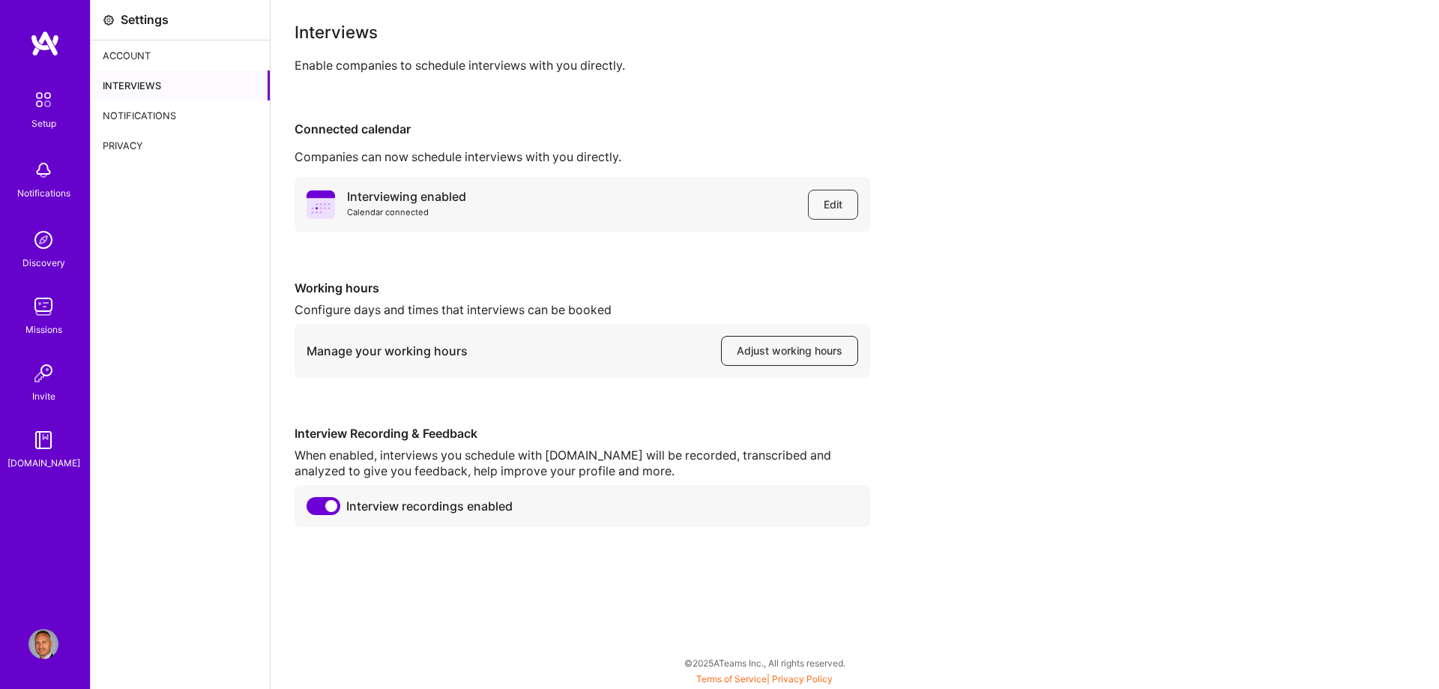
click at [797, 353] on span "Adjust working hours" at bounding box center [790, 350] width 106 height 15
click at [43, 43] on img at bounding box center [45, 43] width 30 height 27
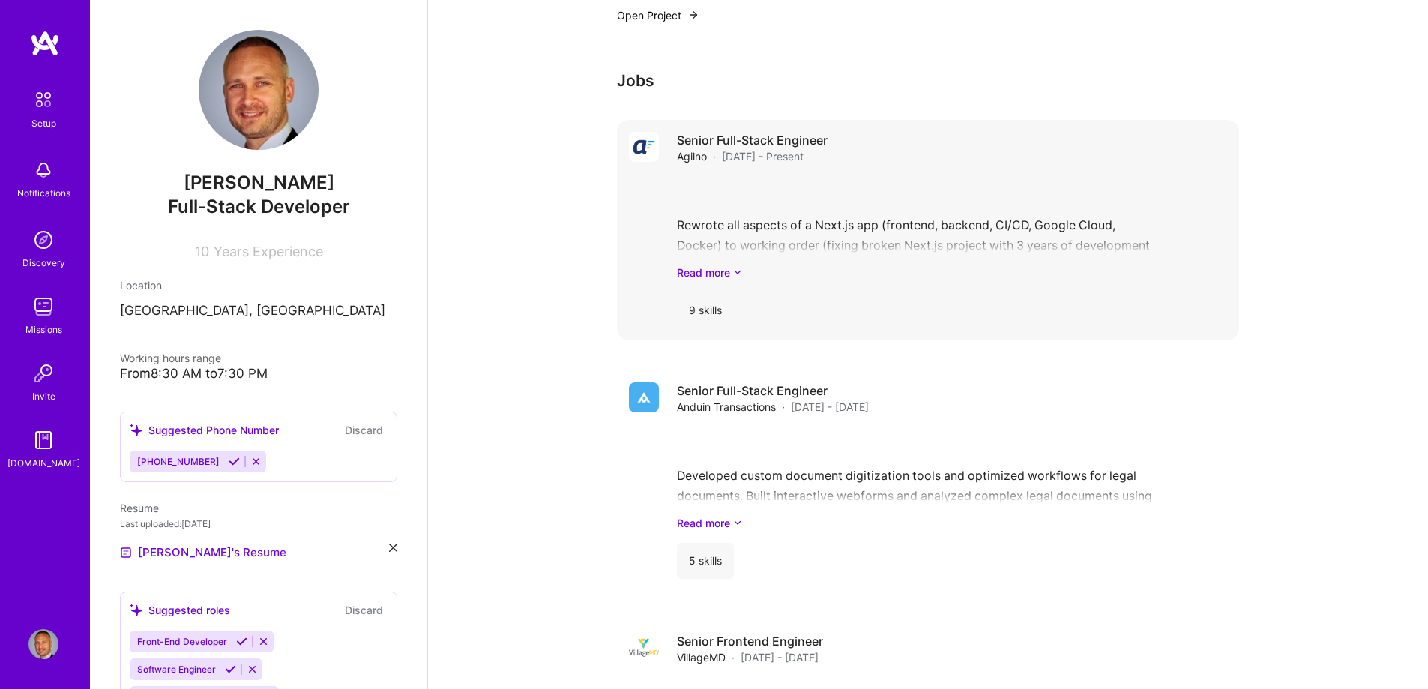
scroll to position [1349, 0]
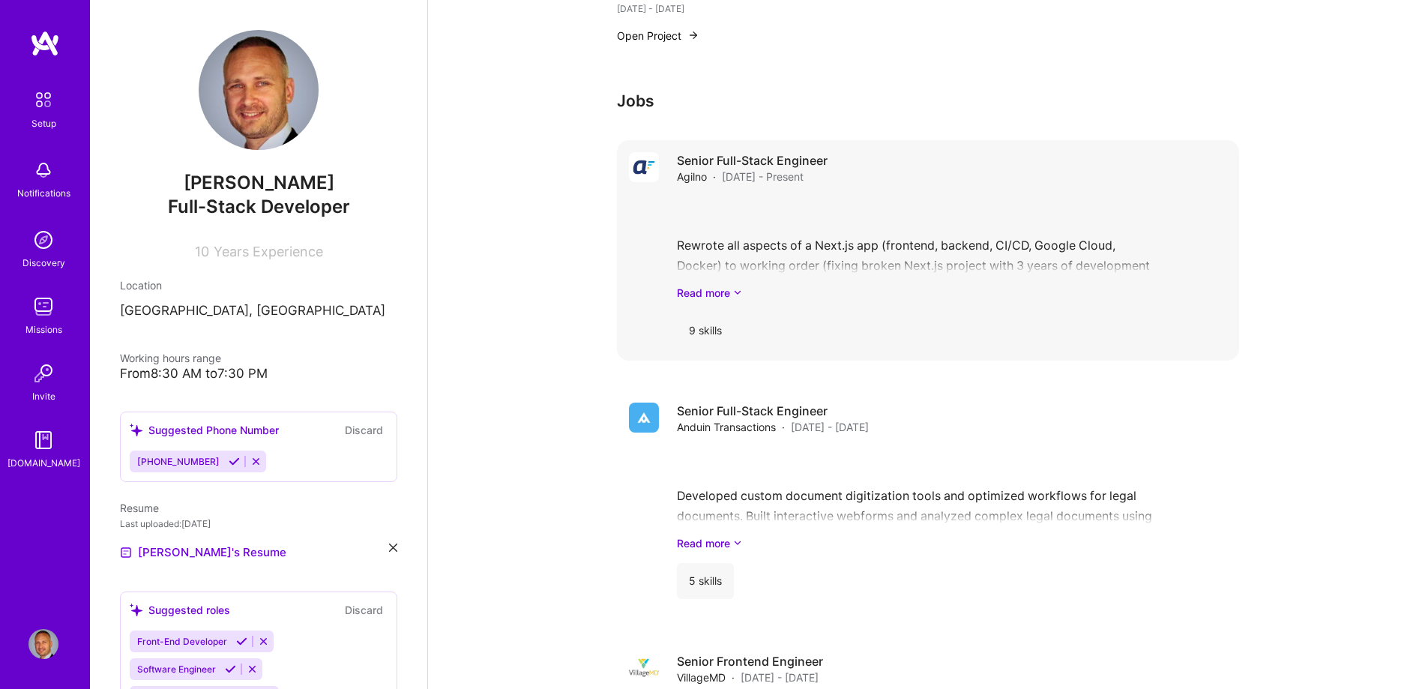
click at [710, 313] on div "9 skills" at bounding box center [705, 331] width 57 height 36
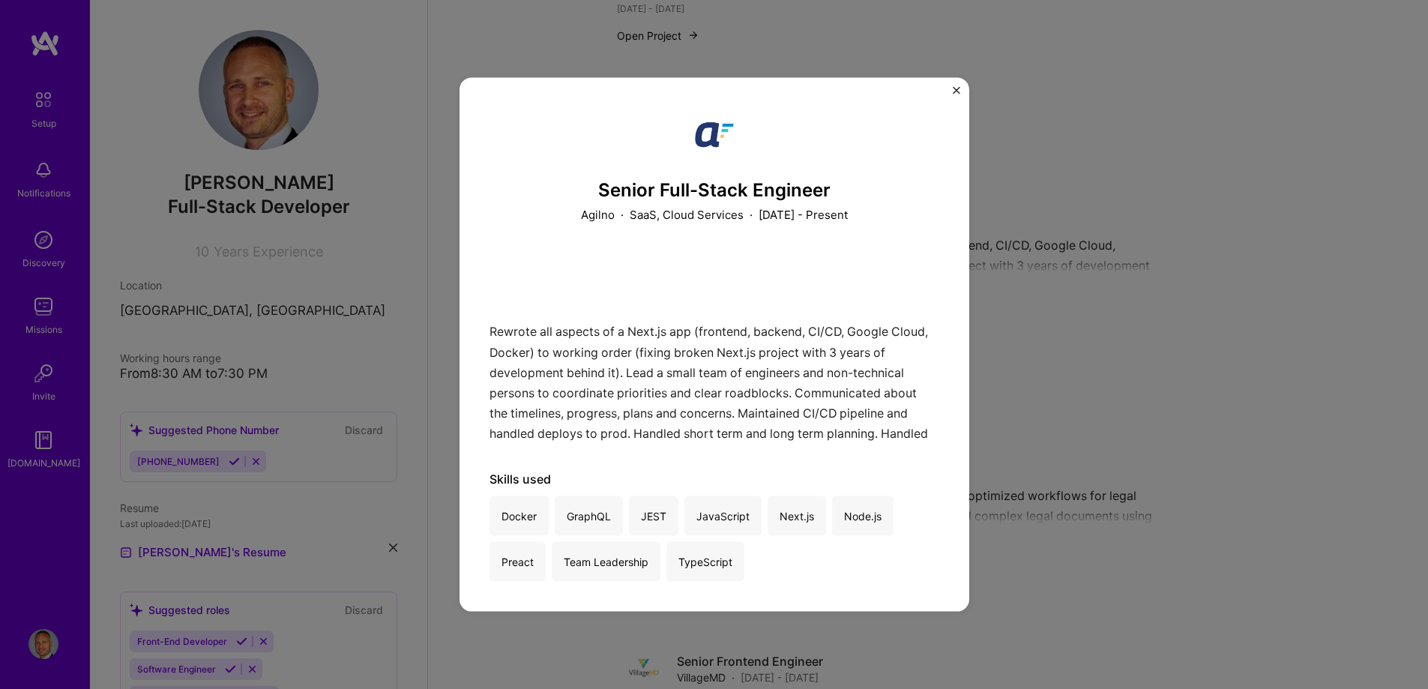
click at [1058, 266] on div "Senior Full-Stack Engineer [PERSON_NAME], Cloud Services · [DATE] - Present Rew…" at bounding box center [714, 344] width 1428 height 689
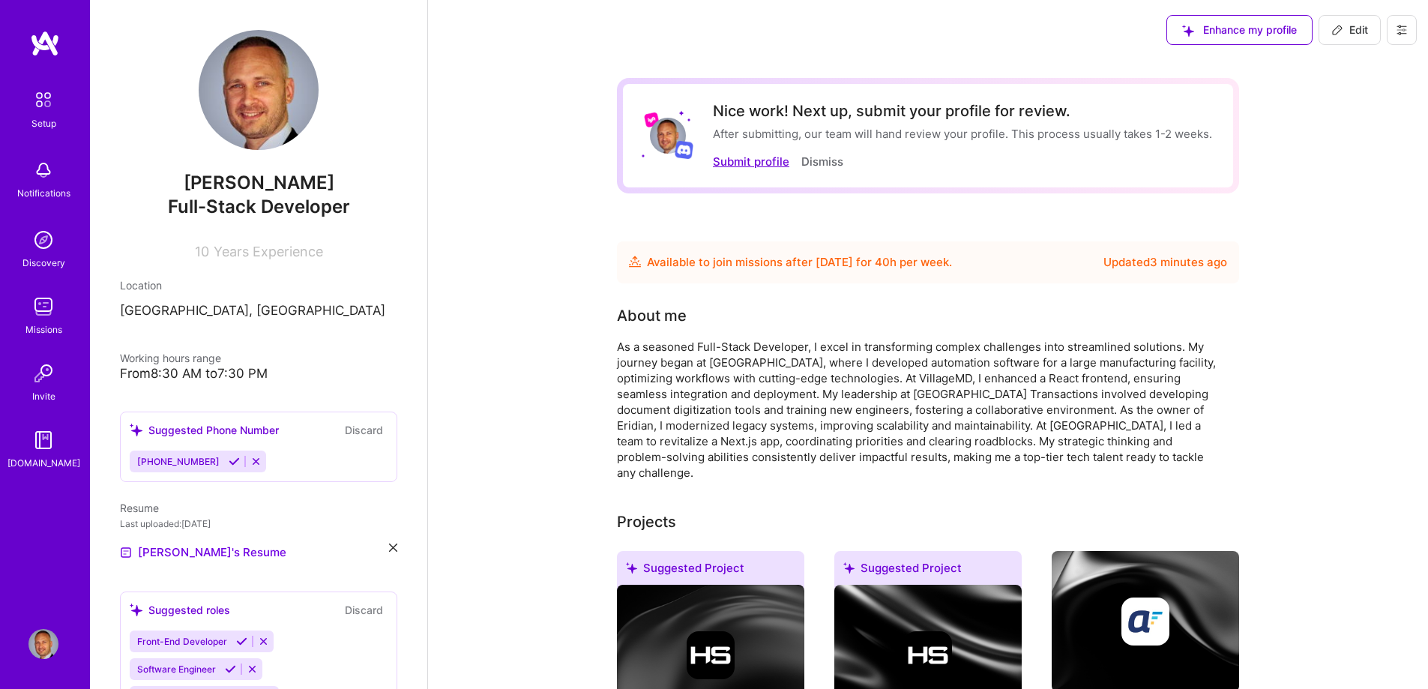
click at [760, 162] on button "Submit profile" at bounding box center [751, 162] width 76 height 16
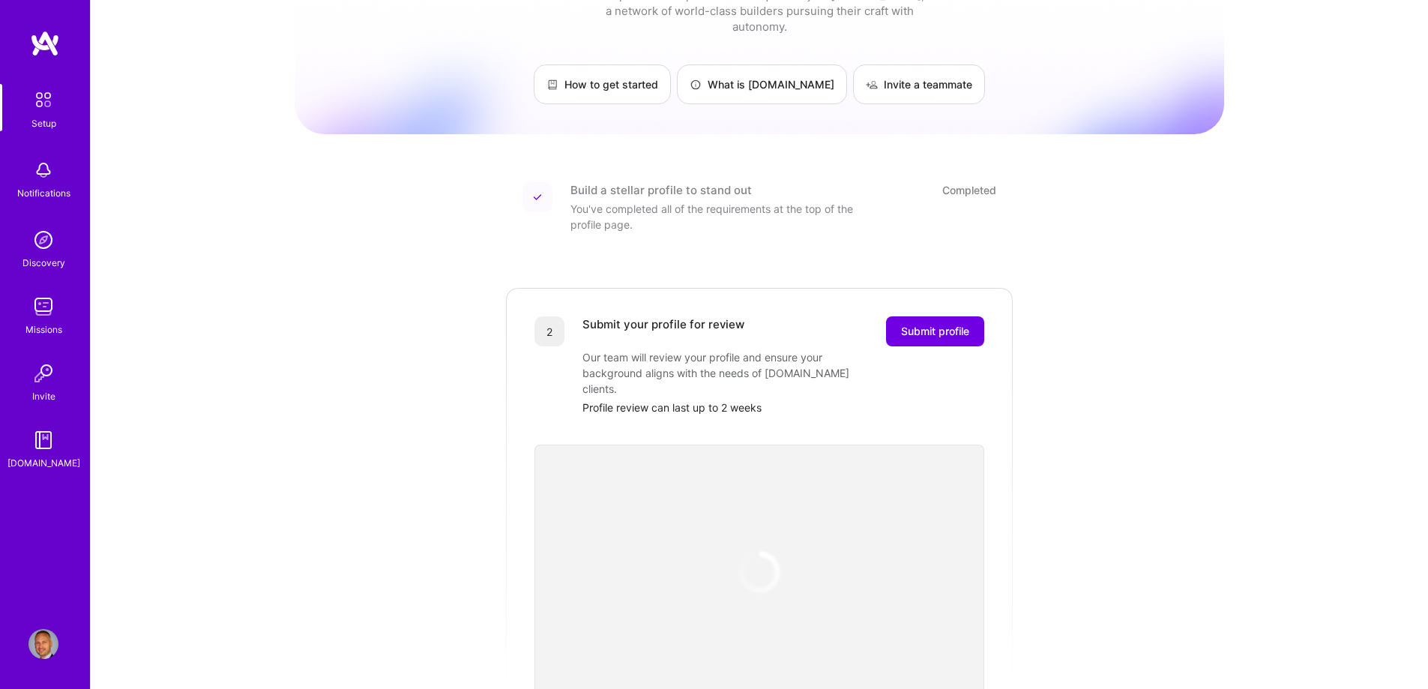
scroll to position [150, 0]
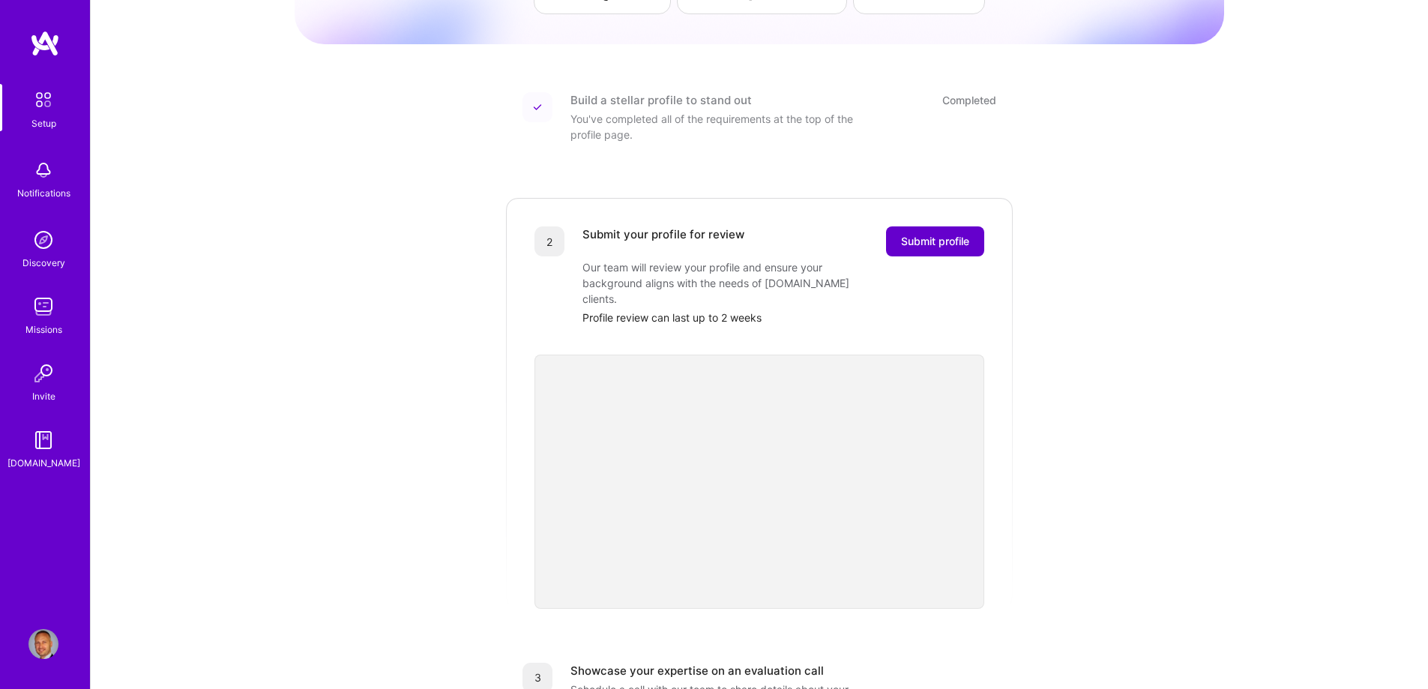
click at [941, 234] on span "Submit profile" at bounding box center [935, 241] width 68 height 15
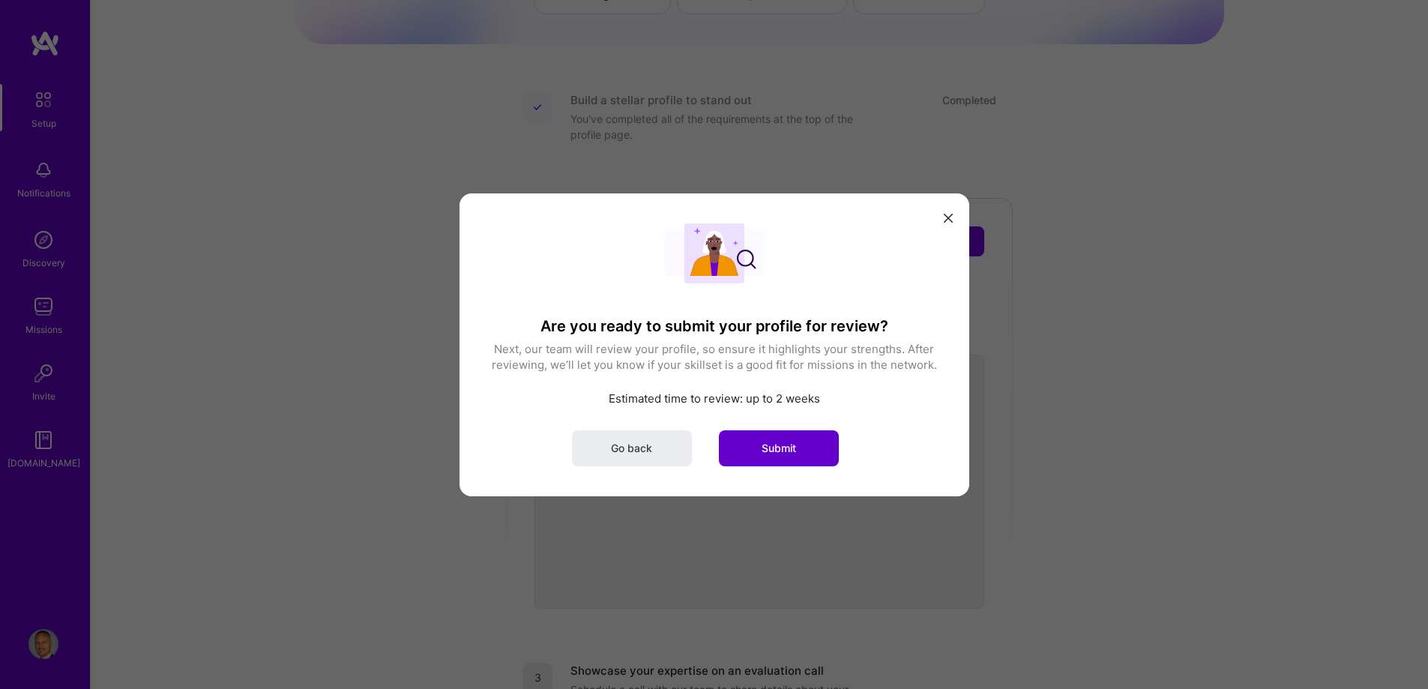
click at [792, 446] on span "Submit" at bounding box center [779, 447] width 34 height 15
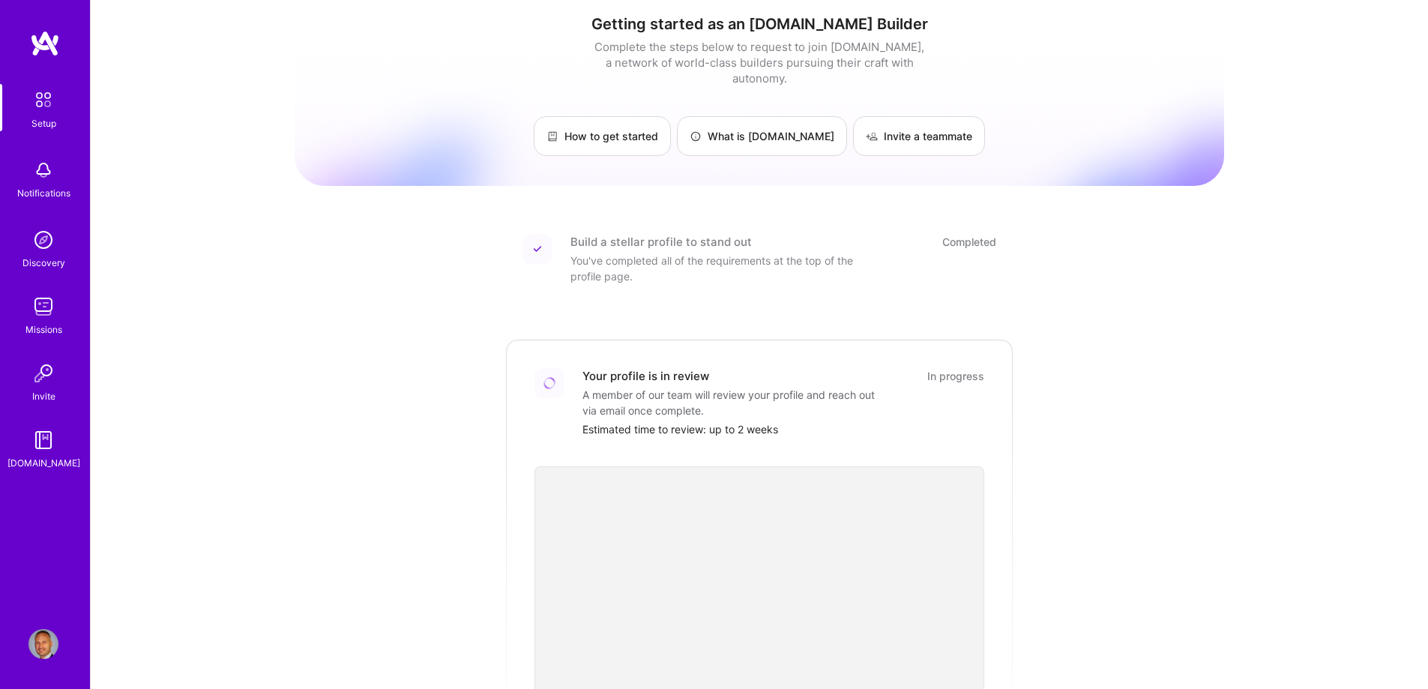
scroll to position [0, 0]
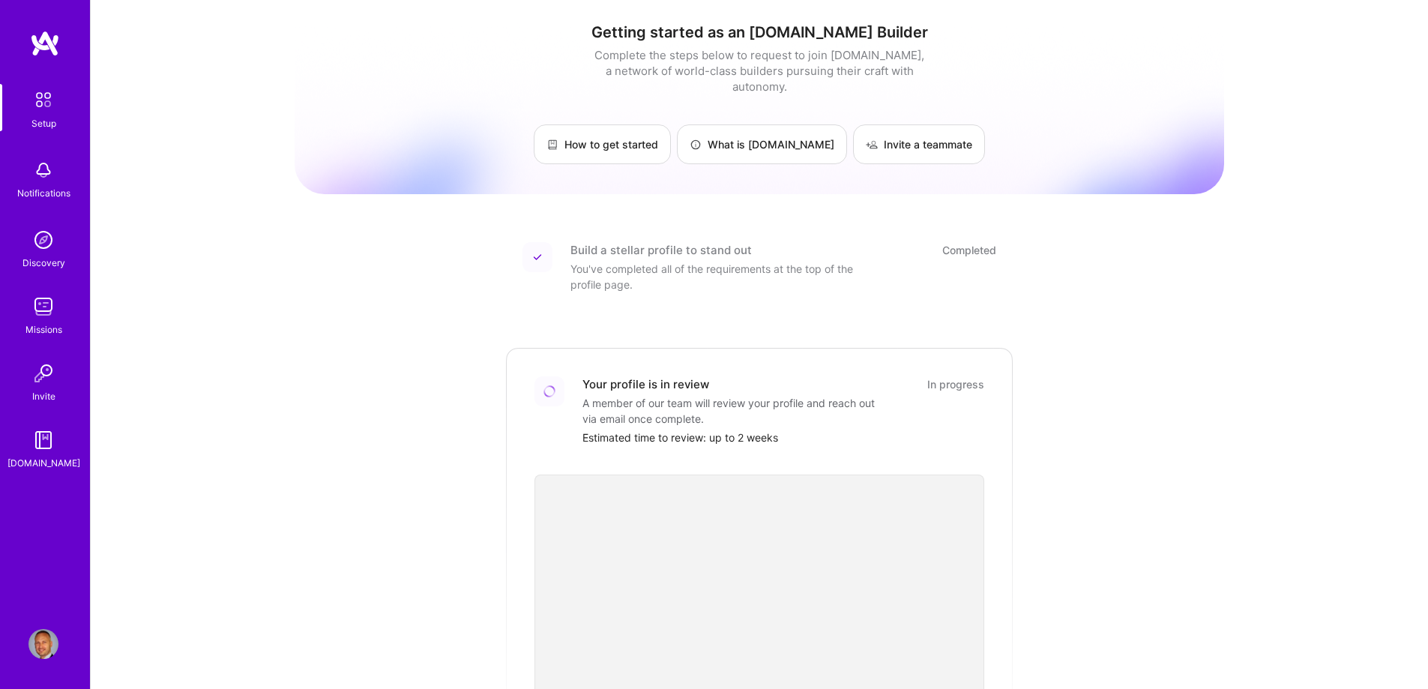
click at [48, 445] on img at bounding box center [43, 440] width 30 height 30
